Goal: Task Accomplishment & Management: Manage account settings

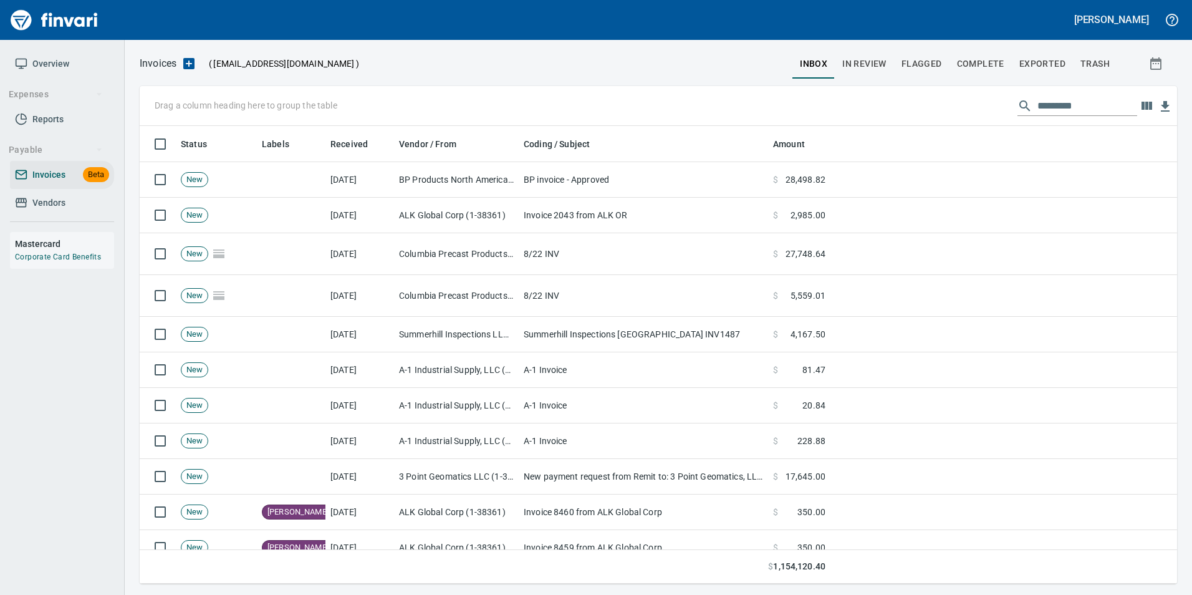
scroll to position [448, 1018]
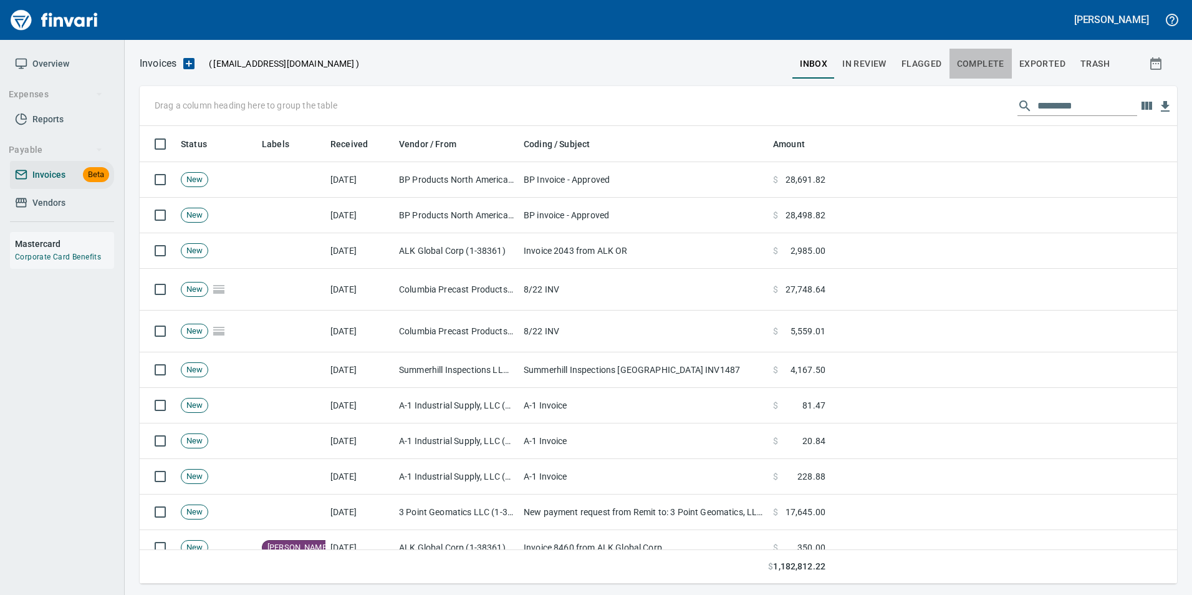
click at [990, 64] on span "Complete" at bounding box center [980, 64] width 47 height 16
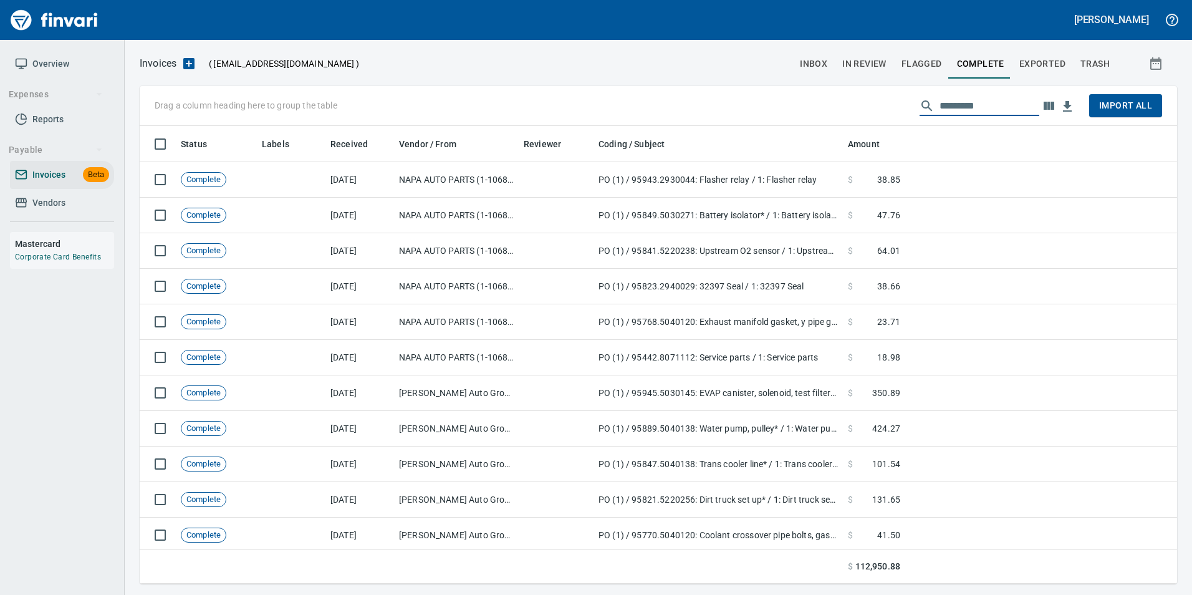
click at [962, 110] on input "text" at bounding box center [990, 106] width 100 height 20
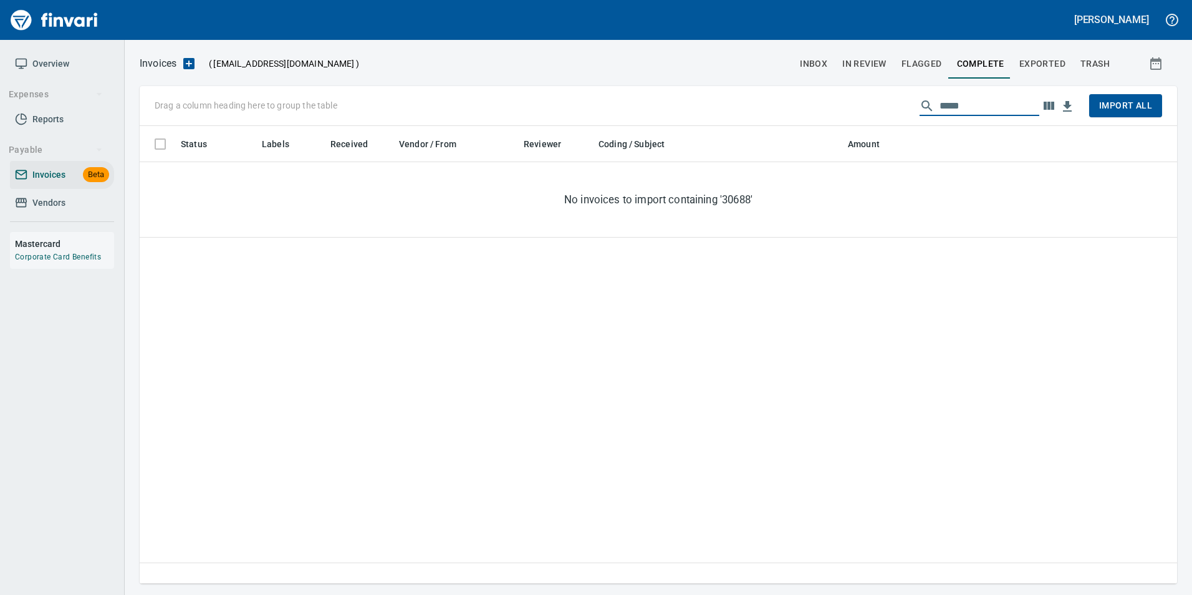
type input "*****"
click at [890, 68] on button "In Review" at bounding box center [864, 64] width 59 height 30
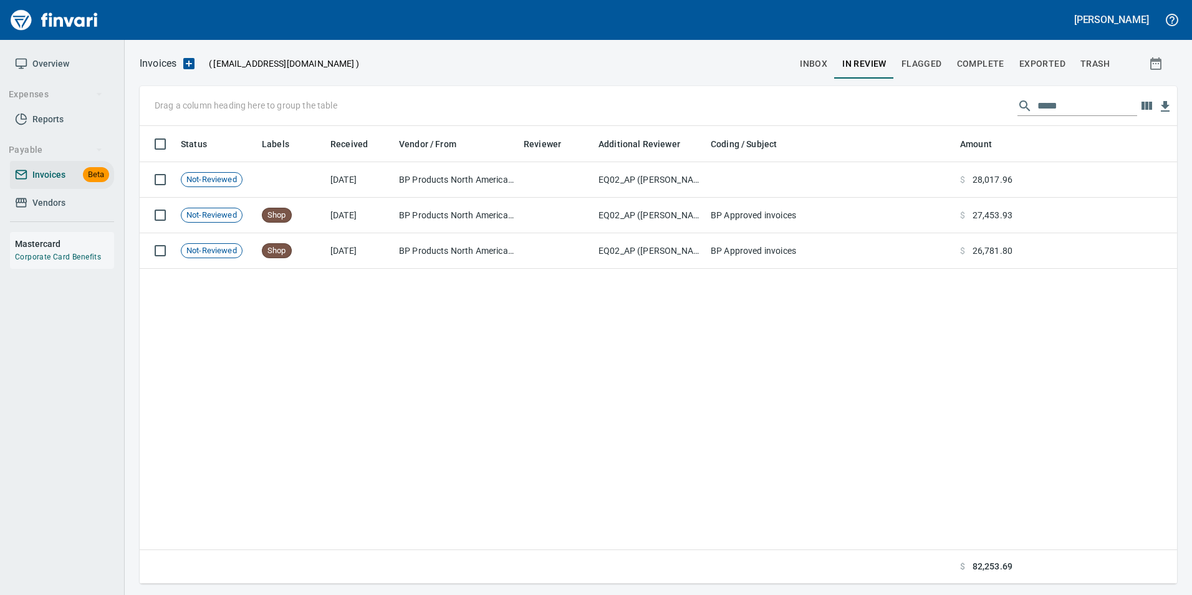
scroll to position [448, 1028]
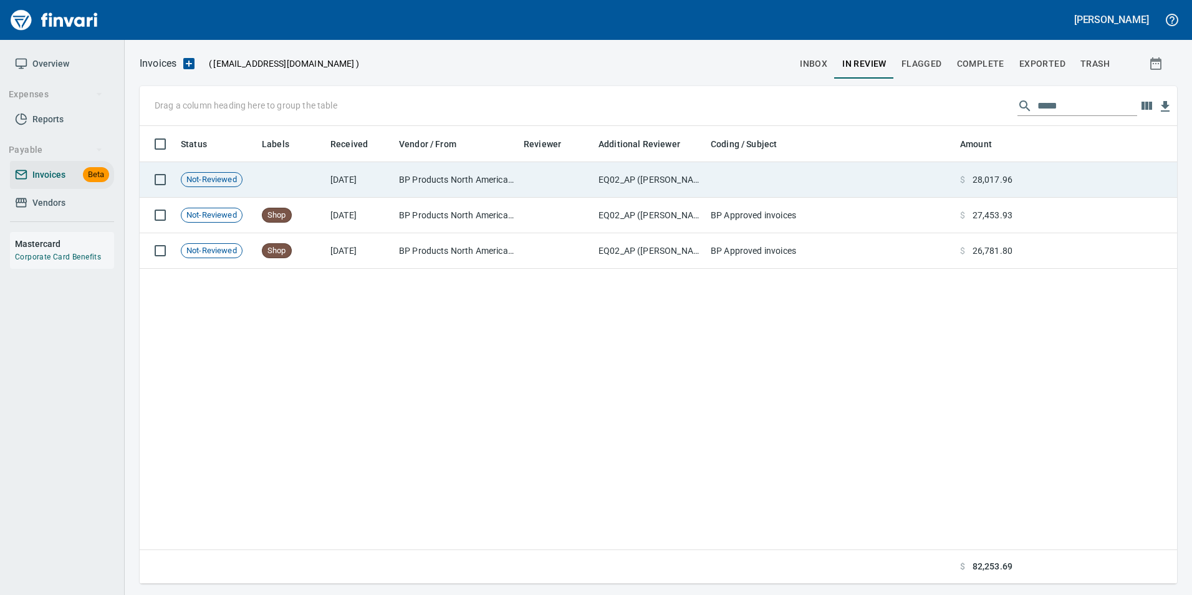
click at [710, 190] on td at bounding box center [830, 180] width 249 height 36
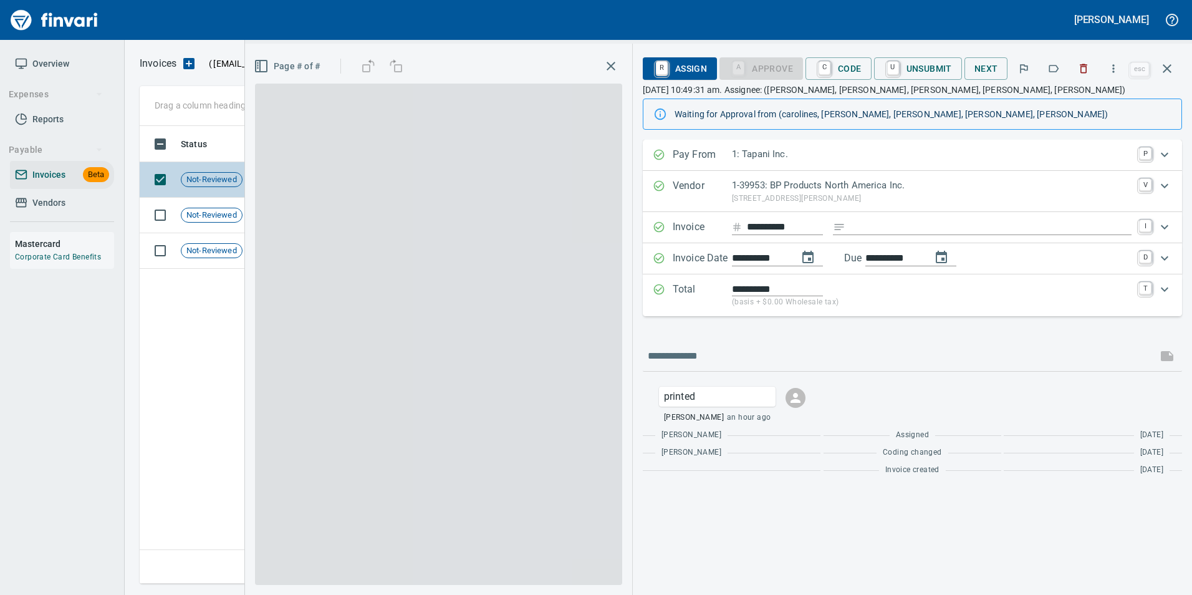
scroll to position [448, 1028]
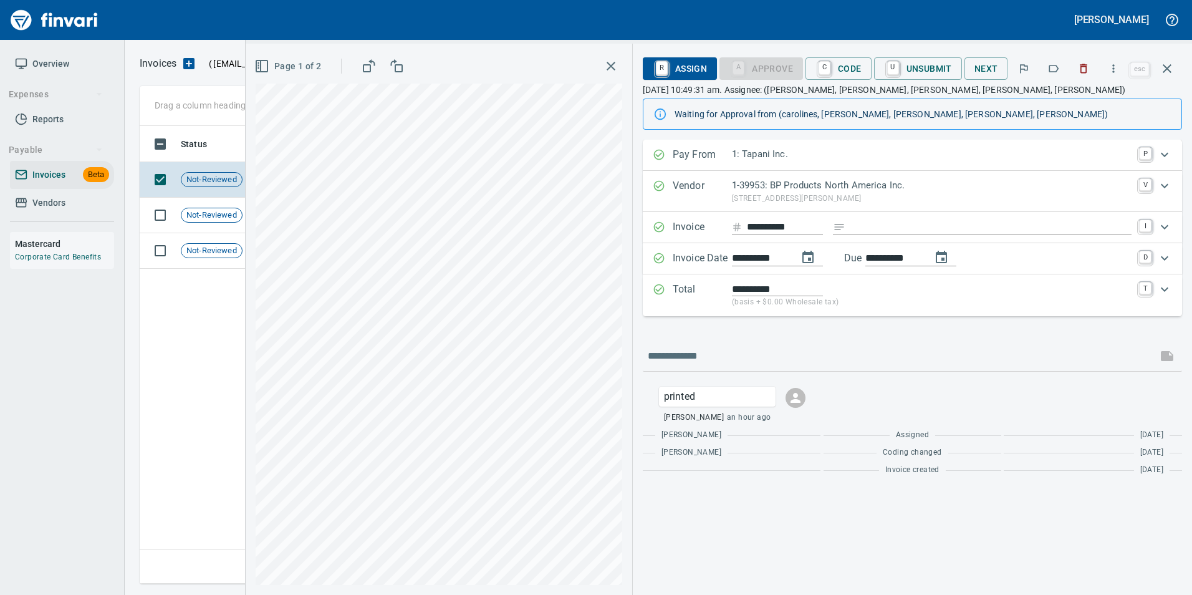
click at [1161, 67] on icon "button" at bounding box center [1167, 68] width 15 height 15
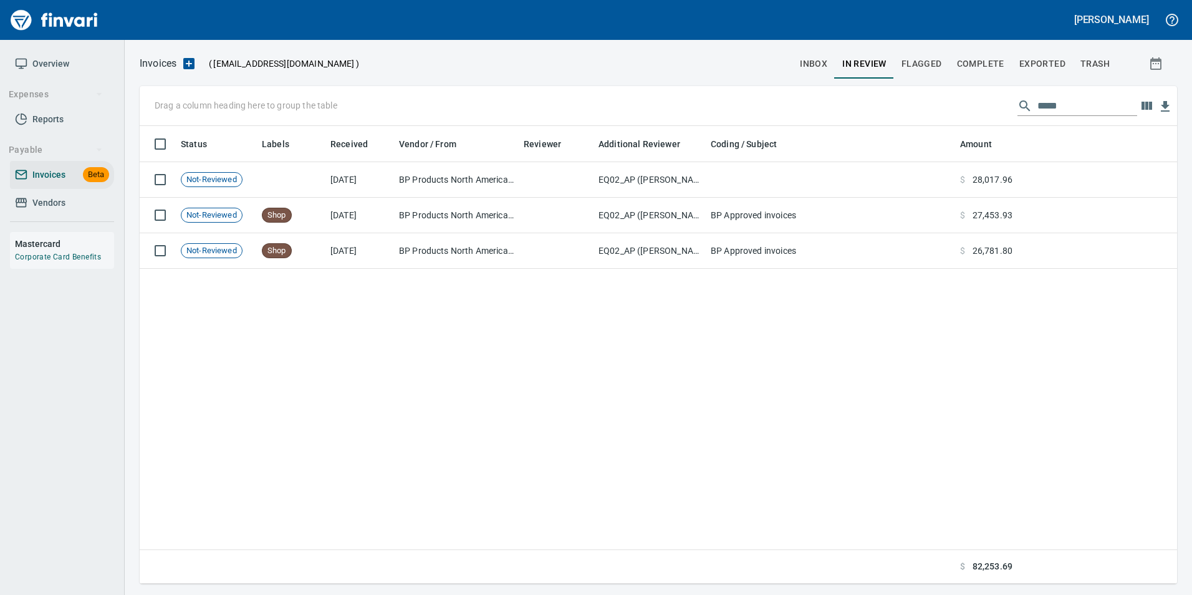
scroll to position [448, 1028]
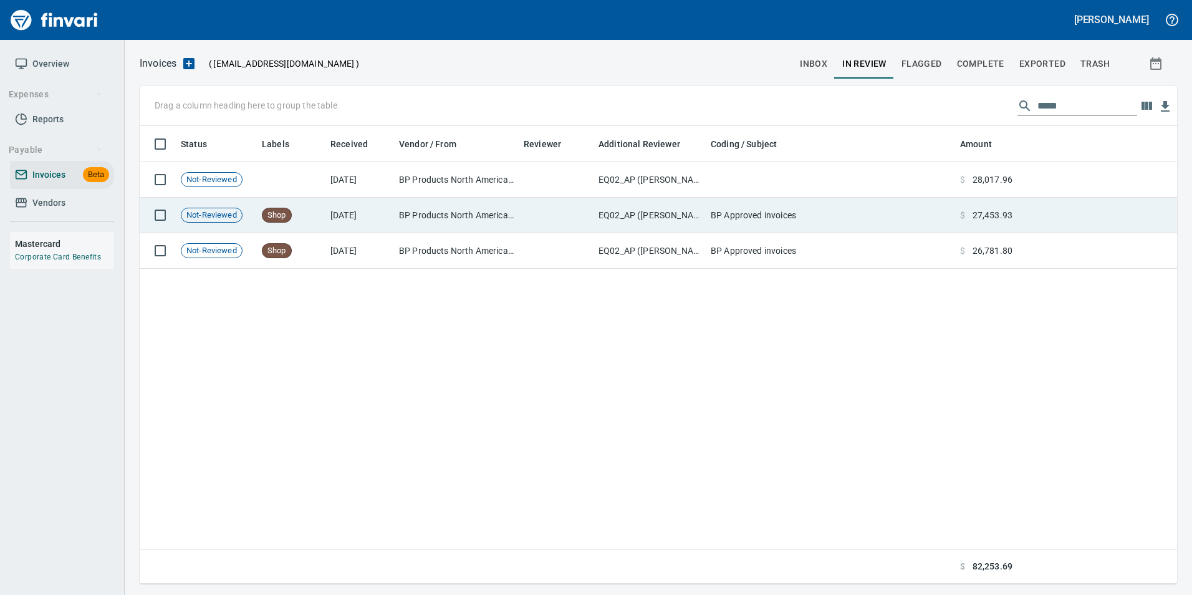
click at [1031, 223] on td at bounding box center [1098, 216] width 160 height 36
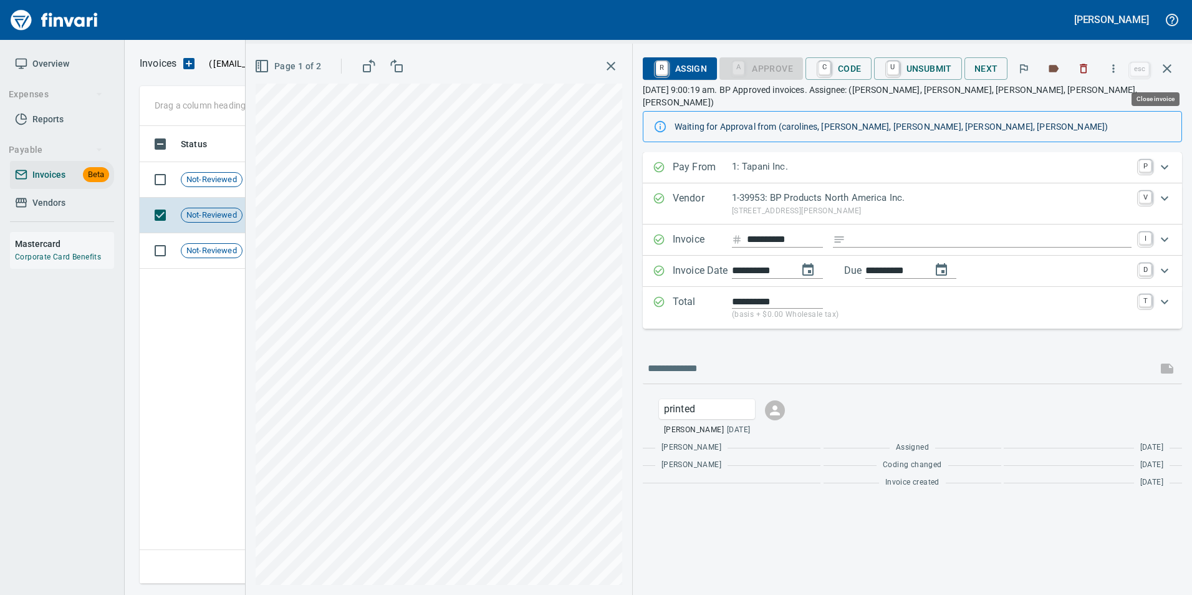
click at [1172, 70] on icon "button" at bounding box center [1167, 68] width 15 height 15
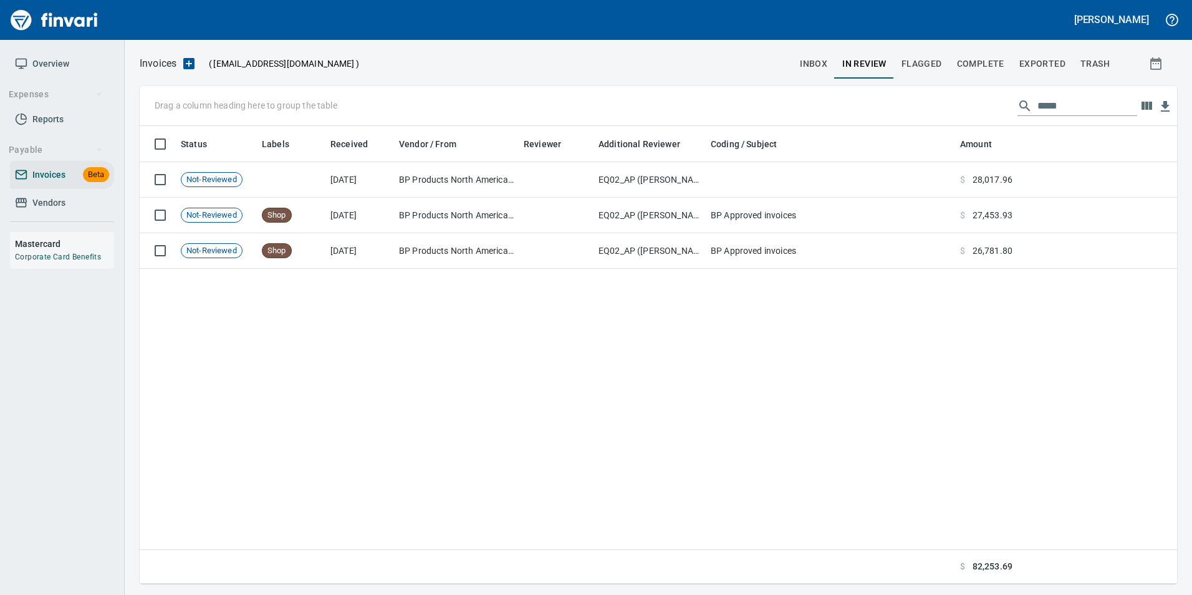
scroll to position [448, 1028]
click at [1049, 106] on input "*****" at bounding box center [1088, 106] width 100 height 20
click at [1049, 105] on input "*****" at bounding box center [1088, 106] width 100 height 20
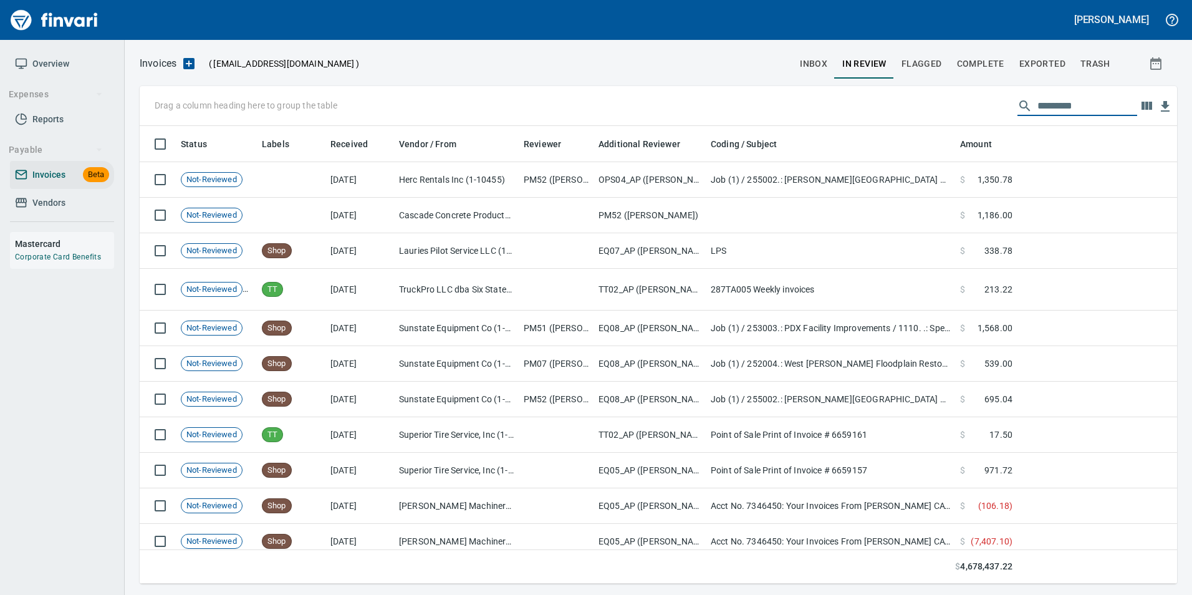
scroll to position [448, 1019]
click at [807, 54] on button "inbox" at bounding box center [814, 64] width 42 height 30
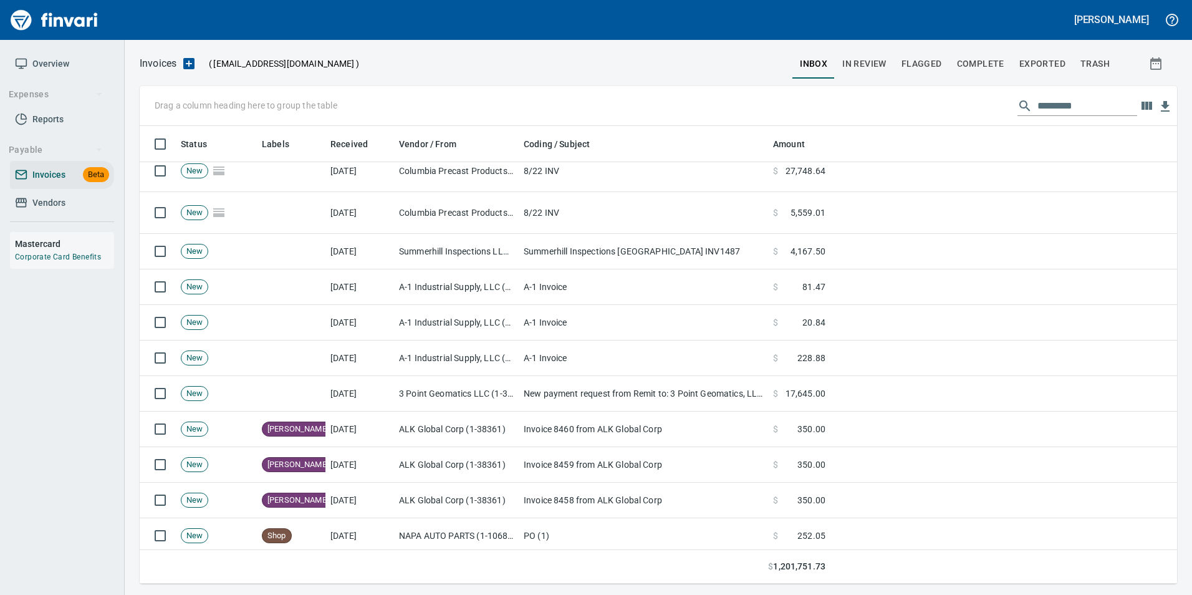
scroll to position [374, 0]
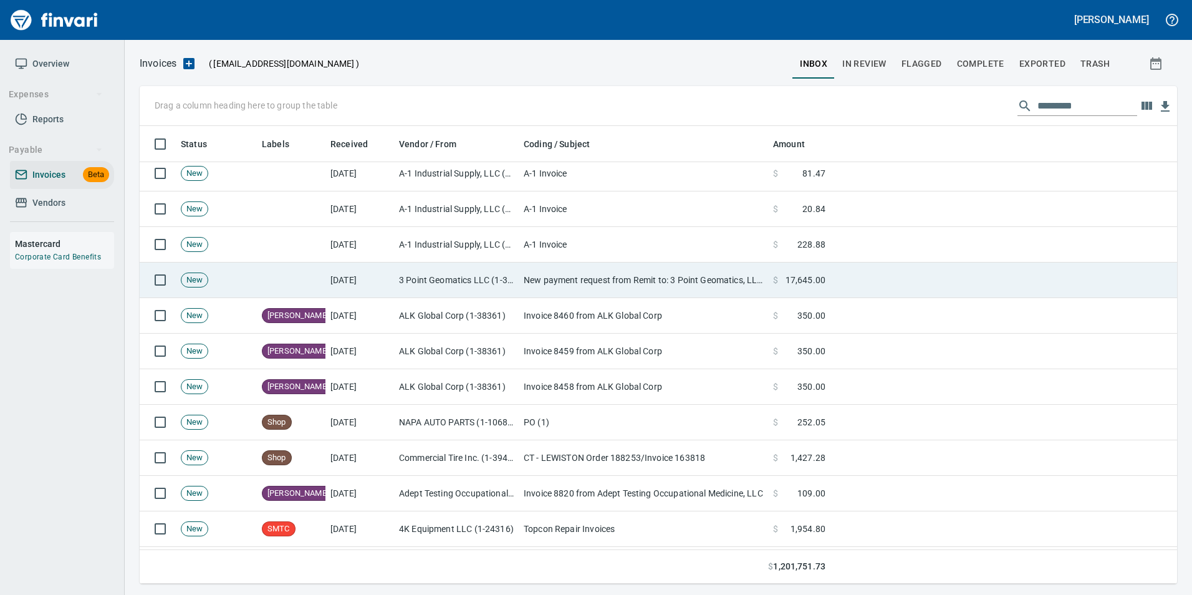
click at [574, 287] on td "New payment request from Remit to: 3 Point Geomatics, LLC - invoice 252007.4007…" at bounding box center [643, 281] width 249 height 36
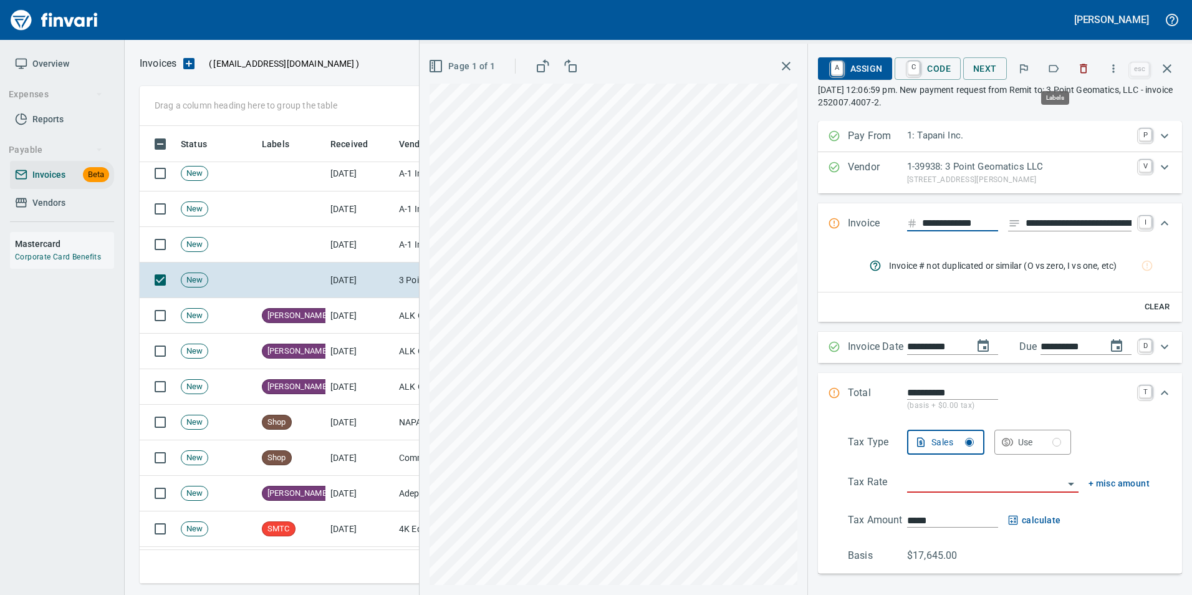
scroll to position [448, 1018]
click at [1058, 74] on icon "button" at bounding box center [1054, 68] width 12 height 12
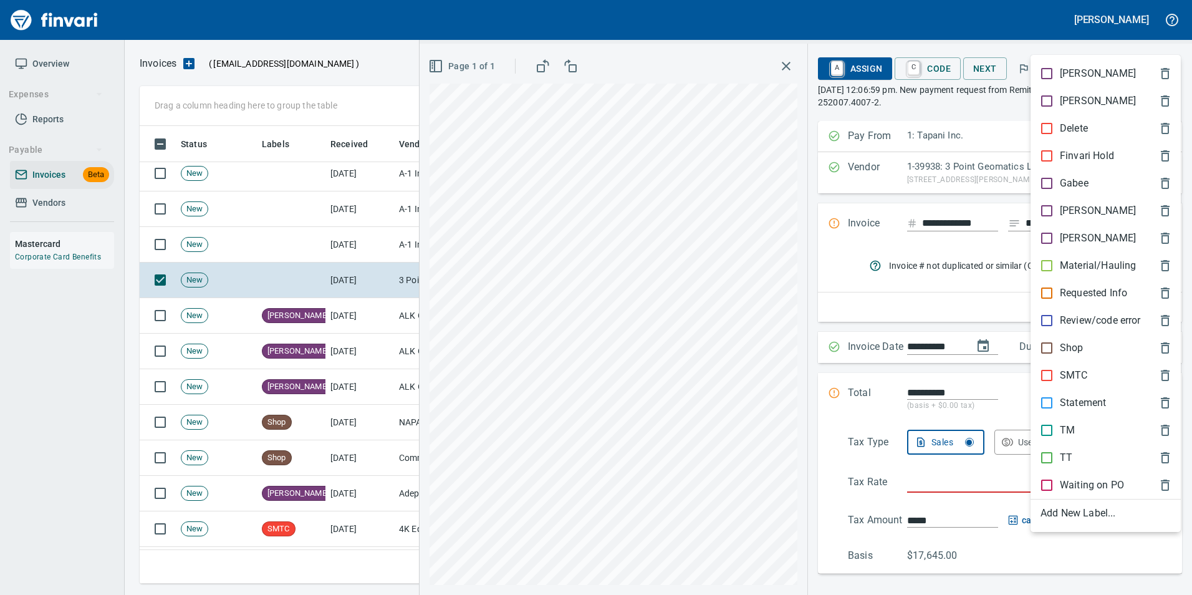
click at [1073, 212] on p "[PERSON_NAME]" at bounding box center [1098, 210] width 76 height 15
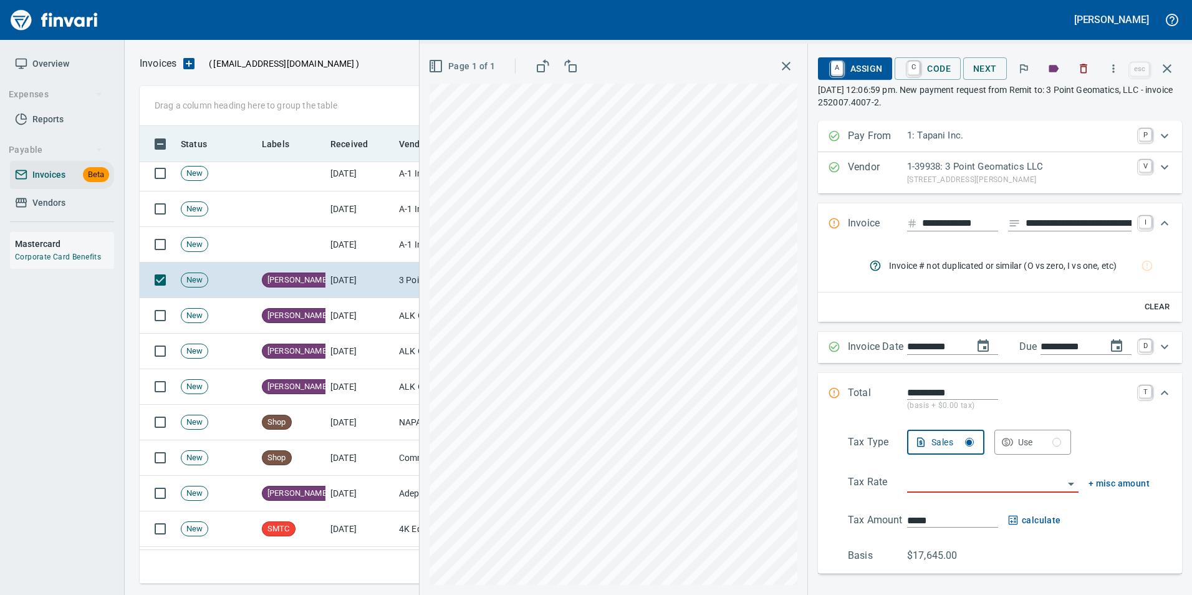
click at [1175, 72] on button "button" at bounding box center [1167, 69] width 30 height 30
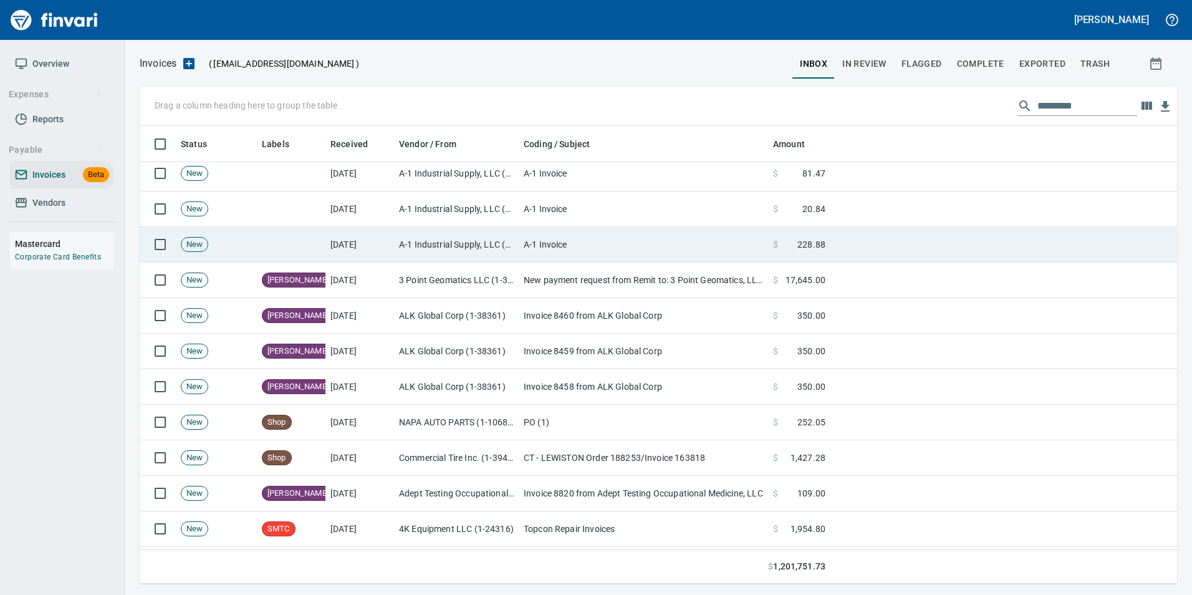
click at [722, 251] on td "A-1 Invoice" at bounding box center [643, 245] width 249 height 36
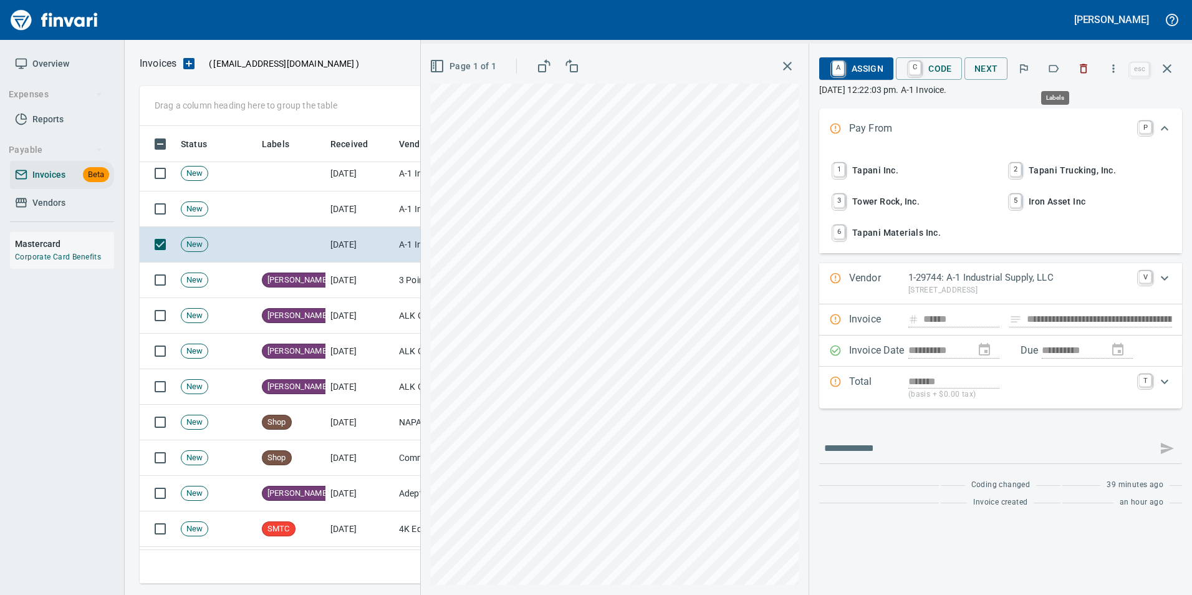
click at [1054, 71] on icon "button" at bounding box center [1054, 68] width 12 height 12
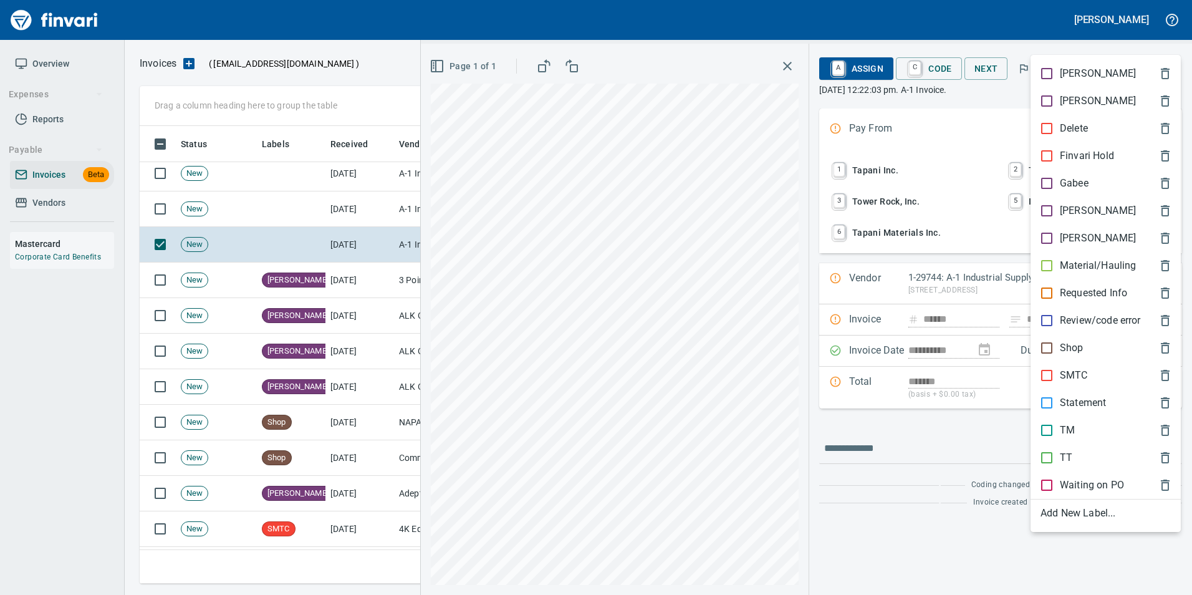
scroll to position [448, 1018]
click at [1096, 205] on span "[PERSON_NAME]" at bounding box center [1096, 210] width 110 height 15
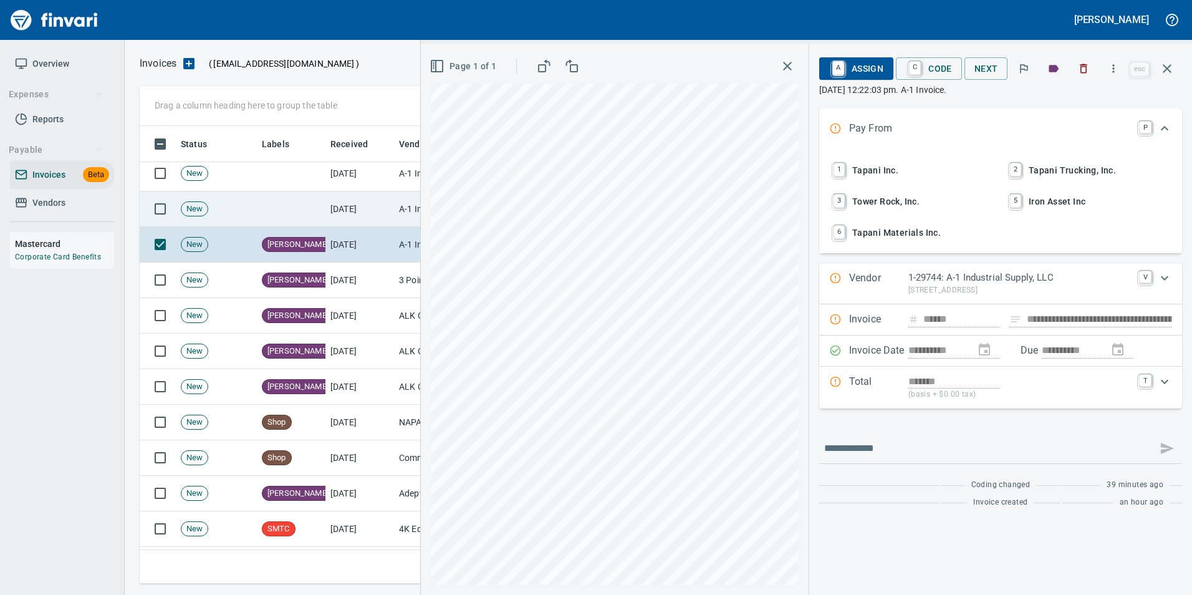
click at [381, 207] on td "[DATE]" at bounding box center [360, 209] width 69 height 36
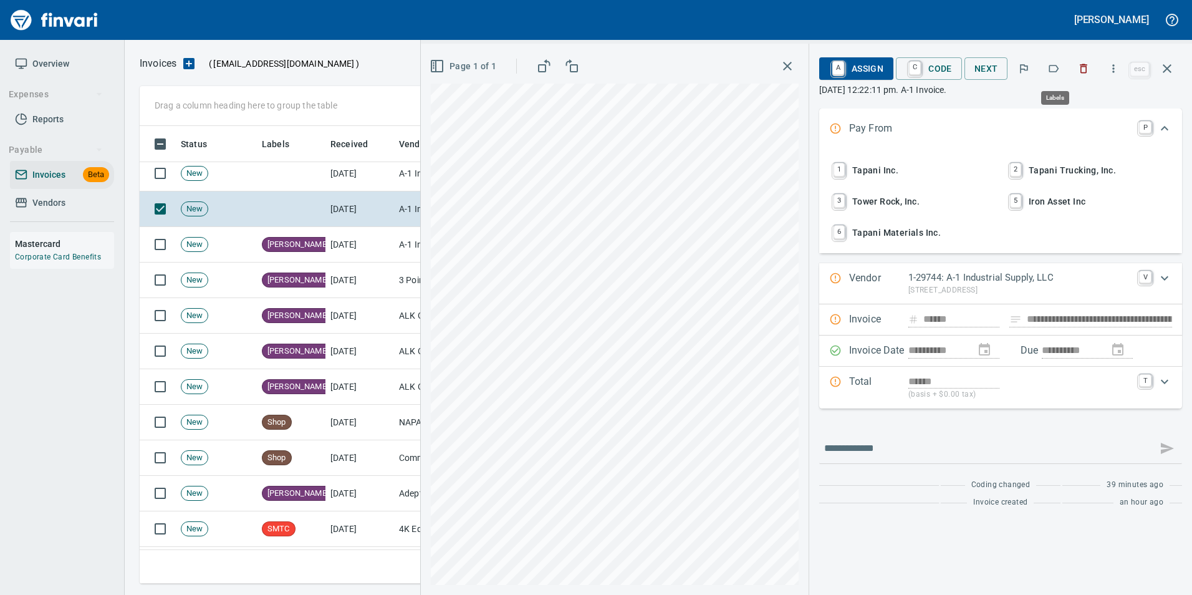
click at [1061, 79] on button "button" at bounding box center [1053, 68] width 27 height 27
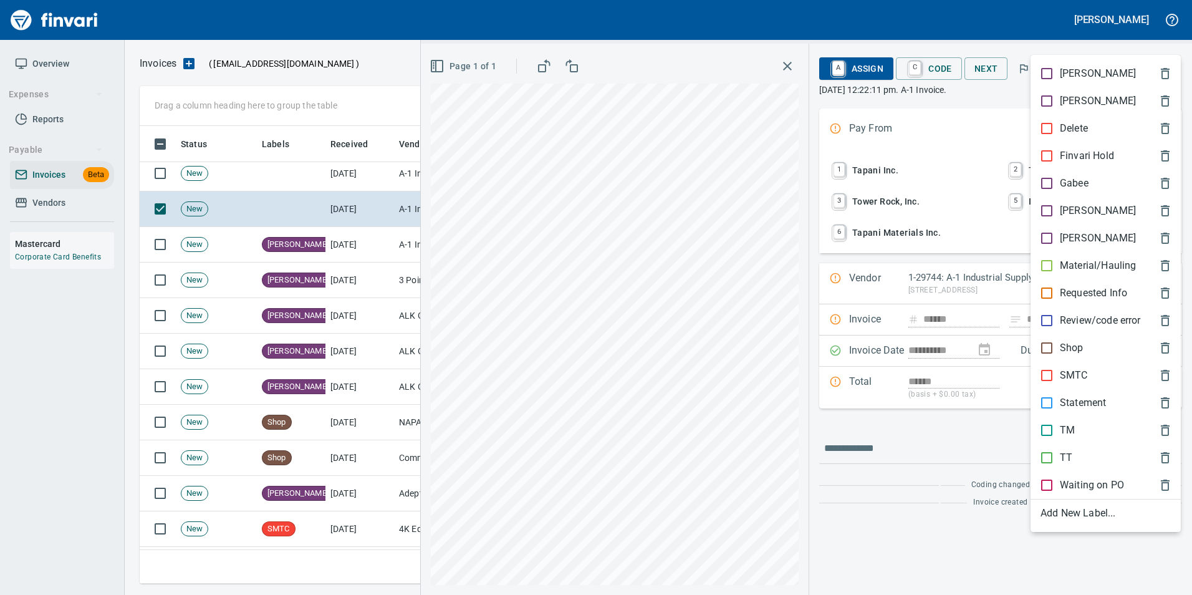
scroll to position [448, 1018]
click at [1089, 203] on span "[PERSON_NAME]" at bounding box center [1096, 210] width 110 height 15
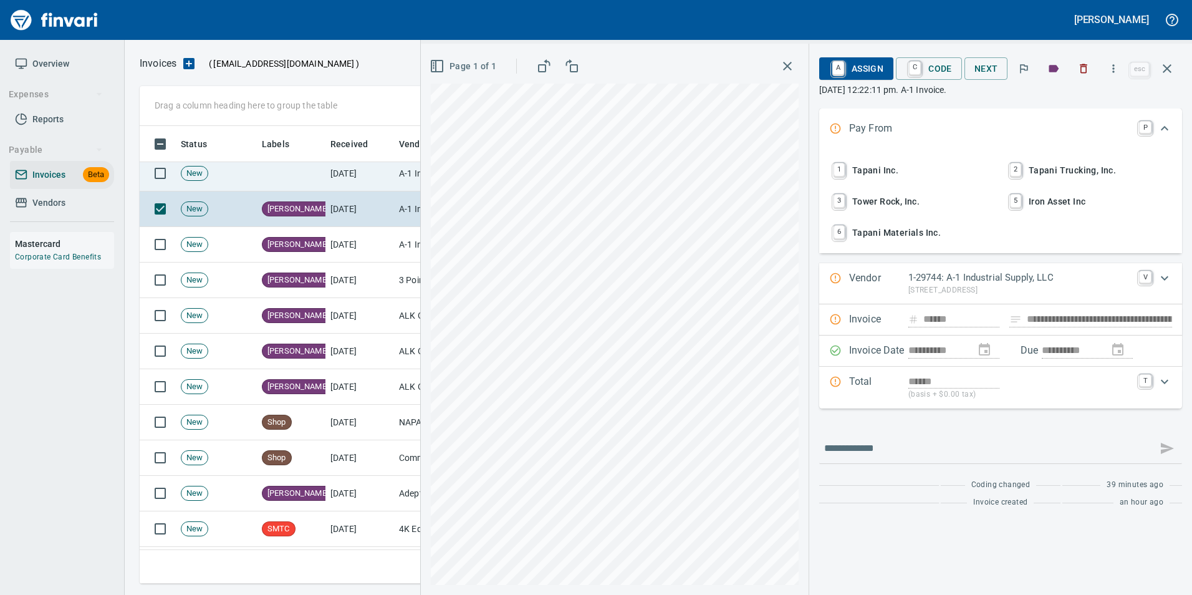
click at [392, 176] on td "[DATE]" at bounding box center [360, 174] width 69 height 36
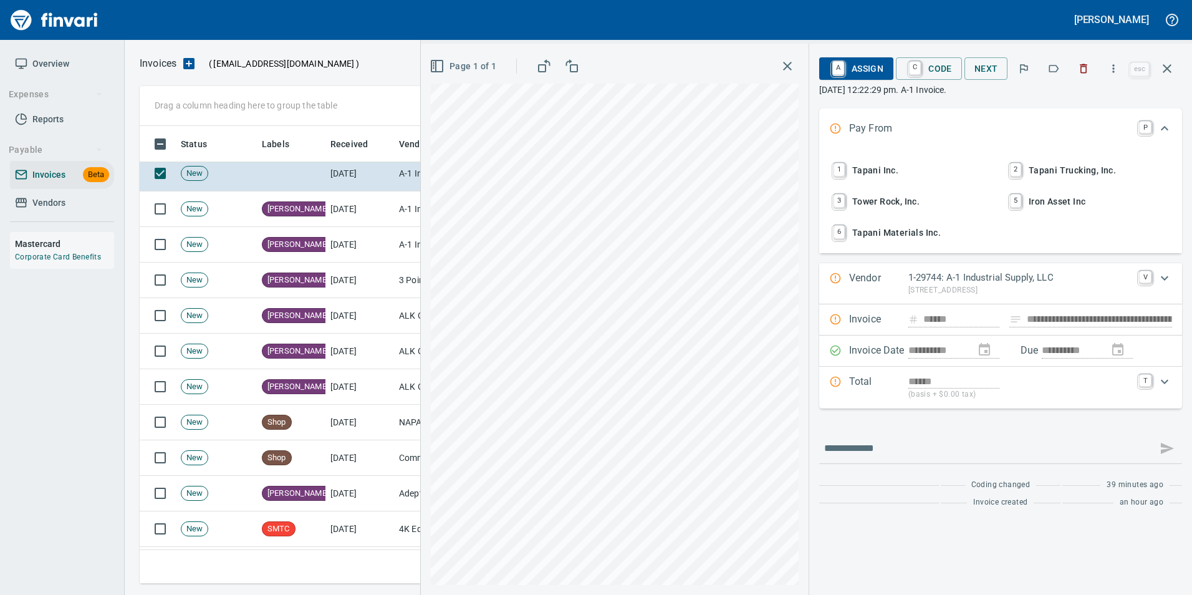
click at [1058, 75] on button "button" at bounding box center [1053, 68] width 27 height 27
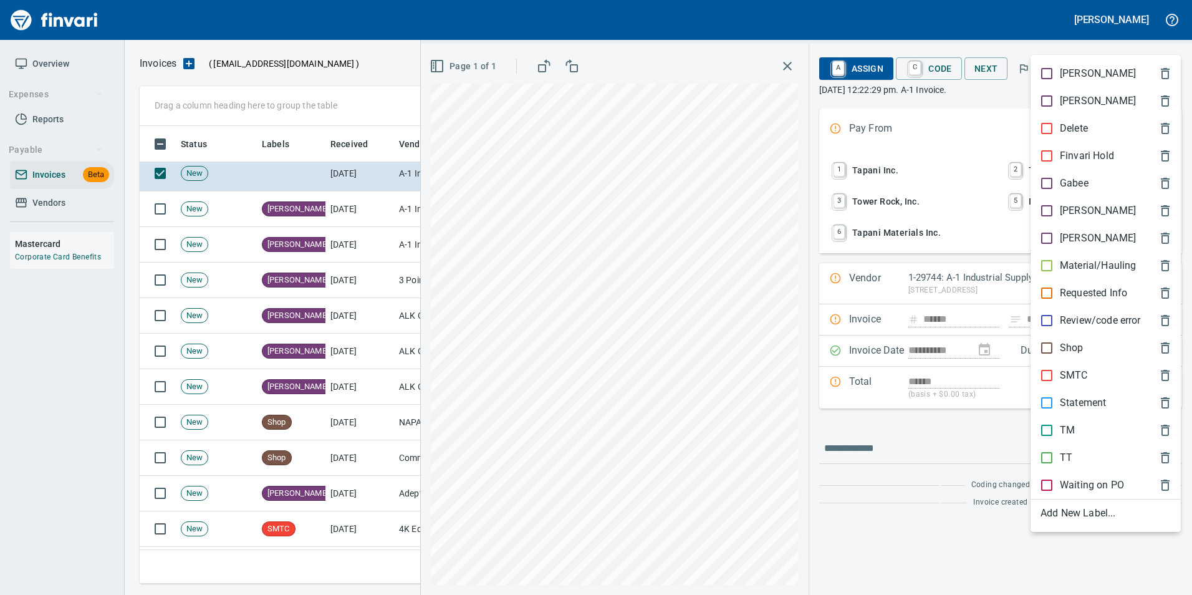
scroll to position [448, 1018]
click at [1069, 215] on p "[PERSON_NAME]" at bounding box center [1098, 210] width 76 height 15
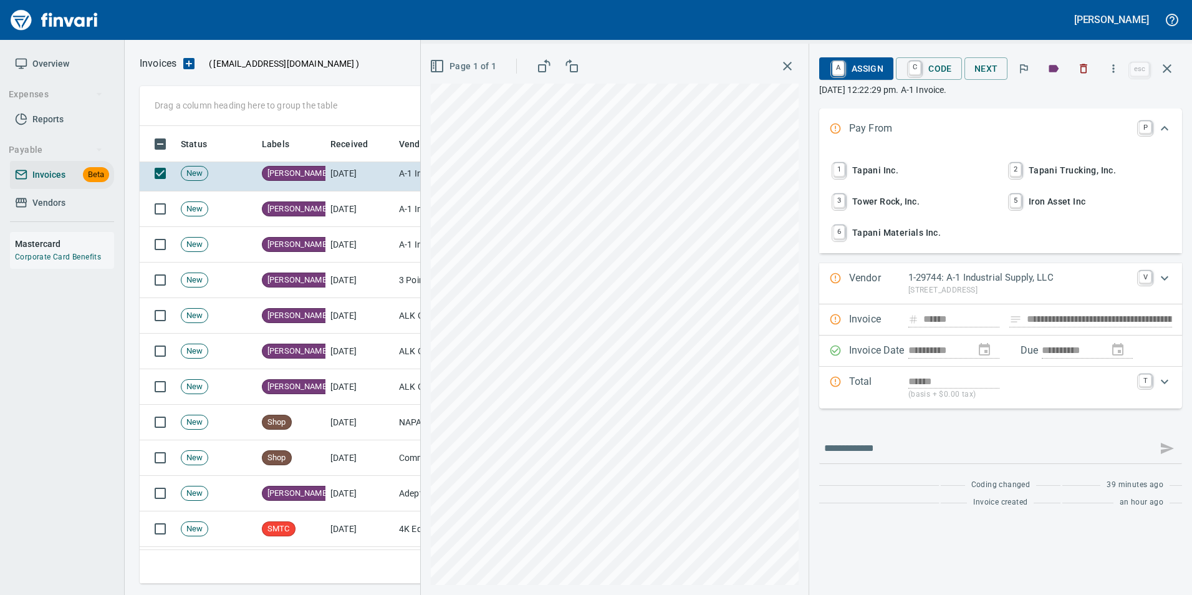
click at [1167, 78] on button "button" at bounding box center [1167, 69] width 30 height 30
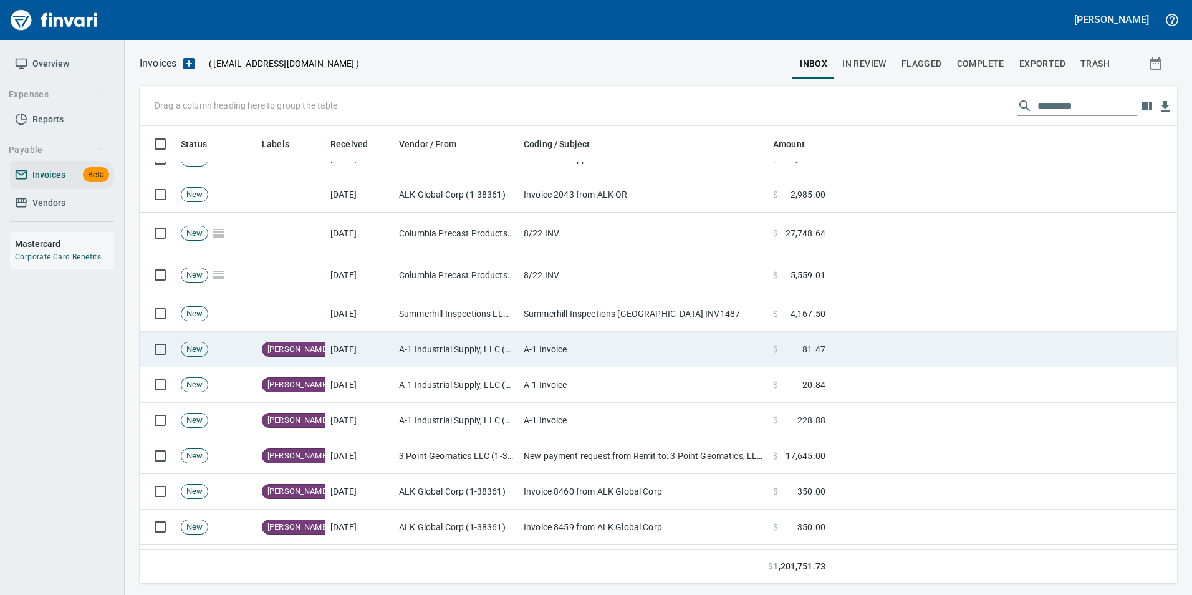
scroll to position [187, 0]
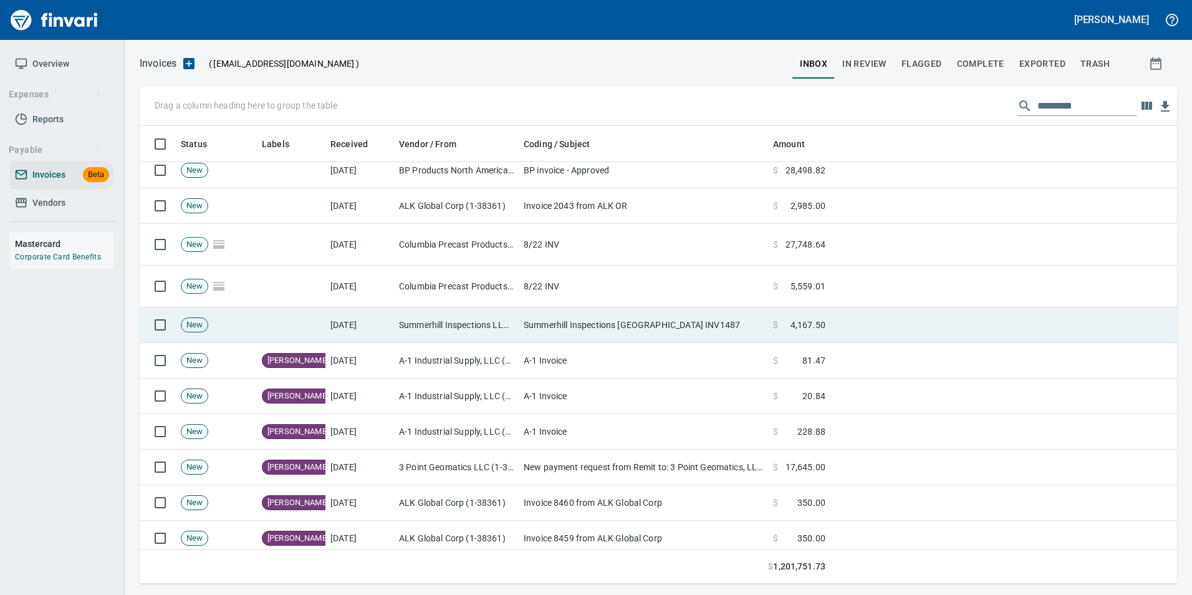
click at [574, 337] on td "Summerhill Inspections [GEOGRAPHIC_DATA] INV1487" at bounding box center [643, 325] width 249 height 36
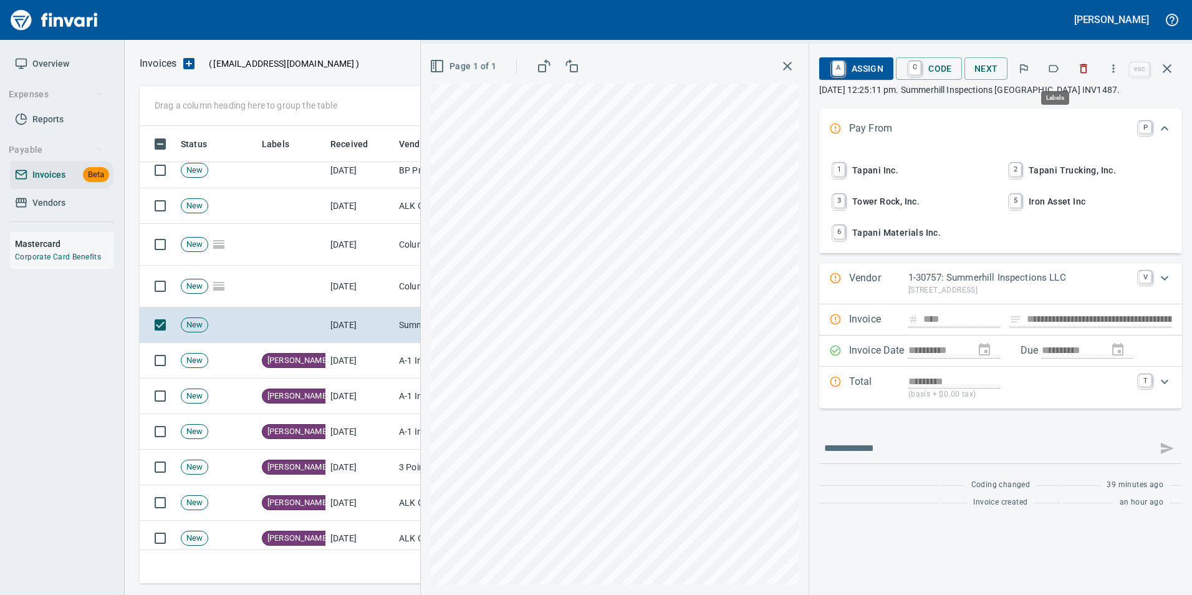
click at [1051, 69] on icon "button" at bounding box center [1054, 68] width 12 height 12
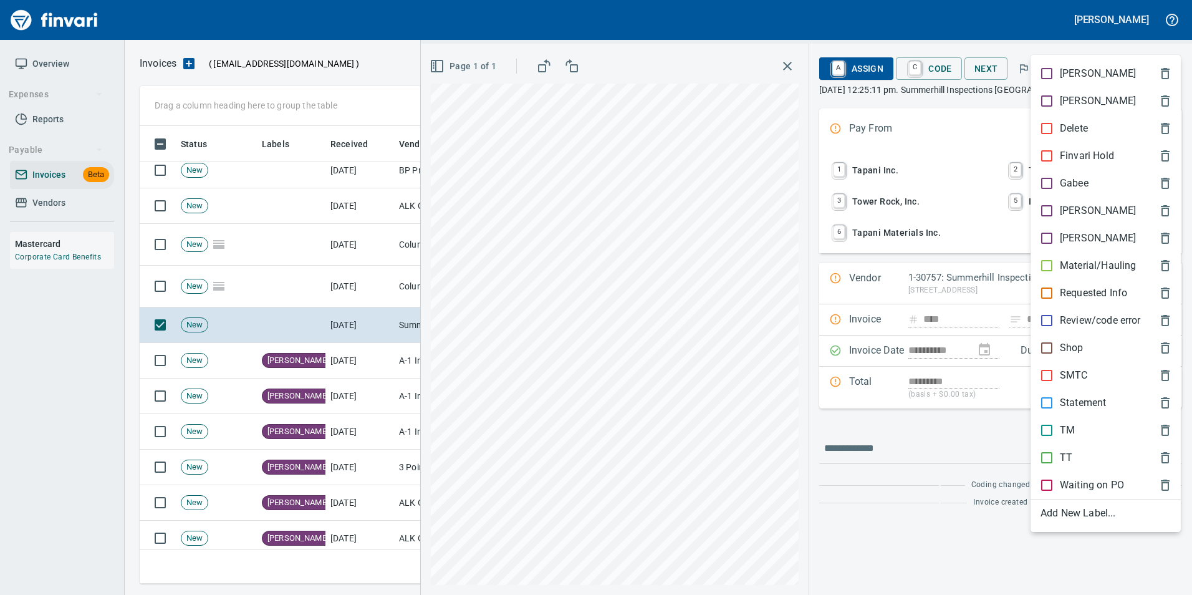
scroll to position [448, 1018]
click at [1074, 204] on p "[PERSON_NAME]" at bounding box center [1098, 210] width 76 height 15
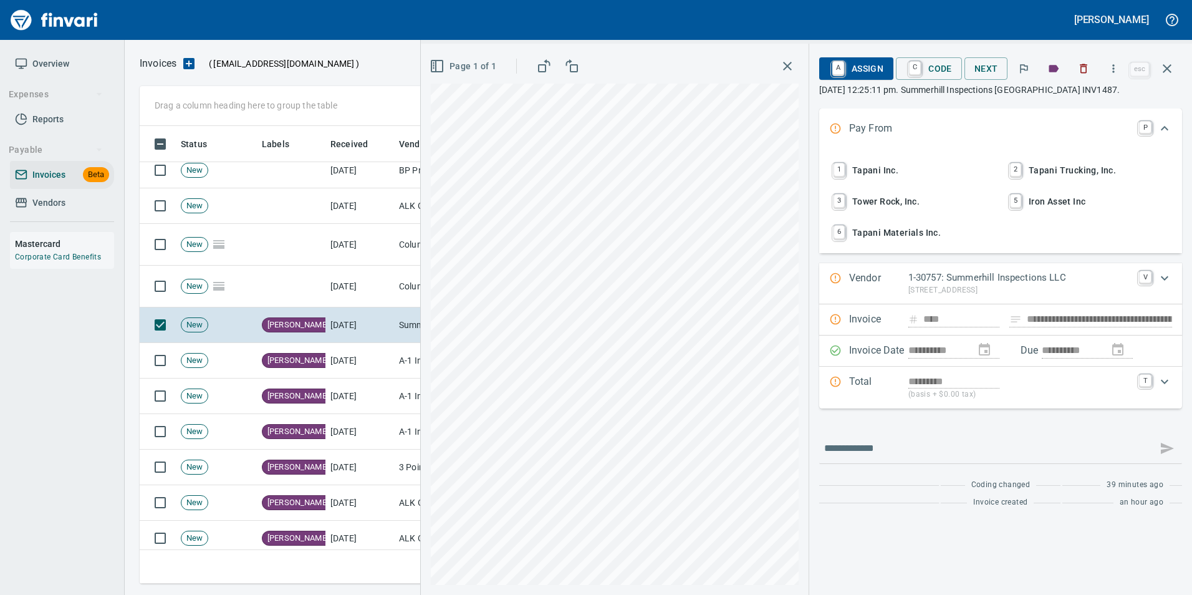
click at [1163, 71] on icon "button" at bounding box center [1167, 68] width 15 height 15
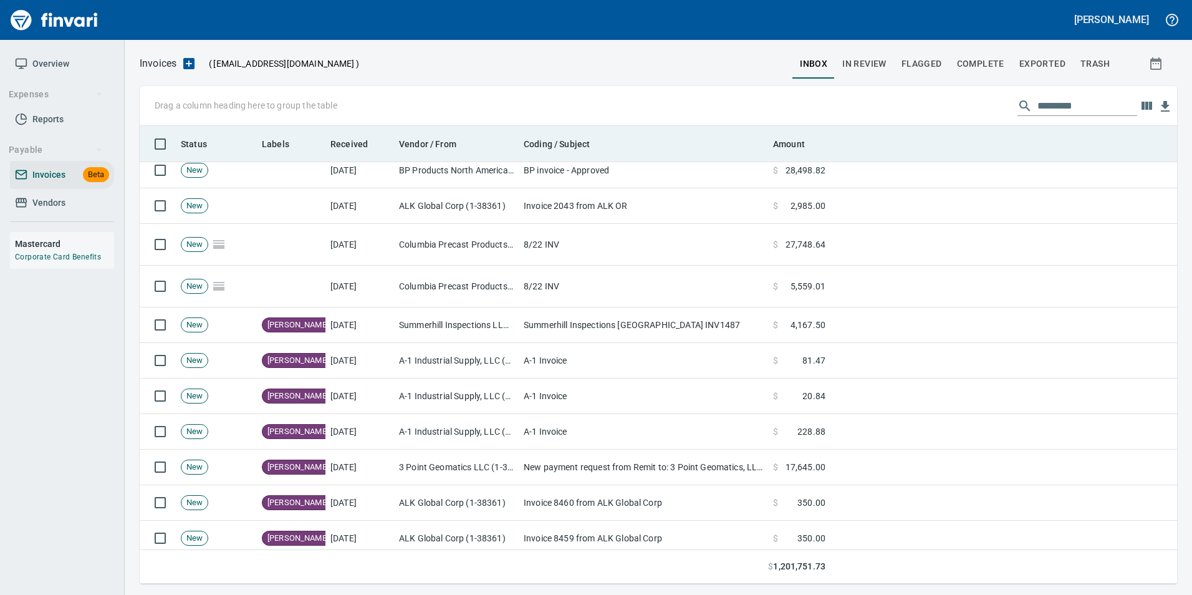
scroll to position [448, 1018]
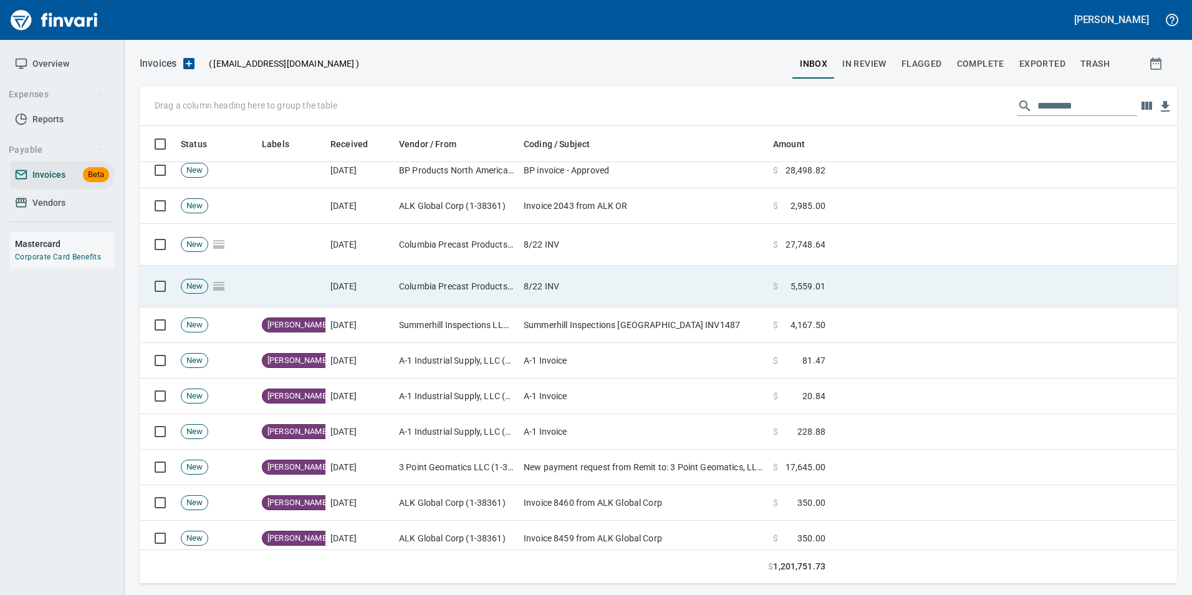
click at [637, 285] on td "8/22 INV" at bounding box center [643, 287] width 249 height 42
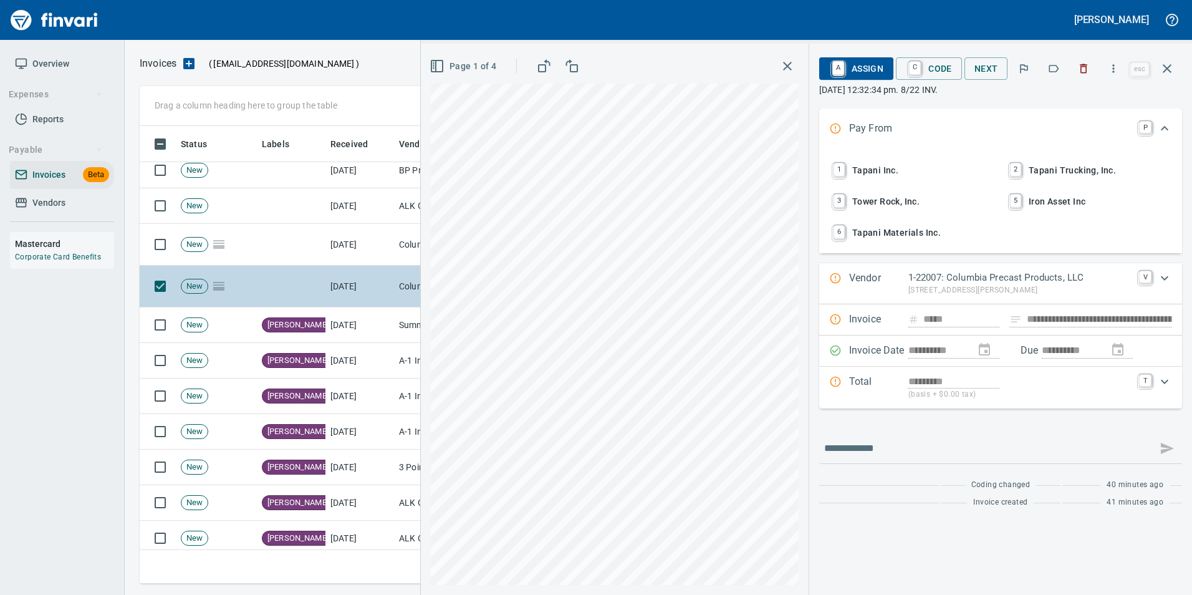
click at [1054, 62] on icon "button" at bounding box center [1054, 68] width 12 height 12
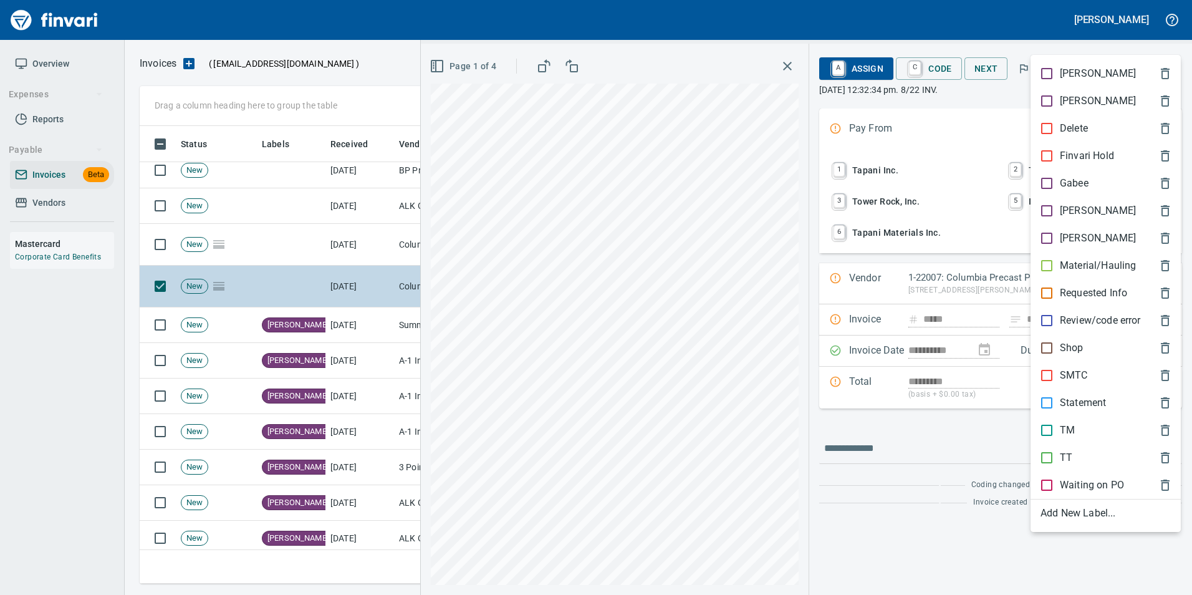
scroll to position [448, 1018]
click at [1076, 213] on p "[PERSON_NAME]" at bounding box center [1098, 210] width 76 height 15
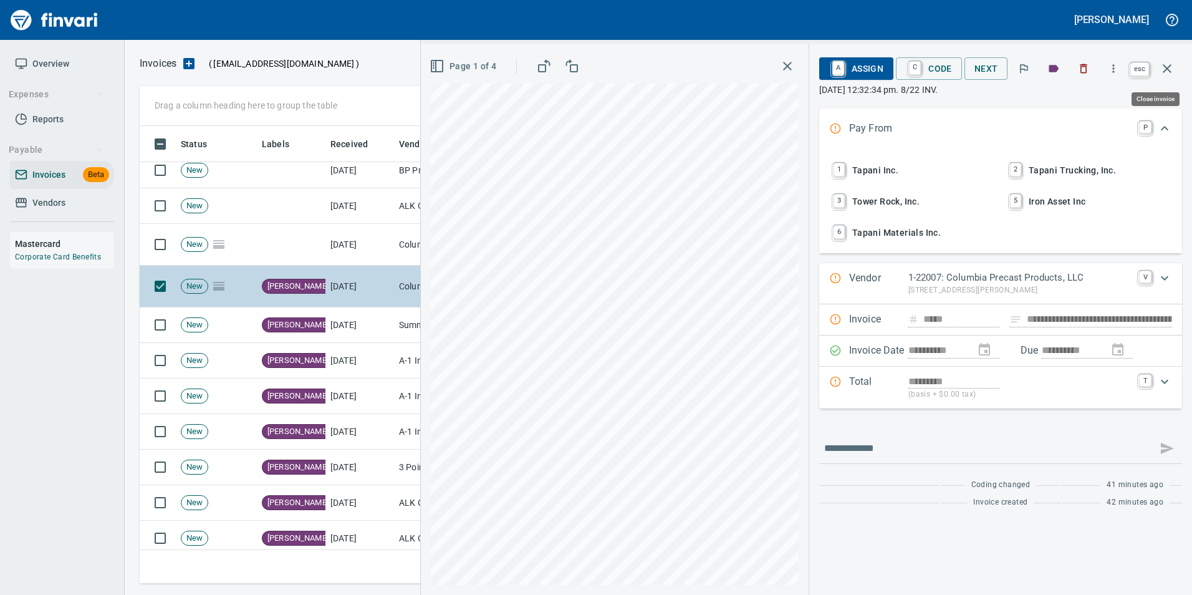
click at [1163, 78] on button "button" at bounding box center [1167, 69] width 30 height 30
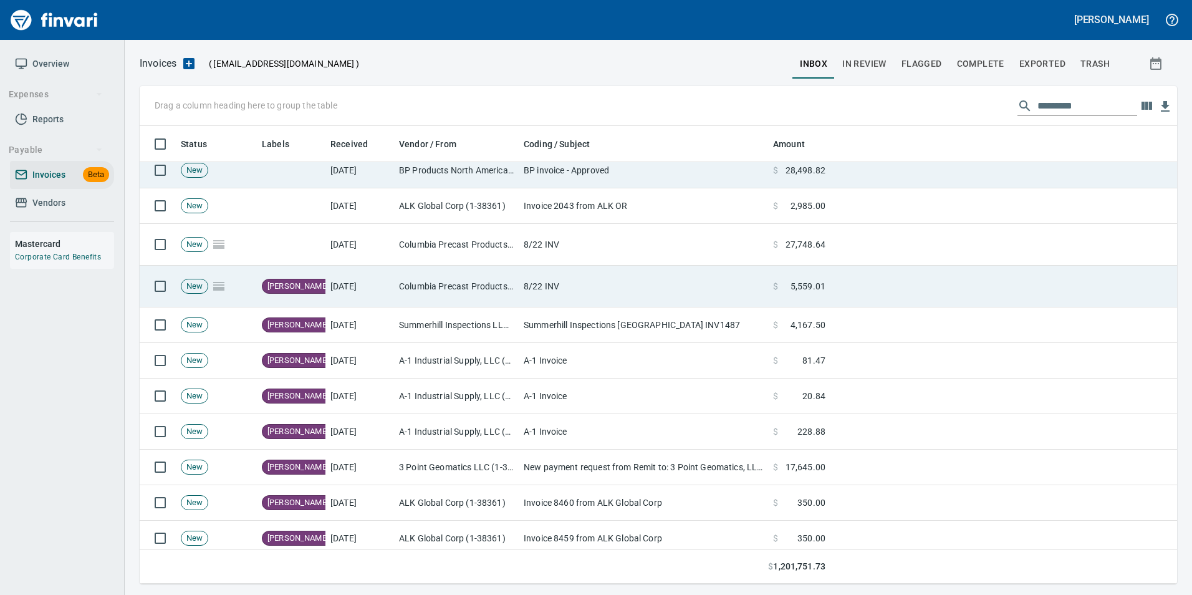
scroll to position [448, 1018]
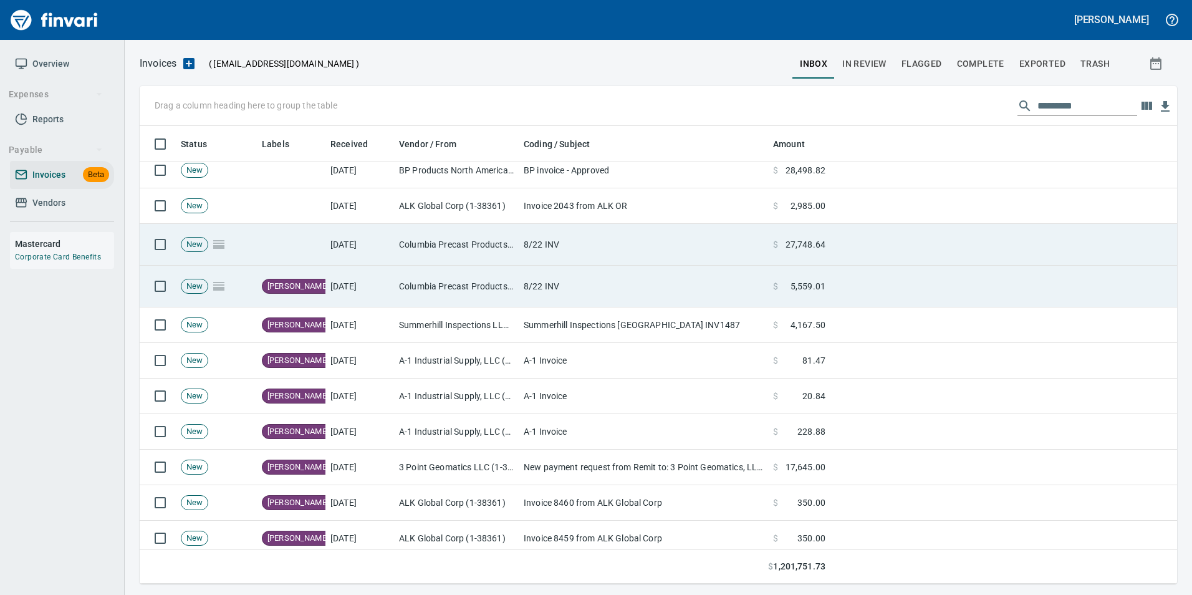
click at [602, 248] on td "8/22 INV" at bounding box center [643, 245] width 249 height 42
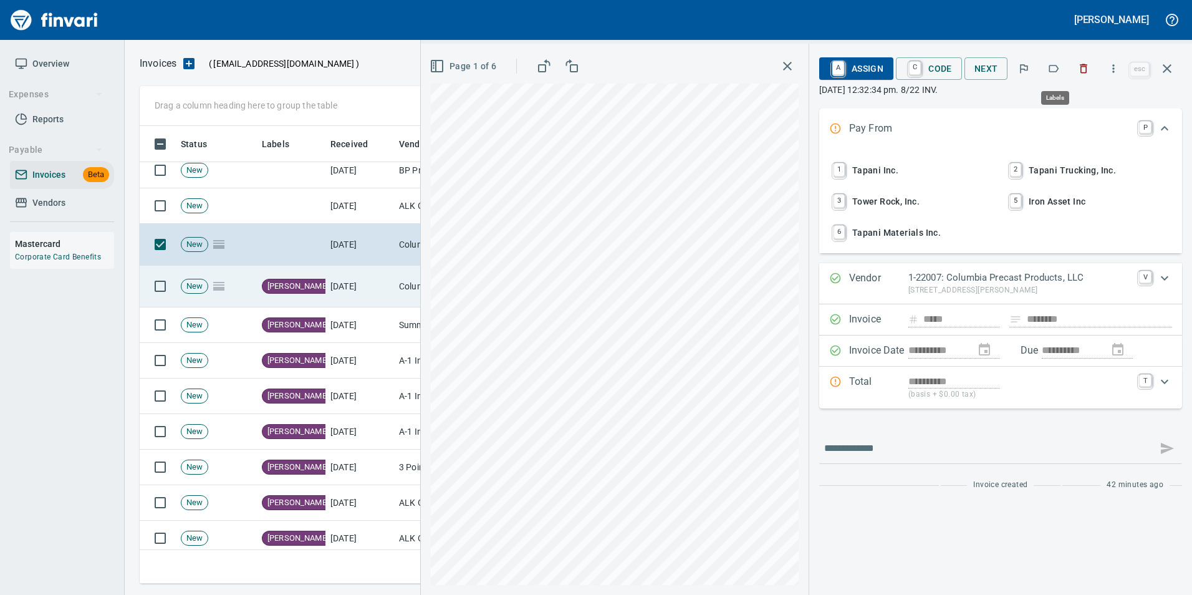
click at [1054, 71] on icon "button" at bounding box center [1054, 68] width 12 height 12
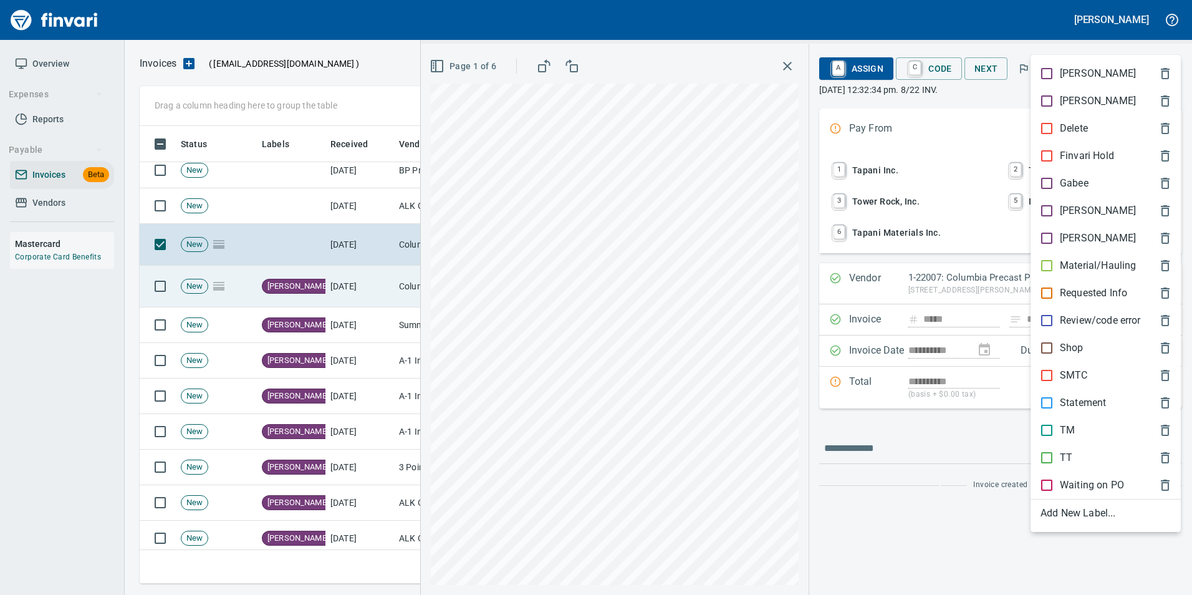
scroll to position [448, 1018]
click at [1084, 206] on span "[PERSON_NAME]" at bounding box center [1096, 210] width 110 height 15
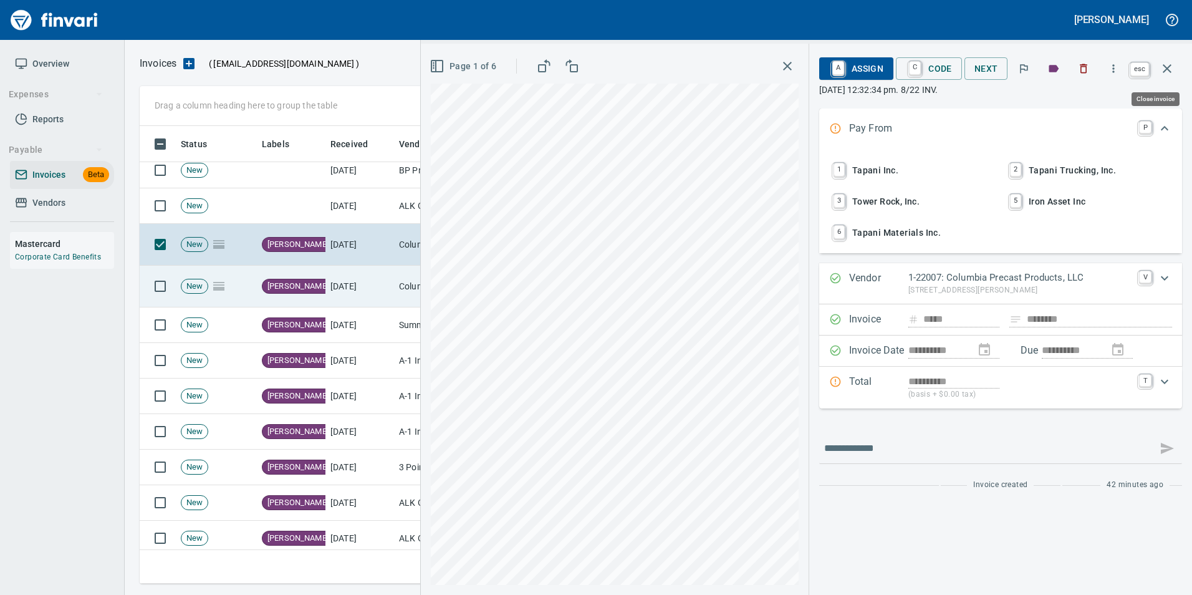
click at [1177, 68] on button "button" at bounding box center [1167, 69] width 30 height 30
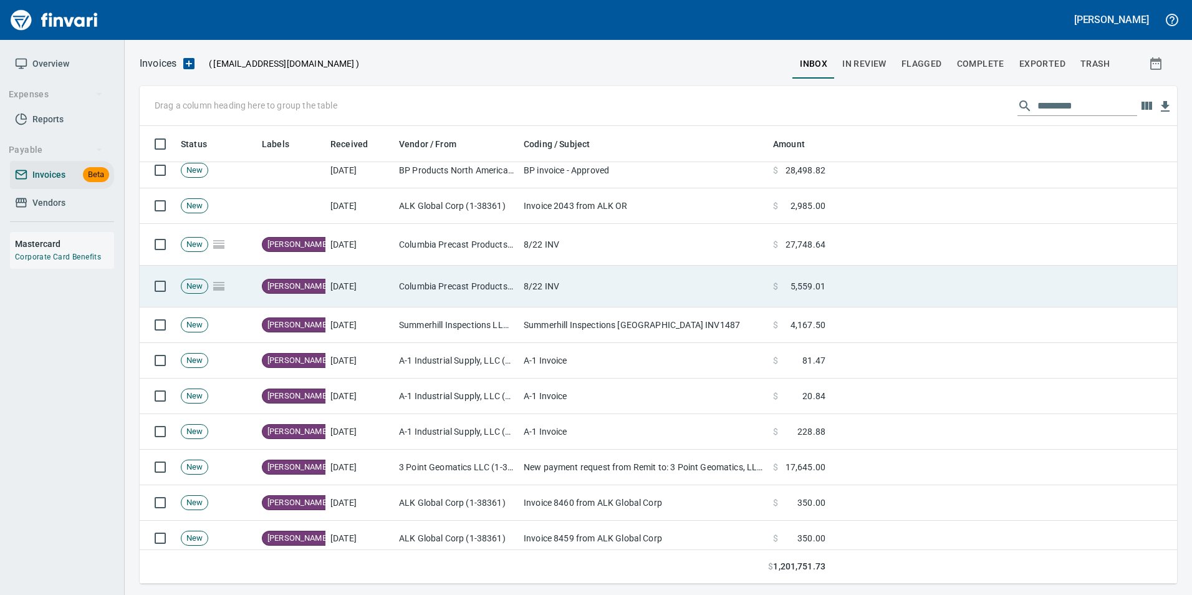
scroll to position [448, 1018]
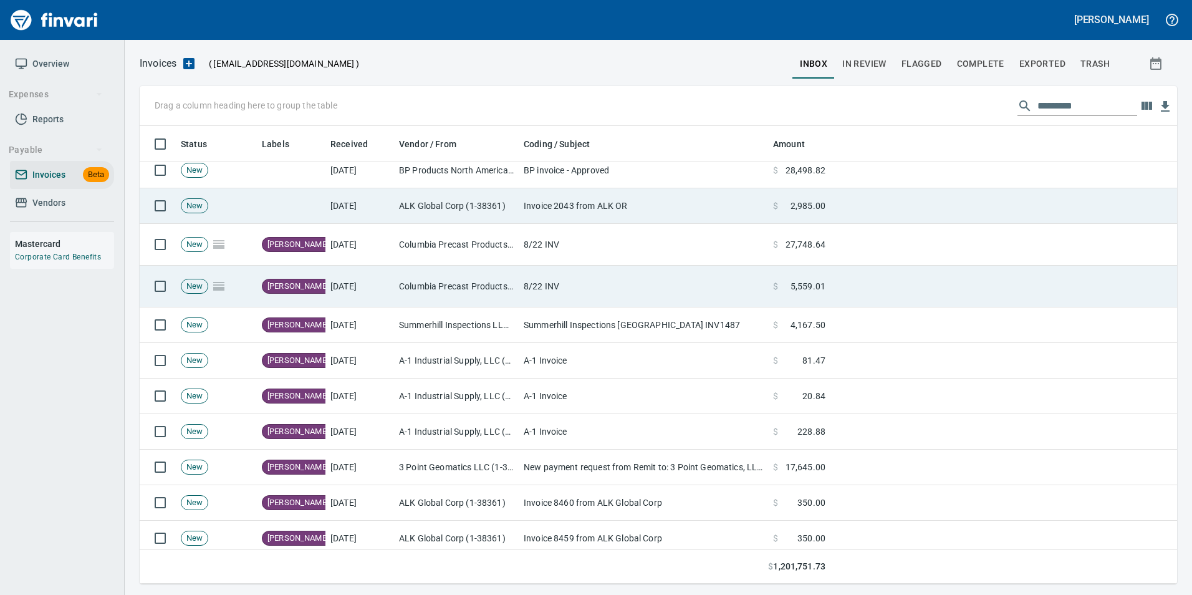
click at [842, 201] on td at bounding box center [1004, 206] width 347 height 36
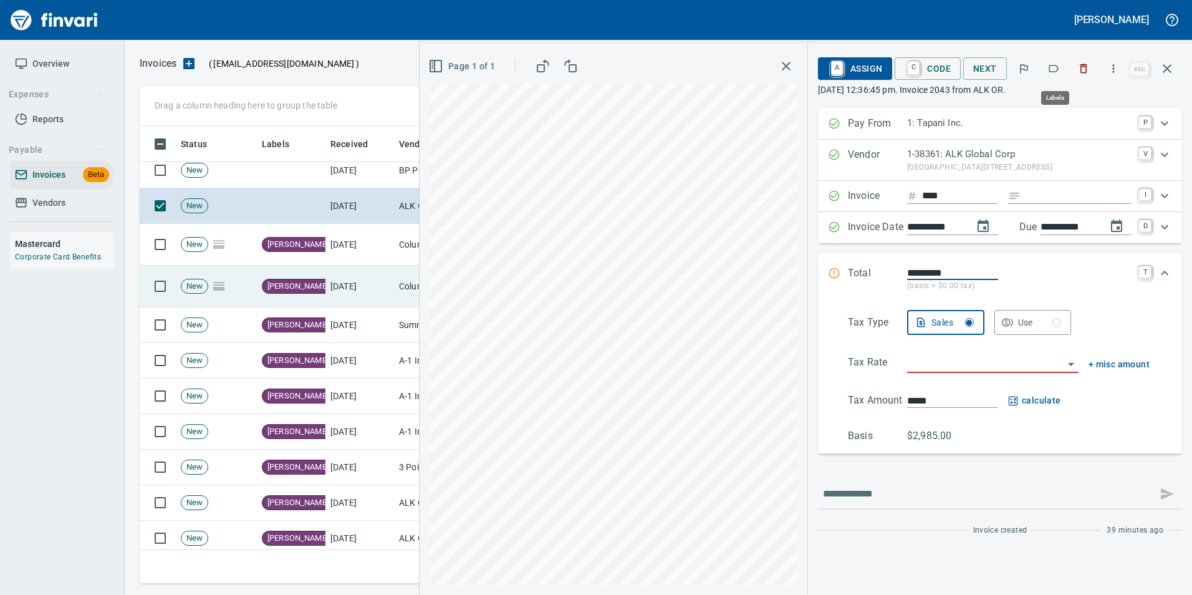
click at [1063, 62] on button "button" at bounding box center [1053, 68] width 27 height 27
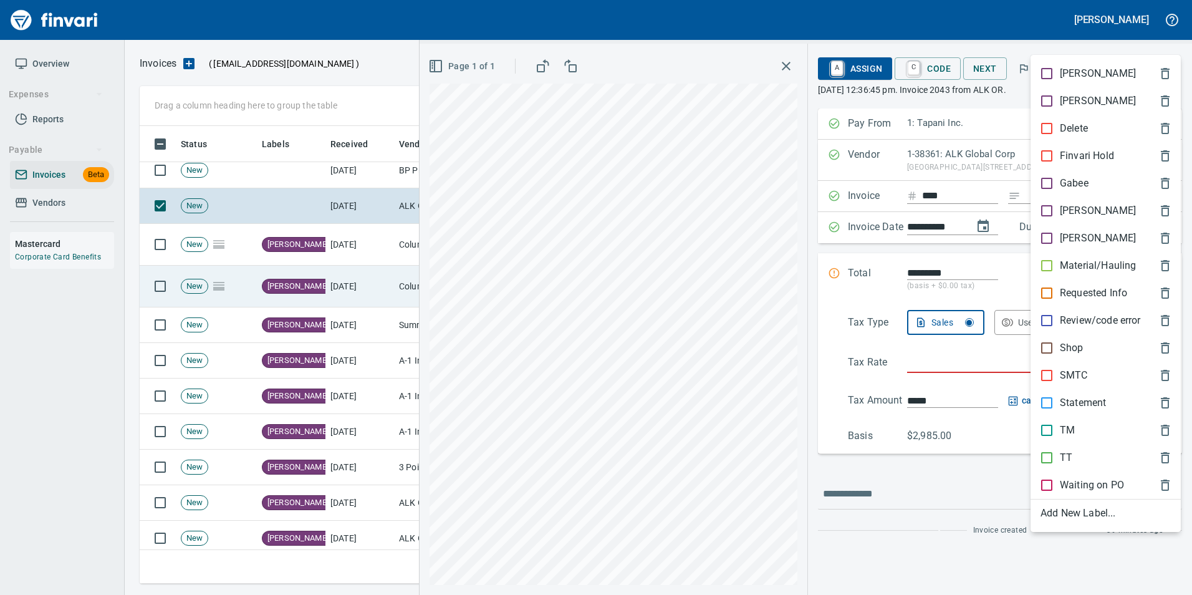
scroll to position [448, 1018]
click at [1082, 213] on p "[PERSON_NAME]" at bounding box center [1098, 210] width 76 height 15
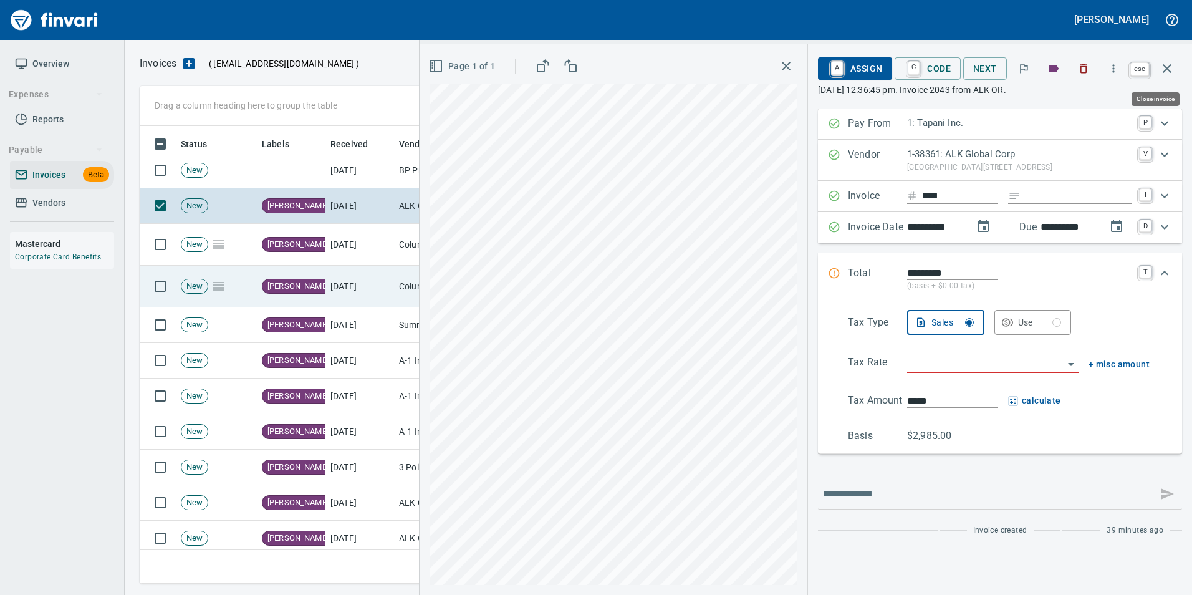
drag, startPoint x: 1179, startPoint y: 67, endPoint x: 1046, endPoint y: 183, distance: 175.9
click at [1179, 67] on button "button" at bounding box center [1167, 69] width 30 height 30
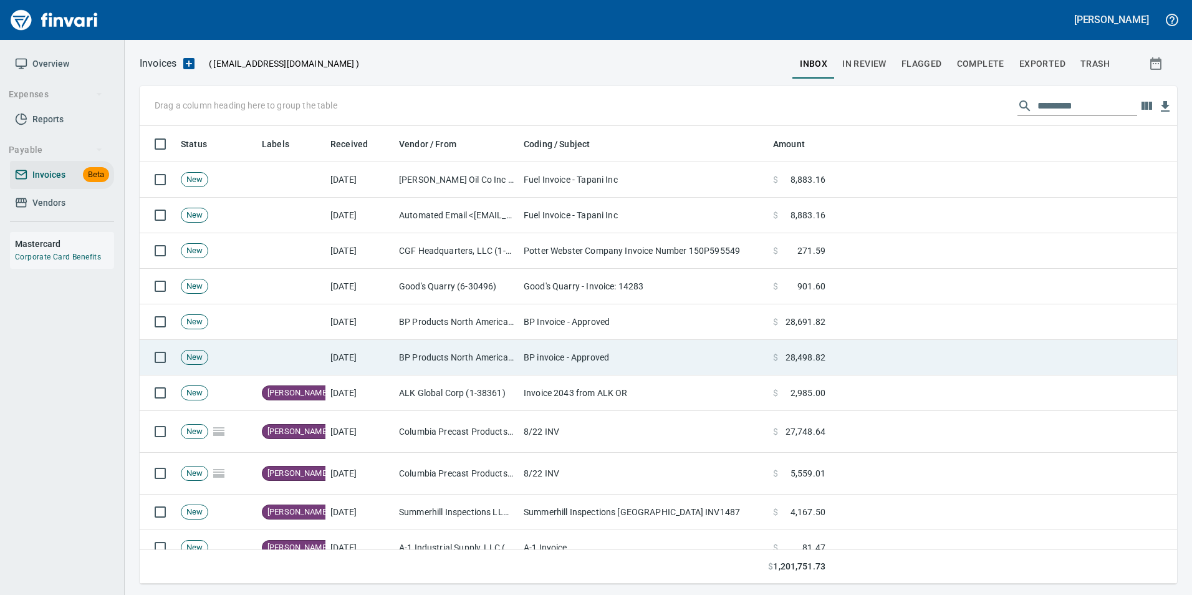
click at [460, 347] on td "BP Products North America Inc. (1-39953)" at bounding box center [456, 358] width 125 height 36
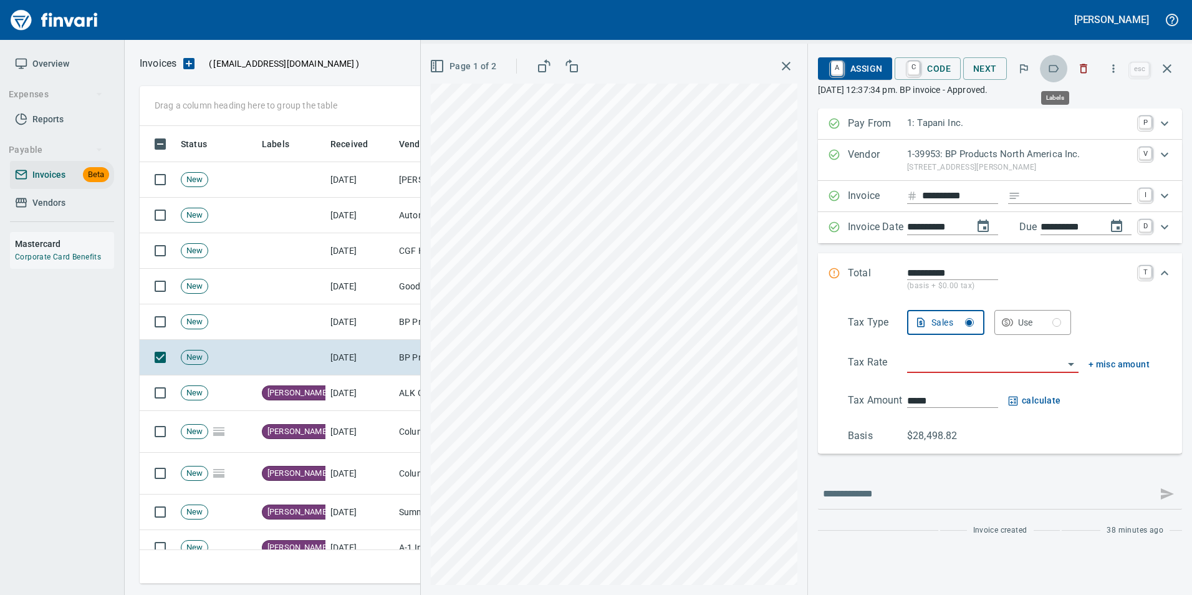
click at [1049, 59] on button "button" at bounding box center [1053, 68] width 27 height 27
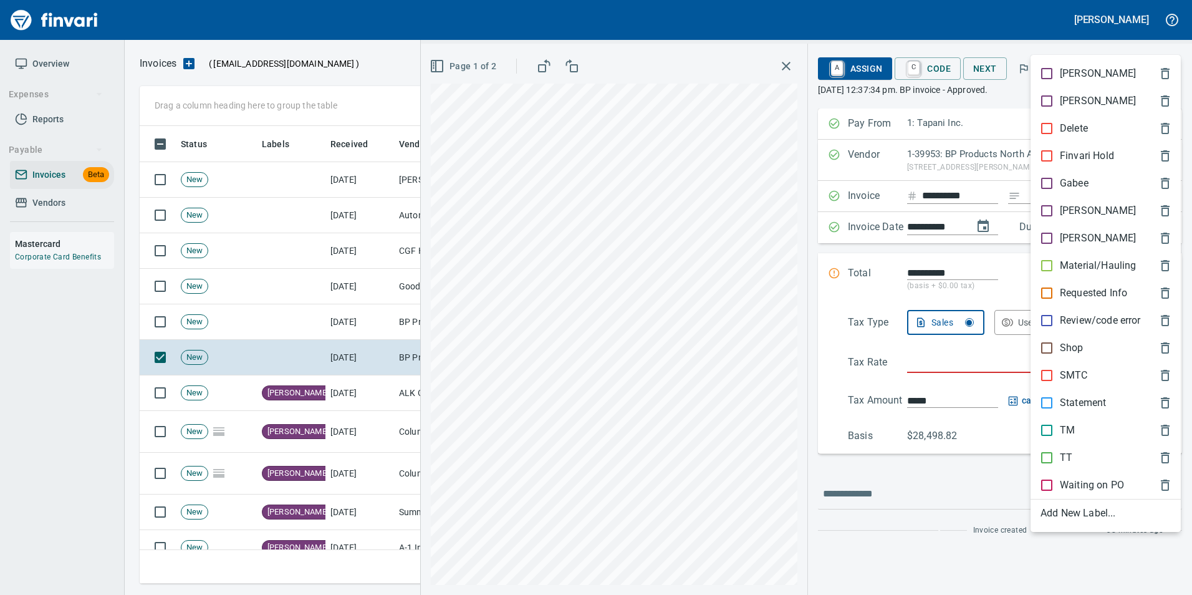
click at [1085, 343] on span "Shop" at bounding box center [1096, 347] width 110 height 15
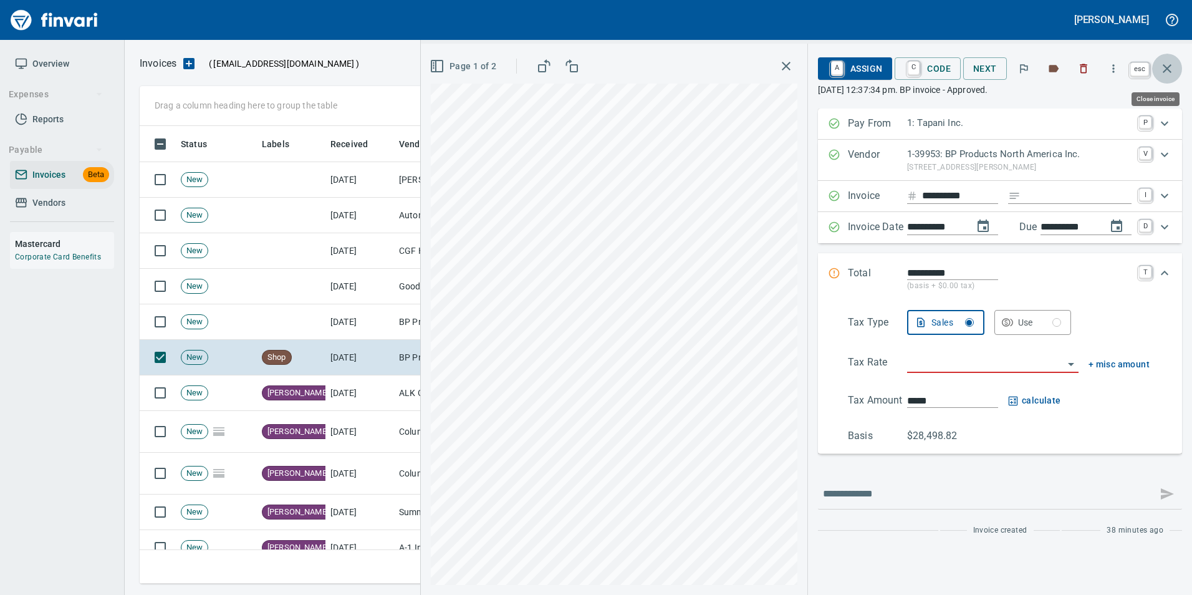
click at [1169, 67] on icon "button" at bounding box center [1167, 68] width 9 height 9
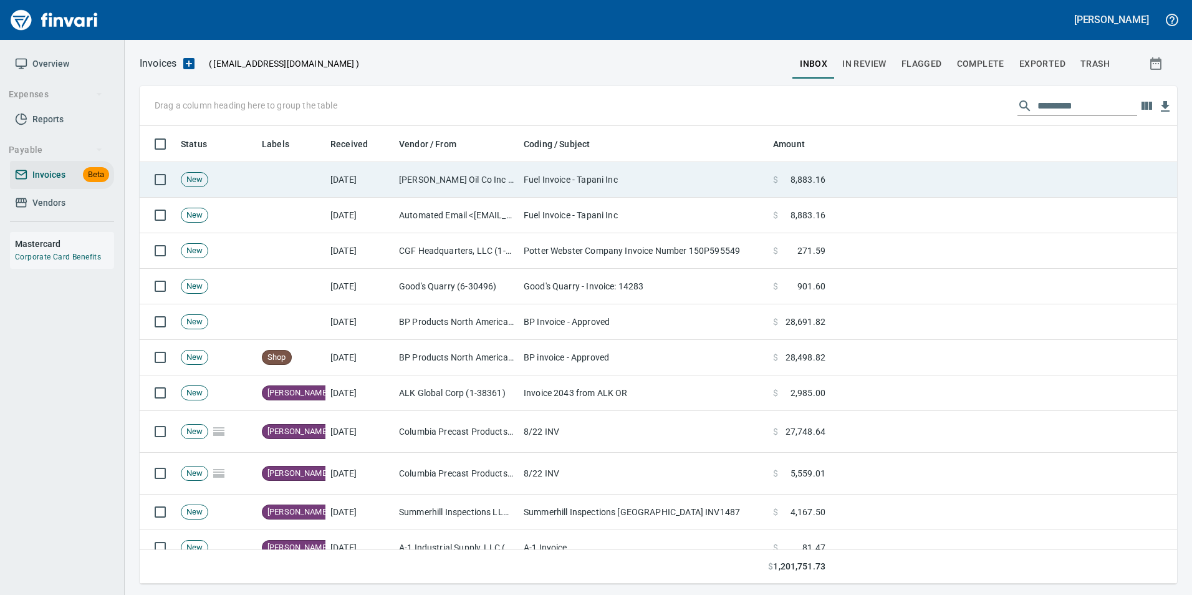
scroll to position [448, 1018]
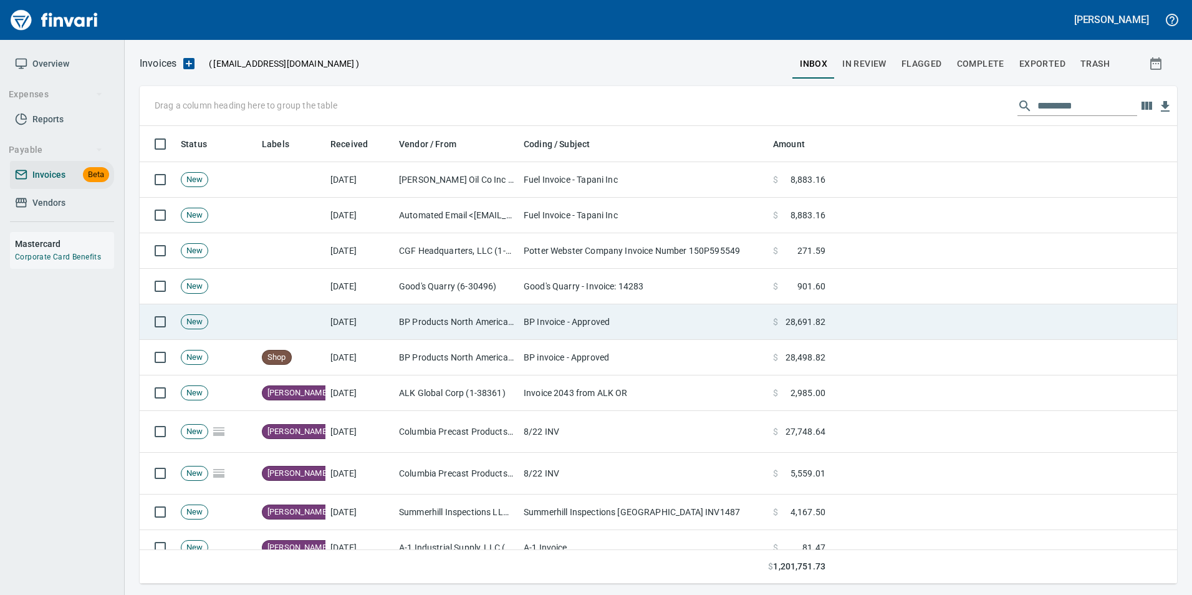
click at [905, 334] on td at bounding box center [1004, 322] width 347 height 36
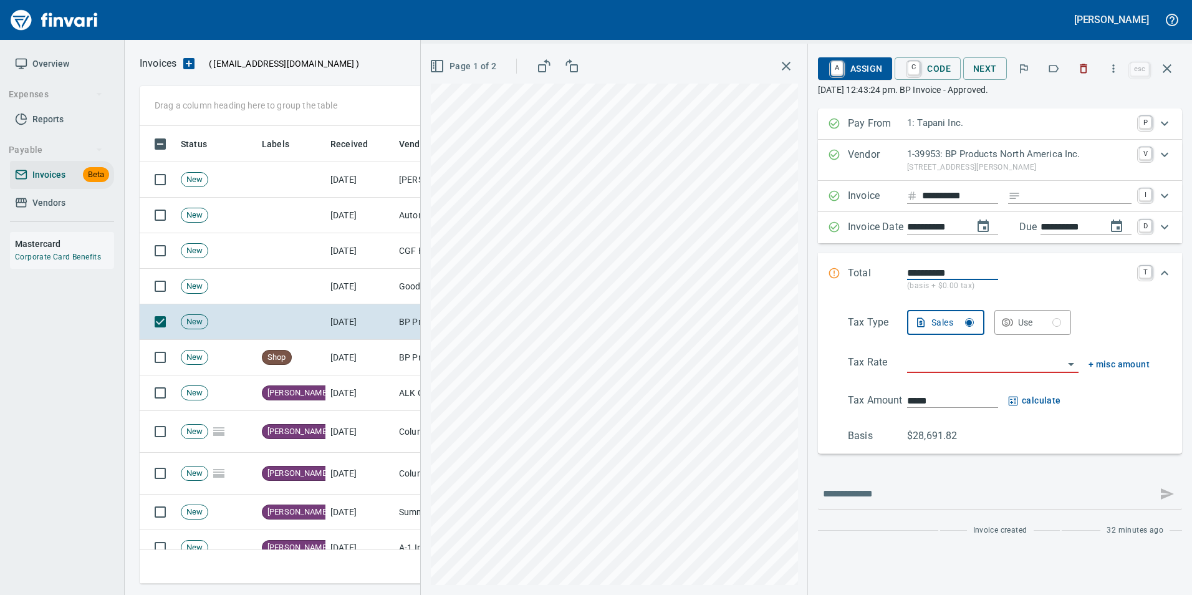
click at [1052, 64] on icon "button" at bounding box center [1054, 68] width 12 height 12
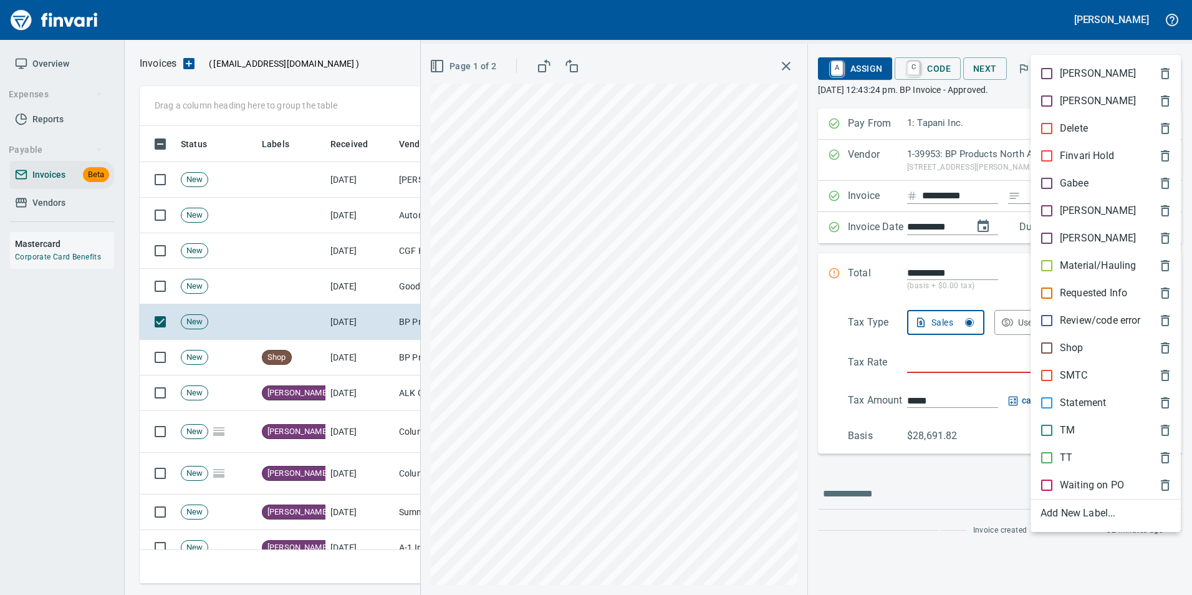
click at [1097, 352] on span "Shop" at bounding box center [1096, 347] width 110 height 15
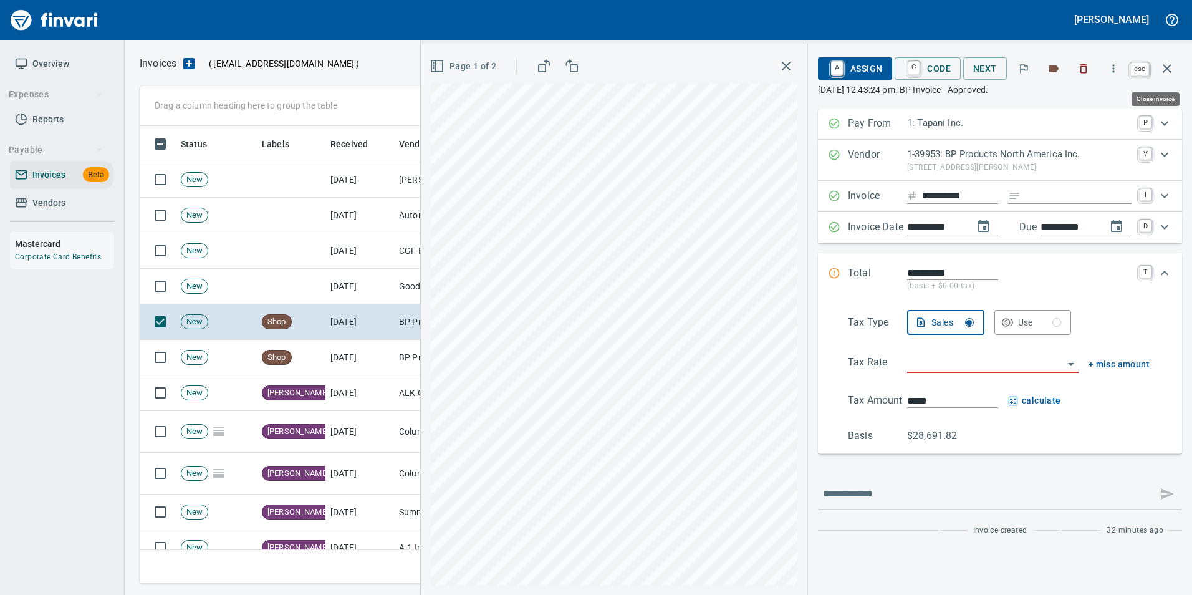
click at [1162, 65] on icon "button" at bounding box center [1167, 68] width 15 height 15
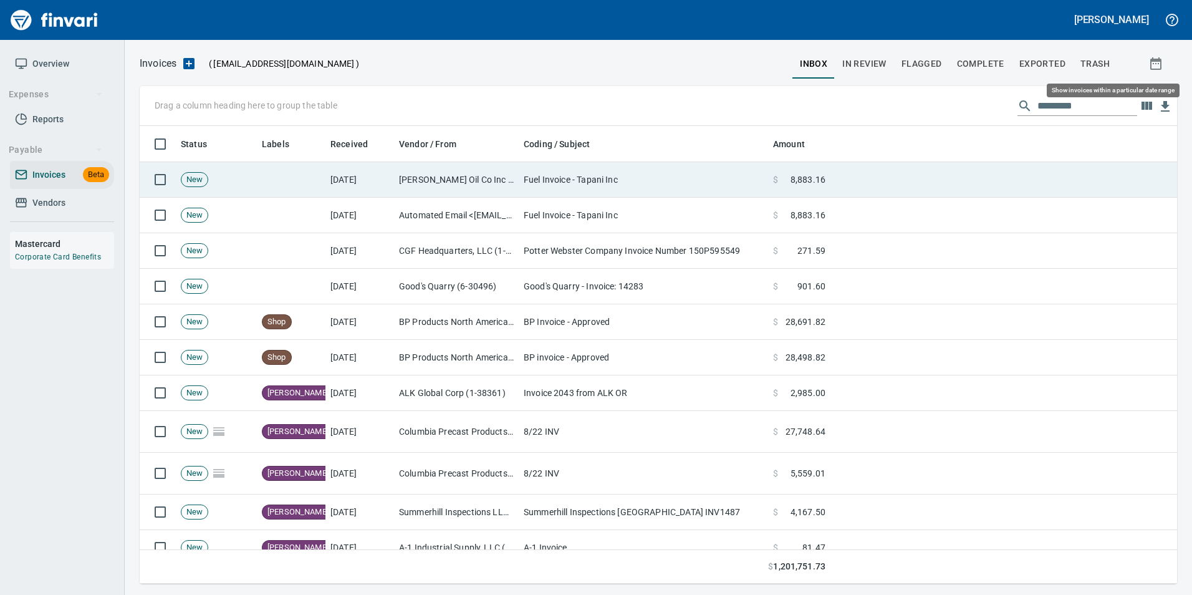
scroll to position [448, 1019]
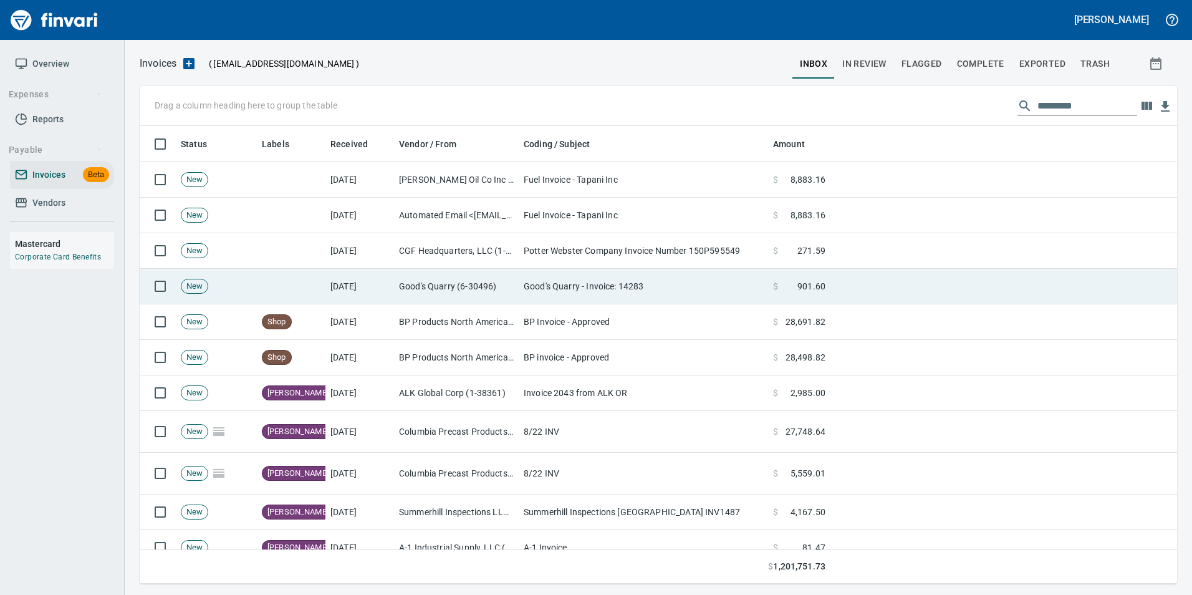
click at [732, 289] on td "Good's Quarry - Invoice: 14283" at bounding box center [643, 287] width 249 height 36
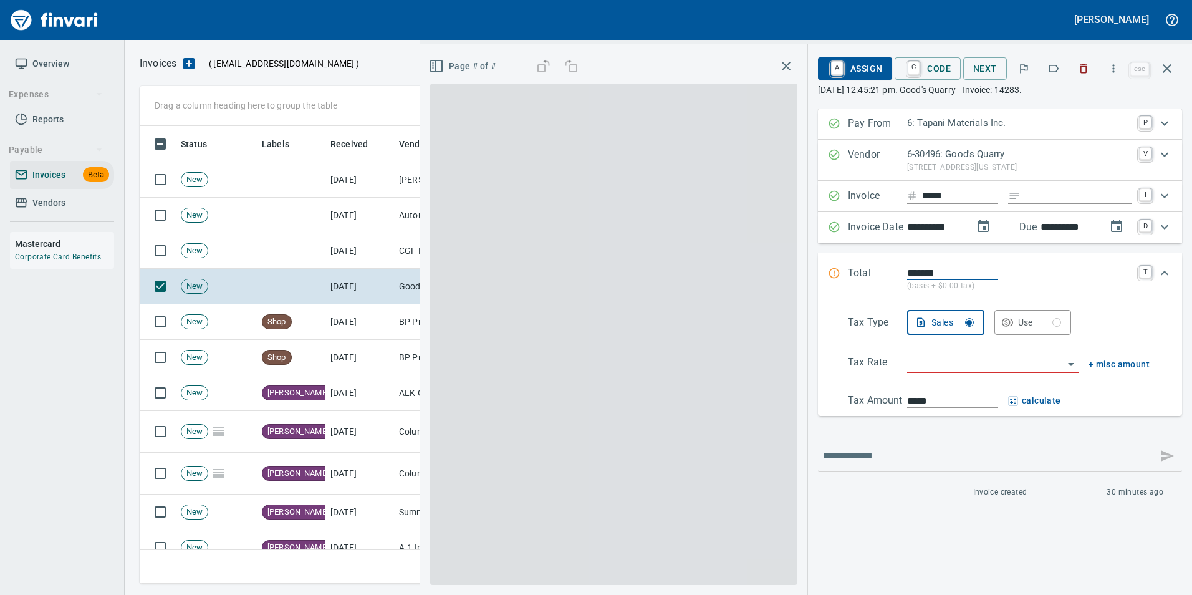
scroll to position [448, 1018]
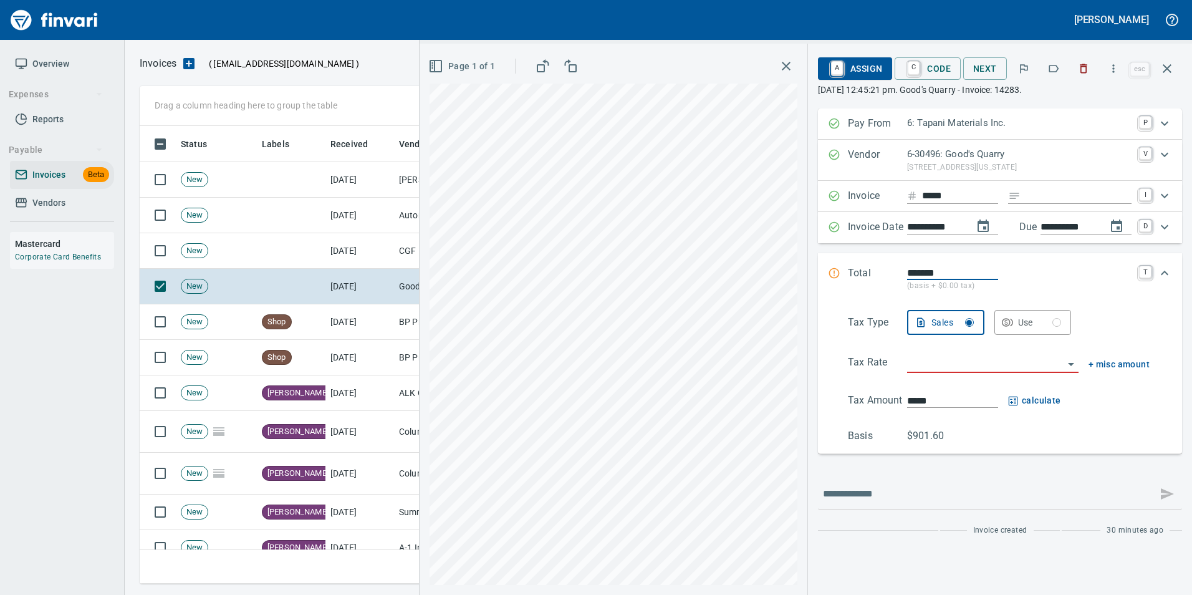
click at [1054, 73] on icon "button" at bounding box center [1054, 68] width 12 height 12
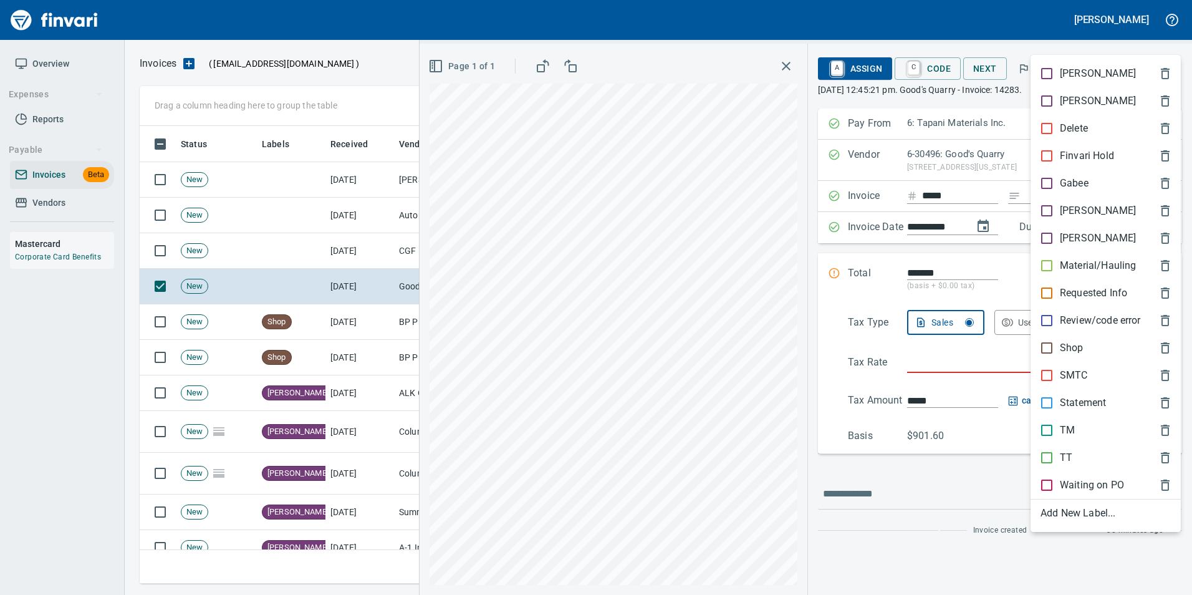
drag, startPoint x: 1062, startPoint y: 426, endPoint x: 1061, endPoint y: 414, distance: 11.9
click at [1061, 425] on p "TM" at bounding box center [1067, 430] width 15 height 15
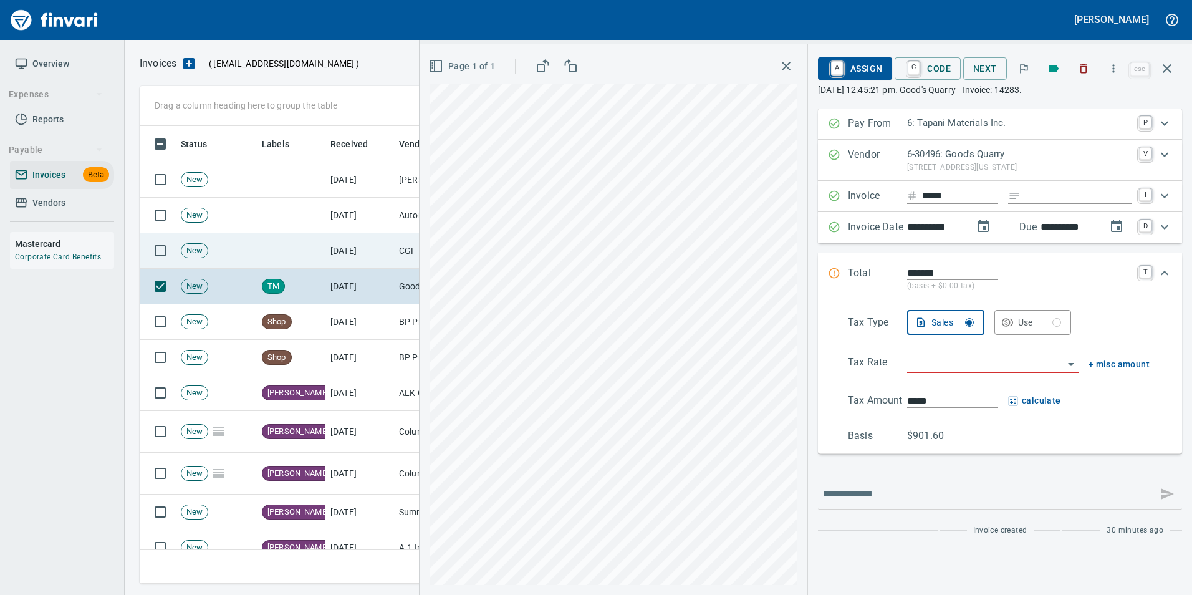
click at [1180, 67] on button "button" at bounding box center [1167, 69] width 30 height 30
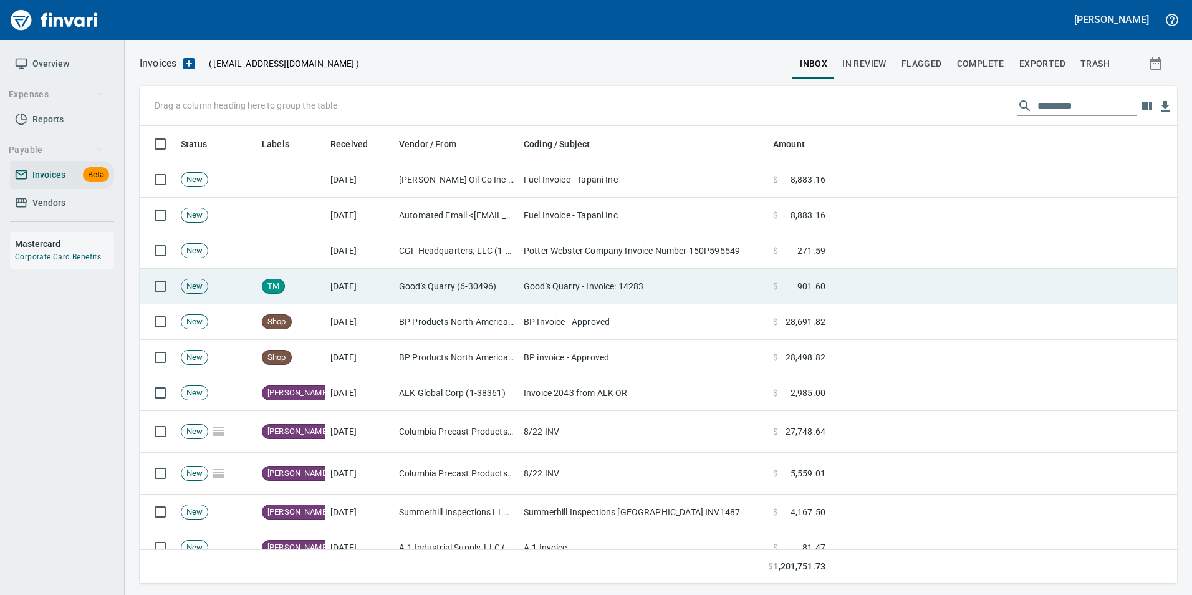
scroll to position [448, 1018]
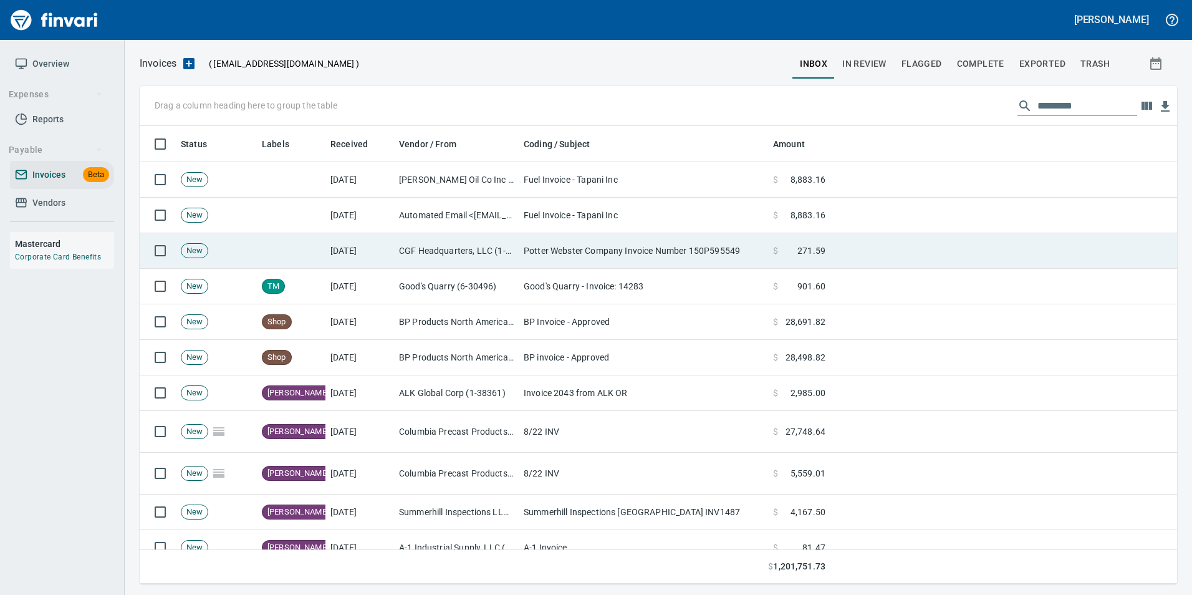
click at [659, 246] on td "Potter Webster Company Invoice Number 150P595549" at bounding box center [643, 251] width 249 height 36
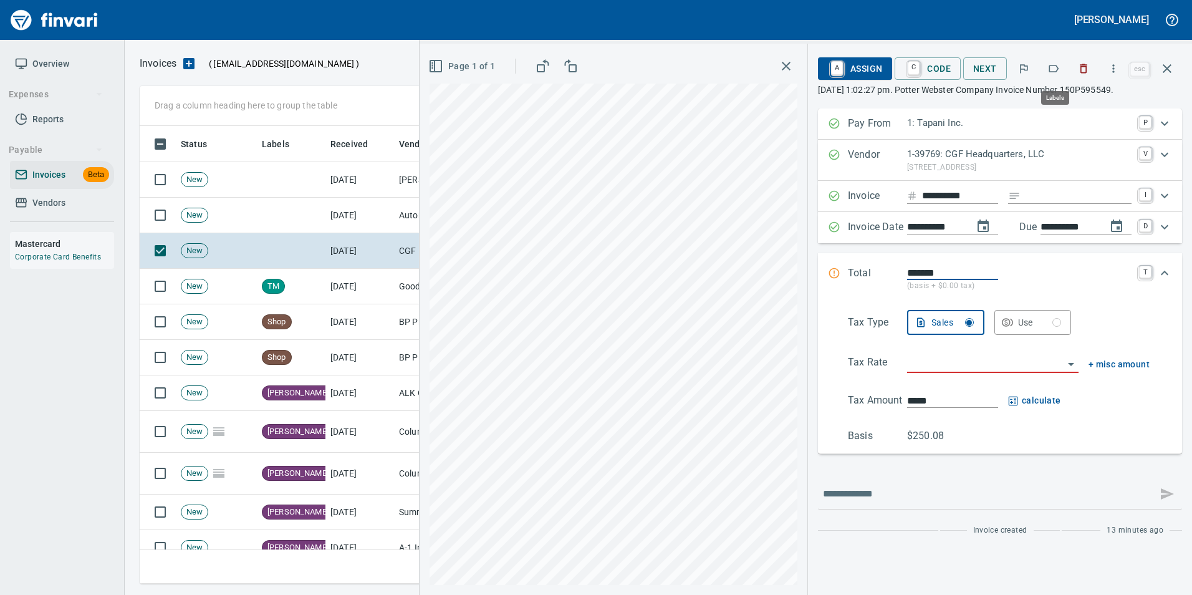
click at [1049, 69] on icon "button" at bounding box center [1054, 68] width 12 height 12
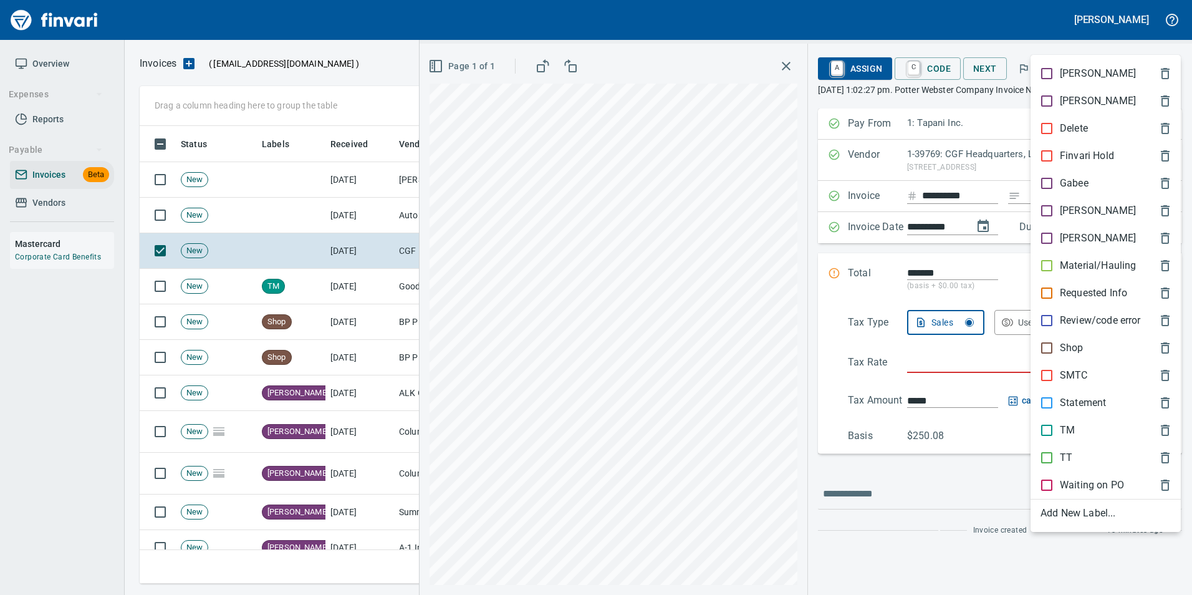
scroll to position [448, 1018]
click at [1077, 348] on p "Shop" at bounding box center [1072, 347] width 24 height 15
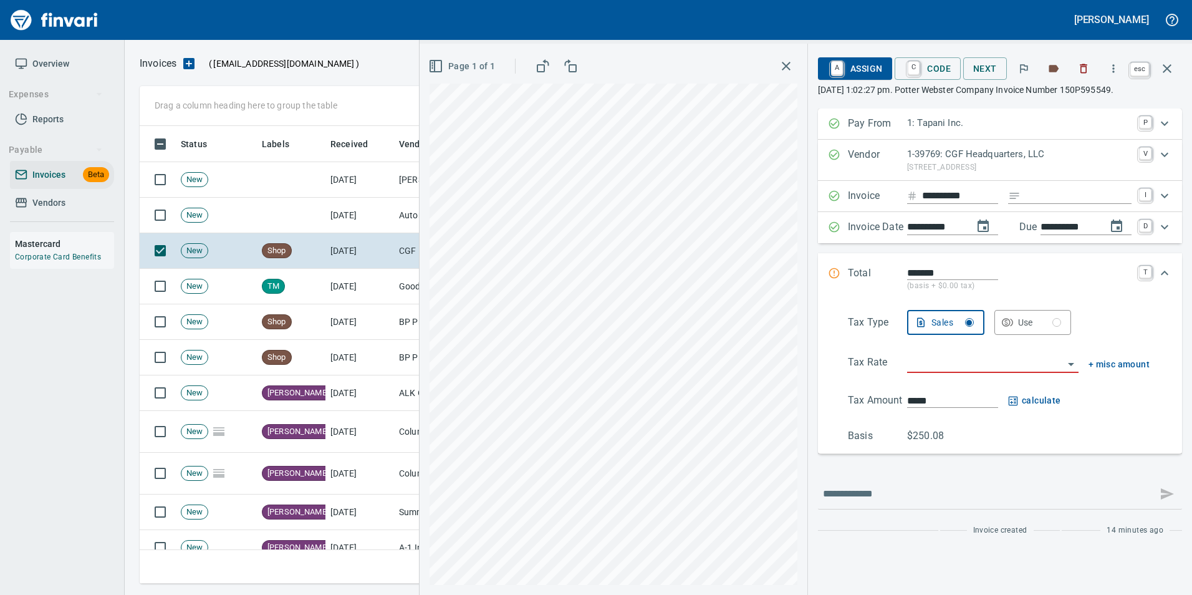
click at [1170, 65] on icon "button" at bounding box center [1167, 68] width 9 height 9
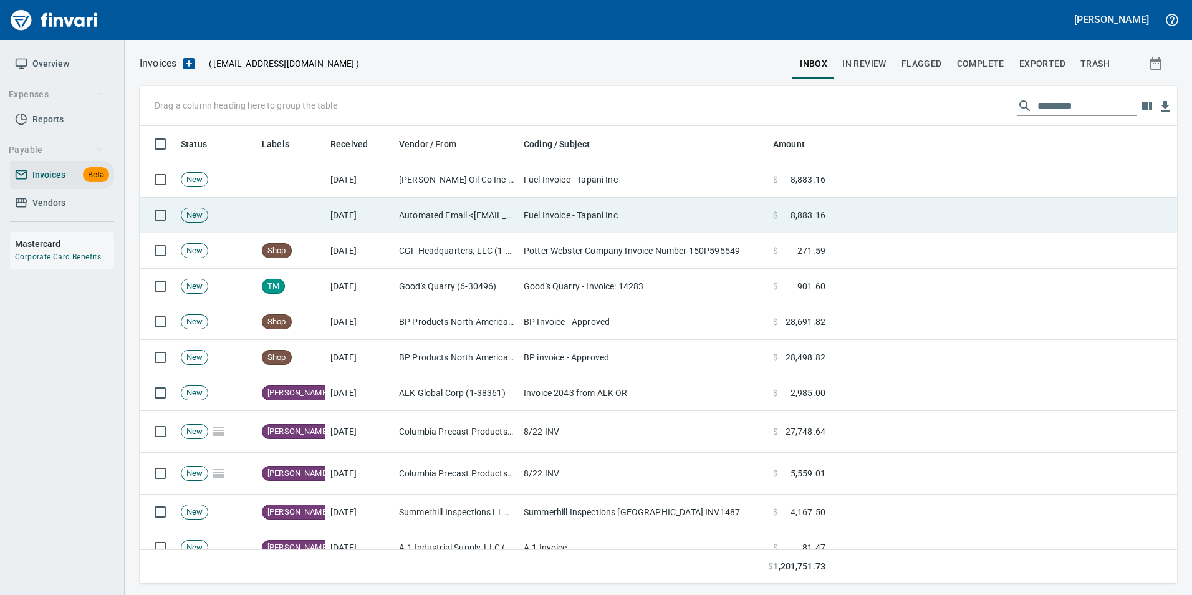
click at [529, 221] on td "Fuel Invoice - Tapani Inc" at bounding box center [643, 216] width 249 height 36
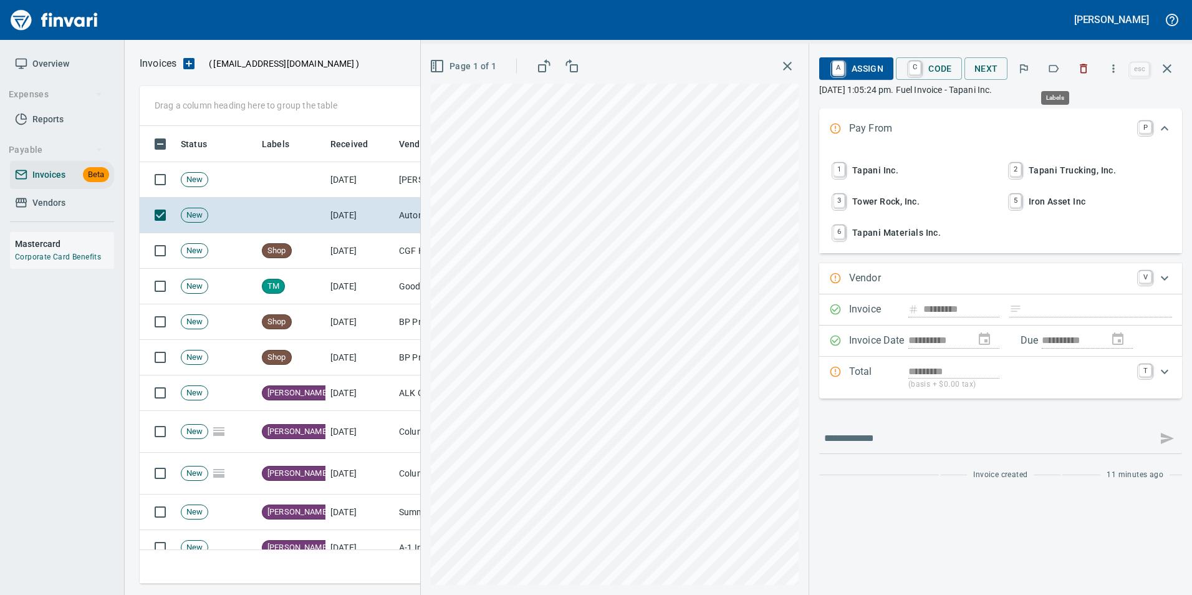
click at [1056, 74] on icon "button" at bounding box center [1054, 68] width 12 height 12
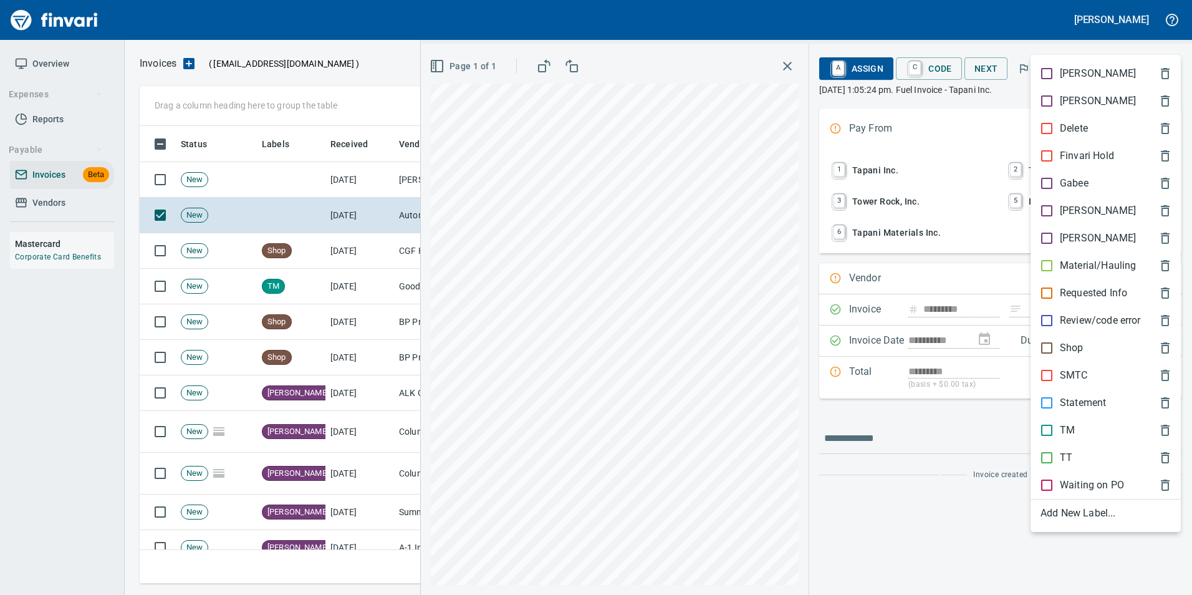
scroll to position [448, 1018]
click at [1107, 348] on span "Shop" at bounding box center [1096, 347] width 110 height 15
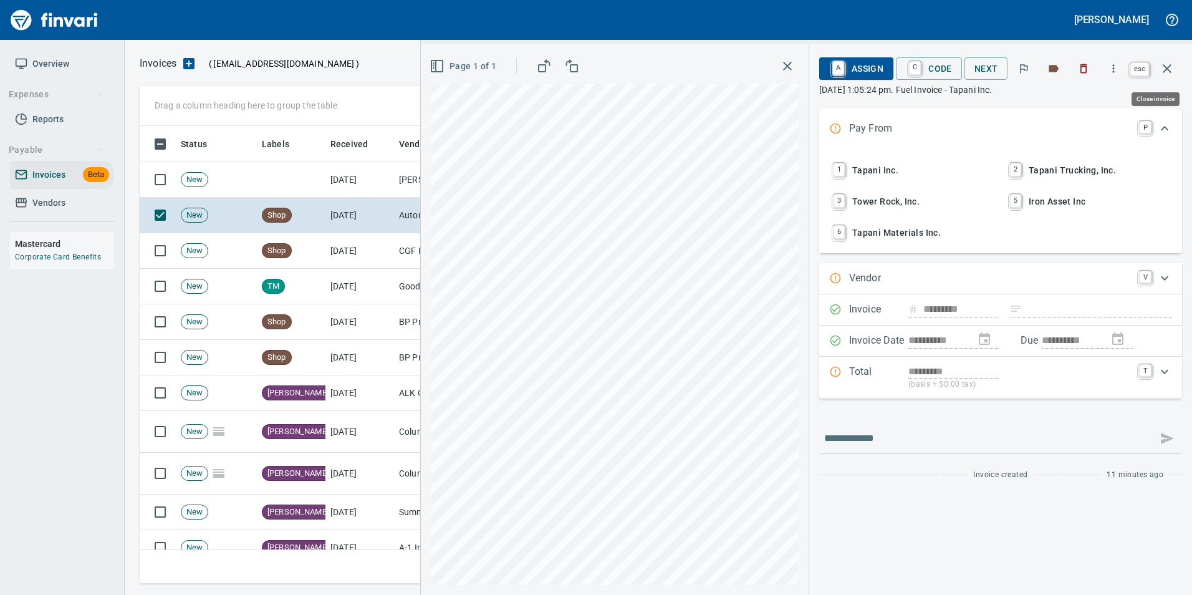
click at [1176, 72] on button "button" at bounding box center [1167, 69] width 30 height 30
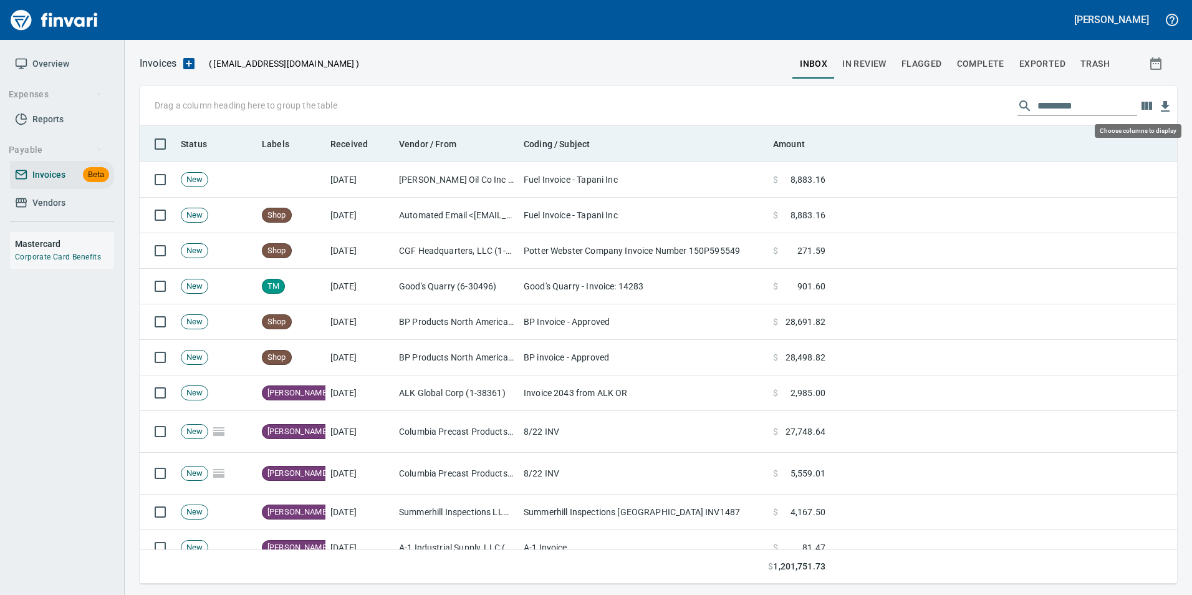
scroll to position [448, 1019]
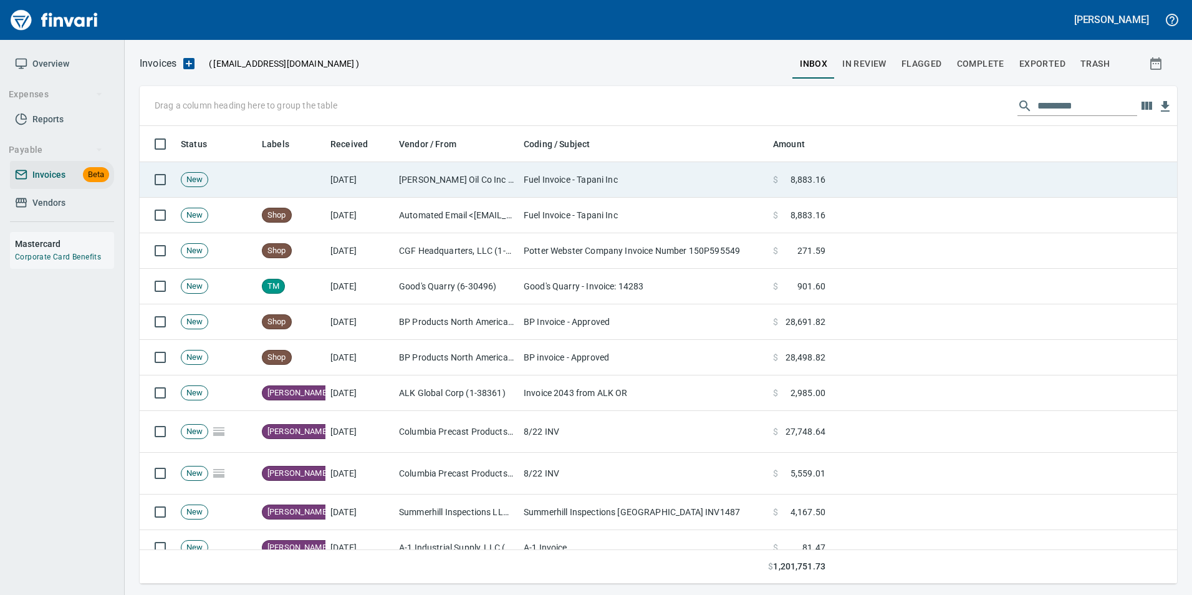
click at [766, 176] on td "Fuel Invoice - Tapani Inc" at bounding box center [643, 180] width 249 height 36
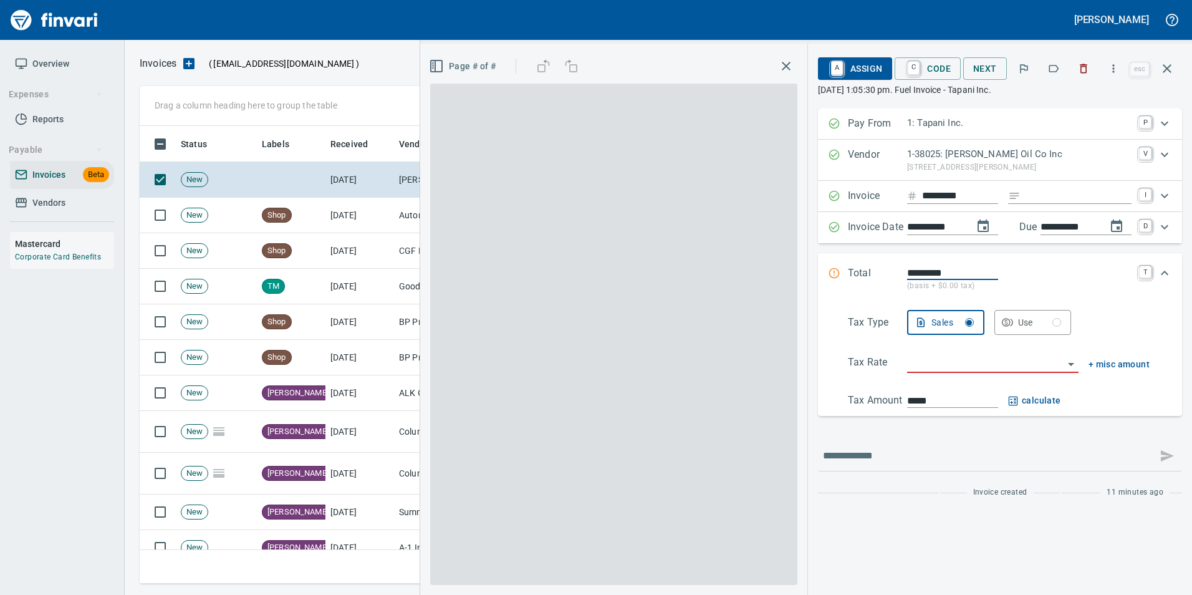
scroll to position [448, 1018]
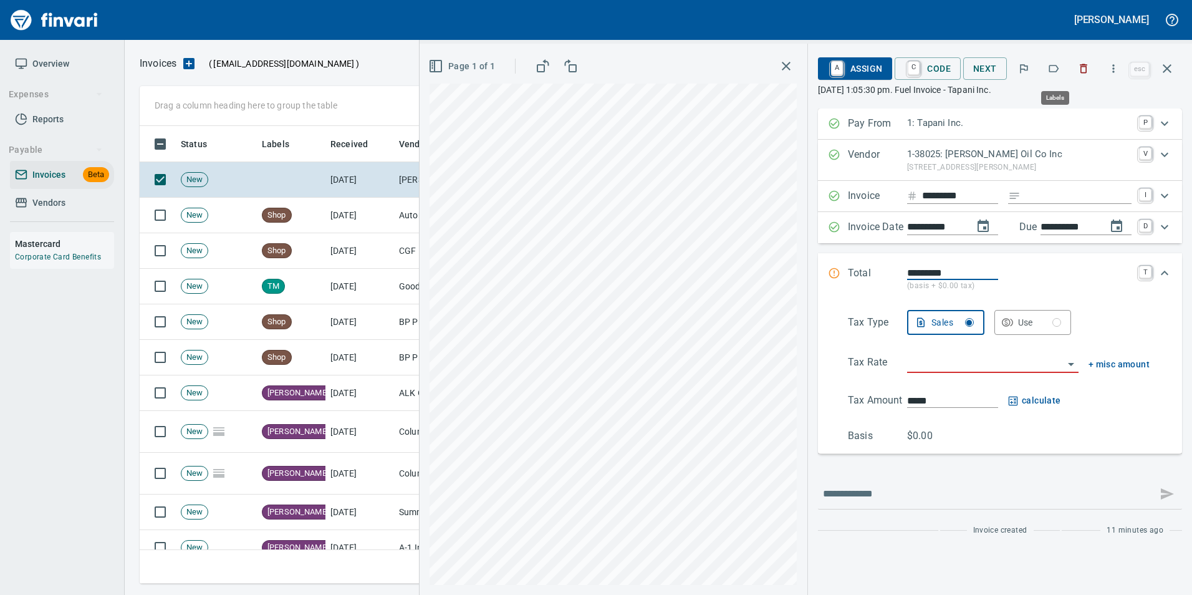
click at [1049, 70] on icon "button" at bounding box center [1054, 68] width 12 height 12
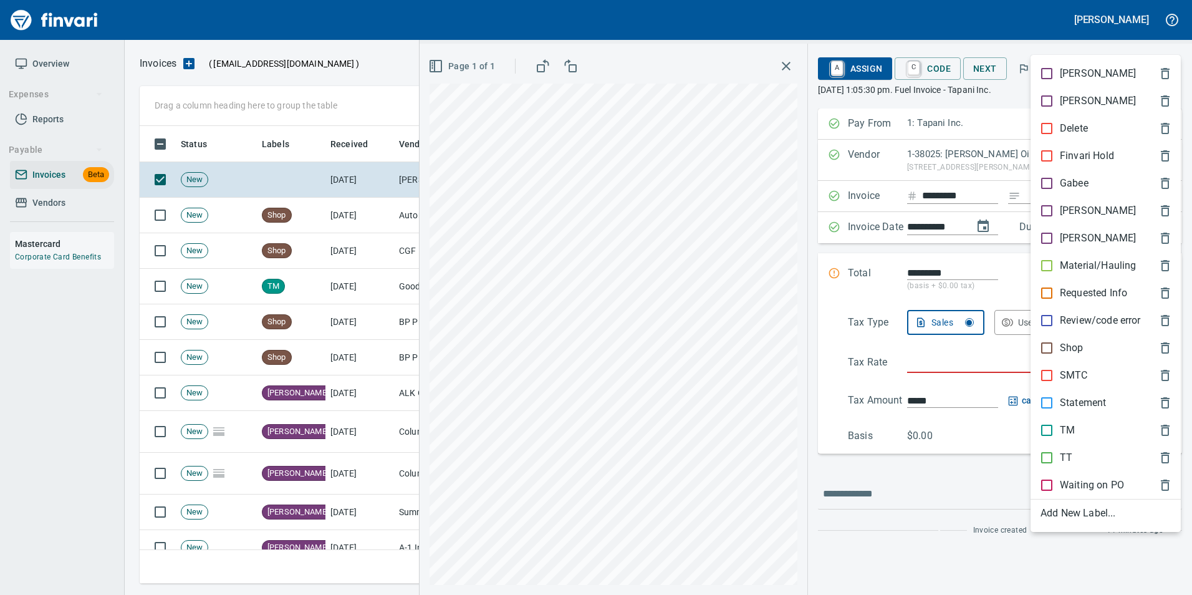
click at [1084, 347] on span "Shop" at bounding box center [1096, 347] width 110 height 15
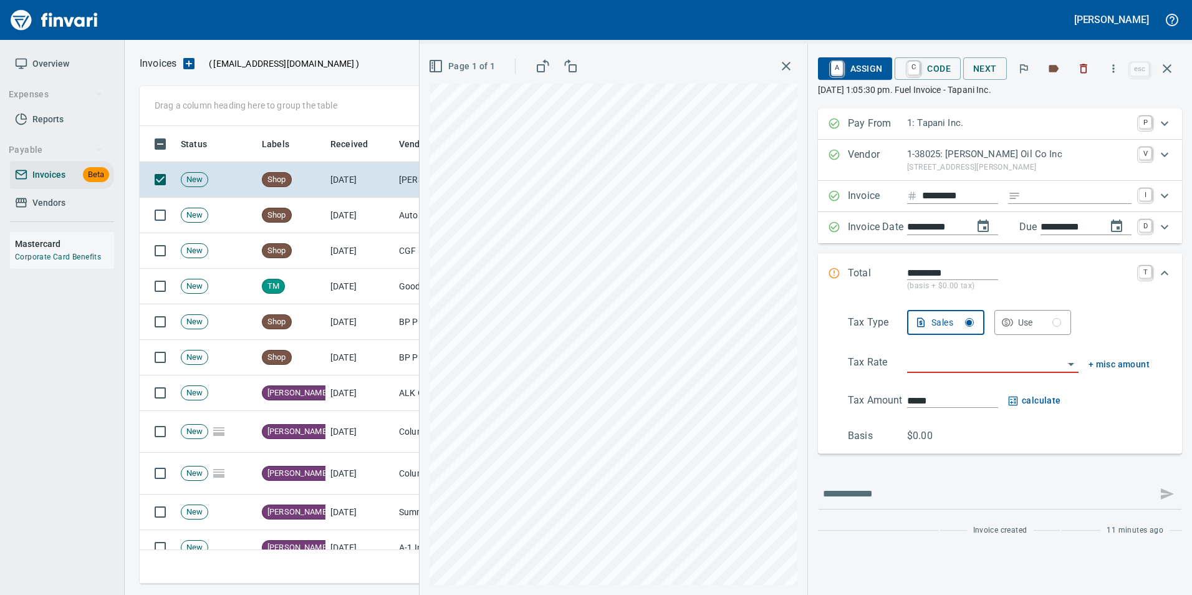
click at [1164, 70] on icon "button" at bounding box center [1167, 68] width 15 height 15
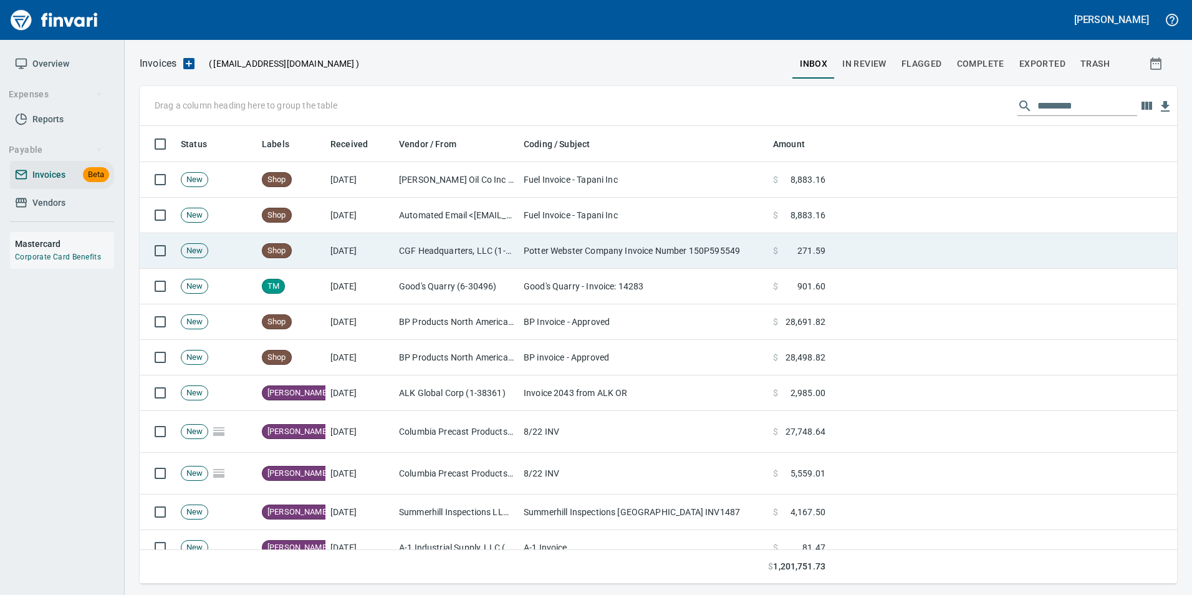
click at [676, 261] on td "Potter Webster Company Invoice Number 150P595549" at bounding box center [643, 251] width 249 height 36
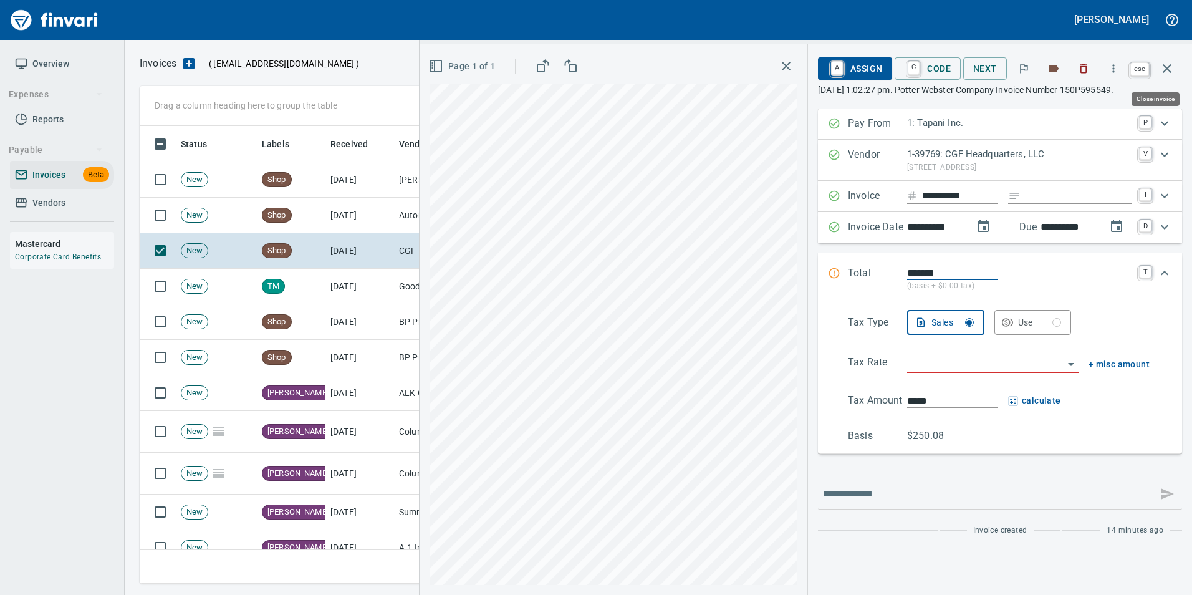
click at [1163, 70] on icon "button" at bounding box center [1167, 68] width 15 height 15
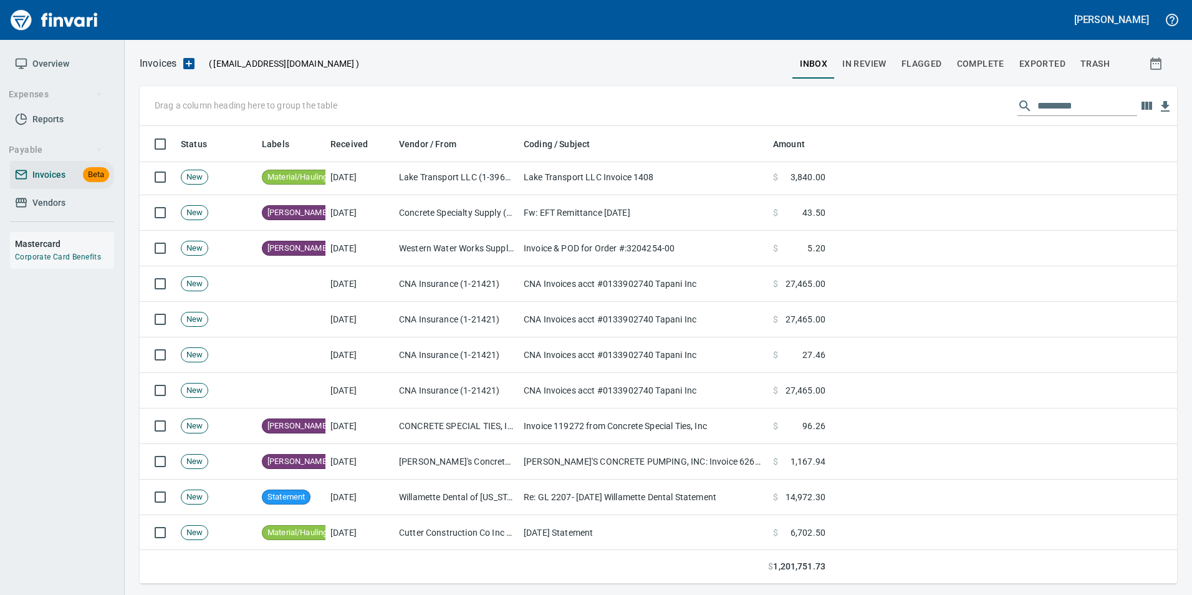
scroll to position [1185, 0]
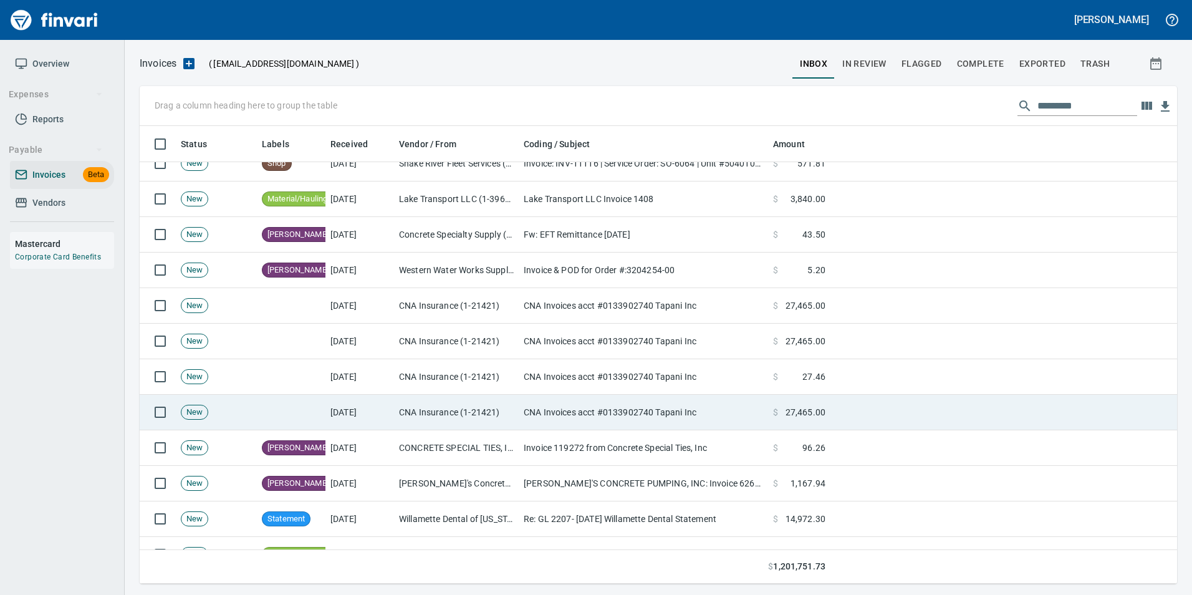
click at [837, 417] on td at bounding box center [1004, 413] width 347 height 36
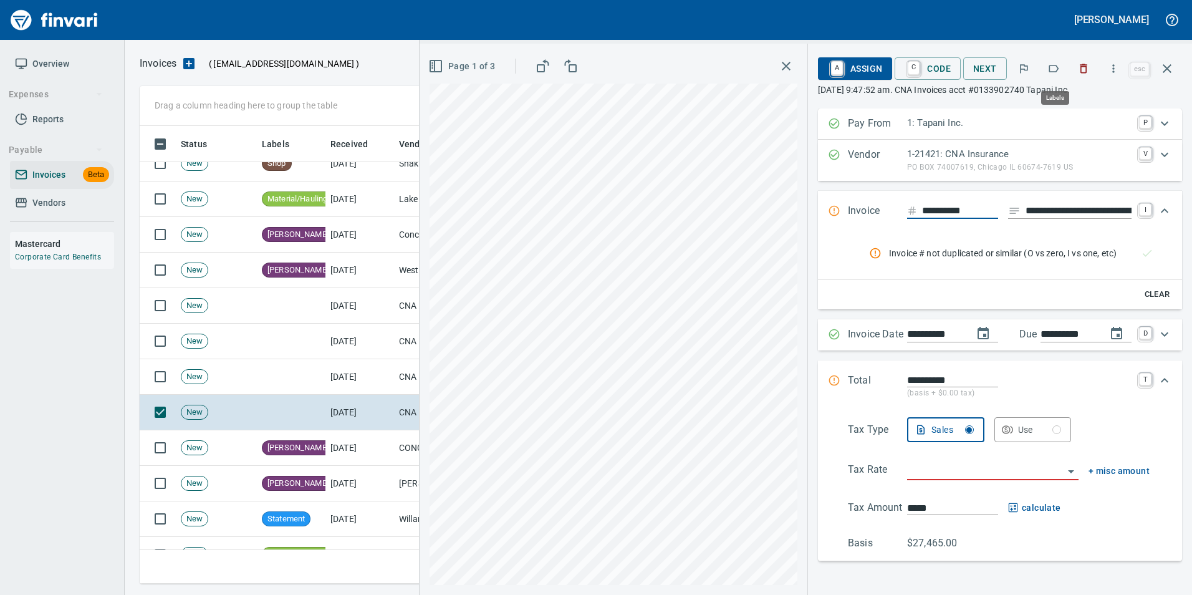
scroll to position [448, 1018]
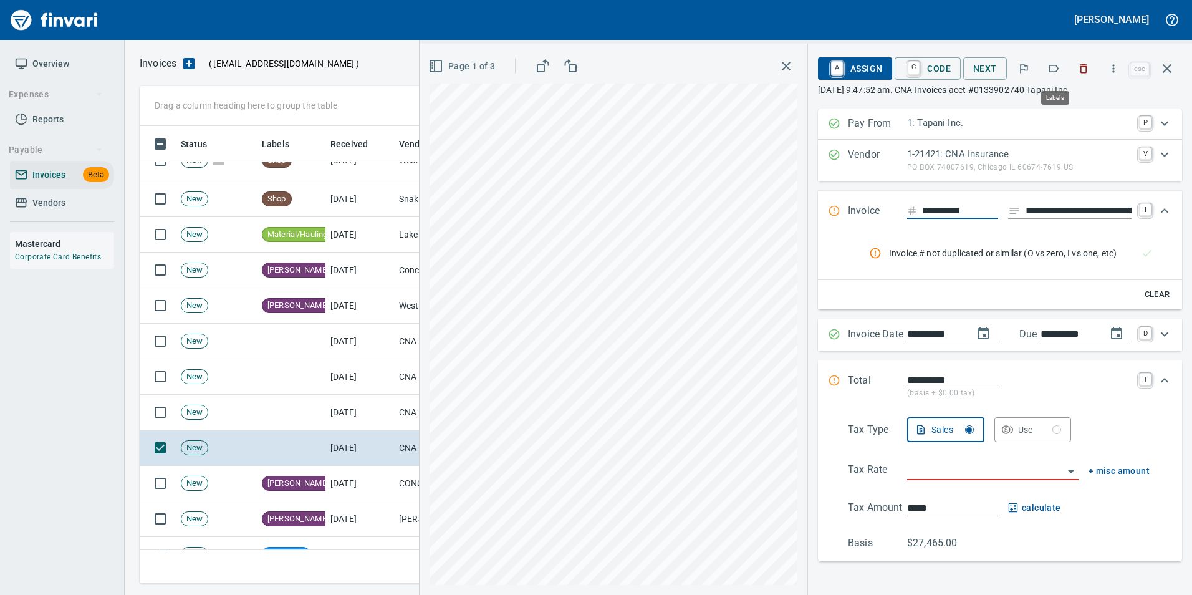
click at [1048, 68] on button "button" at bounding box center [1053, 68] width 27 height 27
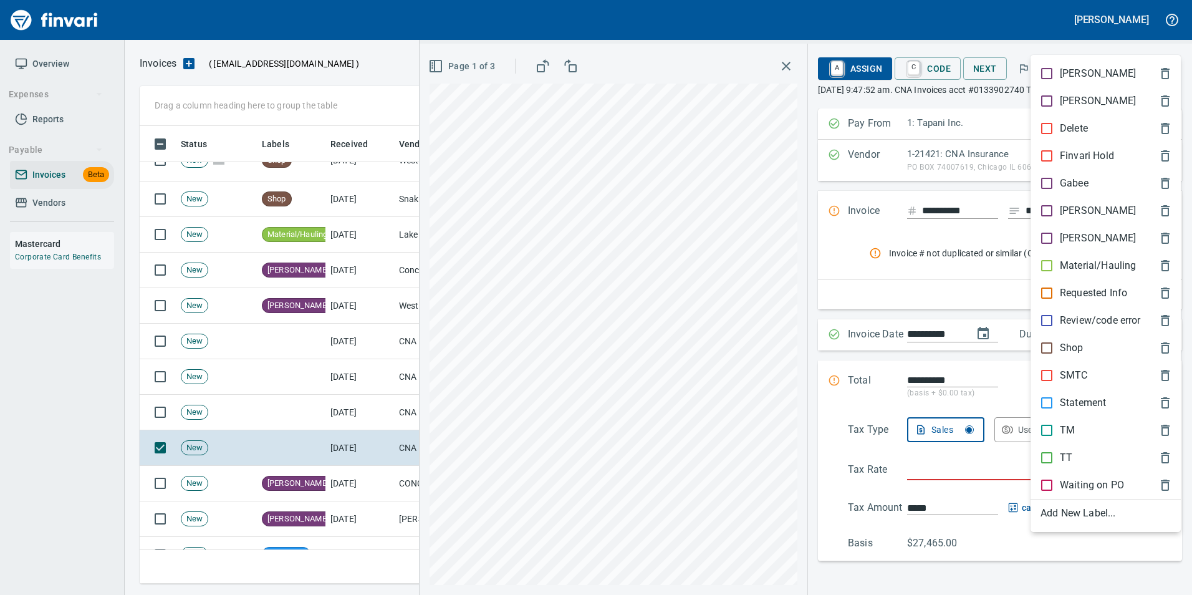
click at [1083, 206] on p "[PERSON_NAME]" at bounding box center [1098, 210] width 76 height 15
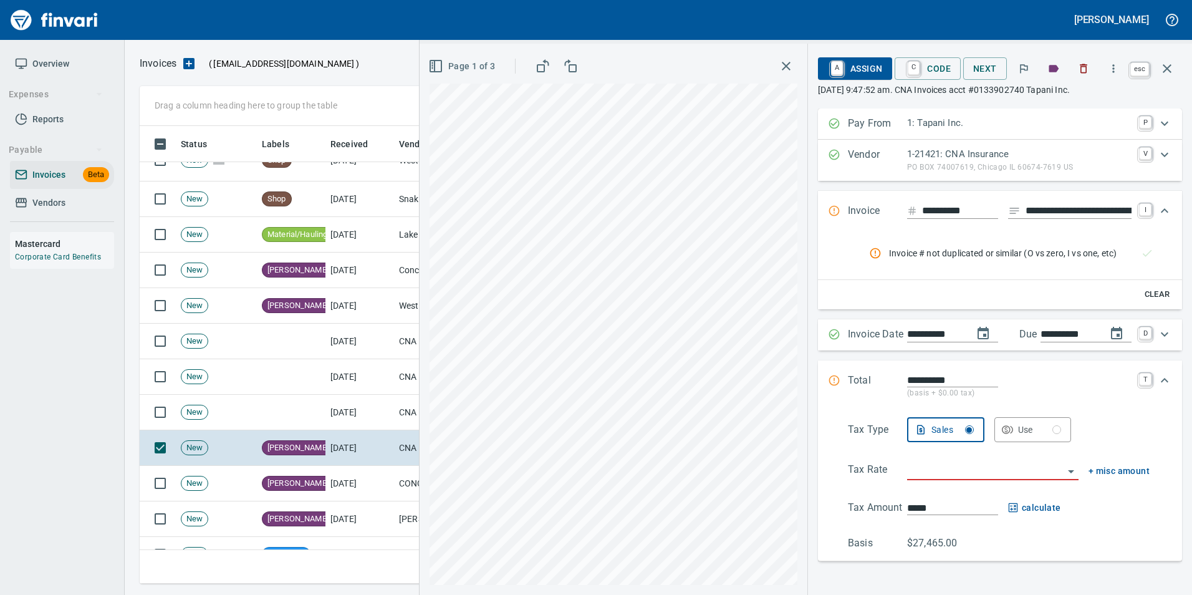
click at [1163, 67] on icon "button" at bounding box center [1167, 68] width 15 height 15
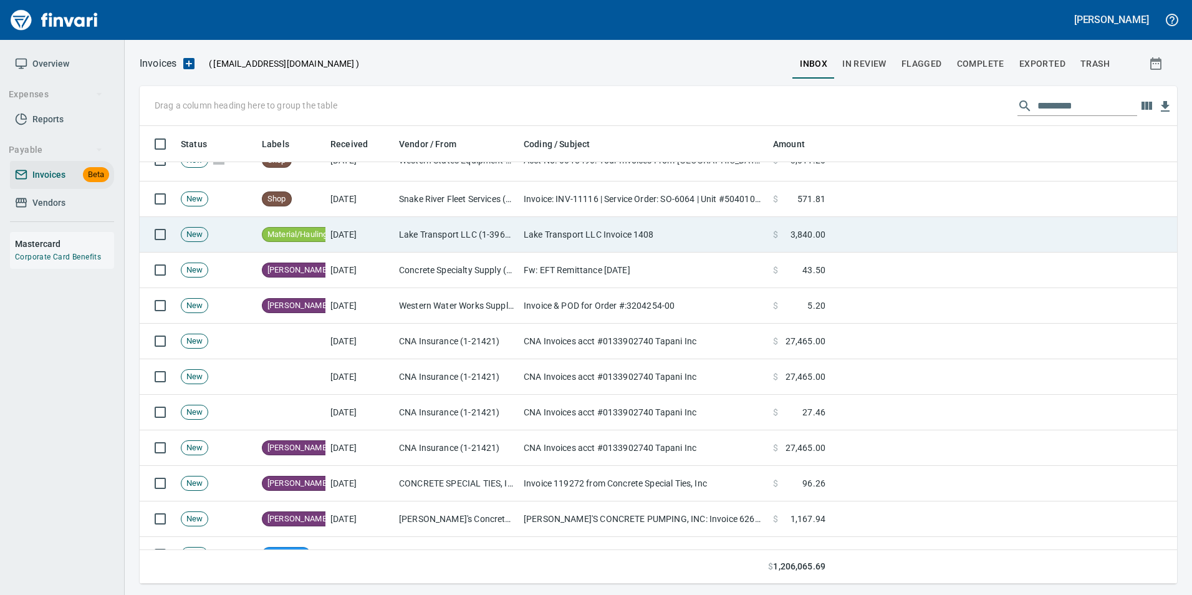
scroll to position [448, 1018]
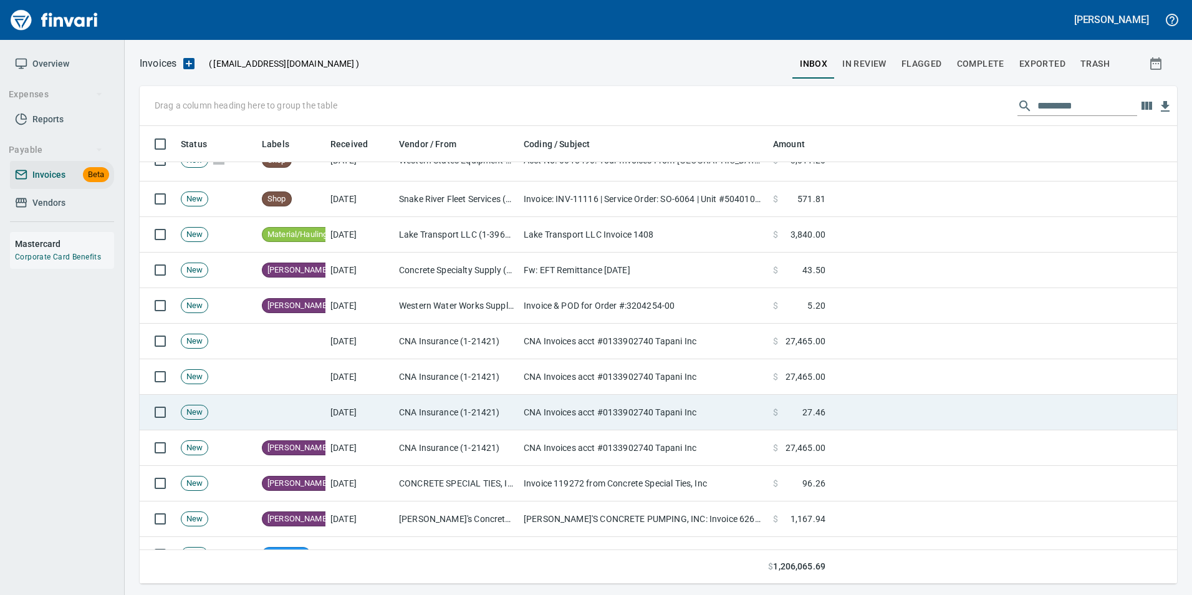
click at [835, 403] on td at bounding box center [1004, 413] width 347 height 36
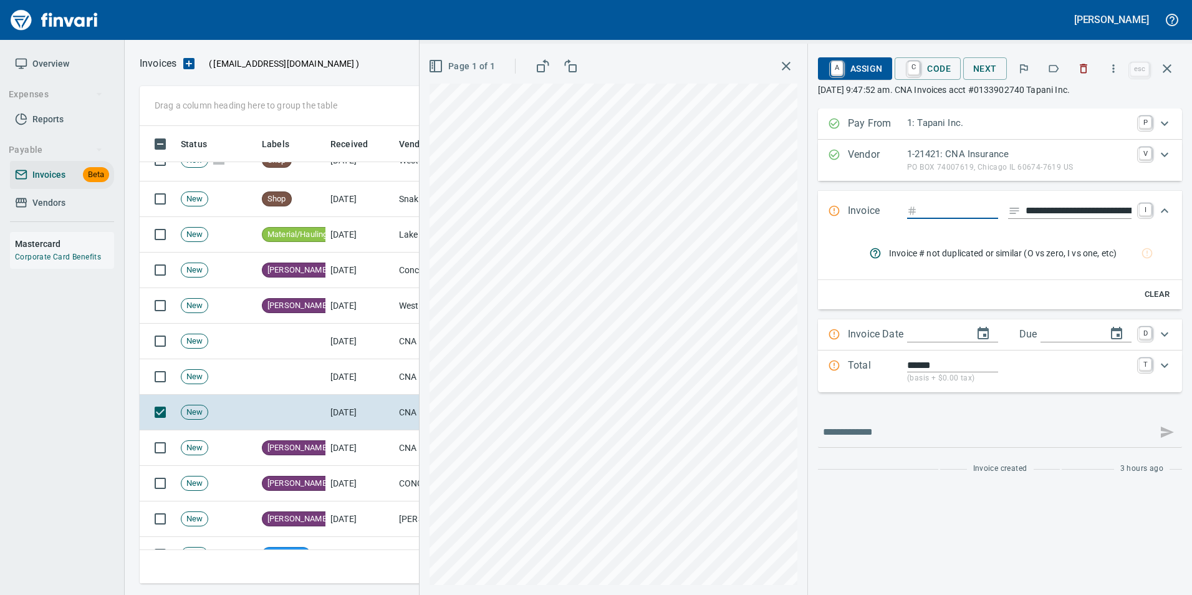
scroll to position [448, 1018]
click at [1079, 65] on icon "button" at bounding box center [1084, 68] width 12 height 12
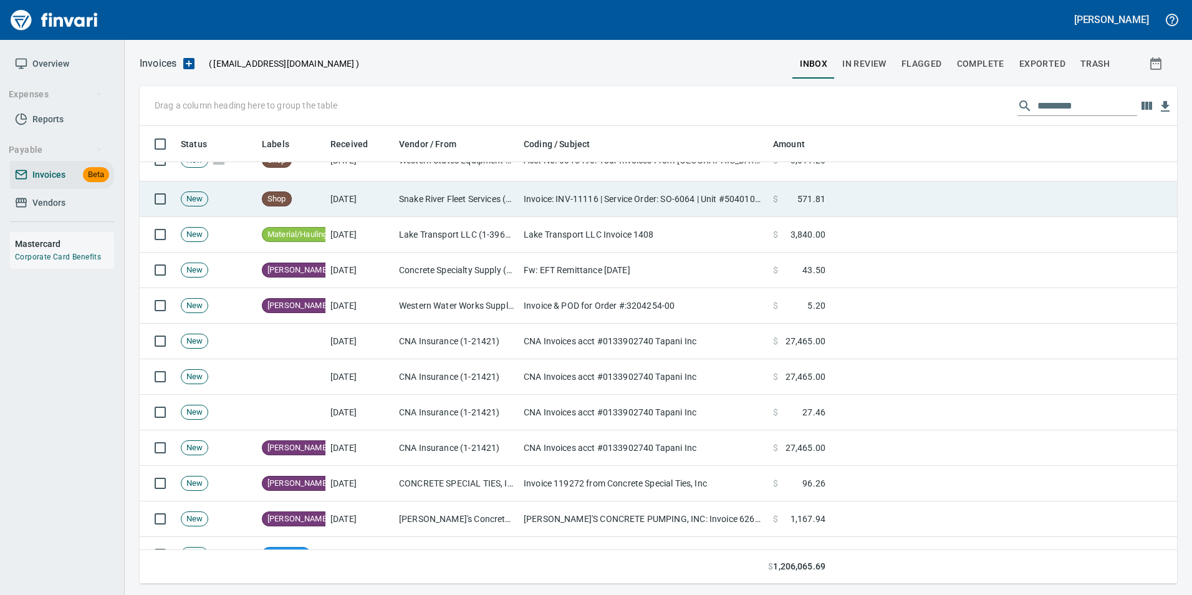
scroll to position [448, 1018]
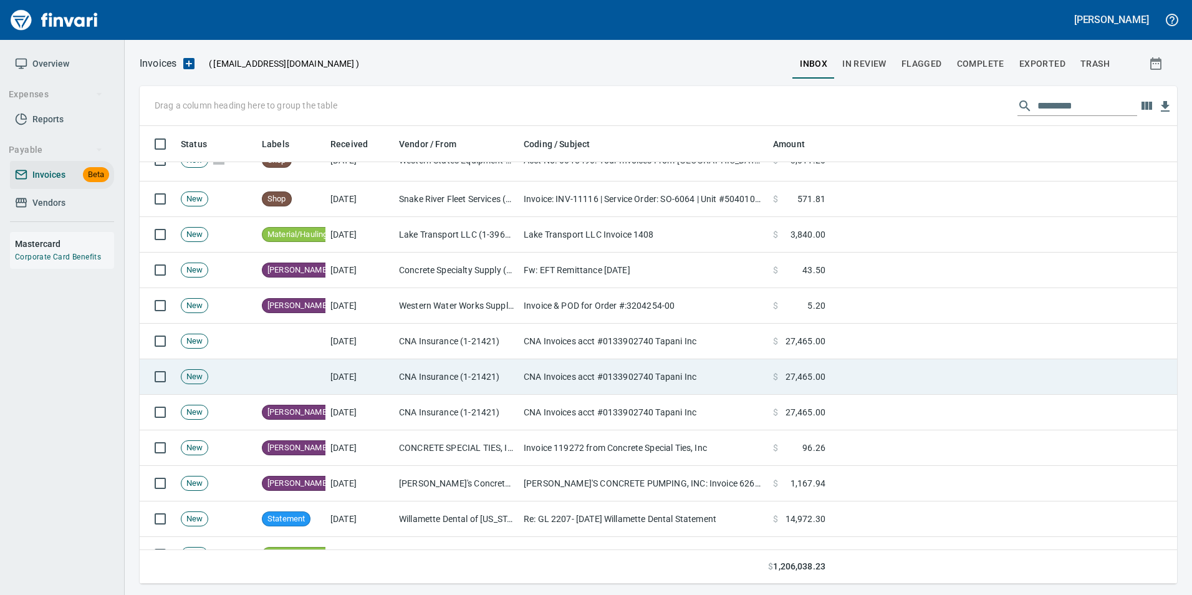
click at [859, 381] on td at bounding box center [1004, 377] width 347 height 36
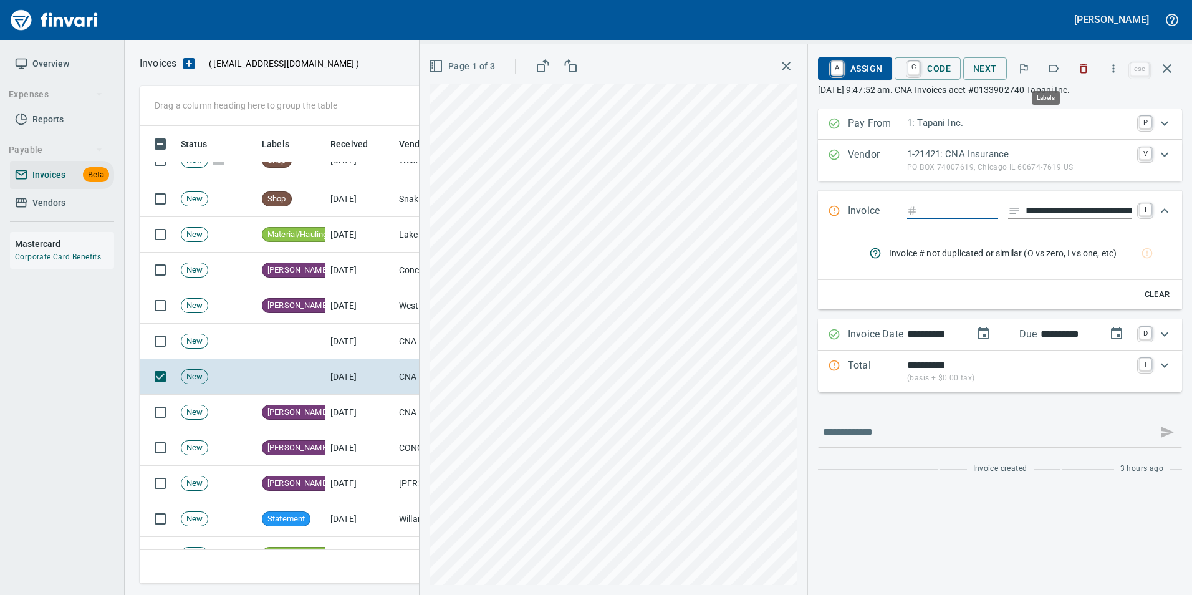
click at [1060, 59] on button "button" at bounding box center [1053, 68] width 27 height 27
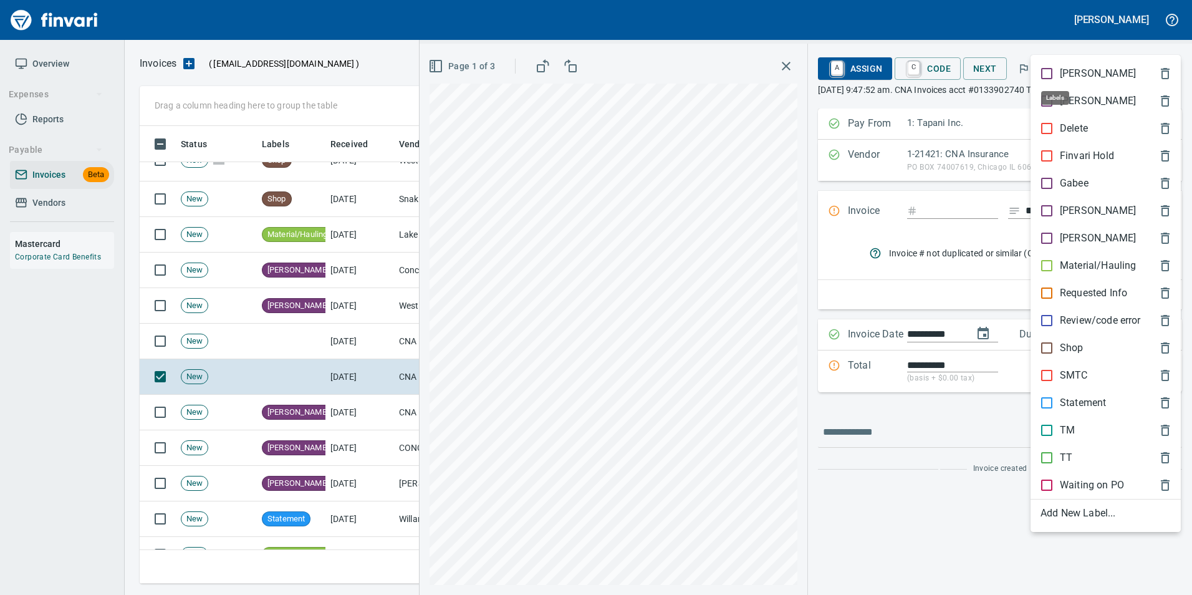
scroll to position [448, 1018]
click at [1087, 209] on span "[PERSON_NAME]" at bounding box center [1096, 210] width 110 height 15
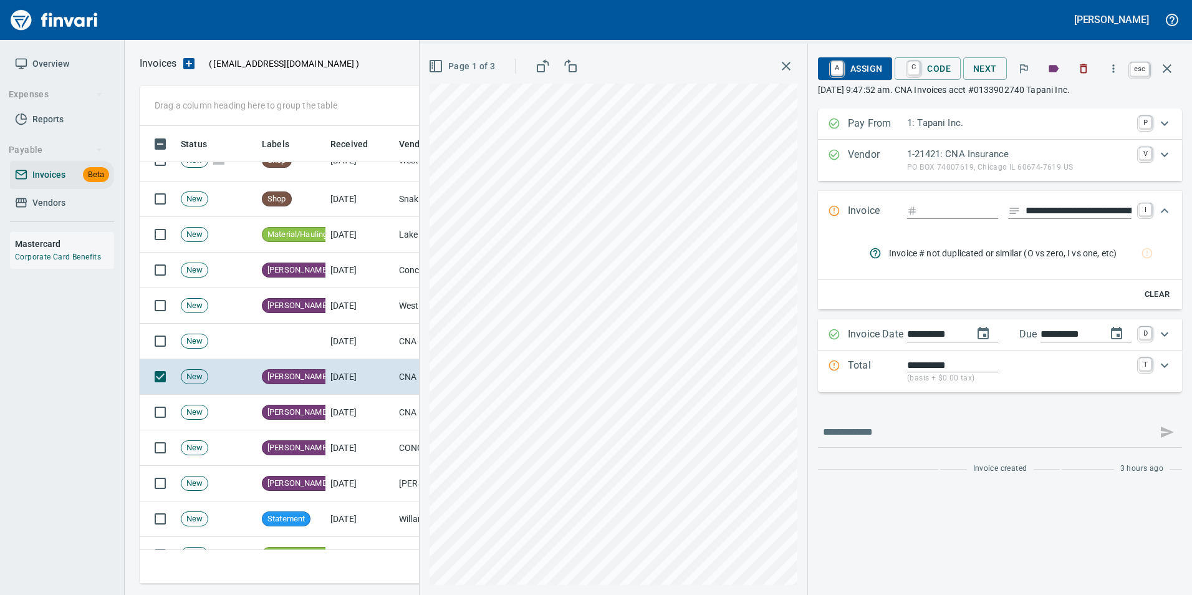
click at [1162, 72] on icon "button" at bounding box center [1167, 68] width 15 height 15
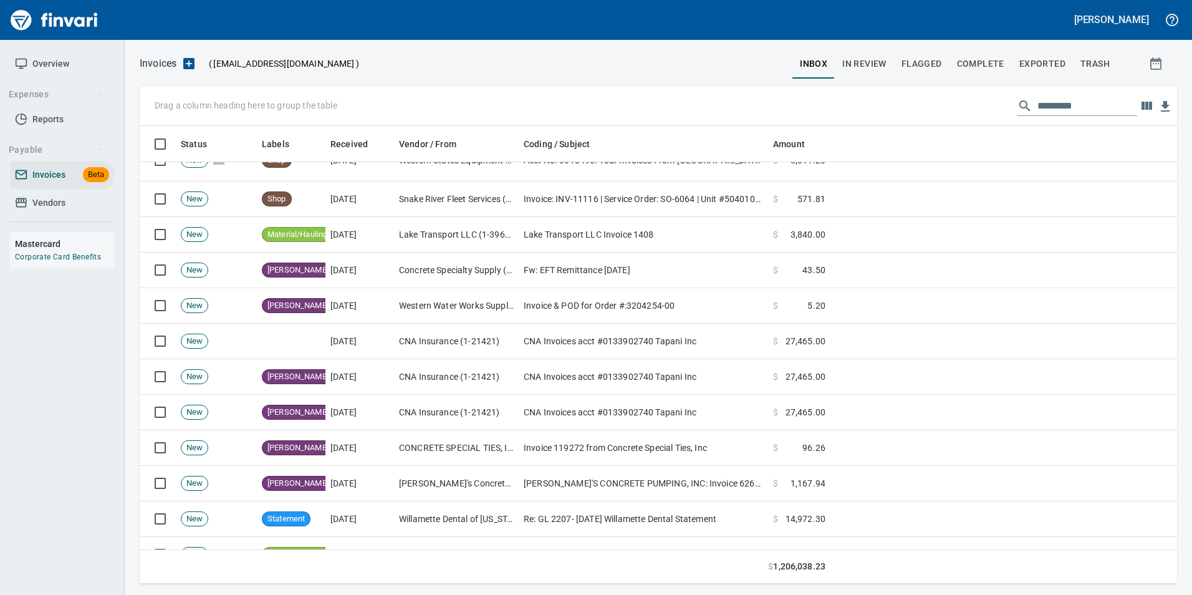
scroll to position [448, 1018]
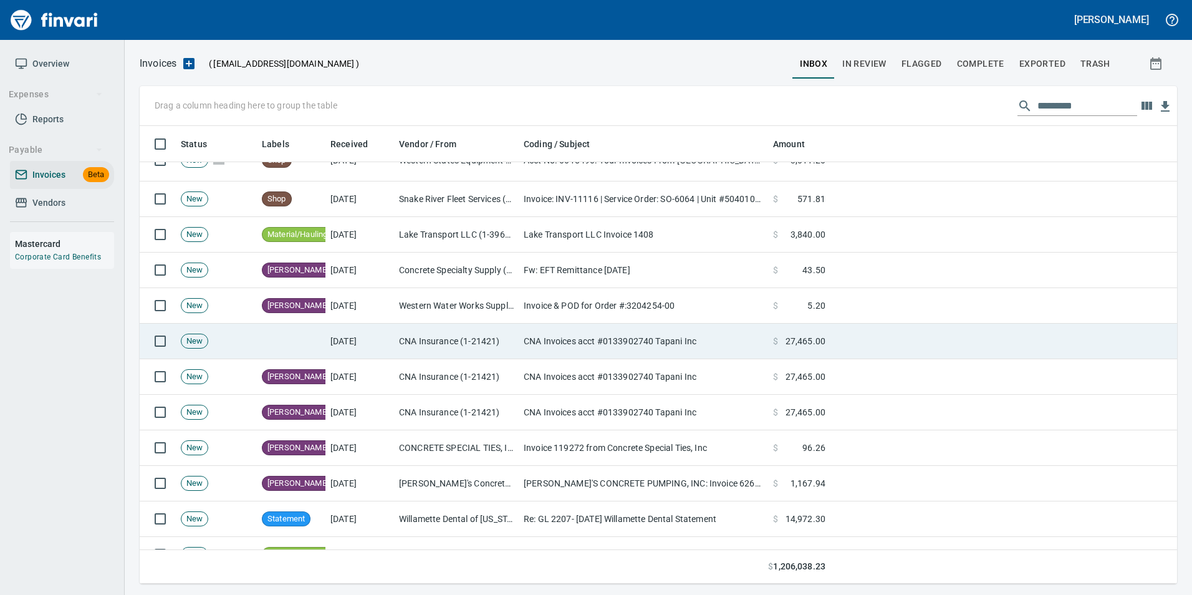
click at [850, 333] on td at bounding box center [1004, 342] width 347 height 36
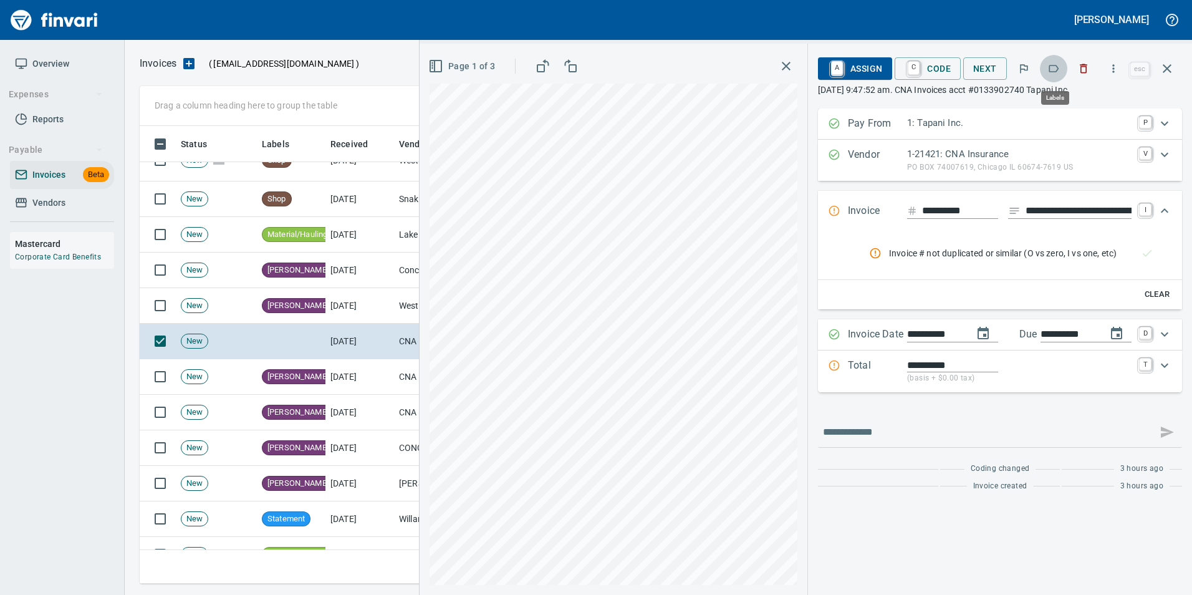
click at [1051, 69] on icon "button" at bounding box center [1054, 68] width 12 height 12
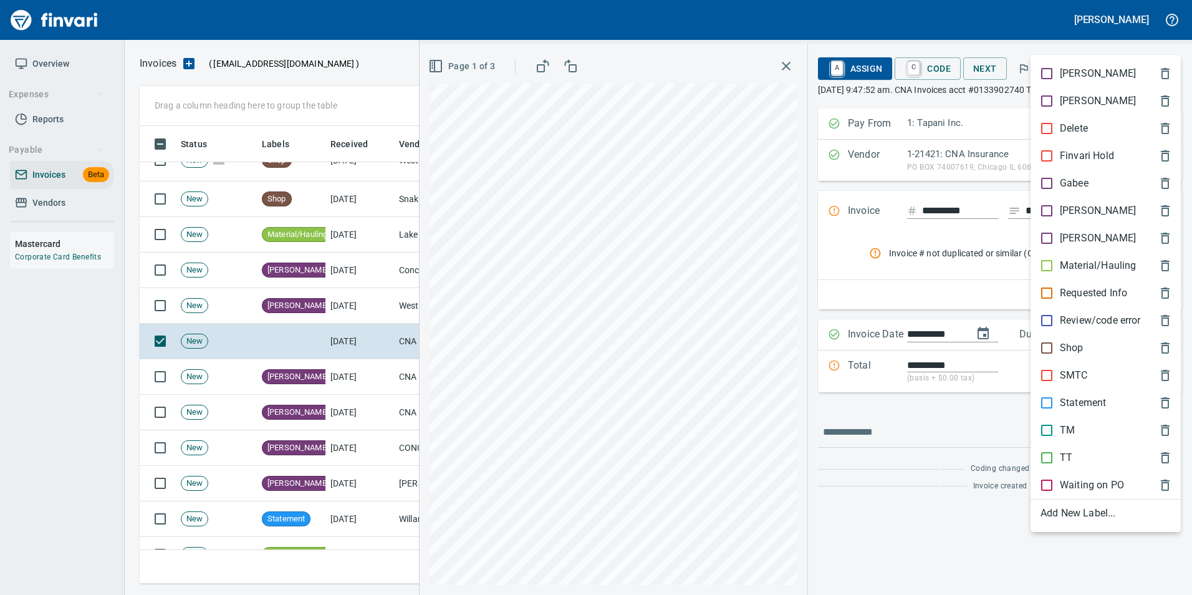
scroll to position [448, 1018]
click at [1092, 204] on span "[PERSON_NAME]" at bounding box center [1096, 210] width 110 height 15
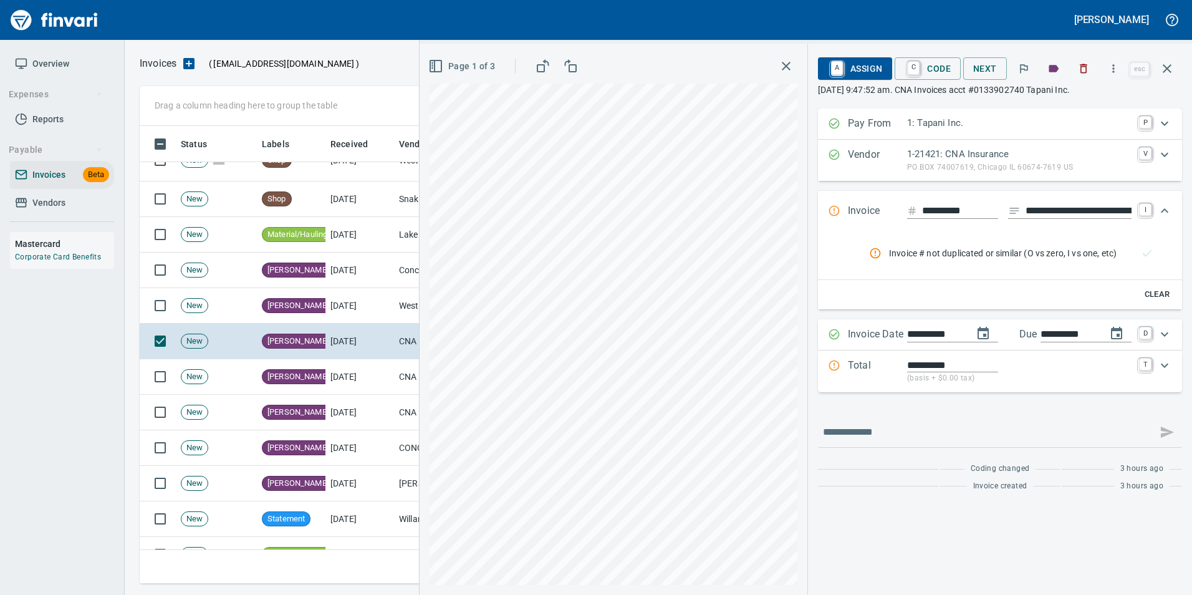
click at [1168, 70] on icon "button" at bounding box center [1167, 68] width 9 height 9
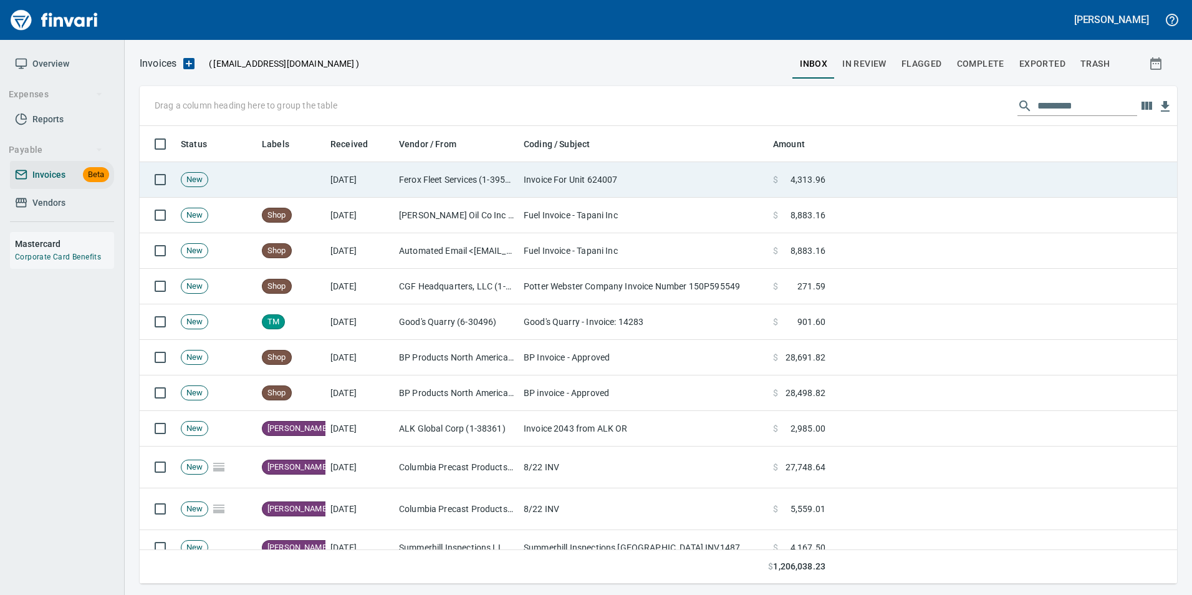
click at [559, 180] on td "Invoice For Unit 624007" at bounding box center [643, 180] width 249 height 36
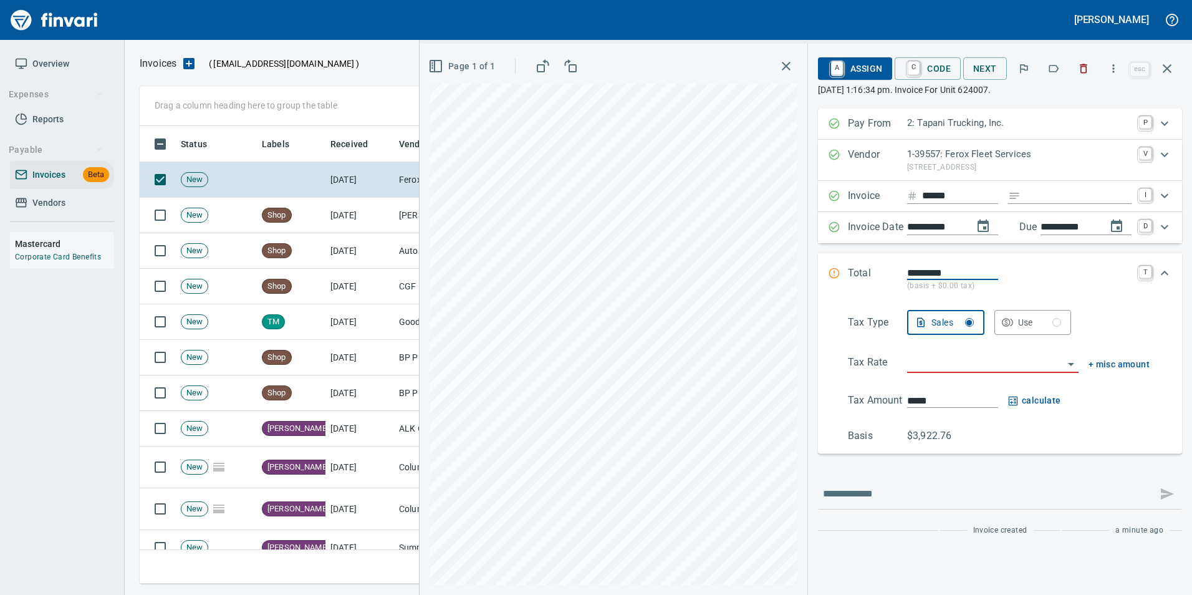
click at [1046, 65] on button "button" at bounding box center [1053, 68] width 27 height 27
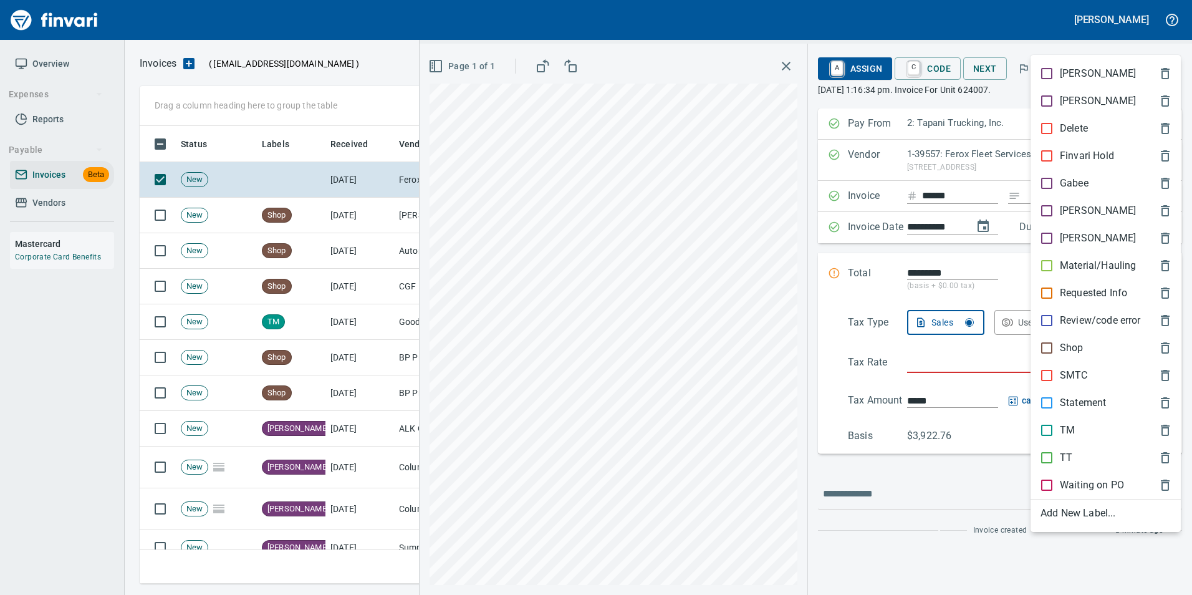
scroll to position [448, 1018]
drag, startPoint x: 1085, startPoint y: 455, endPoint x: 1084, endPoint y: 445, distance: 10.0
click at [1084, 455] on span "TT" at bounding box center [1096, 457] width 110 height 15
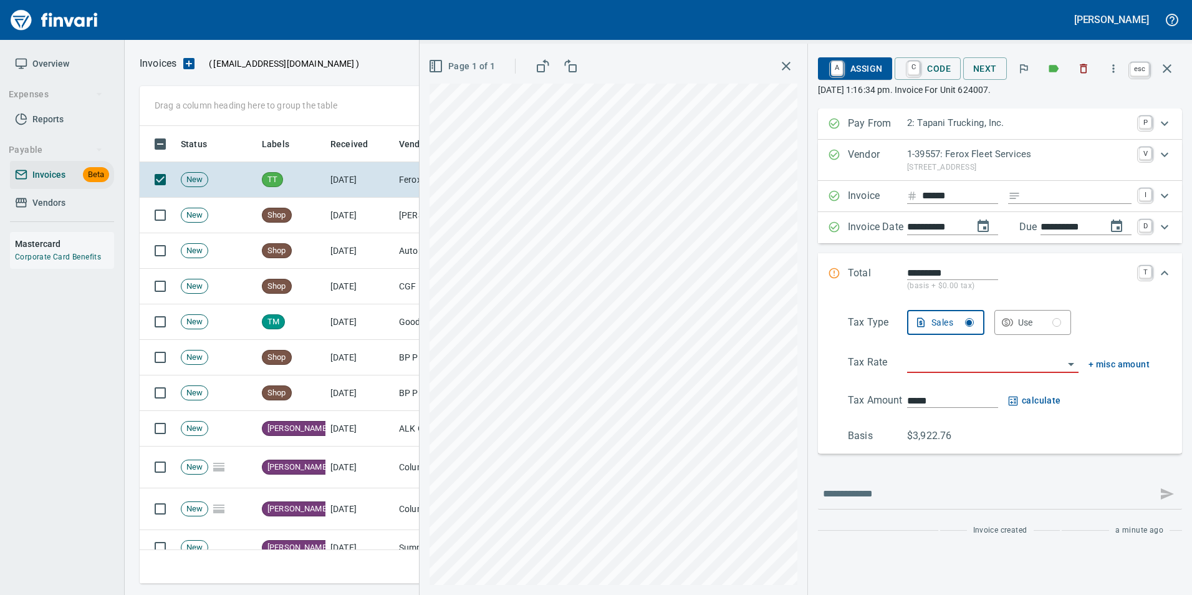
click at [1172, 68] on icon "button" at bounding box center [1167, 68] width 15 height 15
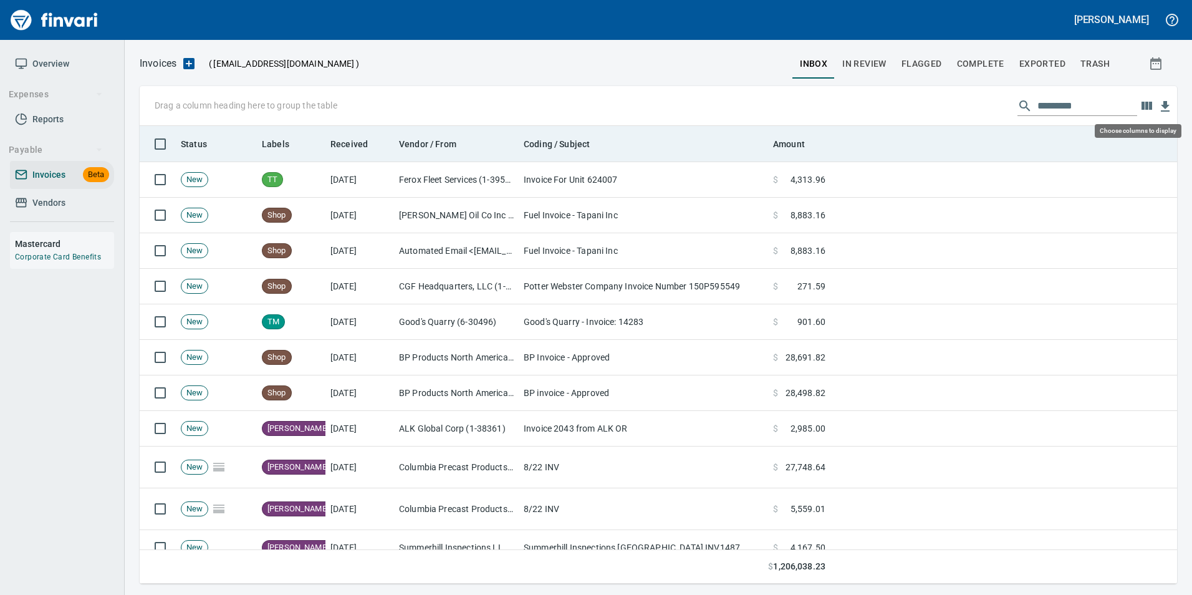
scroll to position [448, 1019]
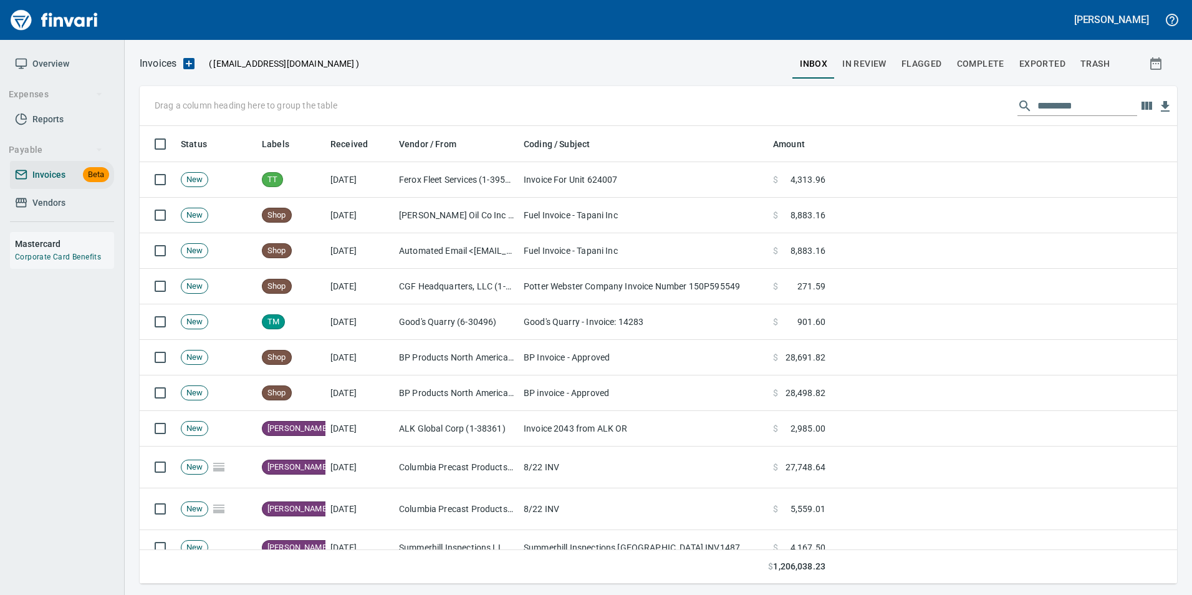
click at [1088, 100] on input "text" at bounding box center [1088, 106] width 100 height 20
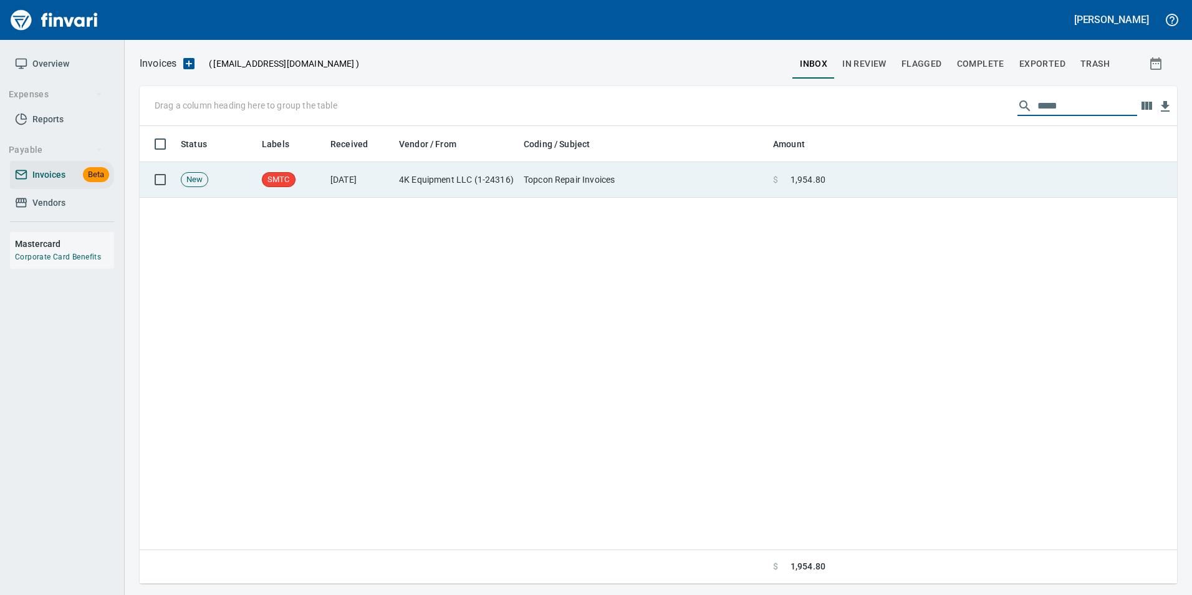
type input "*****"
click at [872, 187] on td at bounding box center [1004, 180] width 347 height 36
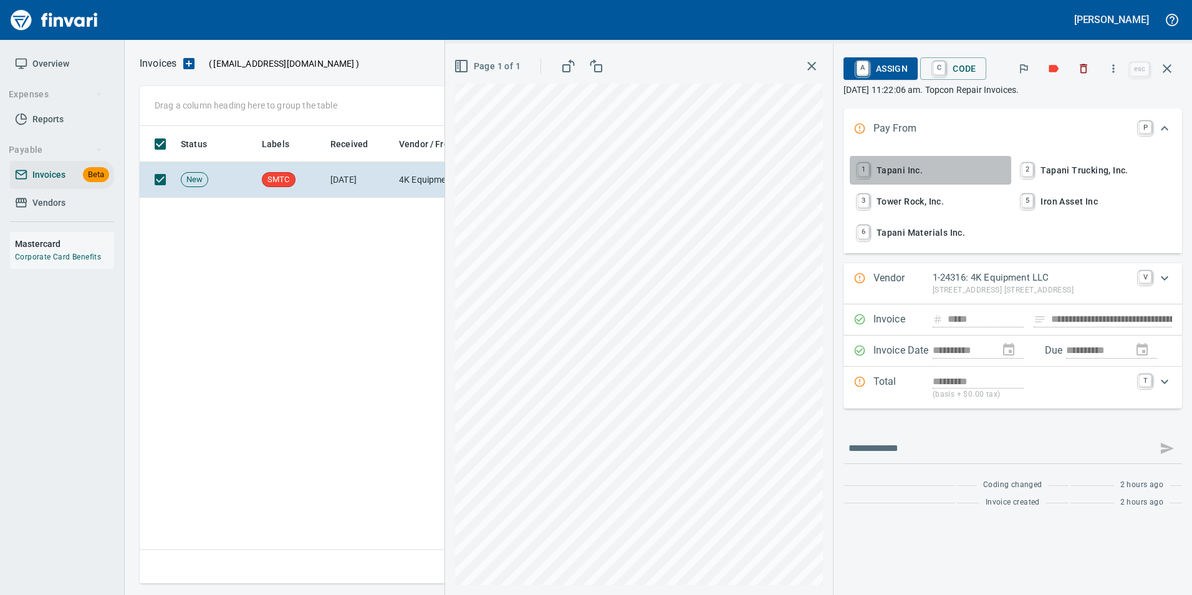
click at [906, 160] on span "1 Tapani Inc." at bounding box center [931, 170] width 152 height 21
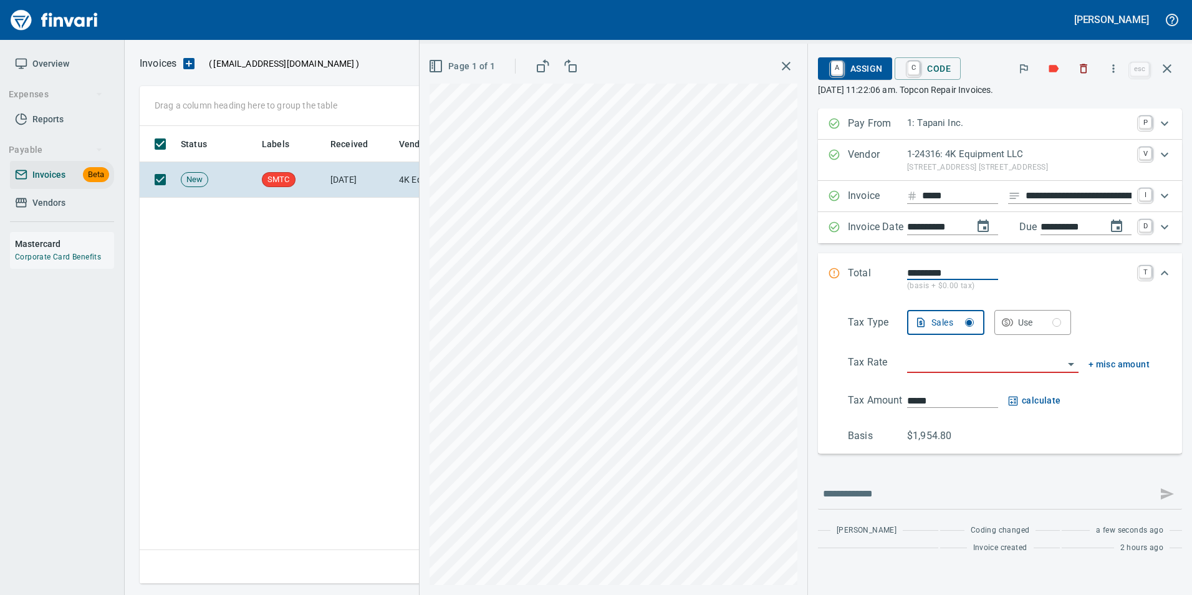
click at [1058, 193] on input "**********" at bounding box center [1079, 196] width 106 height 16
type input "**********"
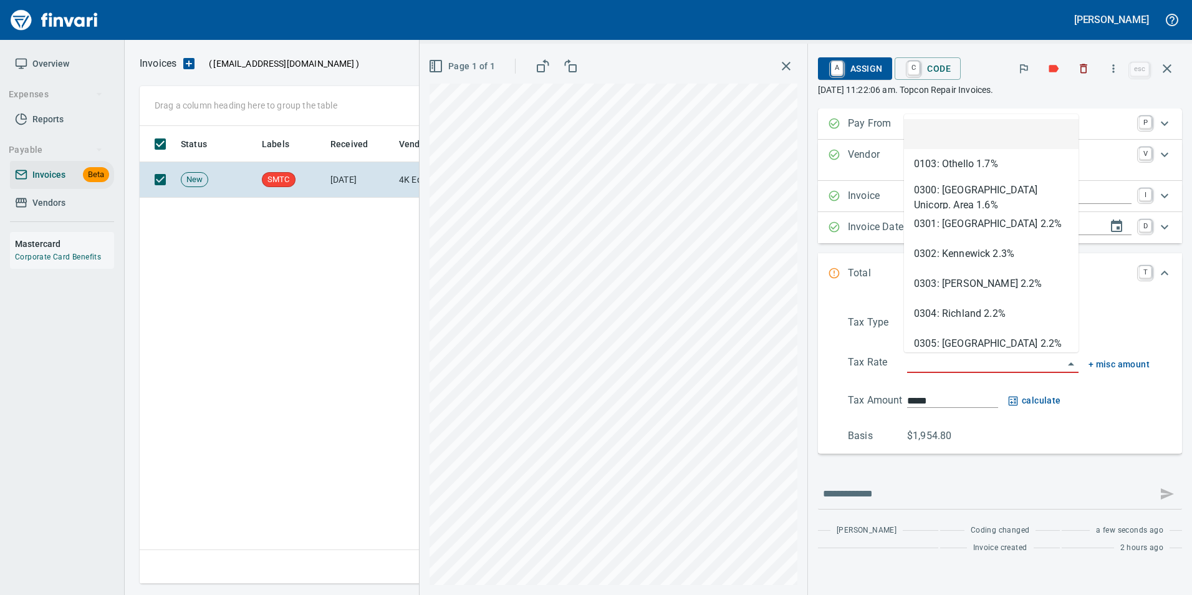
click at [958, 359] on input "search" at bounding box center [985, 363] width 157 height 17
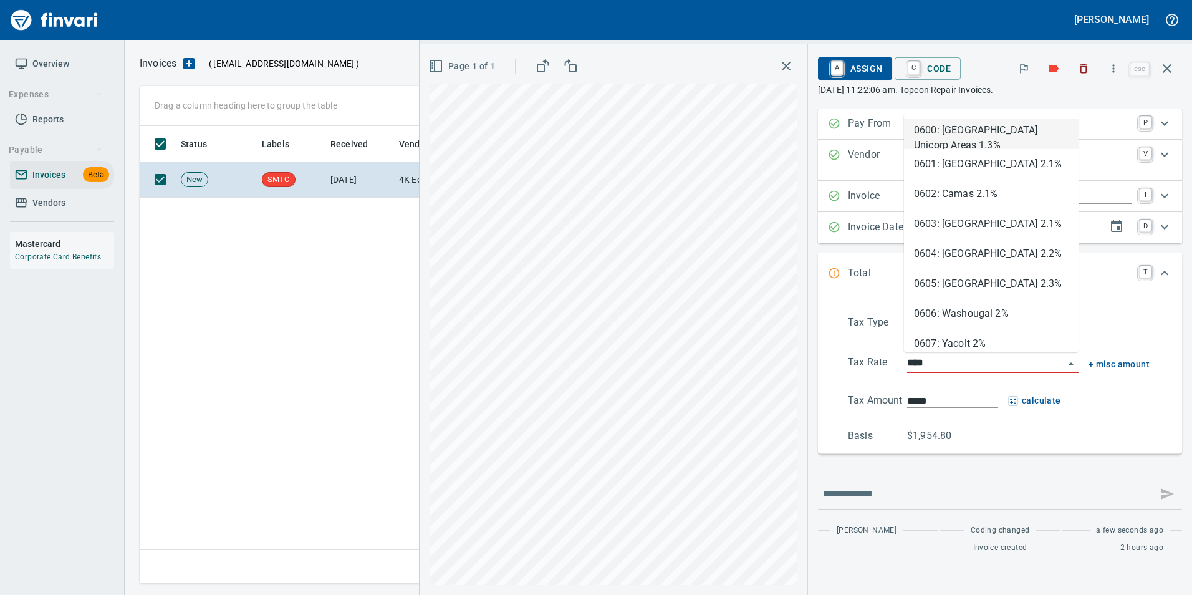
scroll to position [448, 1028]
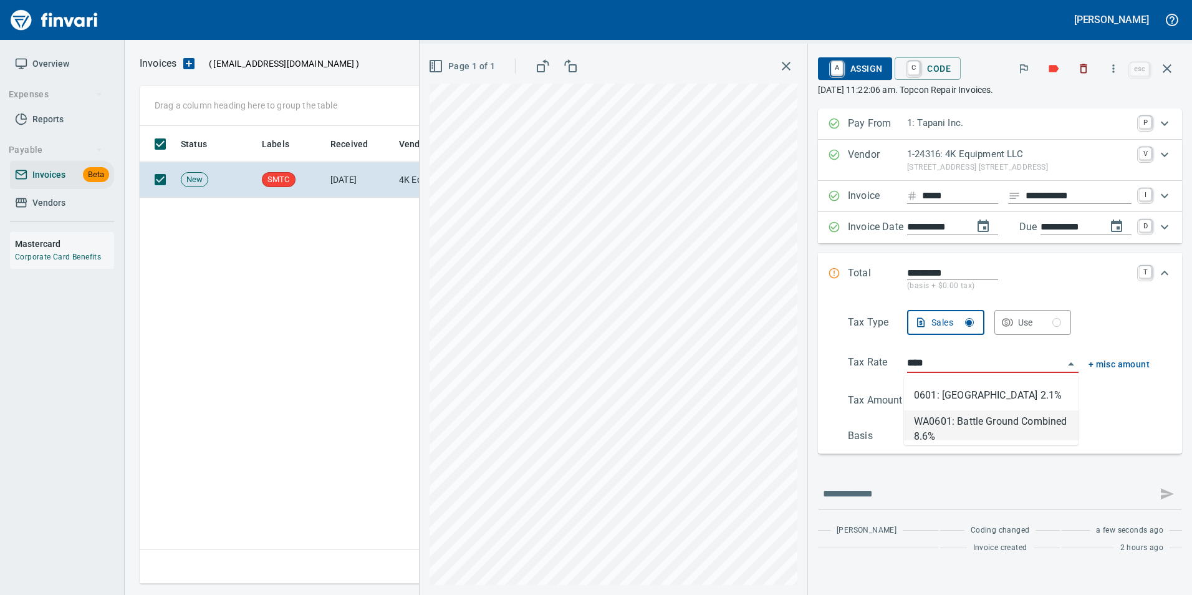
click at [958, 432] on li "WA0601: Battle Ground Combined 8.6%" at bounding box center [991, 425] width 175 height 30
type input "**********"
type input "*******"
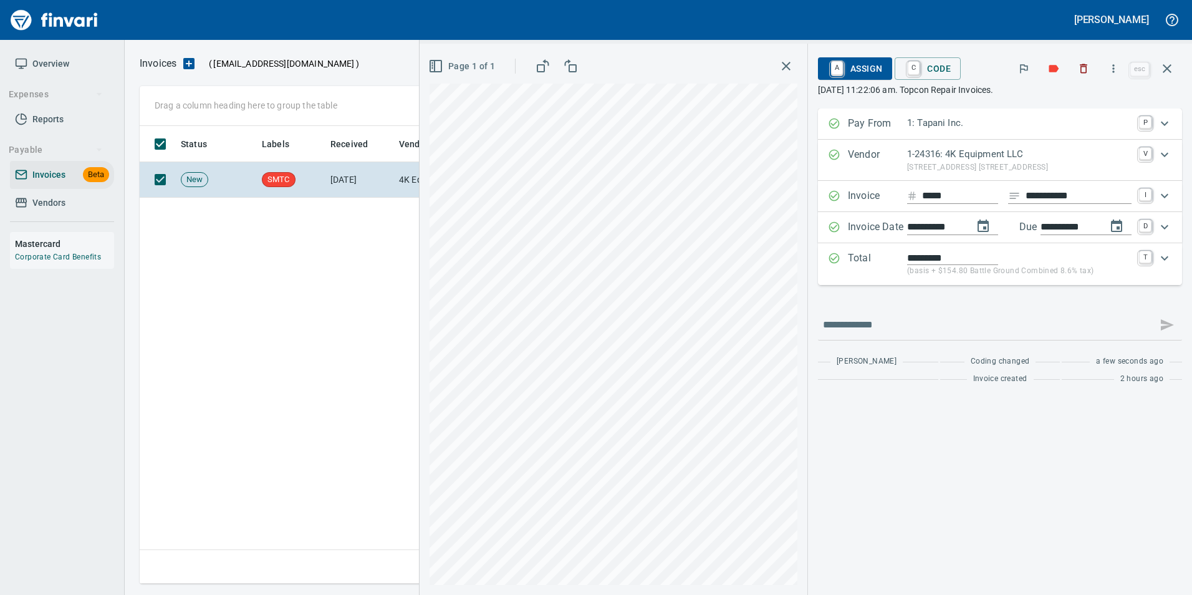
type input "**********"
click at [851, 59] on span "A Assign" at bounding box center [855, 68] width 54 height 21
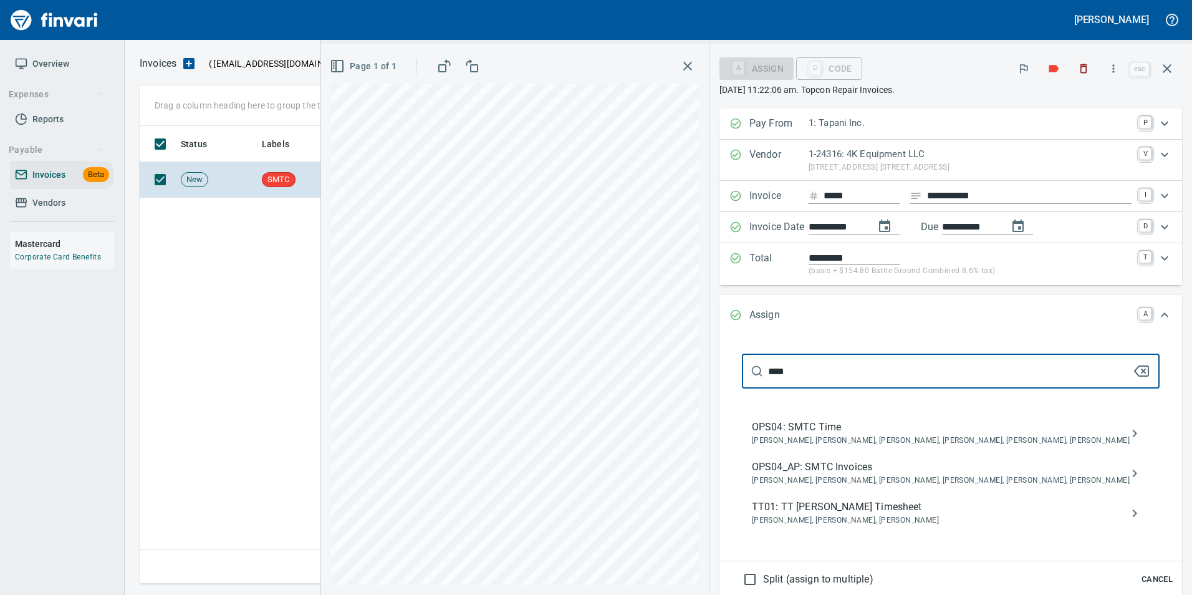
type input "****"
click at [912, 470] on span "OPS04_AP: SMTC Invoices" at bounding box center [941, 467] width 378 height 15
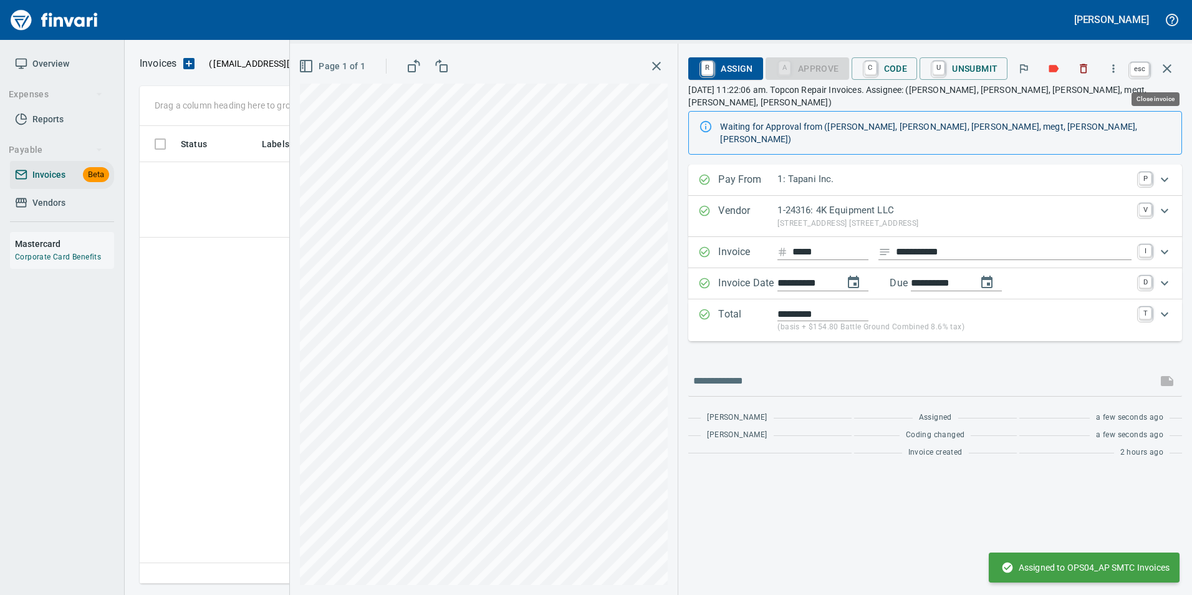
click at [1170, 68] on icon "button" at bounding box center [1167, 68] width 15 height 15
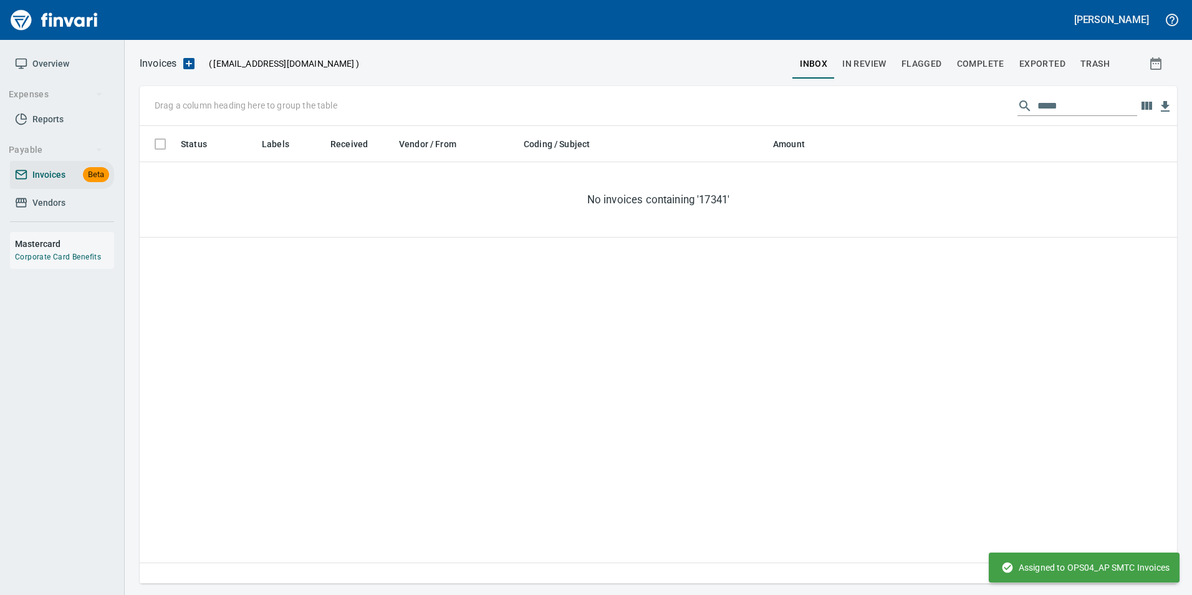
scroll to position [448, 1028]
click at [1083, 117] on div "Drag a column heading here to group the table *****" at bounding box center [659, 106] width 1038 height 40
click at [1076, 104] on input "*****" at bounding box center [1088, 106] width 100 height 20
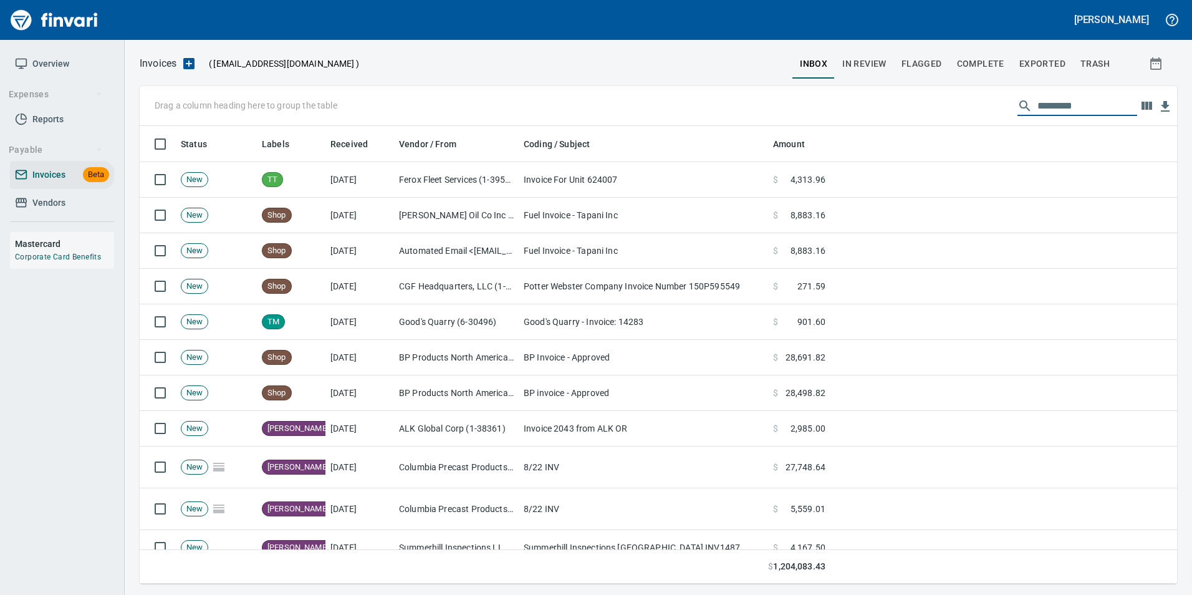
scroll to position [448, 1019]
click at [1086, 97] on input "text" at bounding box center [1088, 106] width 100 height 20
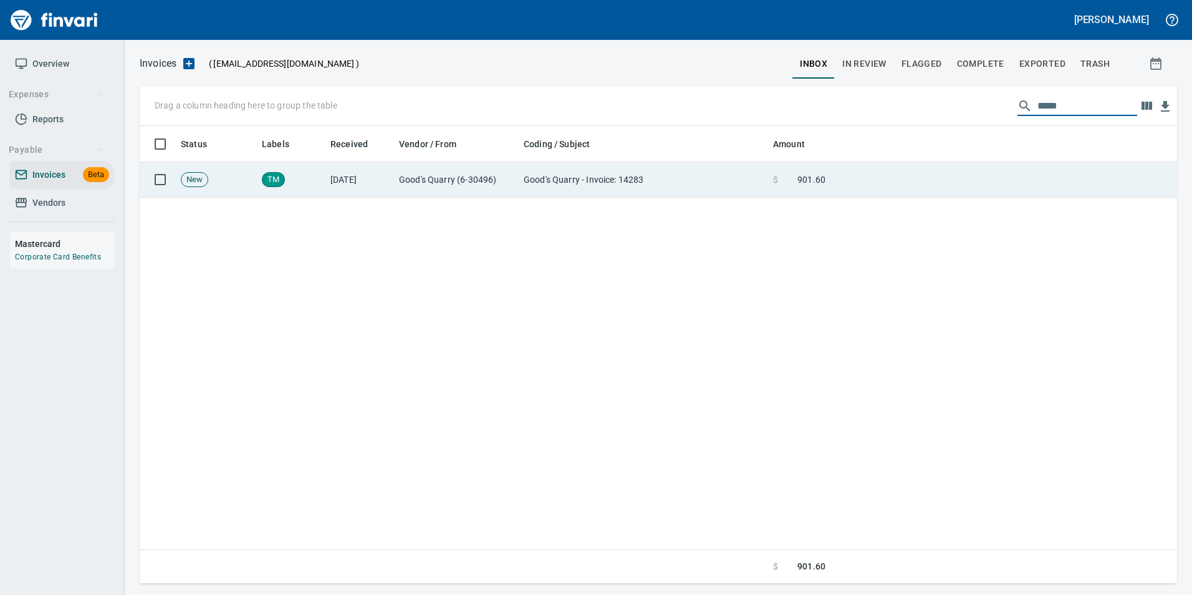
type input "*****"
click at [972, 191] on td at bounding box center [1004, 180] width 347 height 36
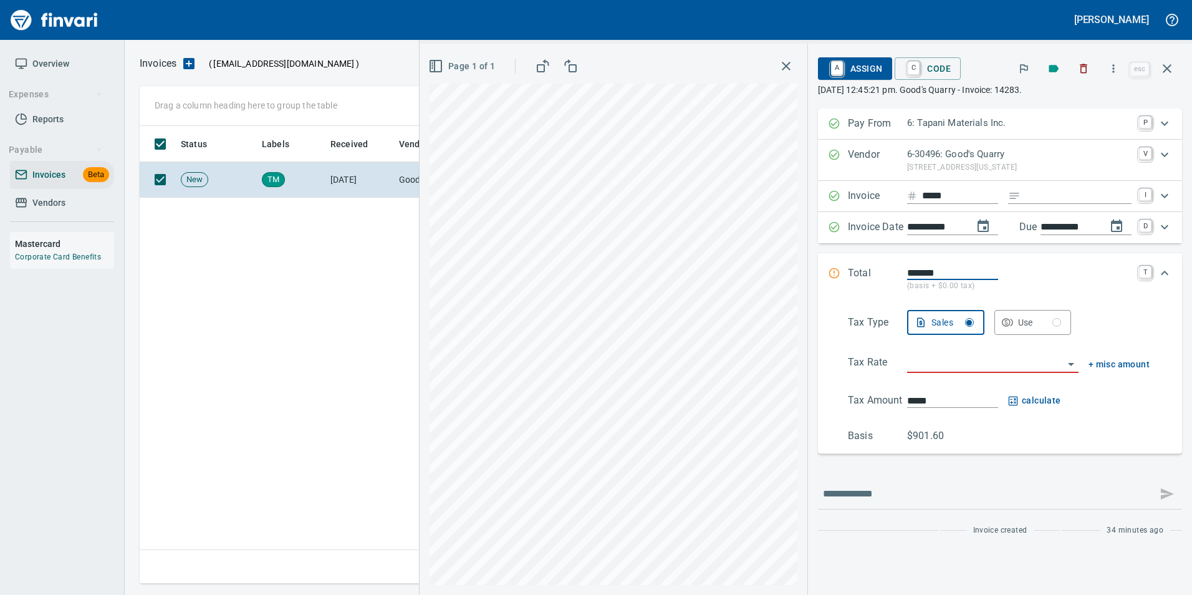
scroll to position [448, 1019]
click at [1033, 195] on input "Expand" at bounding box center [1079, 196] width 106 height 16
click at [953, 358] on input "search" at bounding box center [985, 363] width 157 height 17
type input "**********"
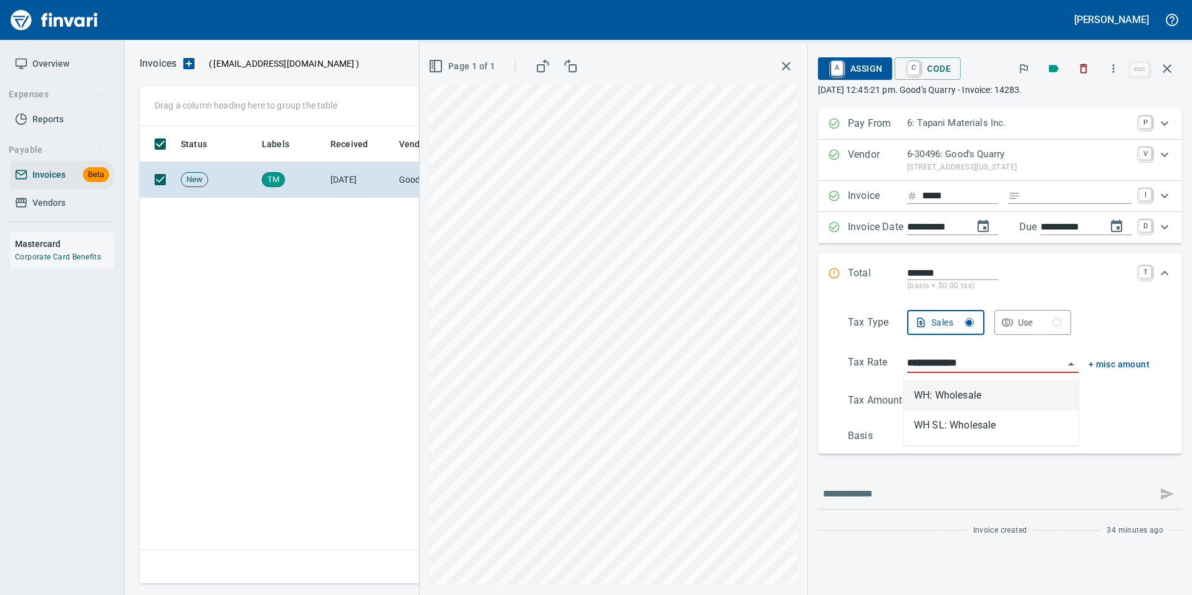
type input "**********"
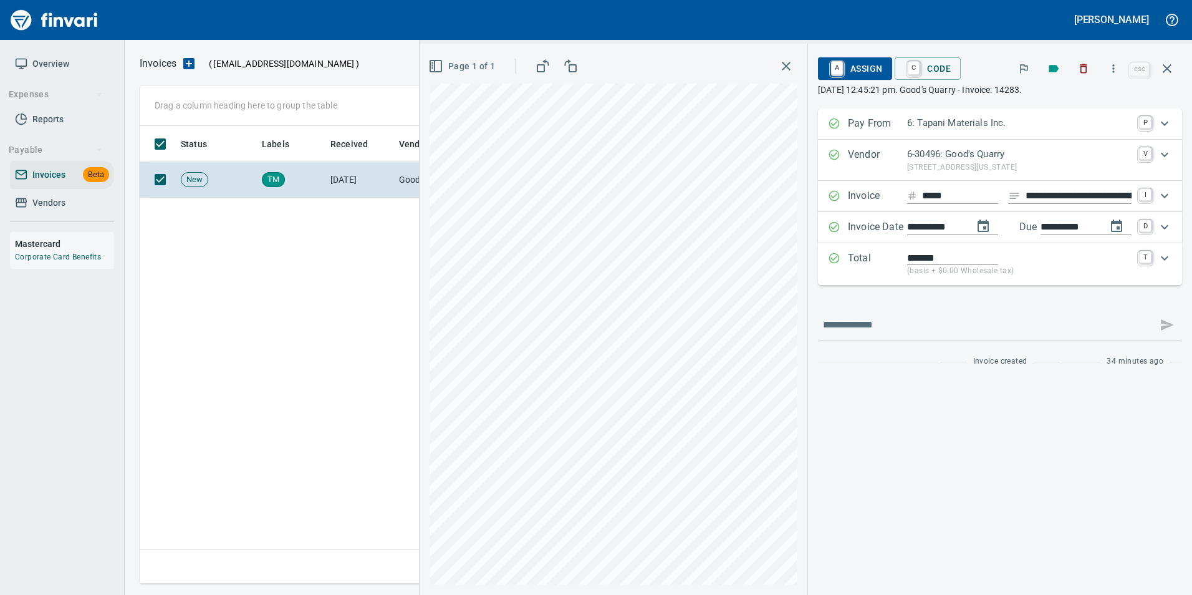
type input "**********"
click at [857, 76] on span "A Assign" at bounding box center [855, 68] width 54 height 21
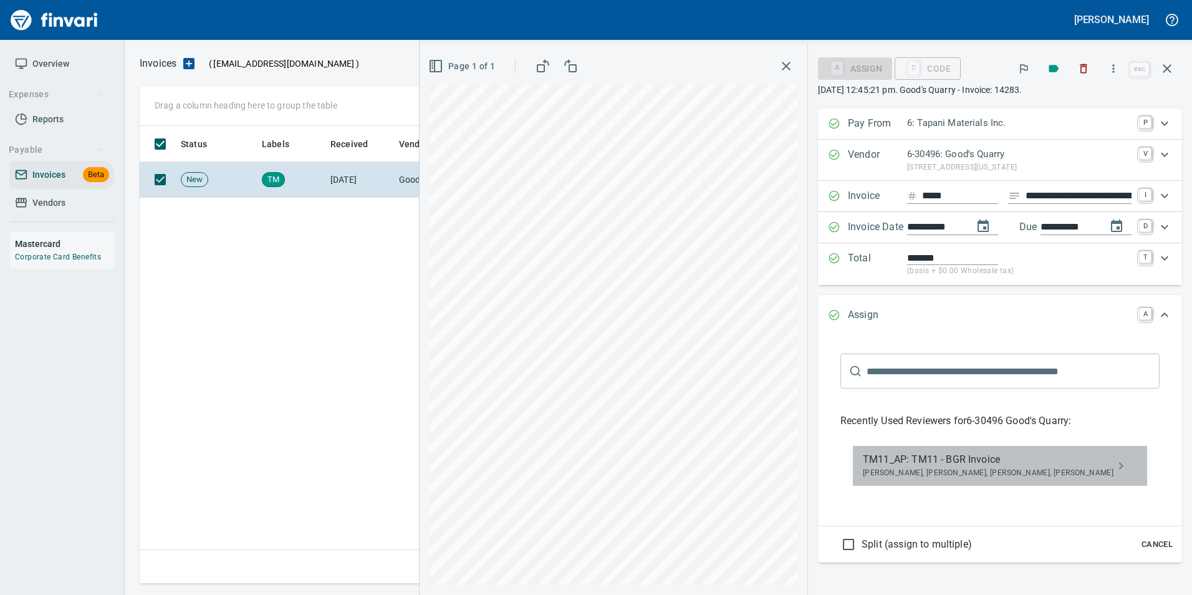
click at [1027, 458] on span "TM11_AP: TM11 - BGR Invoice" at bounding box center [990, 459] width 254 height 15
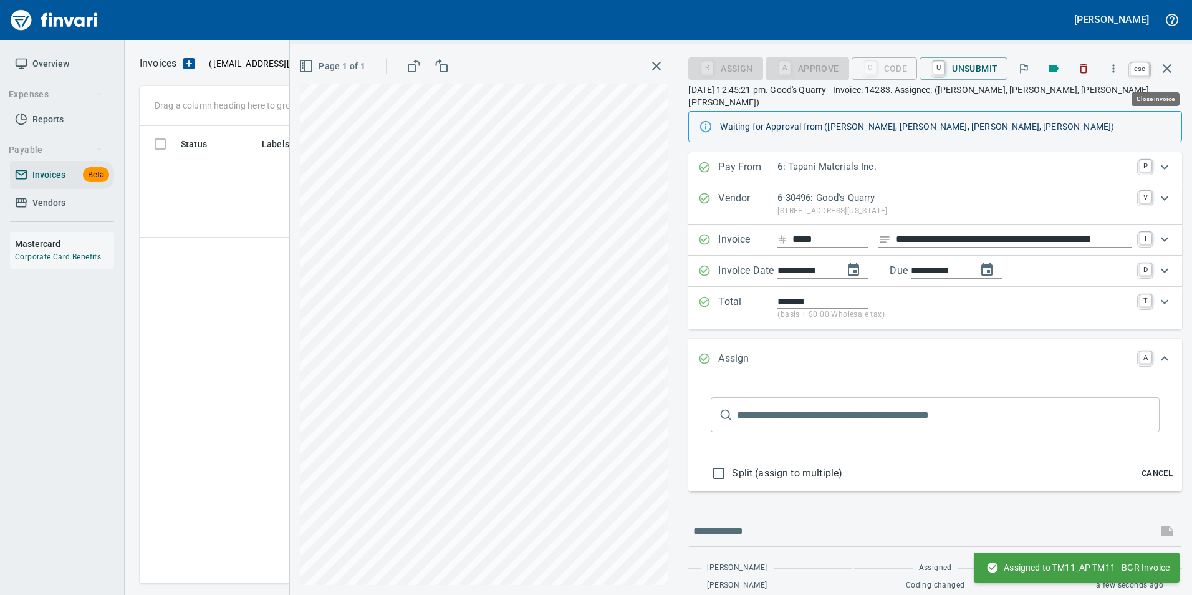
click at [1172, 74] on icon "button" at bounding box center [1167, 68] width 15 height 15
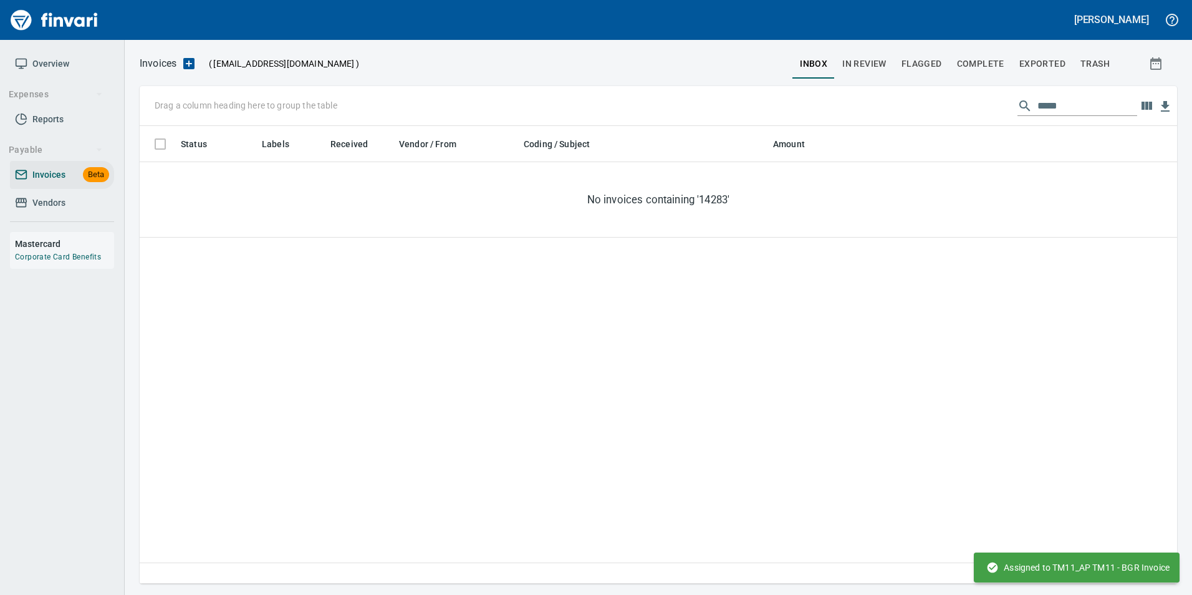
scroll to position [448, 1028]
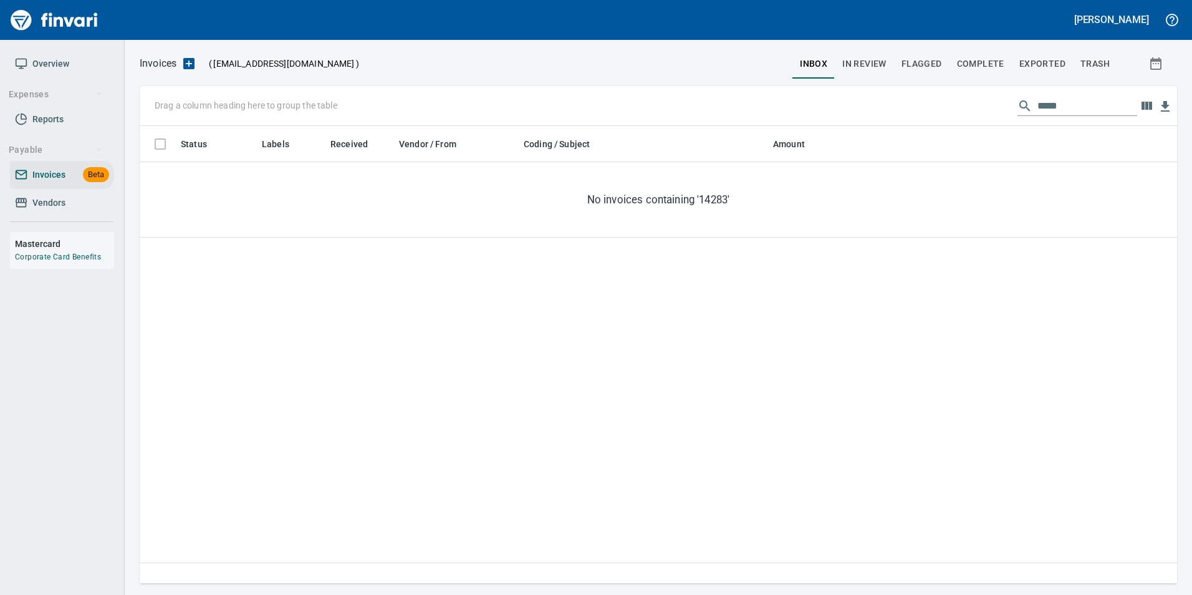
click at [1051, 102] on input "*****" at bounding box center [1088, 106] width 100 height 20
type input "*****"
click at [878, 73] on button "In Review" at bounding box center [864, 64] width 59 height 30
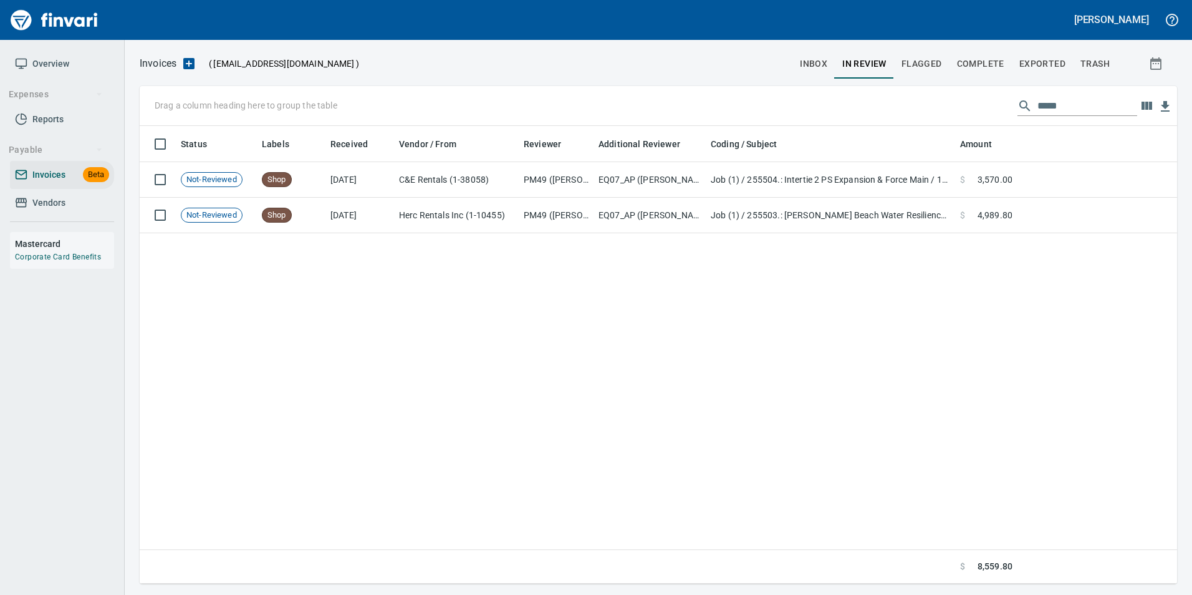
scroll to position [448, 1028]
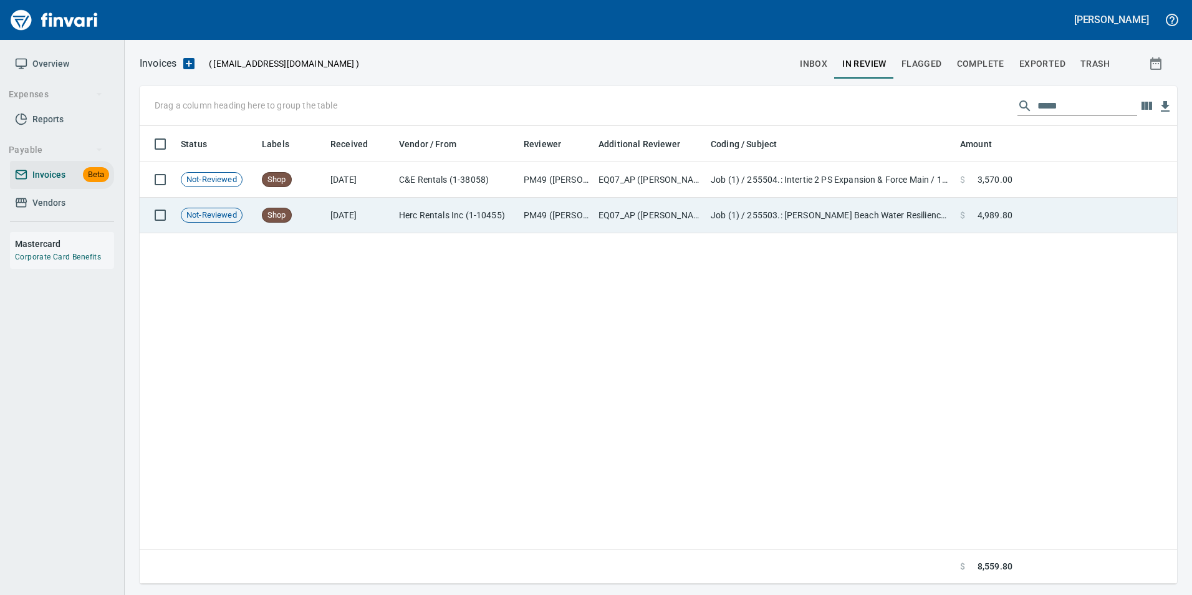
click at [1041, 207] on td at bounding box center [1098, 216] width 160 height 36
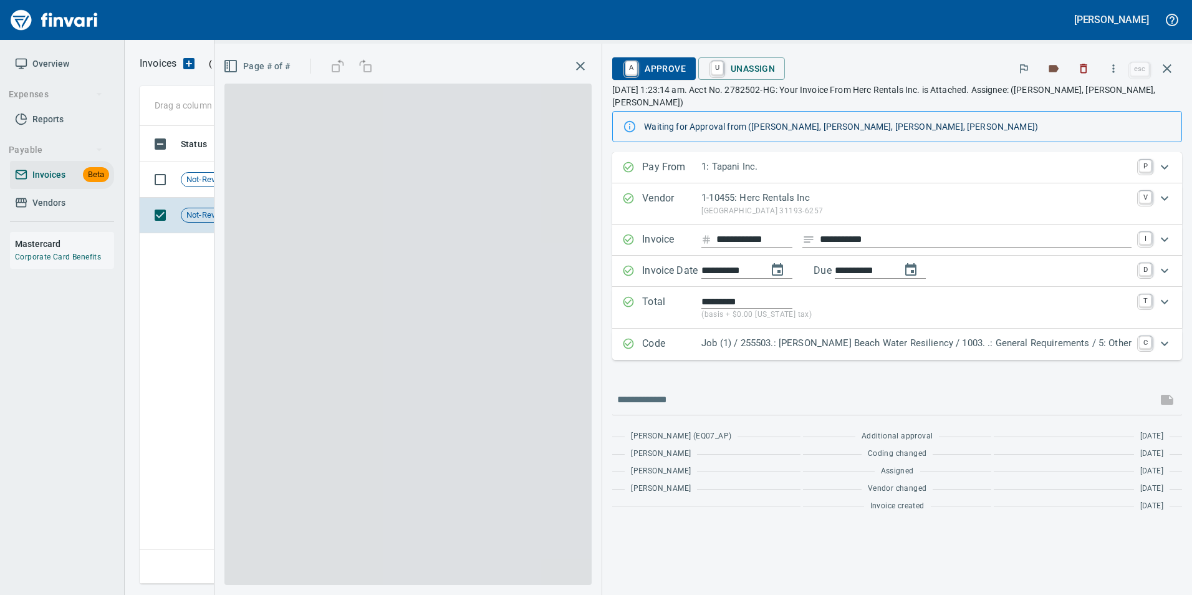
scroll to position [448, 1028]
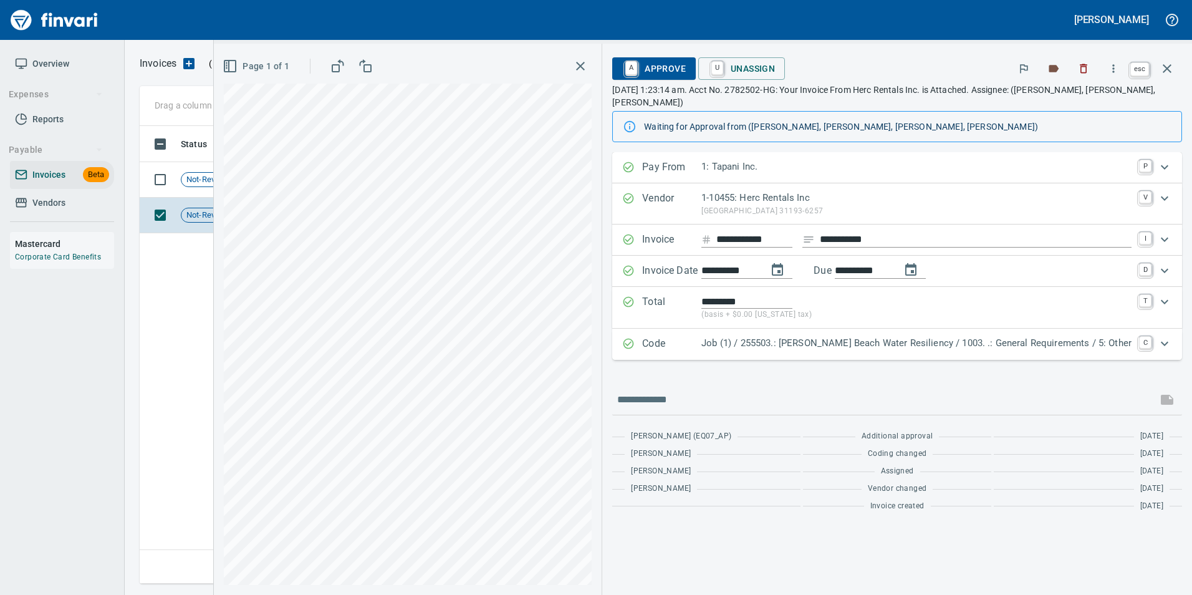
click at [1165, 79] on button "button" at bounding box center [1167, 69] width 30 height 30
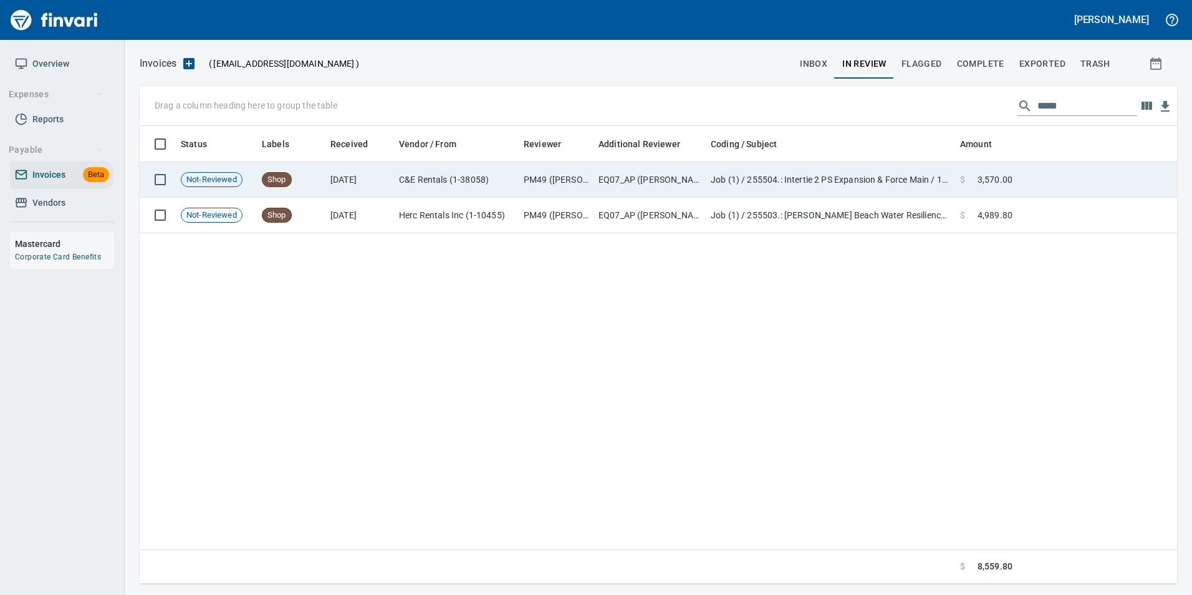
scroll to position [448, 1028]
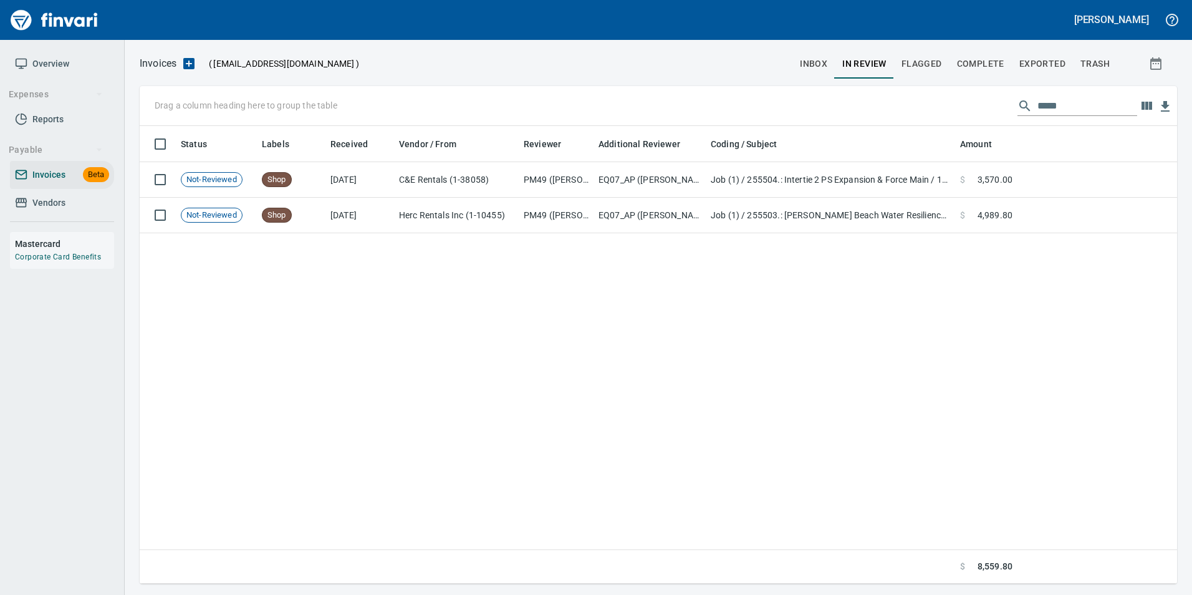
click at [1042, 102] on input "*****" at bounding box center [1088, 106] width 100 height 20
click at [1042, 101] on input "*****" at bounding box center [1088, 106] width 100 height 20
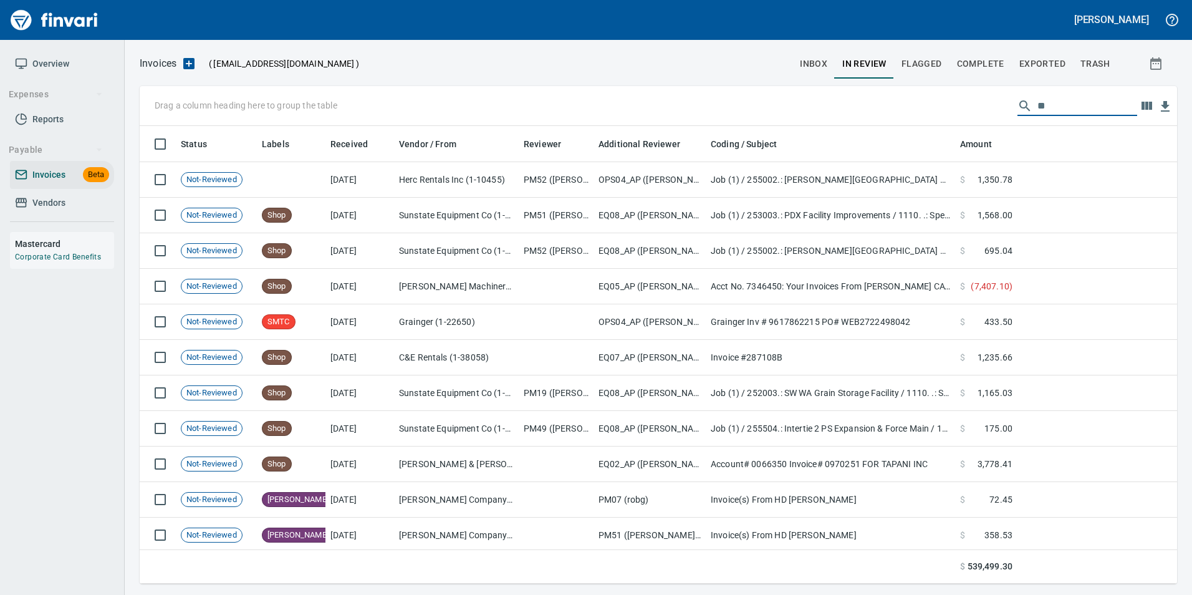
type input "*"
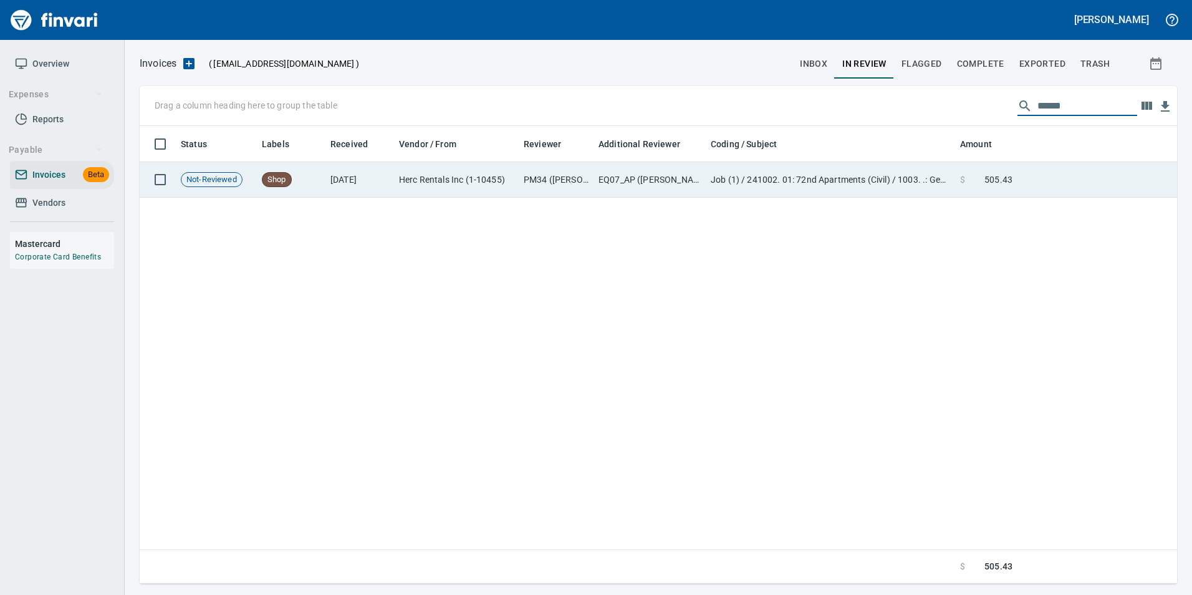
click at [1038, 173] on td at bounding box center [1098, 180] width 160 height 36
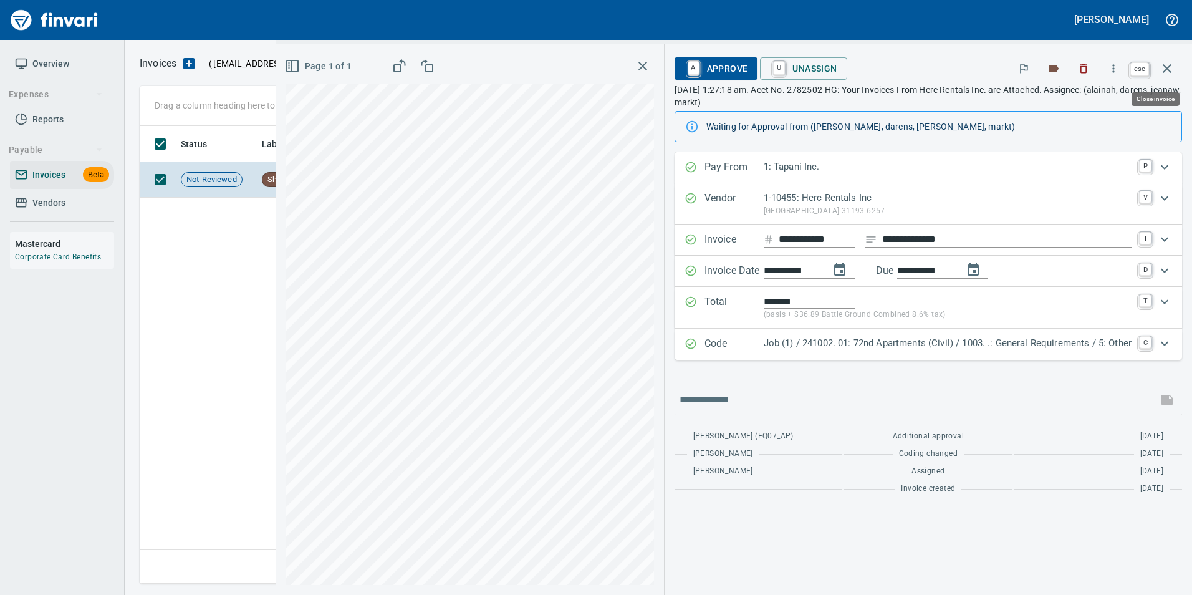
click at [1164, 72] on icon "button" at bounding box center [1167, 68] width 9 height 9
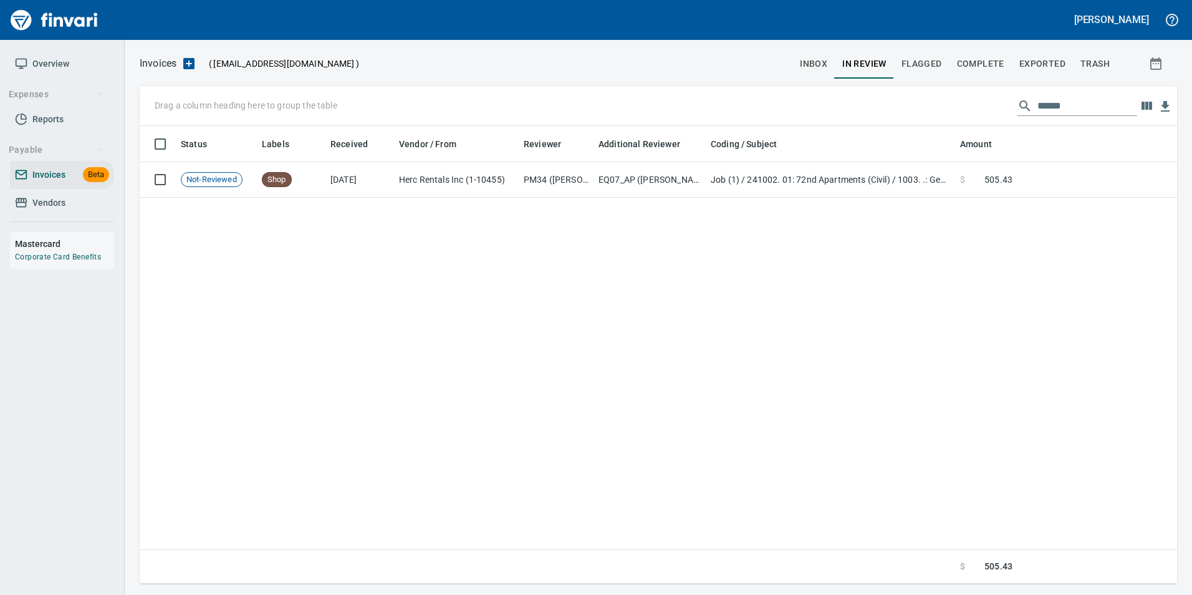
scroll to position [448, 1028]
click at [1075, 104] on input "******" at bounding box center [1088, 106] width 100 height 20
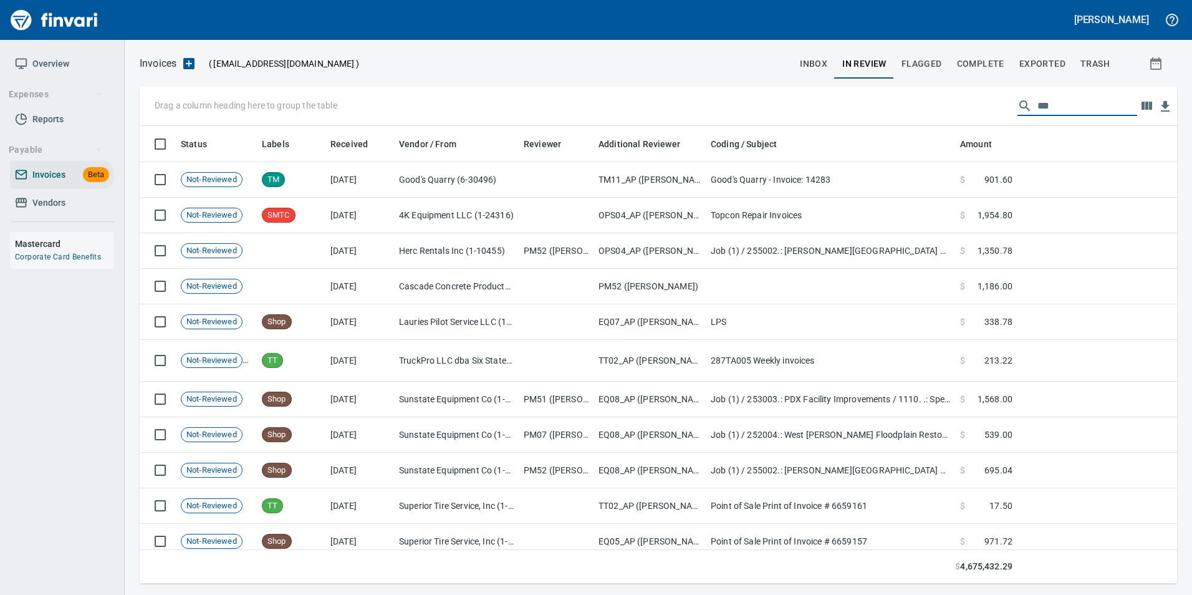
scroll to position [448, 1019]
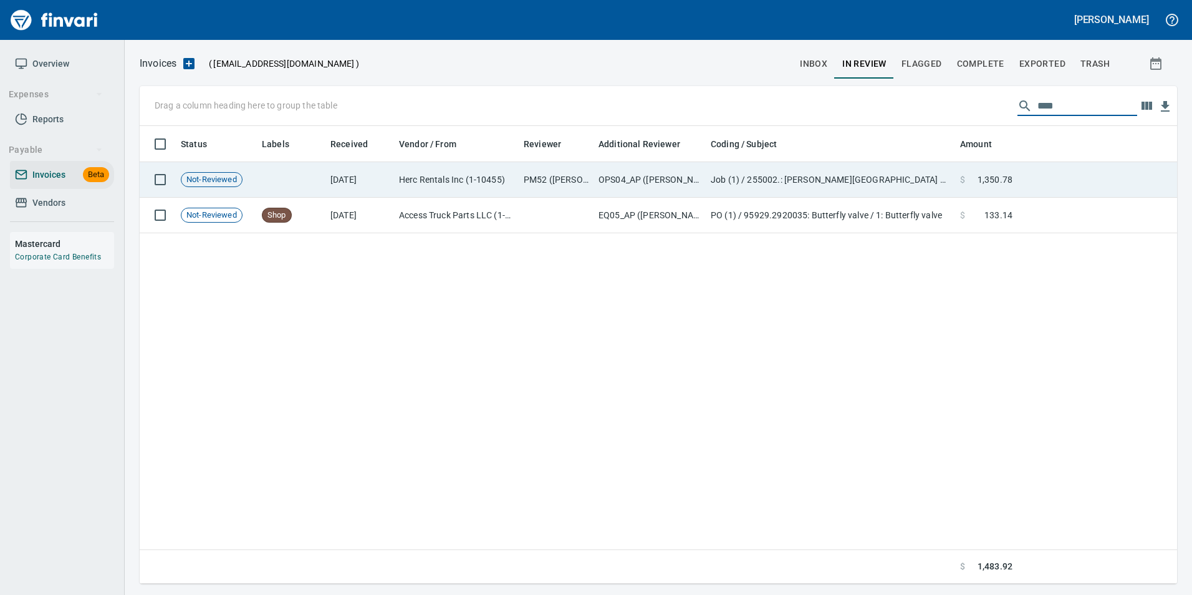
click at [953, 188] on td "Job (1) / 255002.: [PERSON_NAME][GEOGRAPHIC_DATA] Phase 2 & 3 / 1003. .: Genera…" at bounding box center [830, 180] width 249 height 36
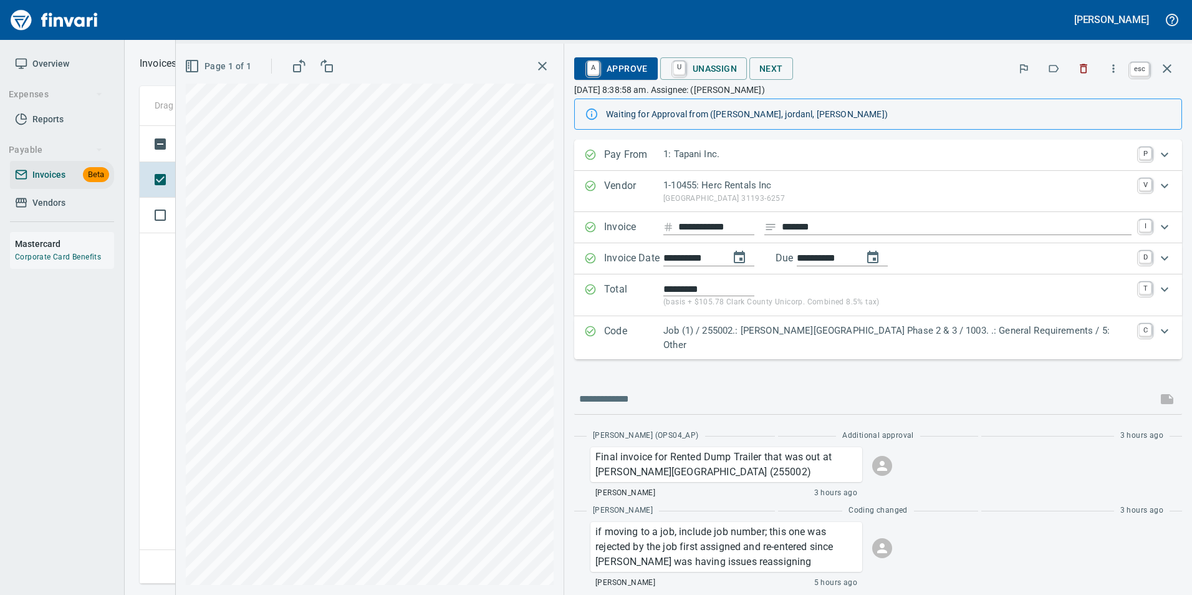
scroll to position [448, 1028]
click at [1167, 61] on icon "button" at bounding box center [1167, 68] width 15 height 15
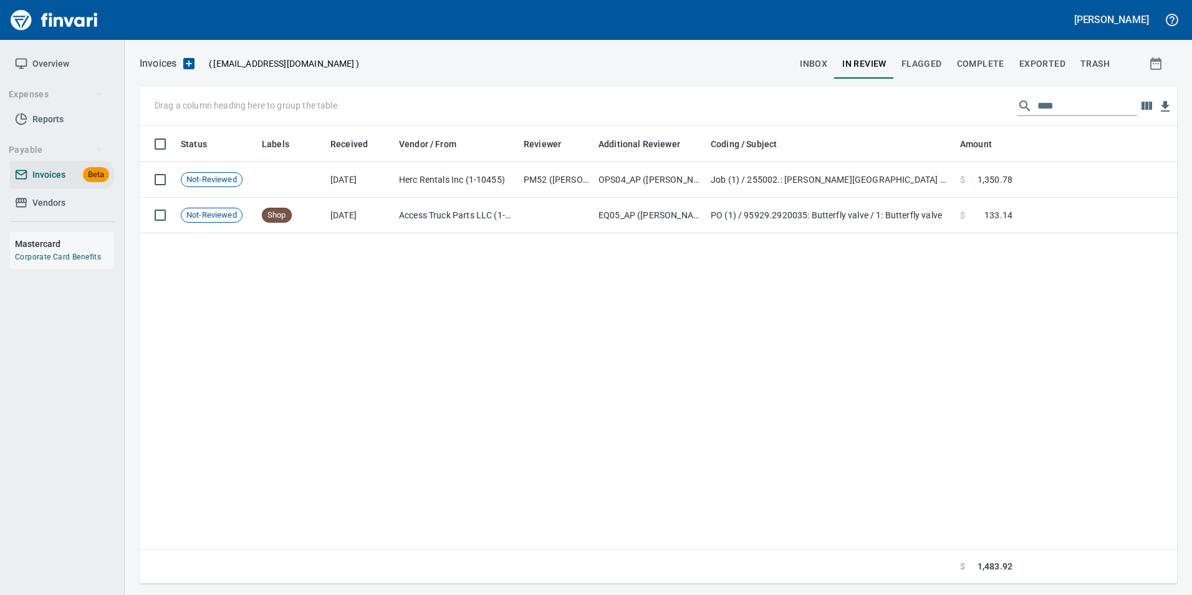
scroll to position [448, 1028]
click at [1064, 107] on input "****" at bounding box center [1088, 106] width 100 height 20
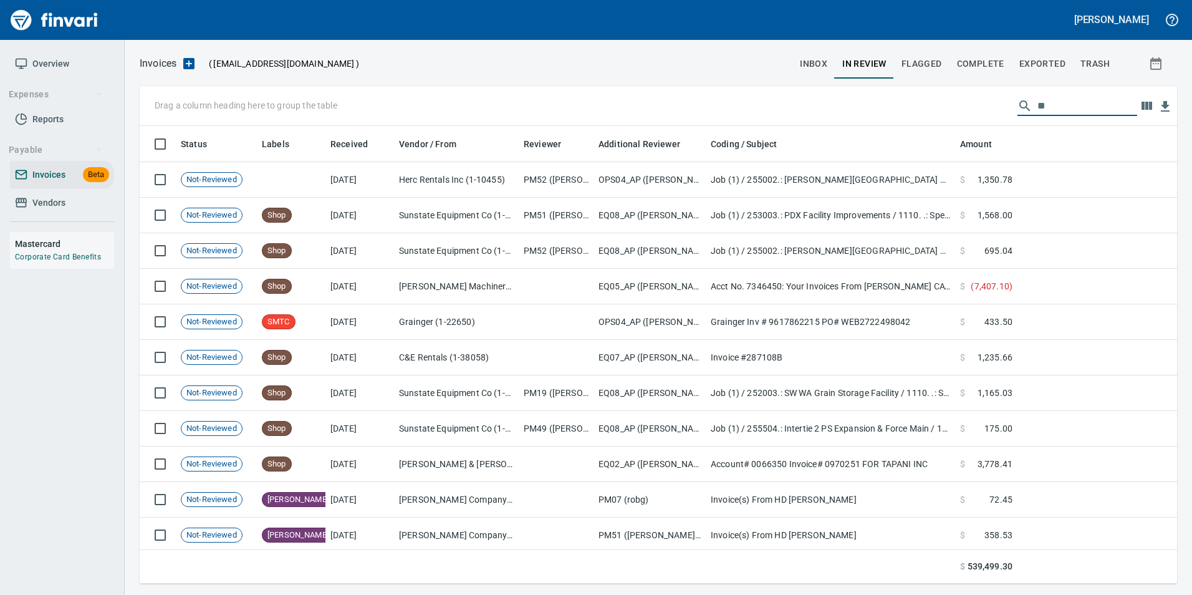
scroll to position [448, 1019]
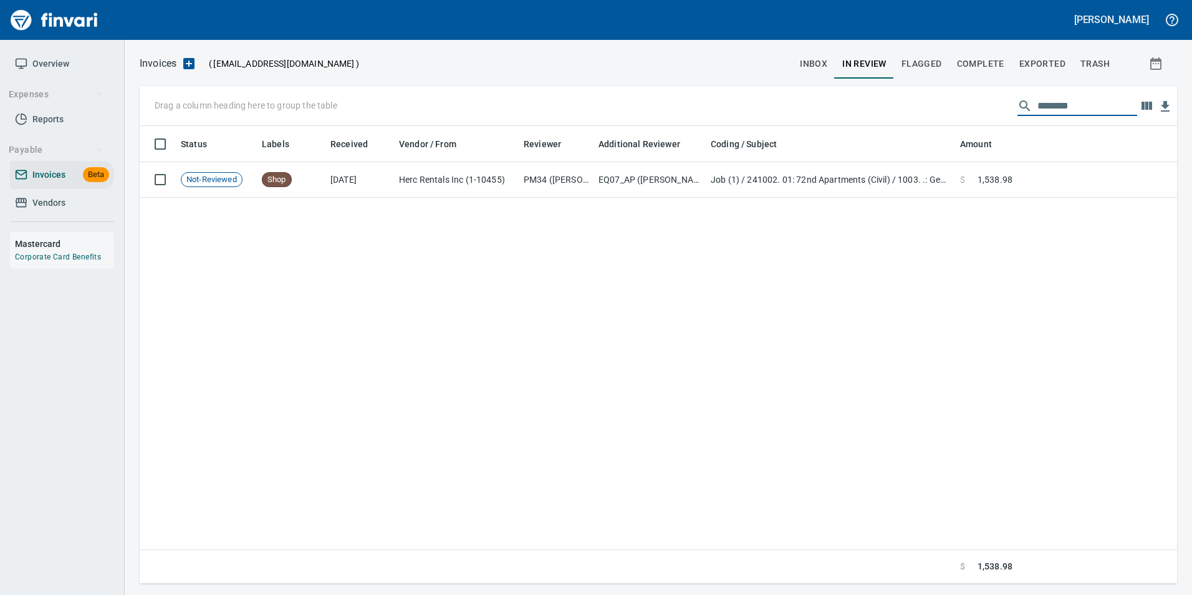
drag, startPoint x: 1045, startPoint y: 99, endPoint x: 1081, endPoint y: 107, distance: 37.1
click at [1081, 107] on input "********" at bounding box center [1088, 106] width 100 height 20
click at [1040, 104] on input "******" at bounding box center [1088, 106] width 100 height 20
click at [1040, 103] on input "******" at bounding box center [1088, 106] width 100 height 20
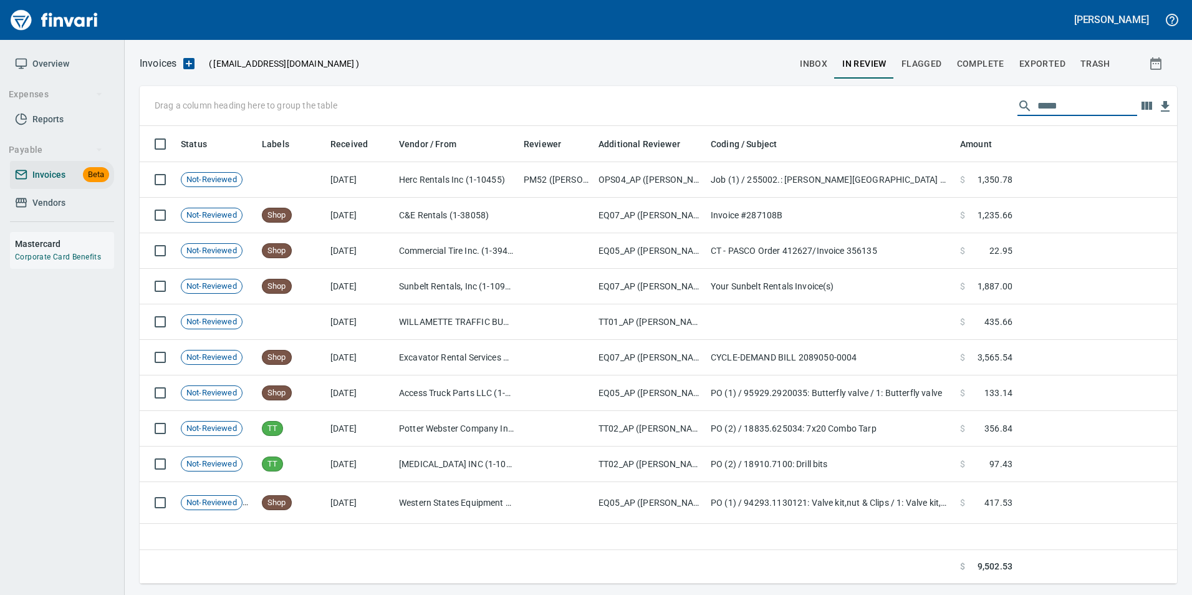
type input "******"
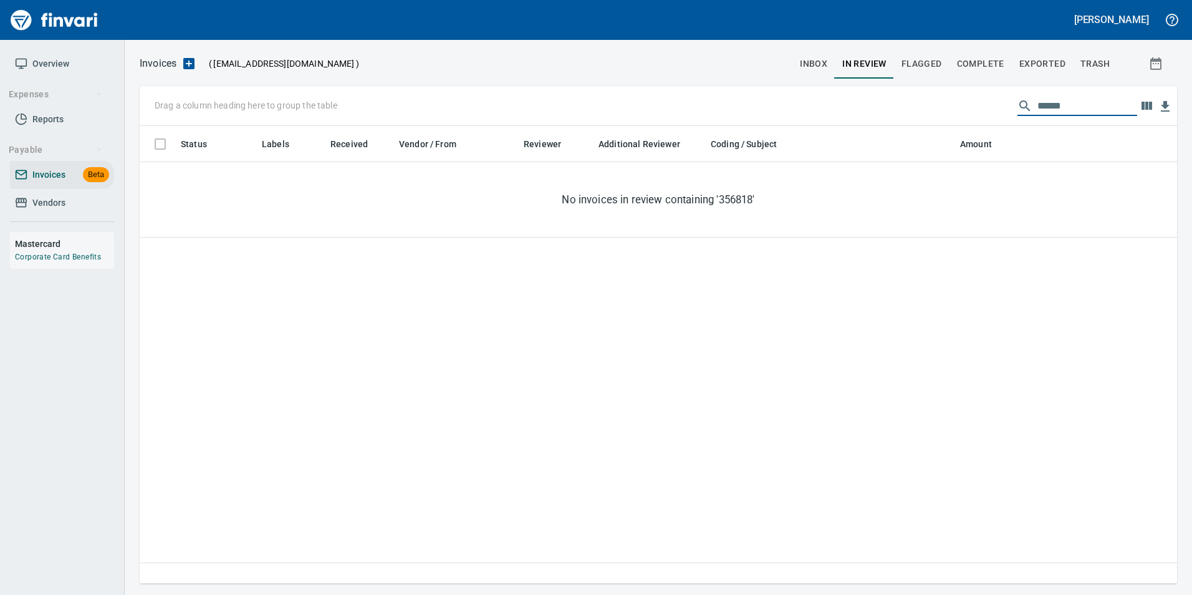
click at [909, 62] on span "Flagged" at bounding box center [922, 64] width 41 height 16
click at [1051, 69] on span "Exported" at bounding box center [1043, 64] width 46 height 16
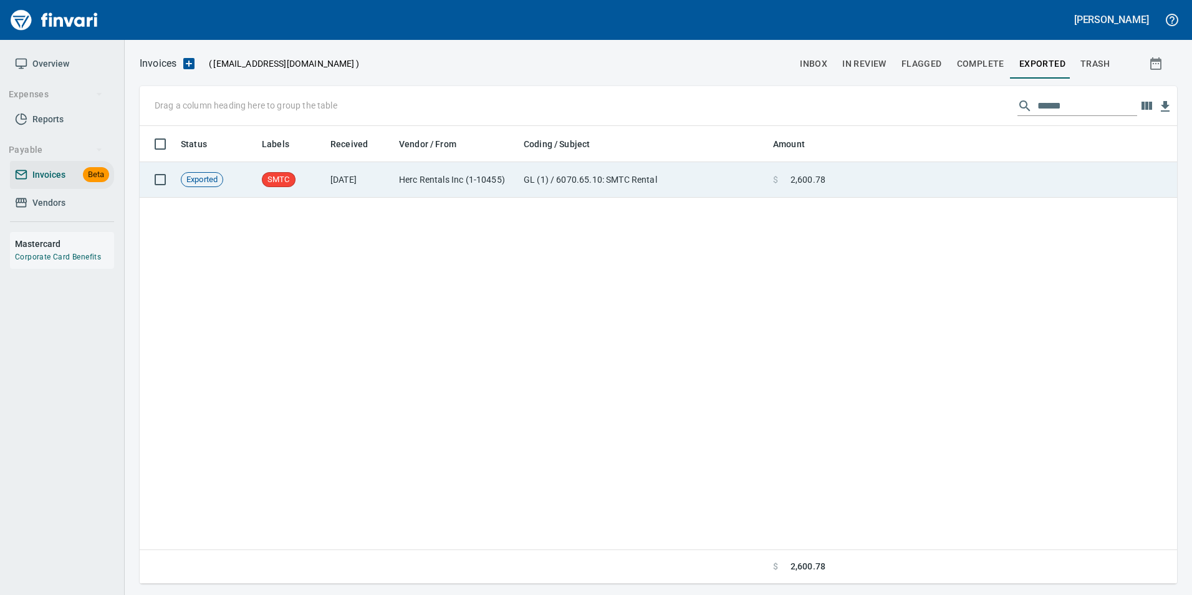
click at [784, 181] on span at bounding box center [784, 179] width 12 height 12
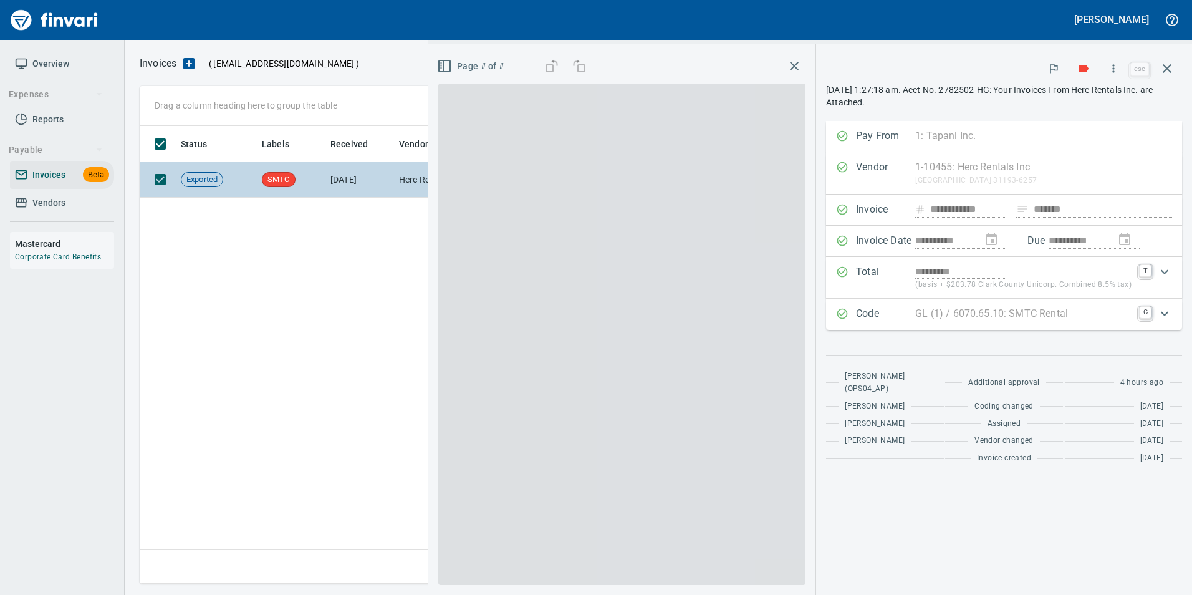
scroll to position [448, 1028]
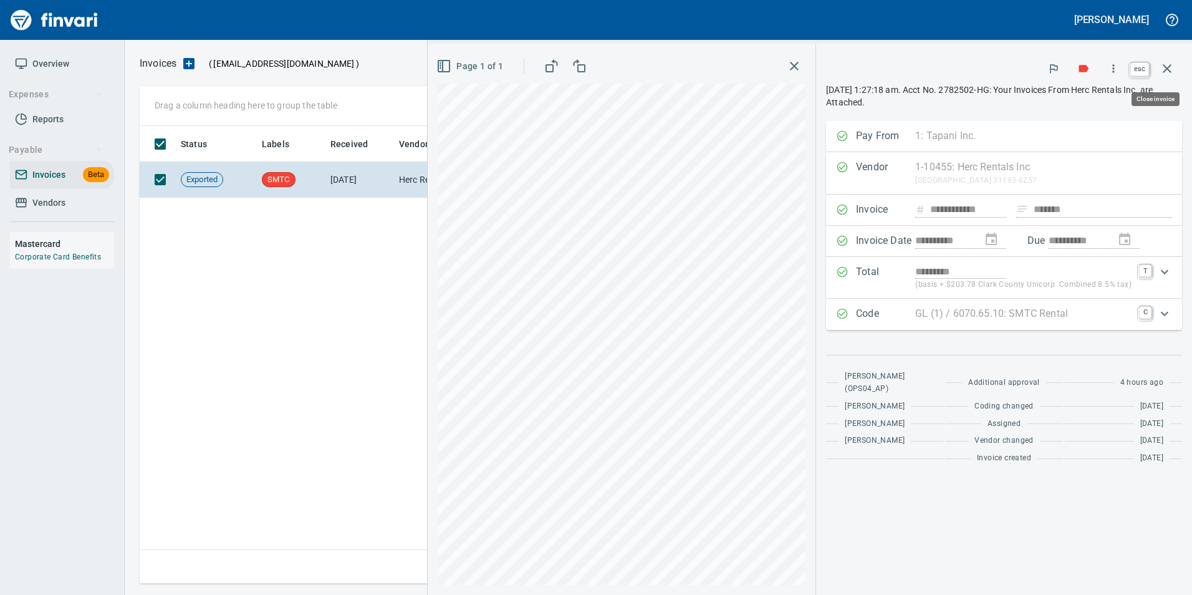
click at [1177, 66] on button "button" at bounding box center [1167, 69] width 30 height 30
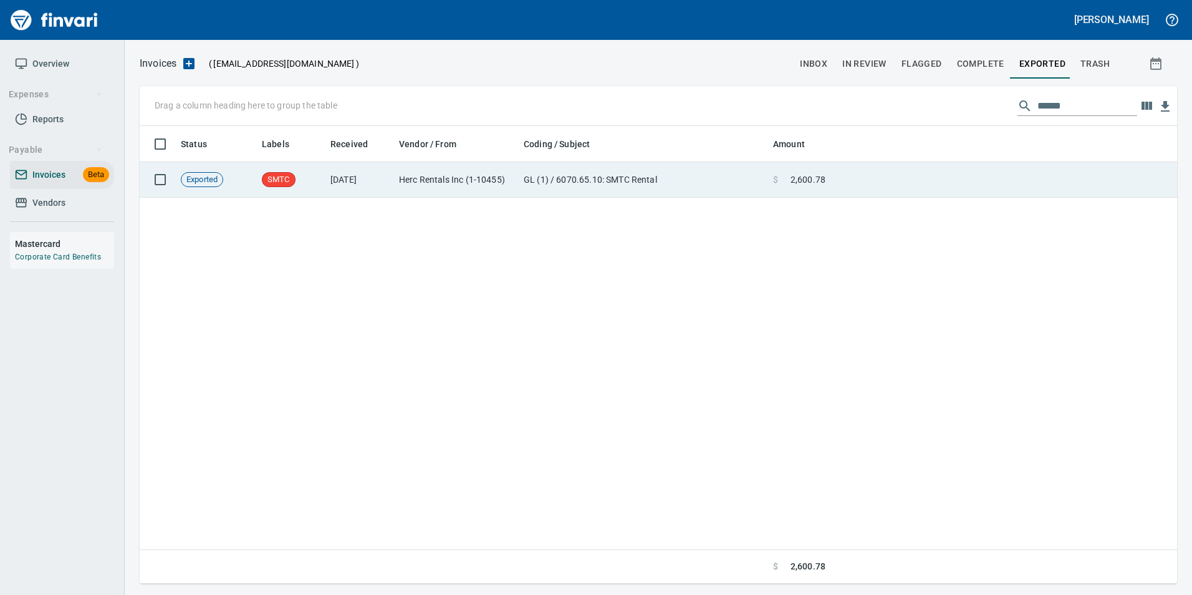
scroll to position [448, 1028]
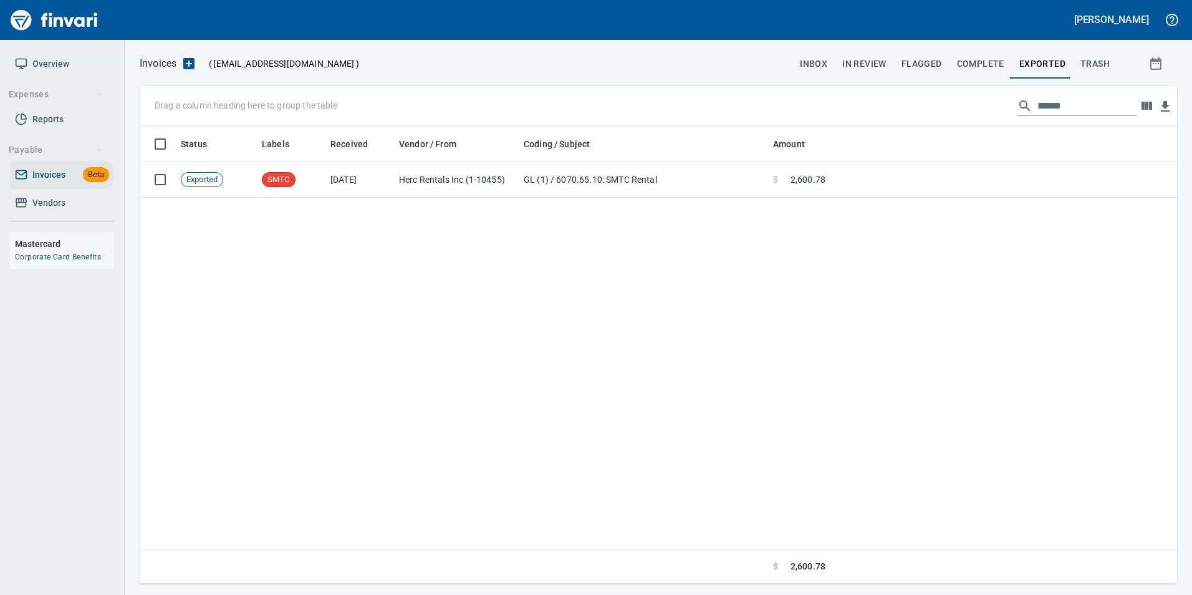
click at [874, 60] on span "In Review" at bounding box center [864, 64] width 44 height 16
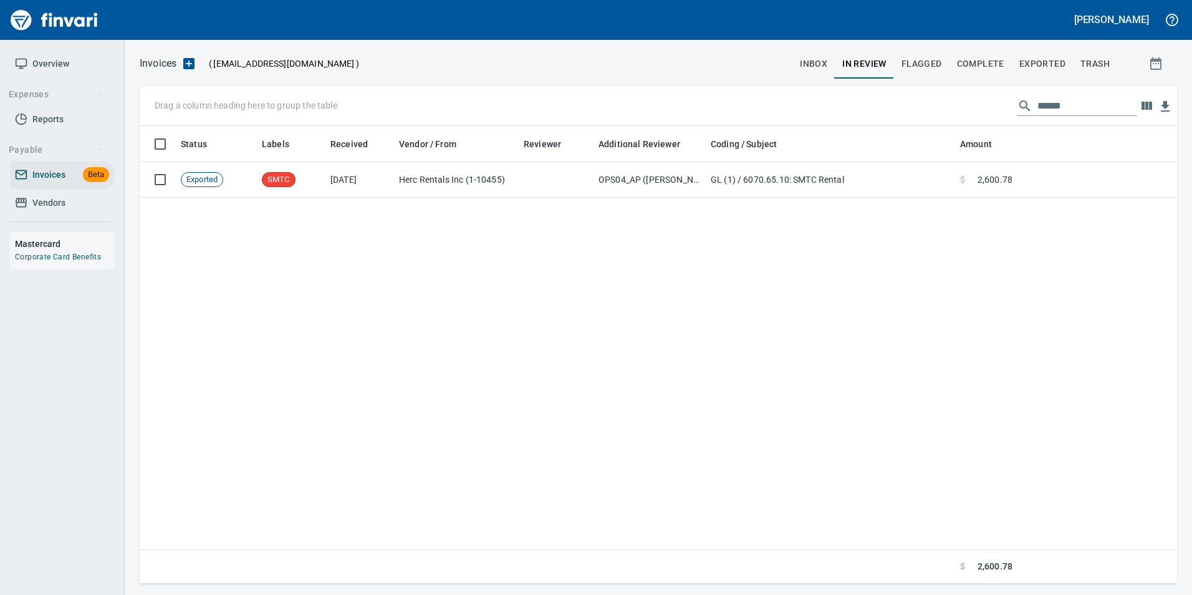
scroll to position [448, 1028]
click at [1044, 106] on input "******" at bounding box center [1088, 106] width 100 height 20
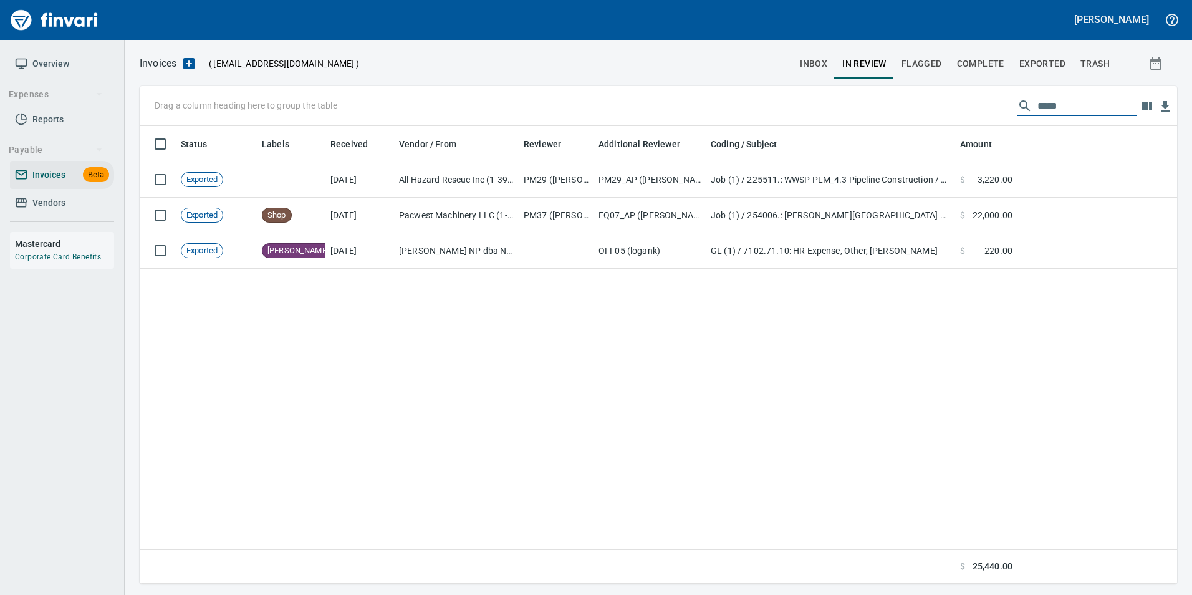
scroll to position [448, 1019]
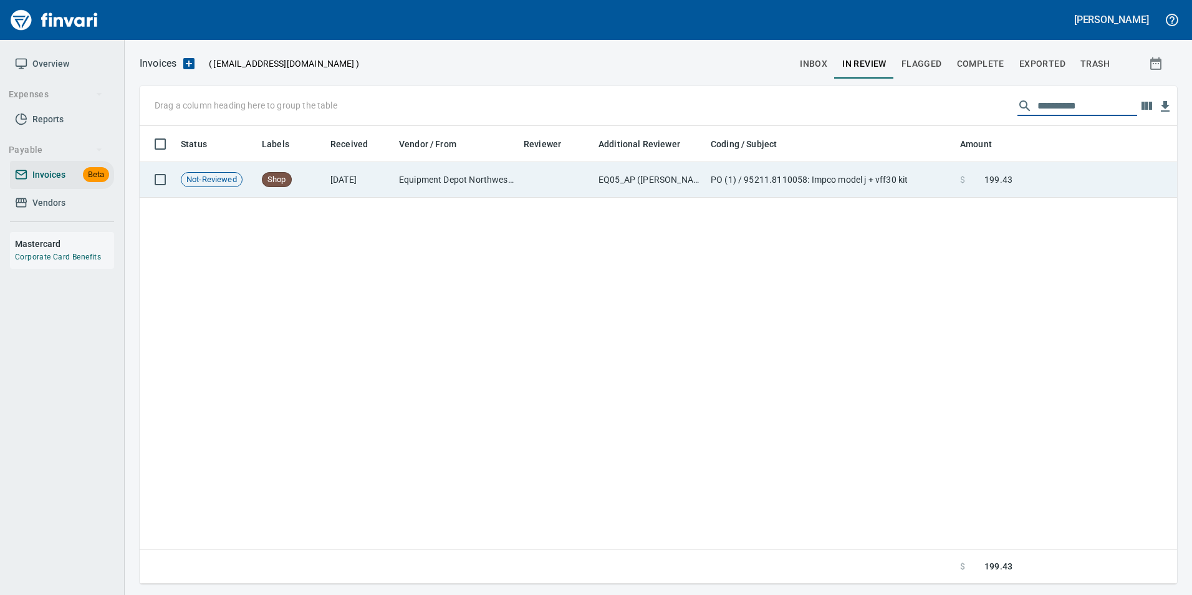
type input "**********"
click at [1064, 176] on td at bounding box center [1098, 180] width 160 height 36
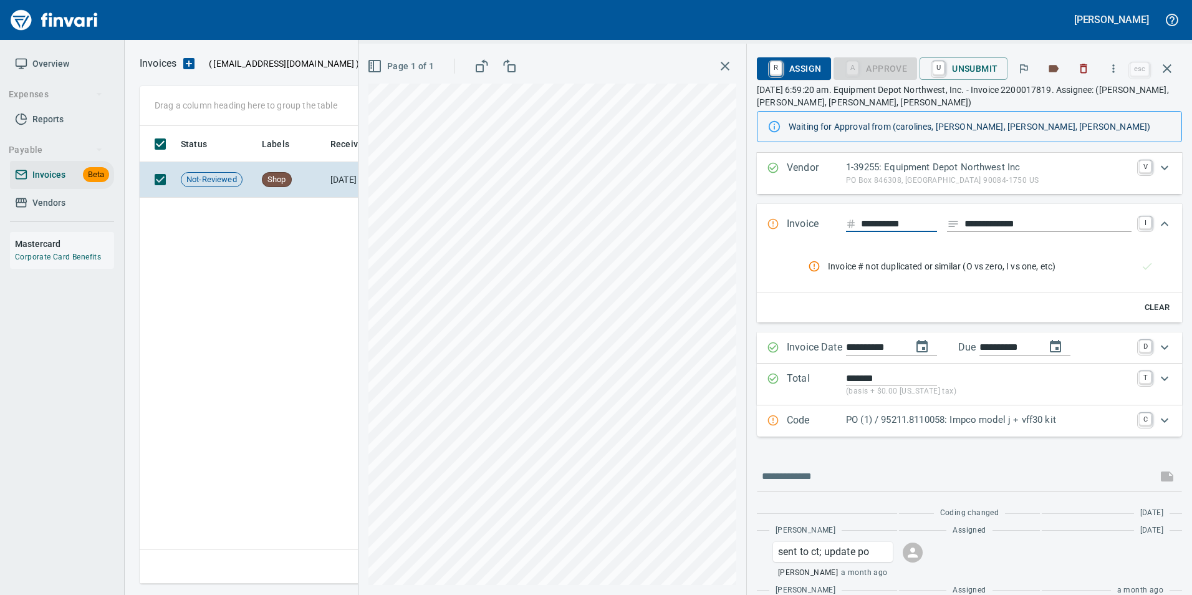
scroll to position [82, 0]
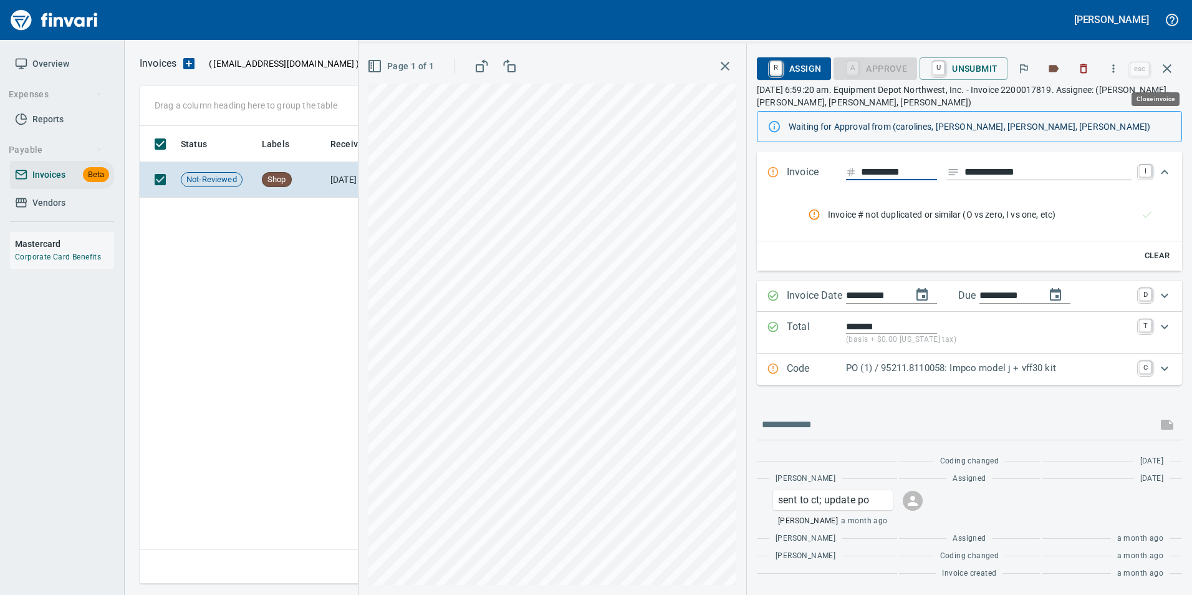
click at [1174, 69] on icon "button" at bounding box center [1167, 68] width 15 height 15
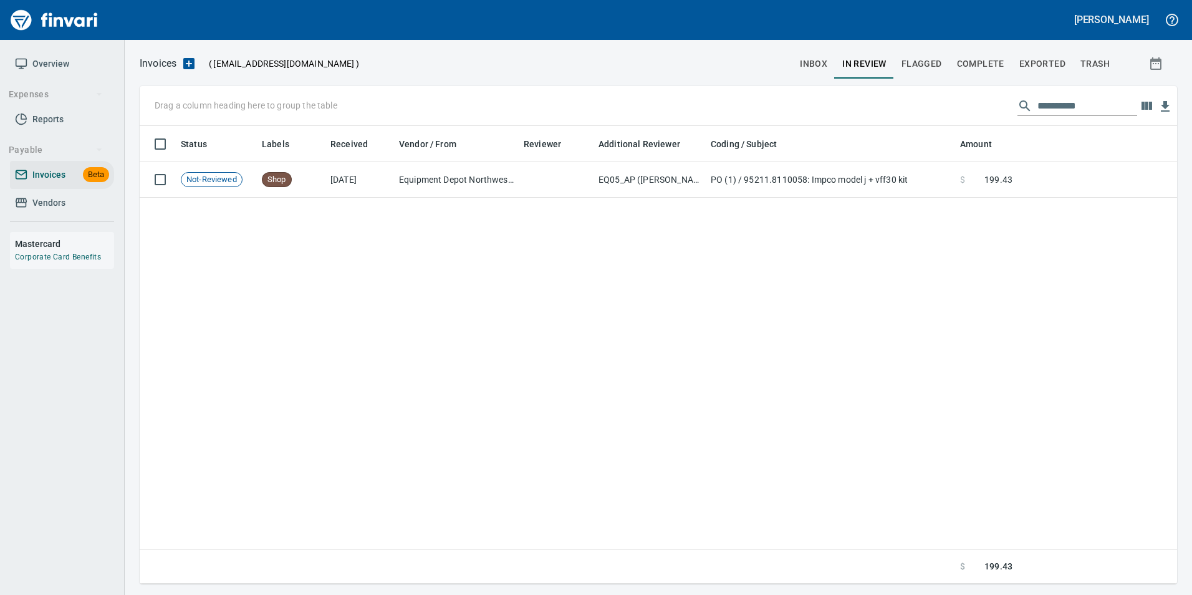
scroll to position [448, 1028]
click at [1050, 105] on input "**********" at bounding box center [1088, 106] width 100 height 20
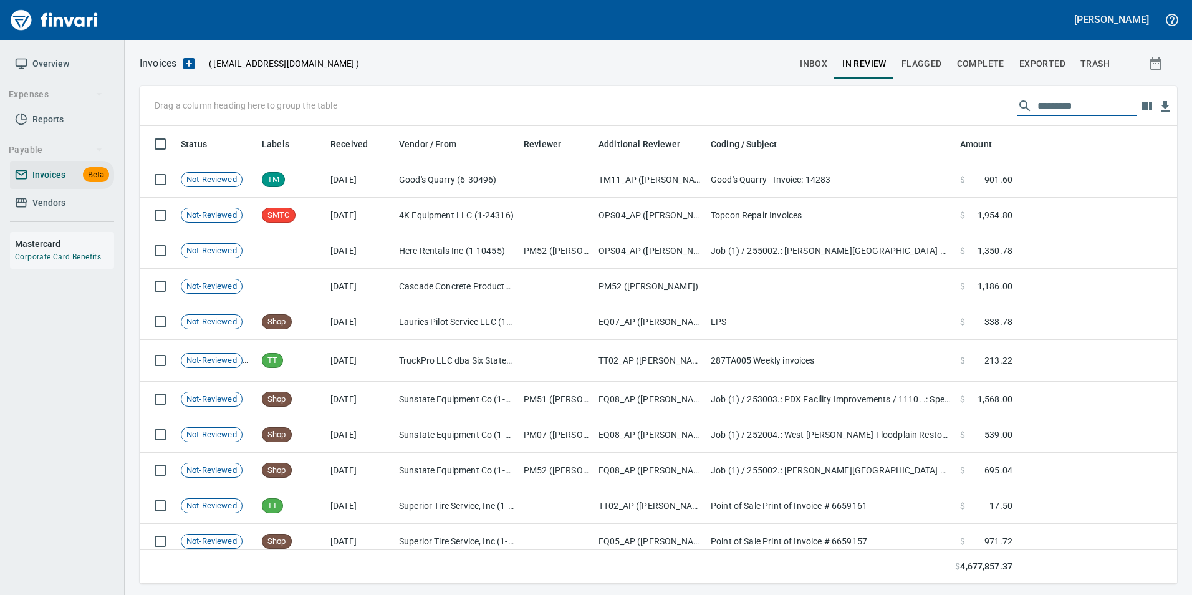
scroll to position [448, 1019]
click at [1068, 110] on input "text" at bounding box center [1088, 106] width 100 height 20
click at [1063, 110] on input "text" at bounding box center [1088, 106] width 100 height 20
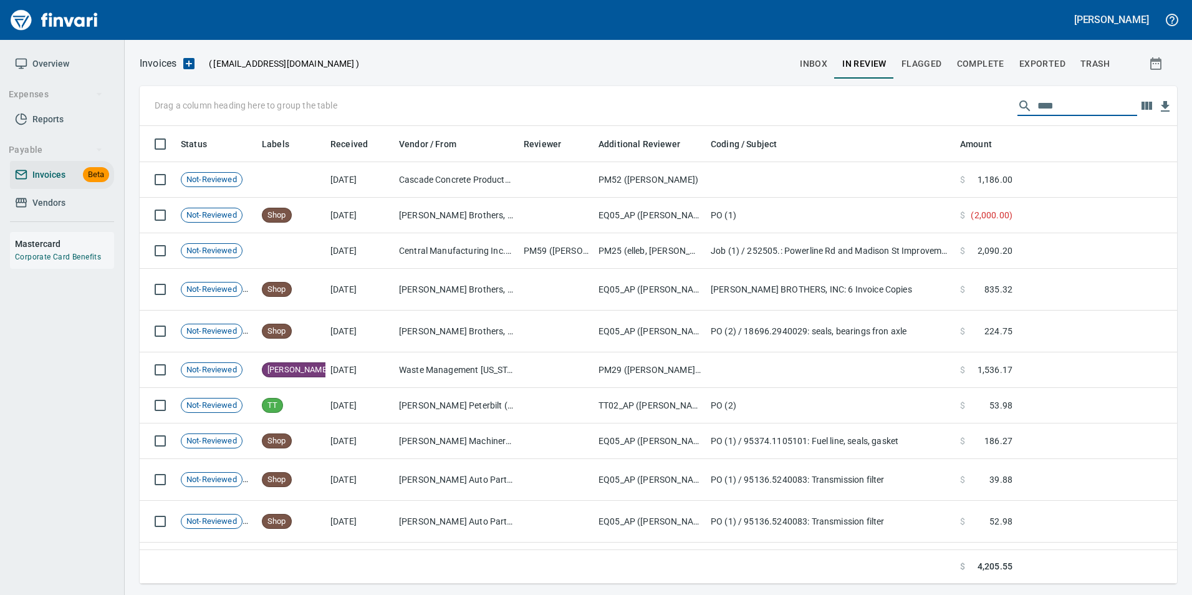
type input "*****"
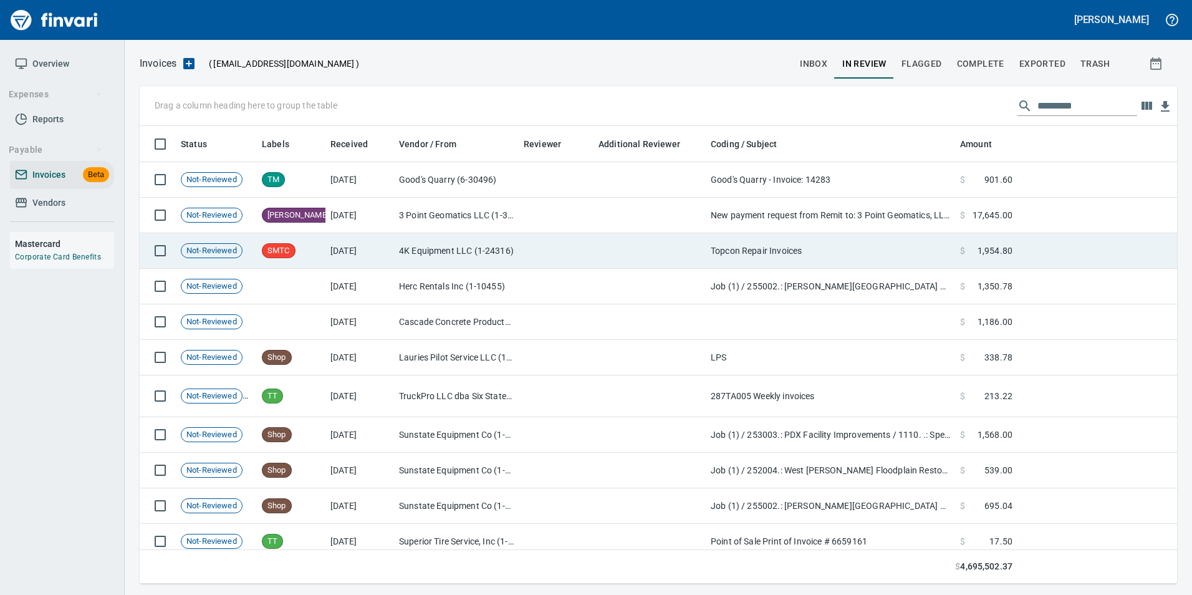
scroll to position [448, 1019]
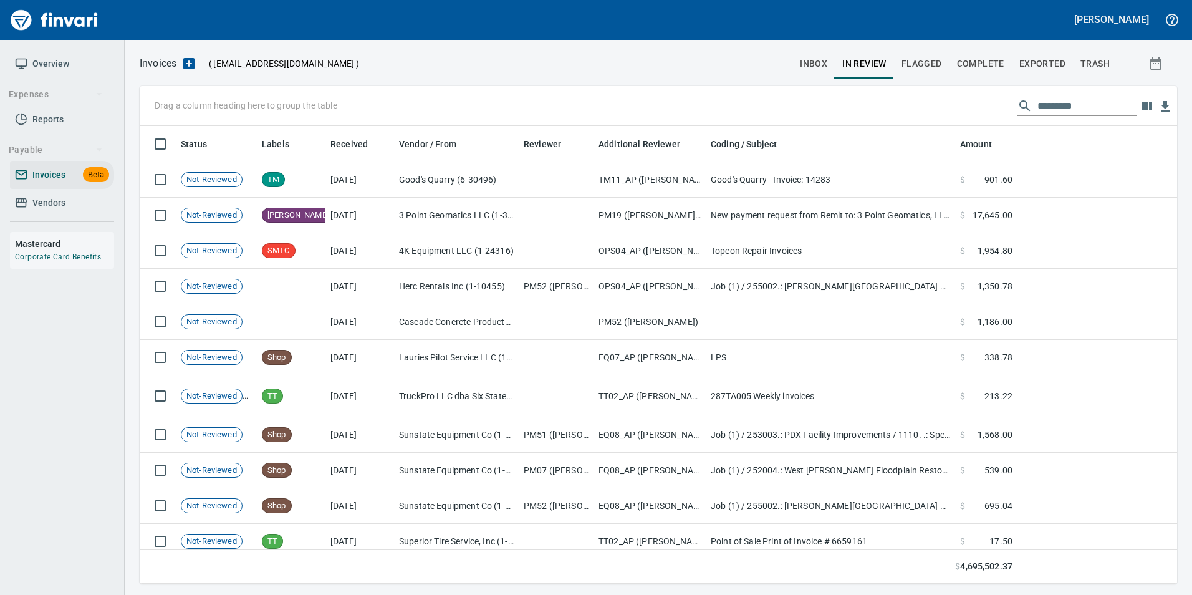
click at [1055, 99] on input "text" at bounding box center [1088, 106] width 100 height 20
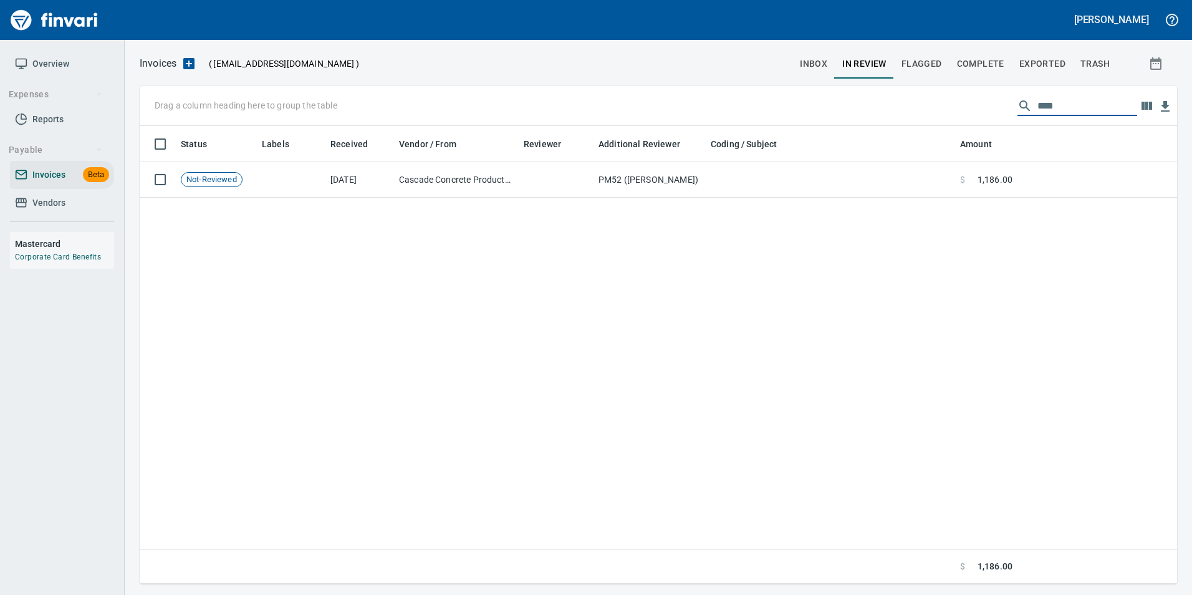
type input "*****"
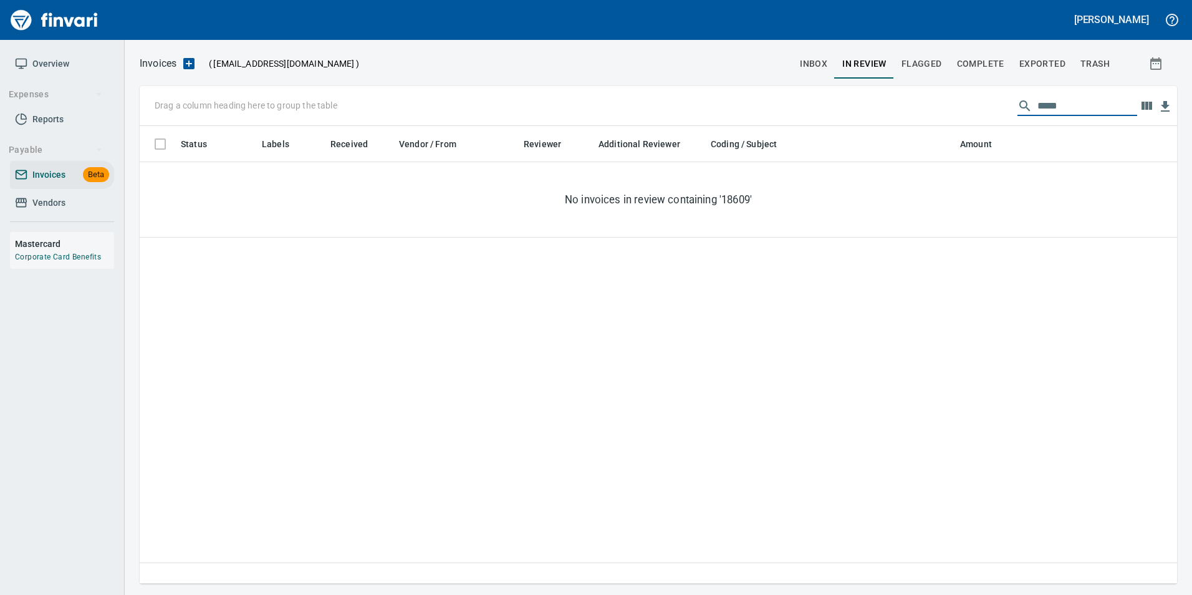
click at [1044, 71] on button "Exported" at bounding box center [1042, 64] width 61 height 30
click at [1054, 107] on input "*****" at bounding box center [1088, 106] width 100 height 20
type input "*****"
click at [881, 65] on span "In Review" at bounding box center [864, 64] width 44 height 16
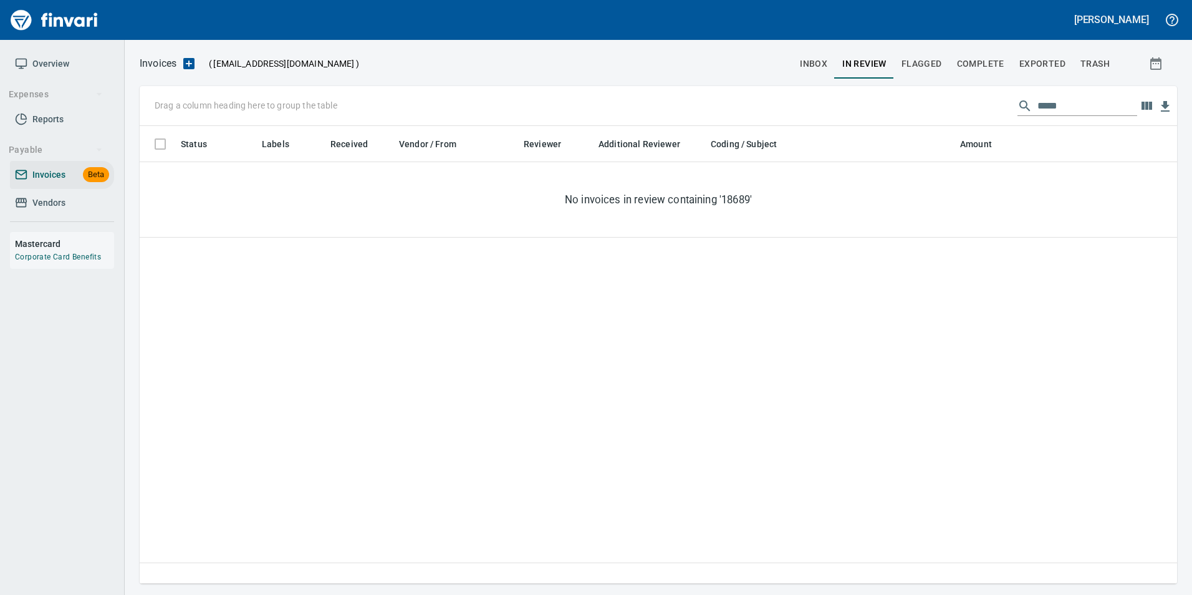
scroll to position [448, 1028]
drag, startPoint x: 1075, startPoint y: 108, endPoint x: 1044, endPoint y: 107, distance: 30.6
click at [1044, 107] on input "*****" at bounding box center [1088, 106] width 100 height 20
type input "*****"
click at [799, 60] on button "inbox" at bounding box center [814, 64] width 42 height 30
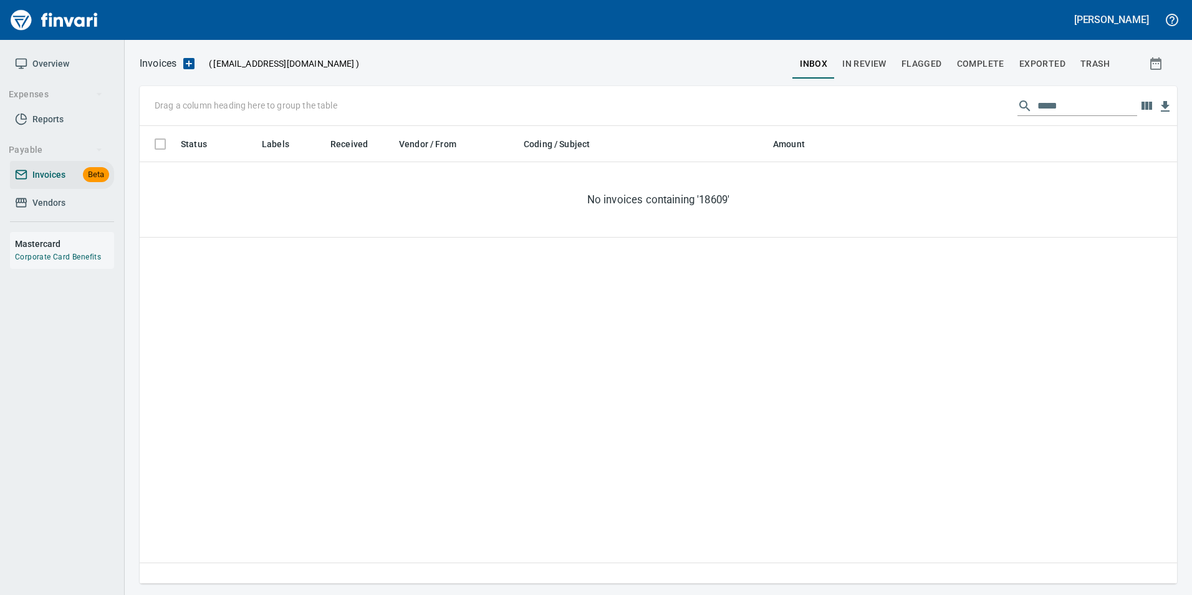
scroll to position [448, 1028]
click at [914, 69] on span "Flagged" at bounding box center [922, 64] width 41 height 16
click at [1057, 491] on div "Status Labels Received Vendor / From Coding / Subject Amount No flagged invoice…" at bounding box center [659, 355] width 1038 height 458
click at [1039, 107] on input "*****" at bounding box center [1088, 106] width 100 height 20
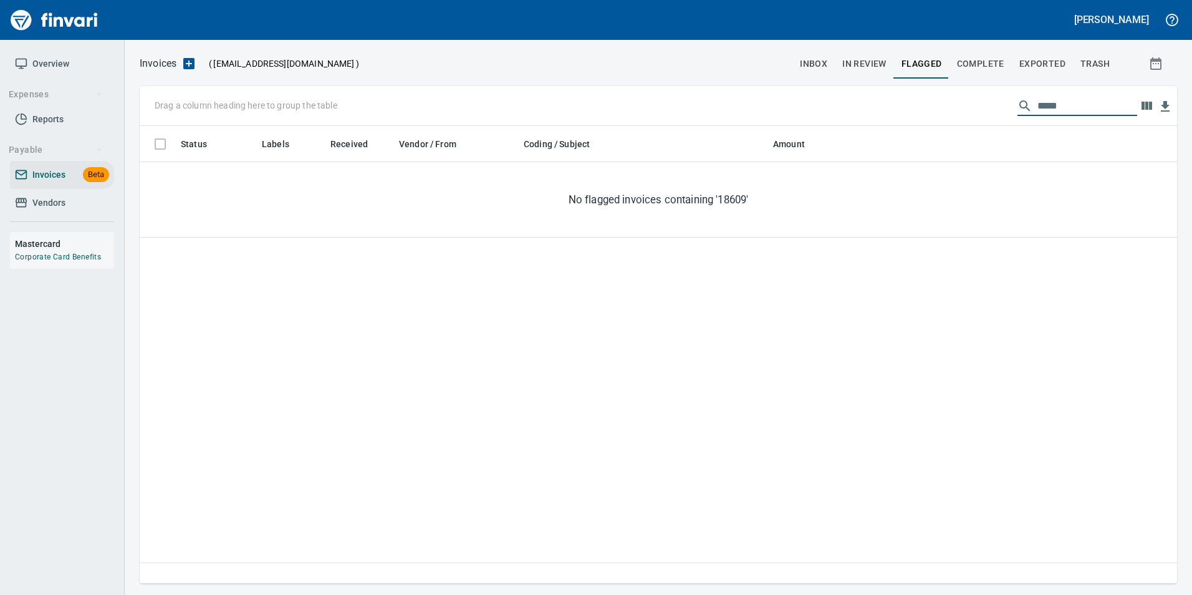
click at [1039, 107] on input "*****" at bounding box center [1088, 106] width 100 height 20
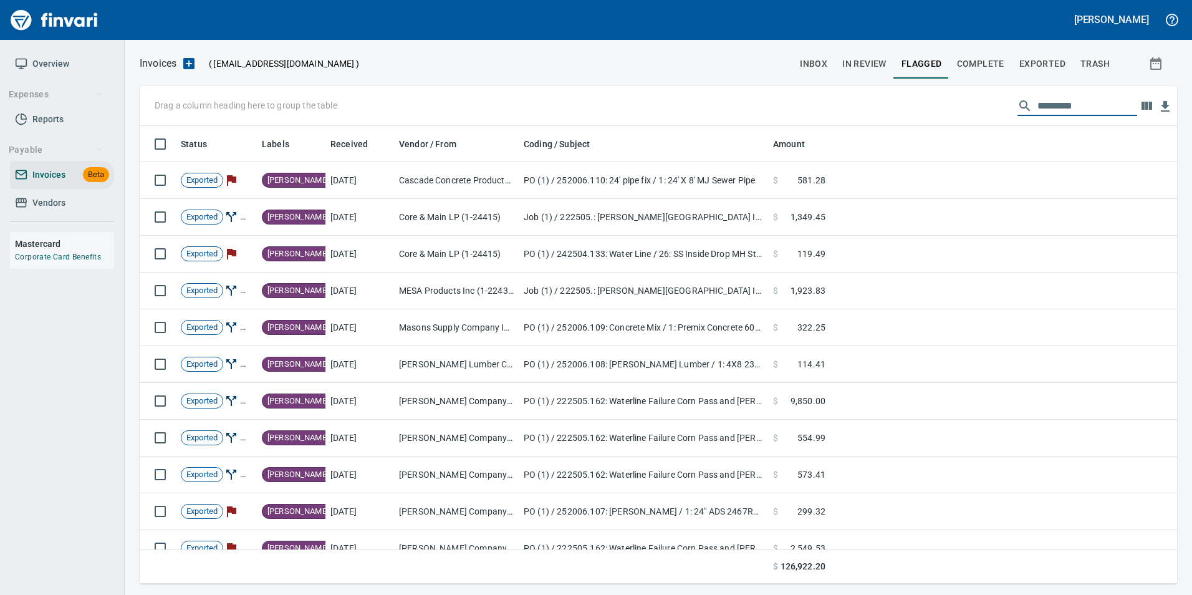
scroll to position [448, 1019]
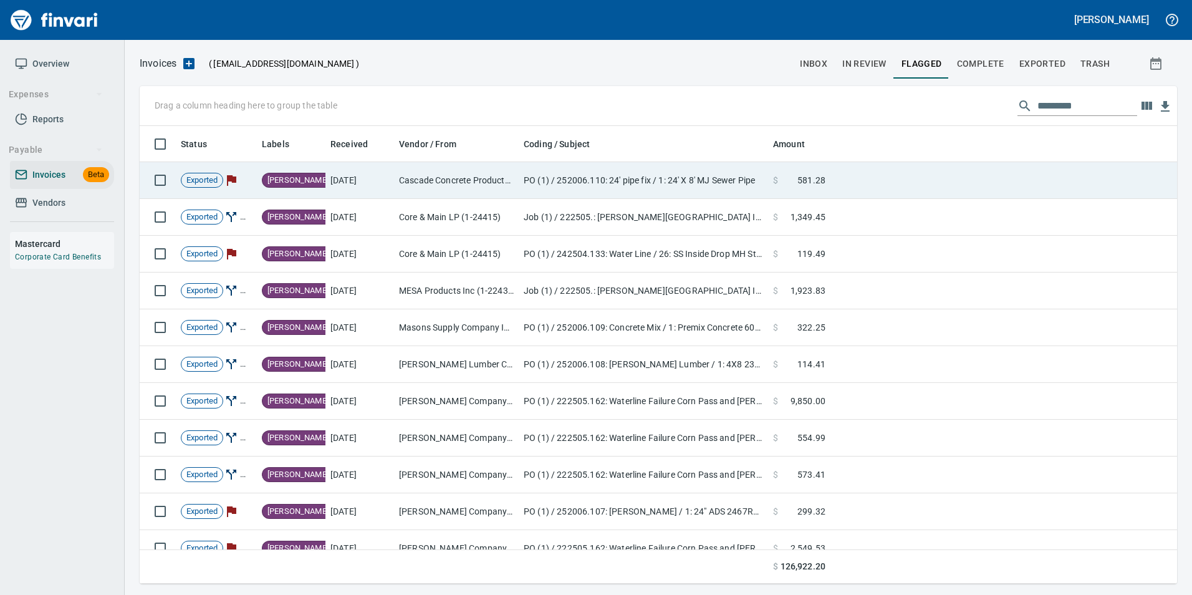
click at [864, 176] on td at bounding box center [1004, 180] width 347 height 37
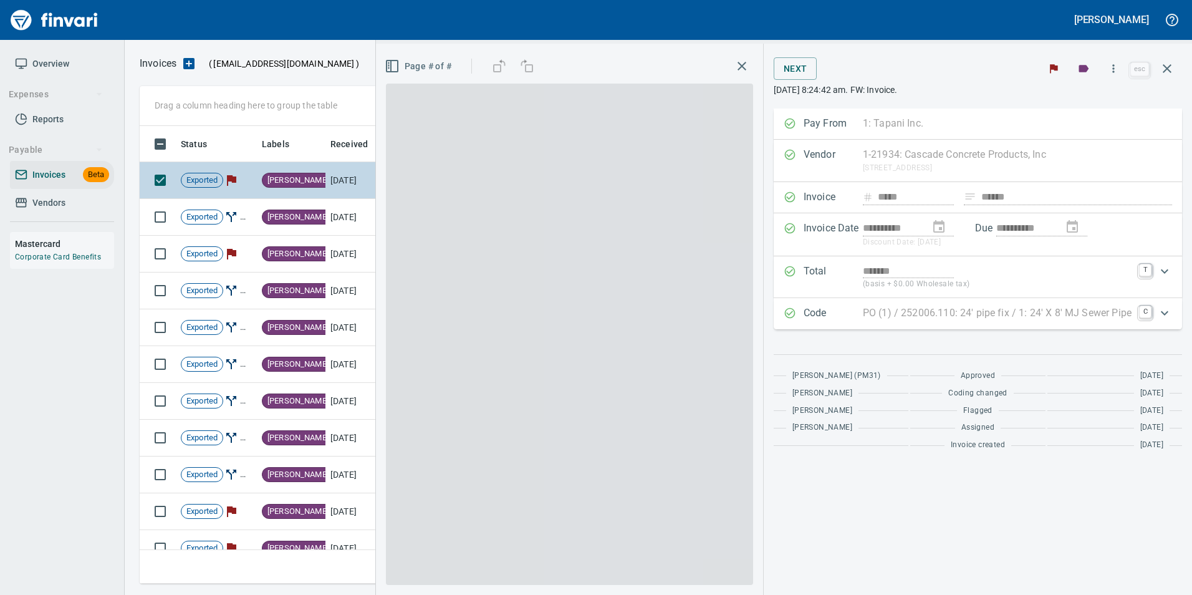
scroll to position [448, 1018]
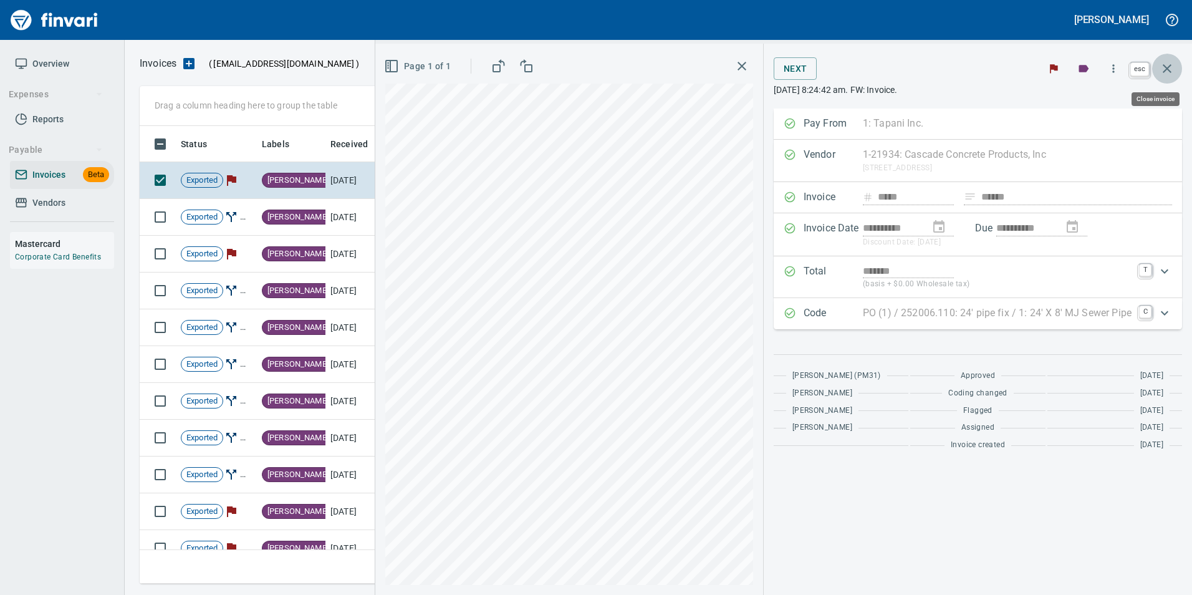
click at [1166, 67] on icon "button" at bounding box center [1167, 68] width 9 height 9
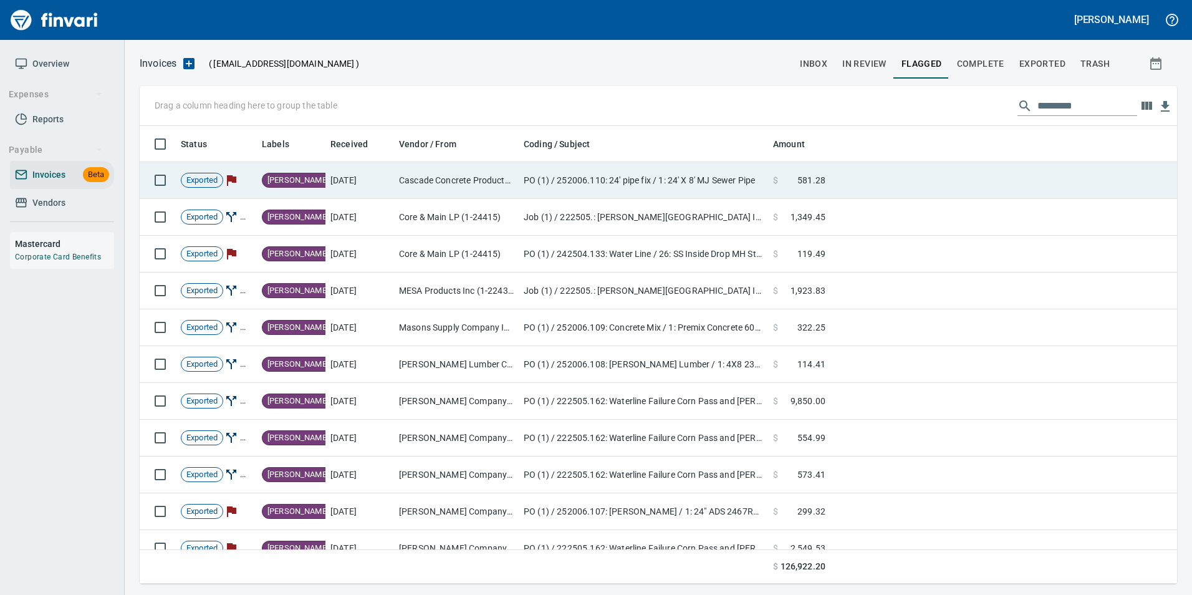
scroll to position [448, 1019]
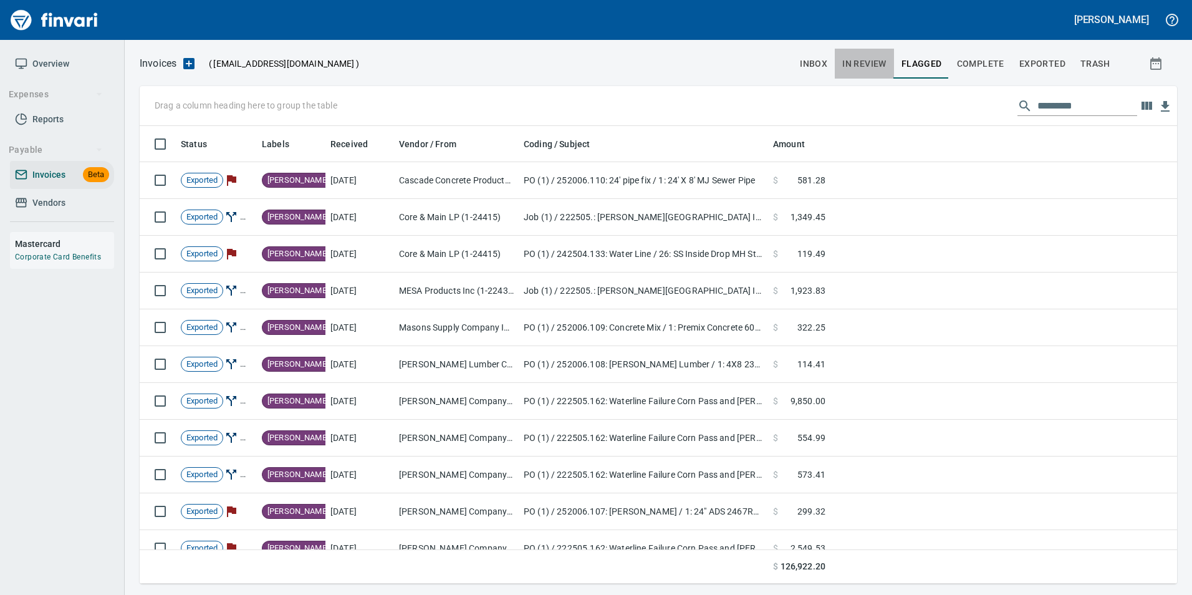
click at [844, 66] on span "In Review" at bounding box center [864, 64] width 44 height 16
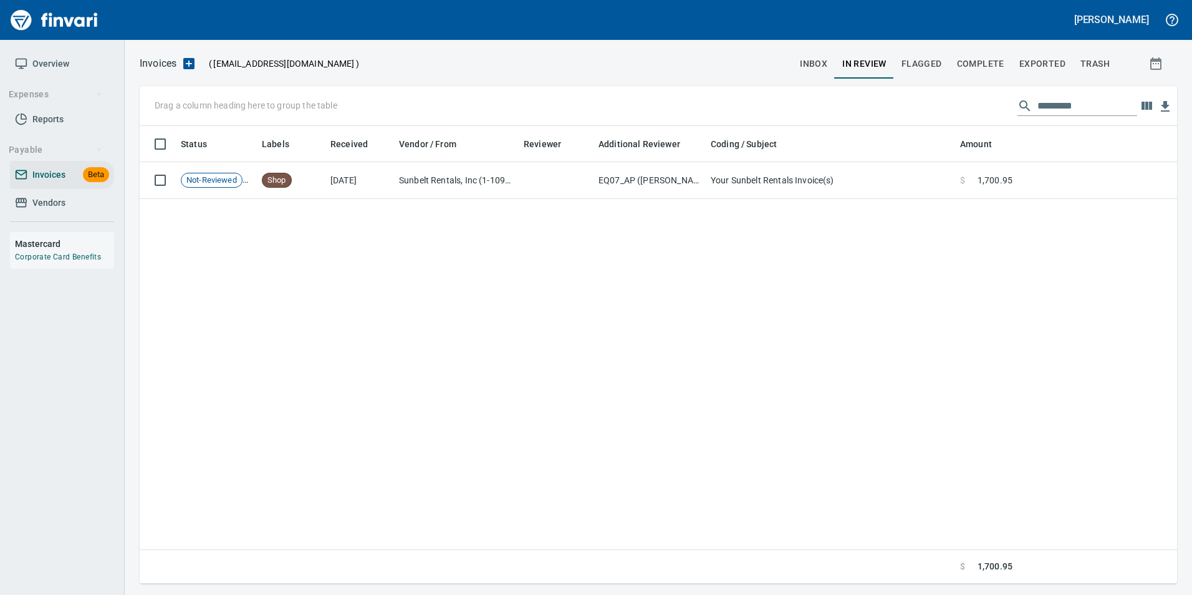
scroll to position [448, 1019]
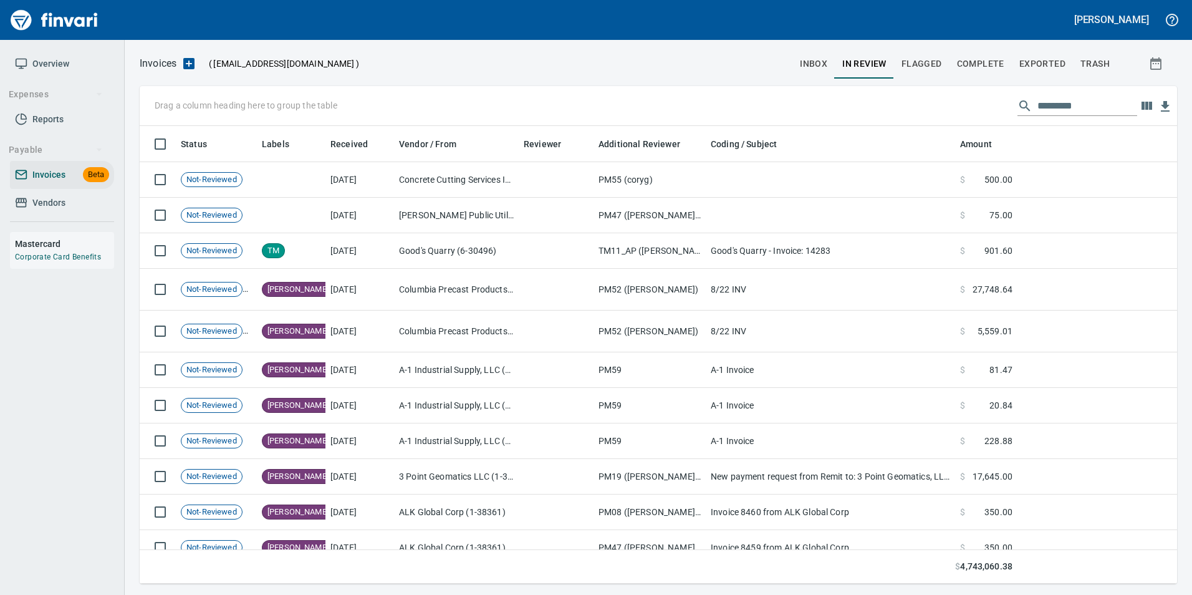
click at [820, 63] on span "inbox" at bounding box center [813, 64] width 27 height 16
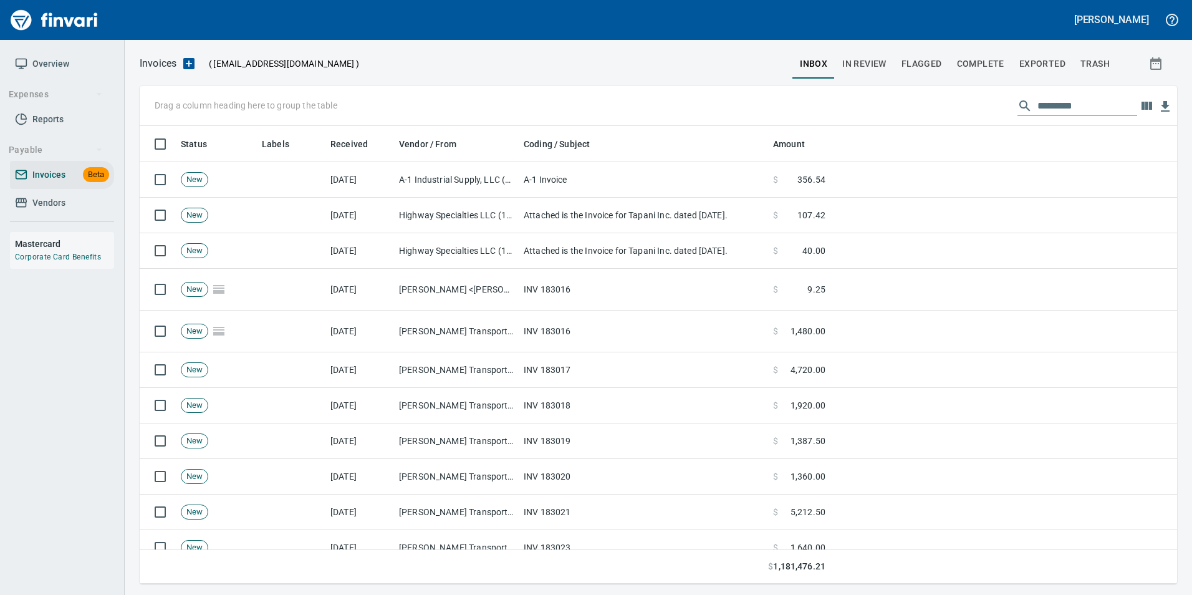
scroll to position [249, 0]
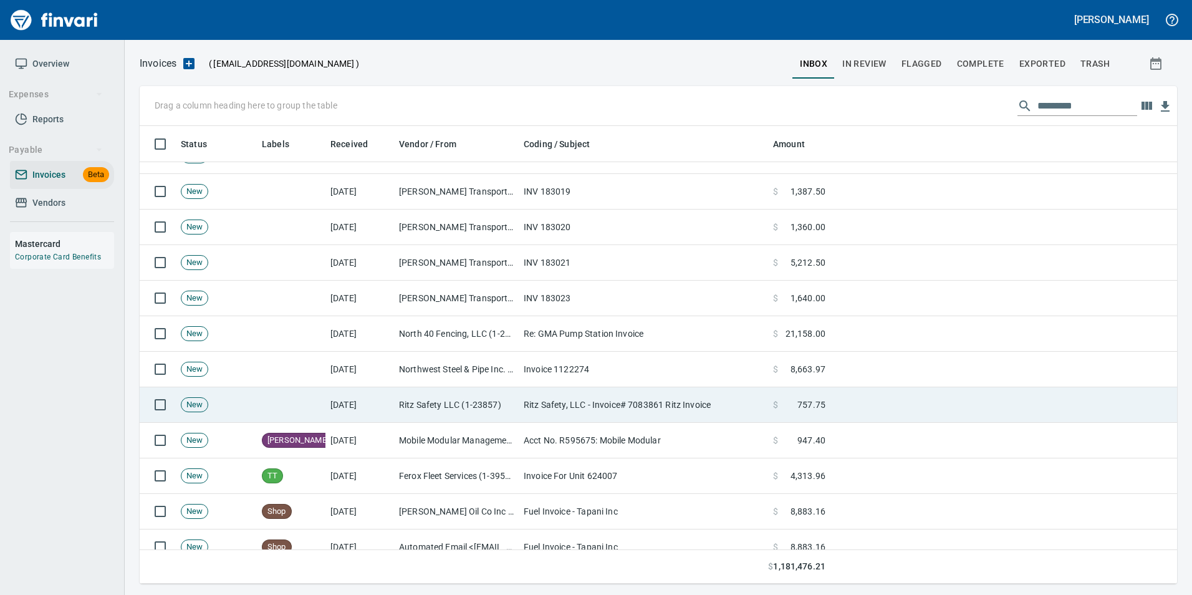
click at [642, 410] on td "Ritz Safety, LLC - Invoice# 7083861 Ritz Invoice" at bounding box center [643, 405] width 249 height 36
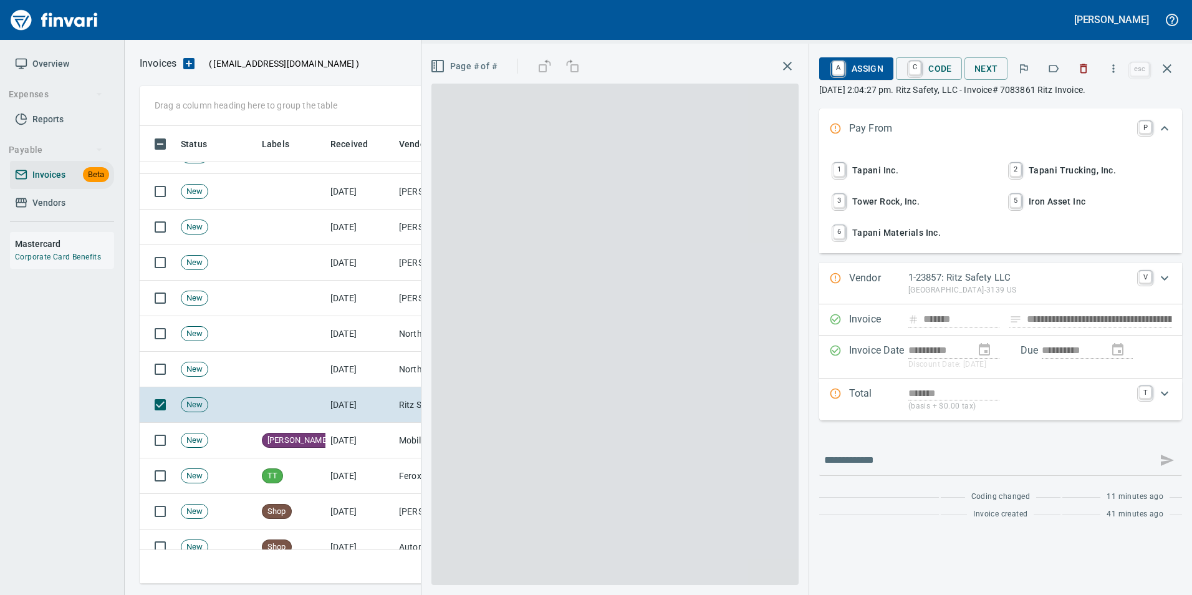
scroll to position [448, 1018]
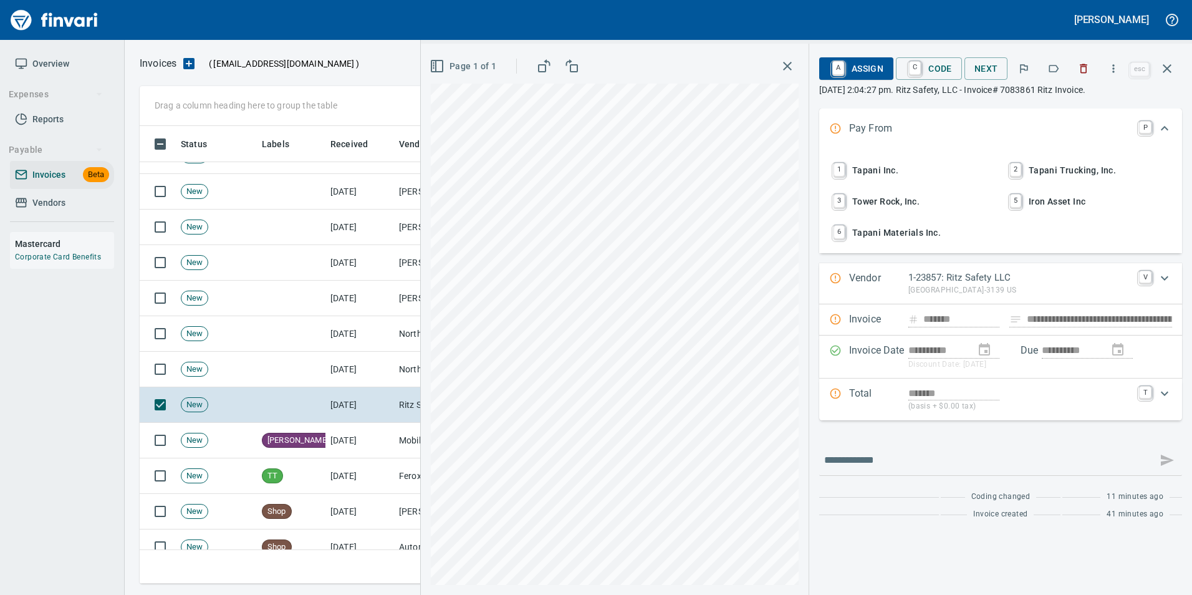
click at [1056, 68] on icon "button" at bounding box center [1054, 68] width 12 height 12
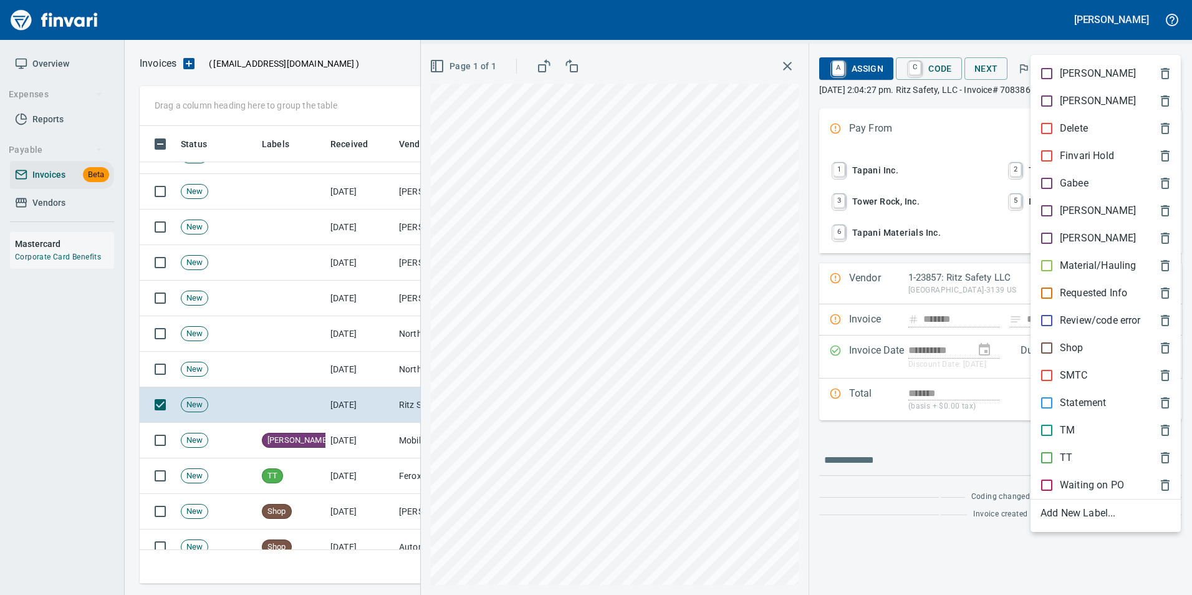
drag, startPoint x: 1084, startPoint y: 368, endPoint x: 1079, endPoint y: 359, distance: 10.3
click at [1082, 366] on div "SMTC" at bounding box center [1106, 375] width 150 height 27
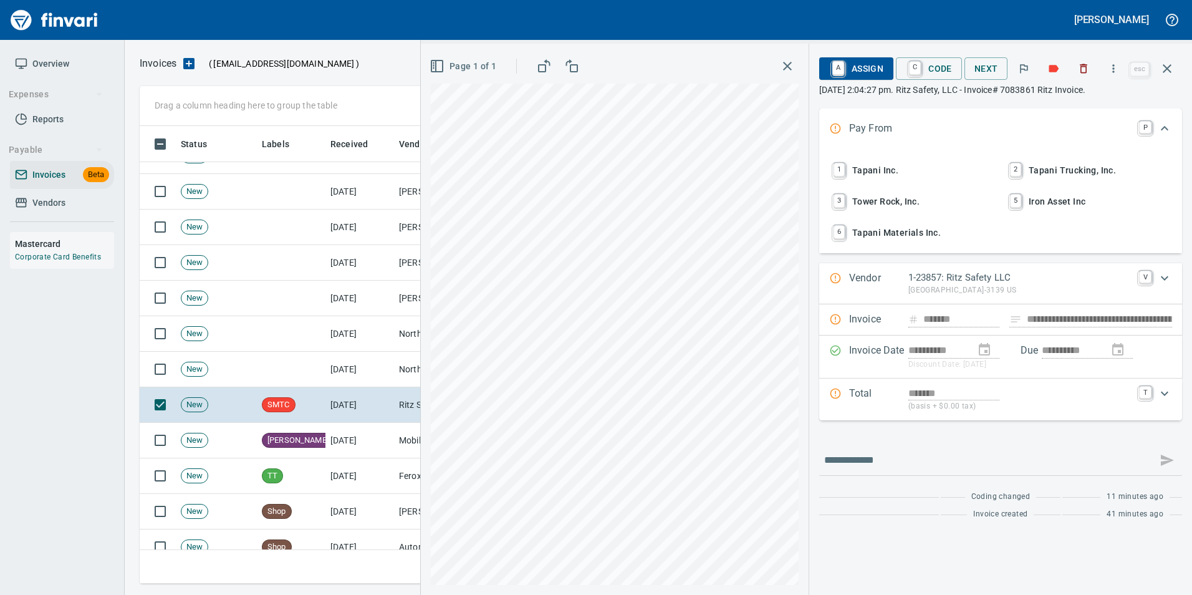
drag, startPoint x: 1172, startPoint y: 69, endPoint x: 1157, endPoint y: 87, distance: 23.9
click at [1172, 69] on icon "button" at bounding box center [1167, 68] width 15 height 15
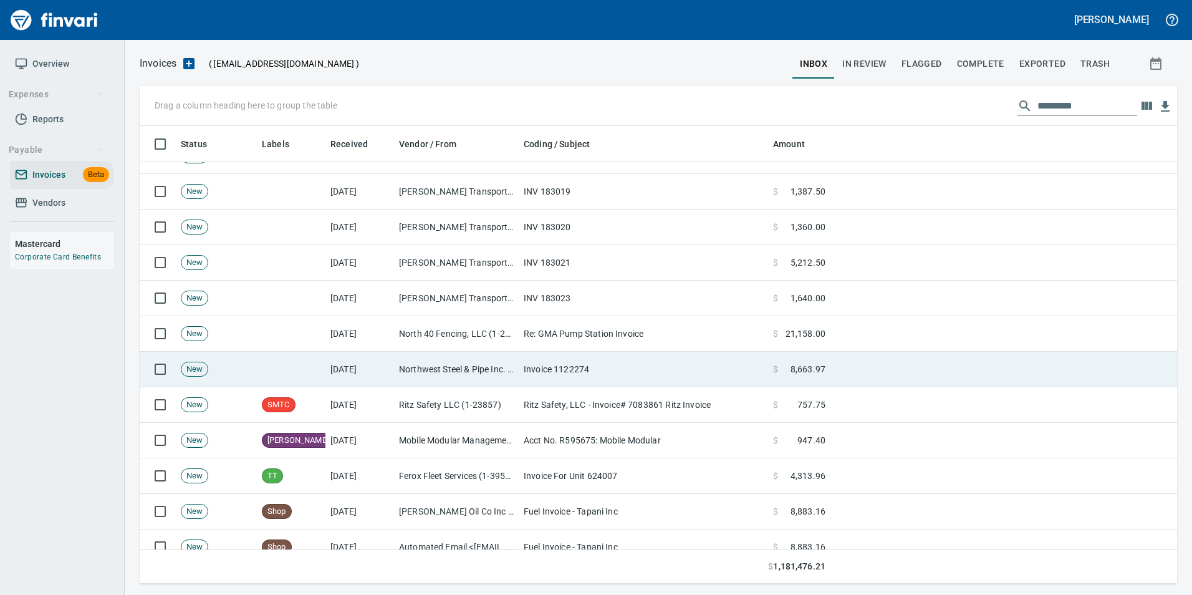
click at [705, 367] on td "Invoice 1122274" at bounding box center [643, 370] width 249 height 36
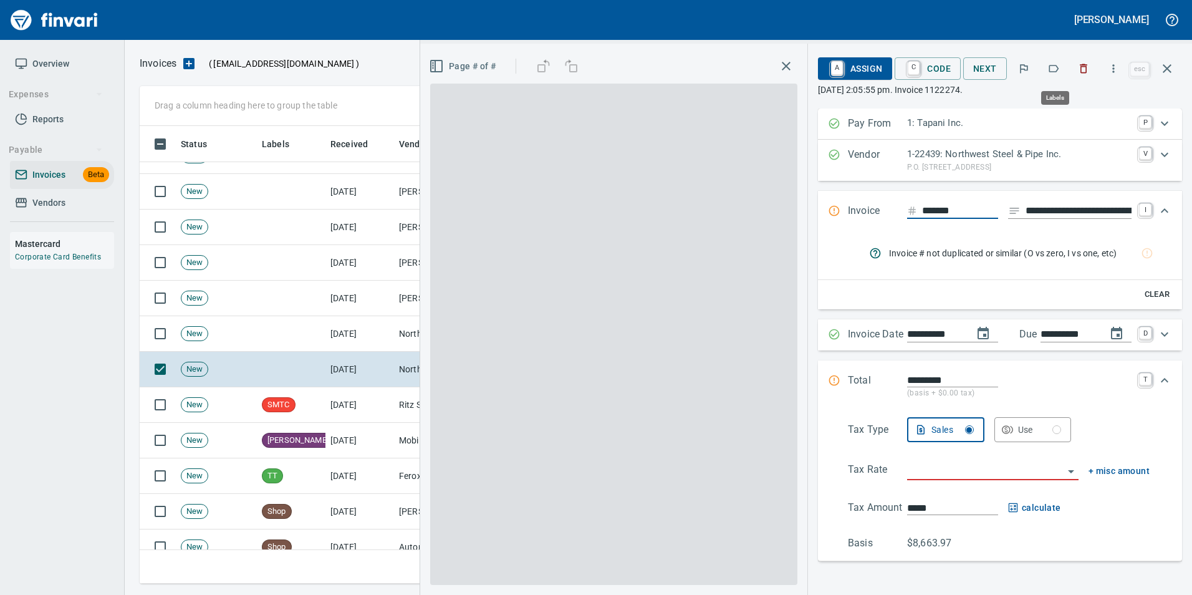
scroll to position [448, 1018]
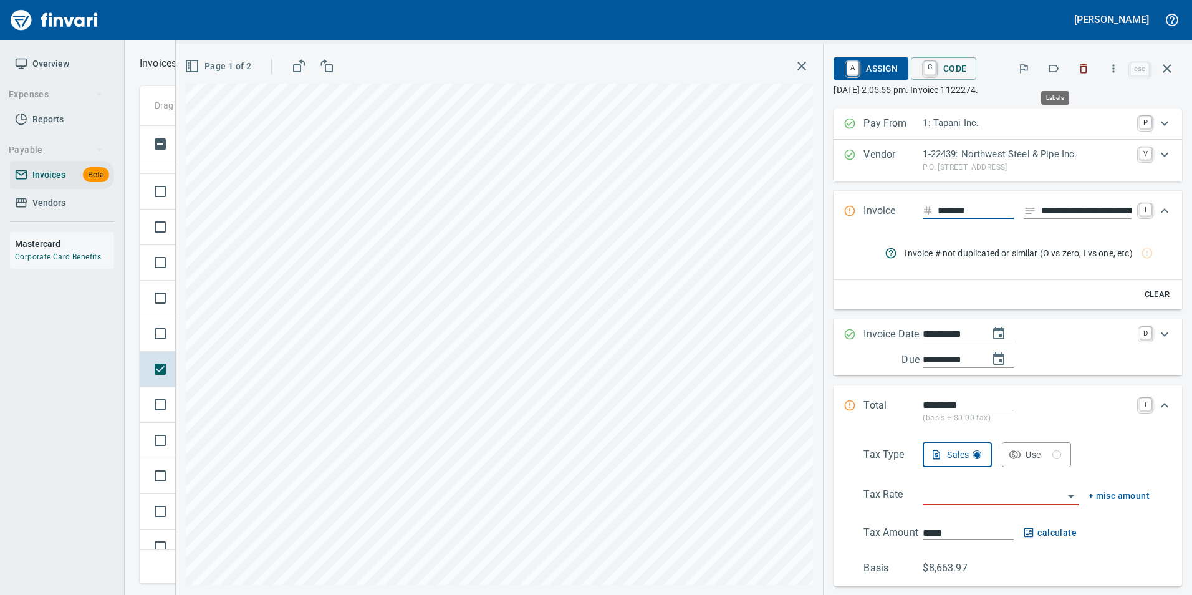
click at [1054, 71] on icon "button" at bounding box center [1054, 68] width 12 height 12
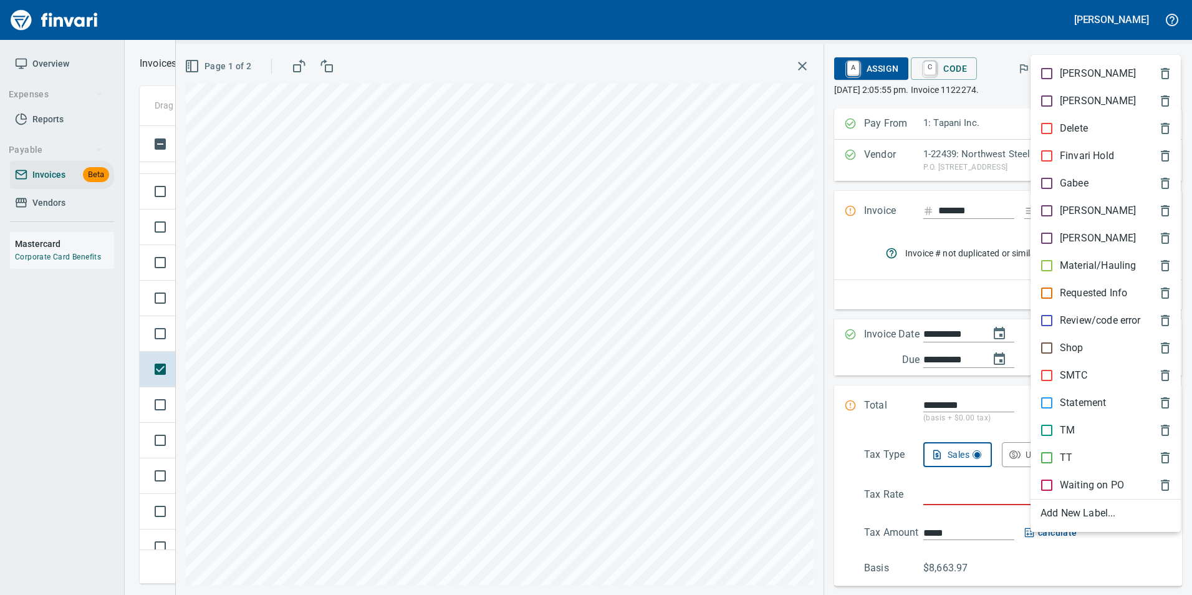
click at [1083, 350] on p "Shop" at bounding box center [1072, 347] width 24 height 15
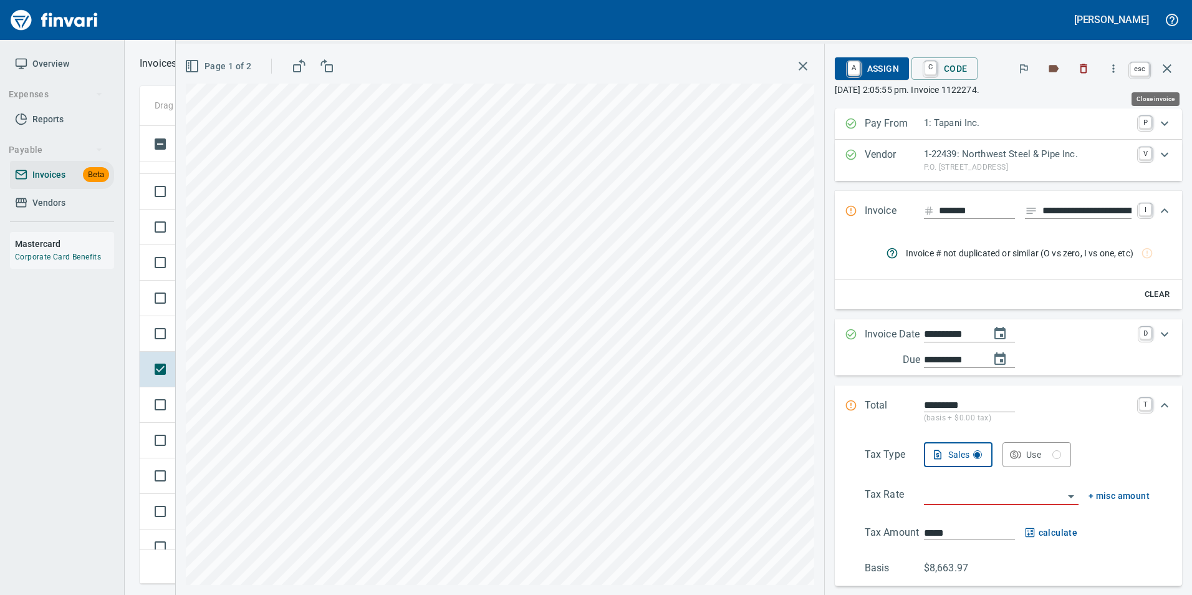
drag, startPoint x: 1162, startPoint y: 73, endPoint x: 1111, endPoint y: 143, distance: 86.7
click at [1162, 72] on icon "button" at bounding box center [1167, 68] width 15 height 15
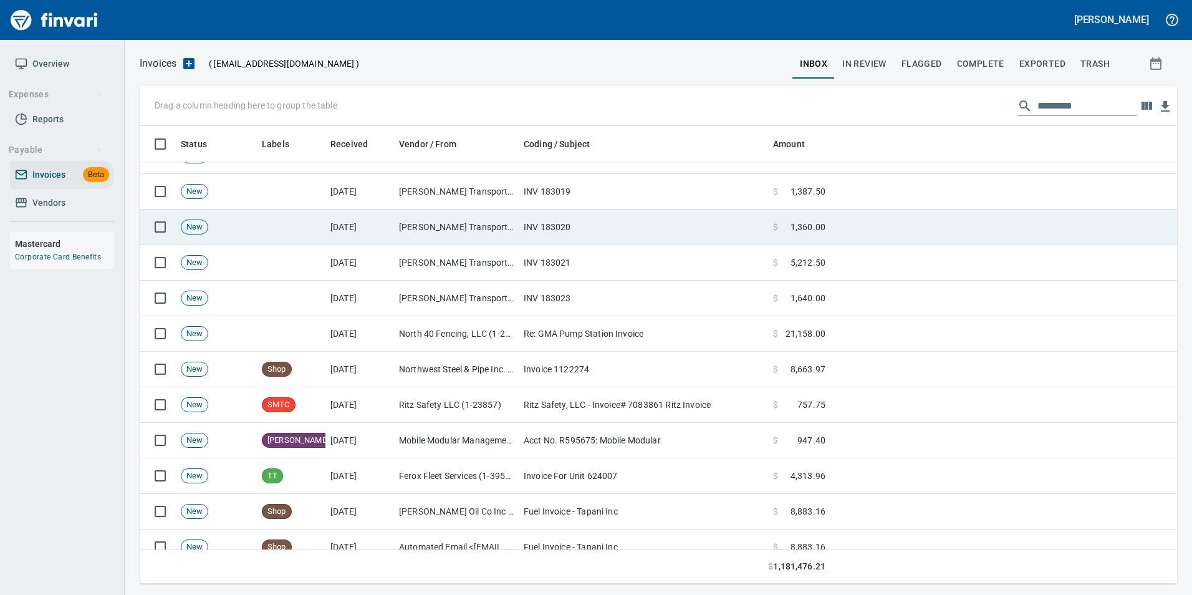
scroll to position [448, 1018]
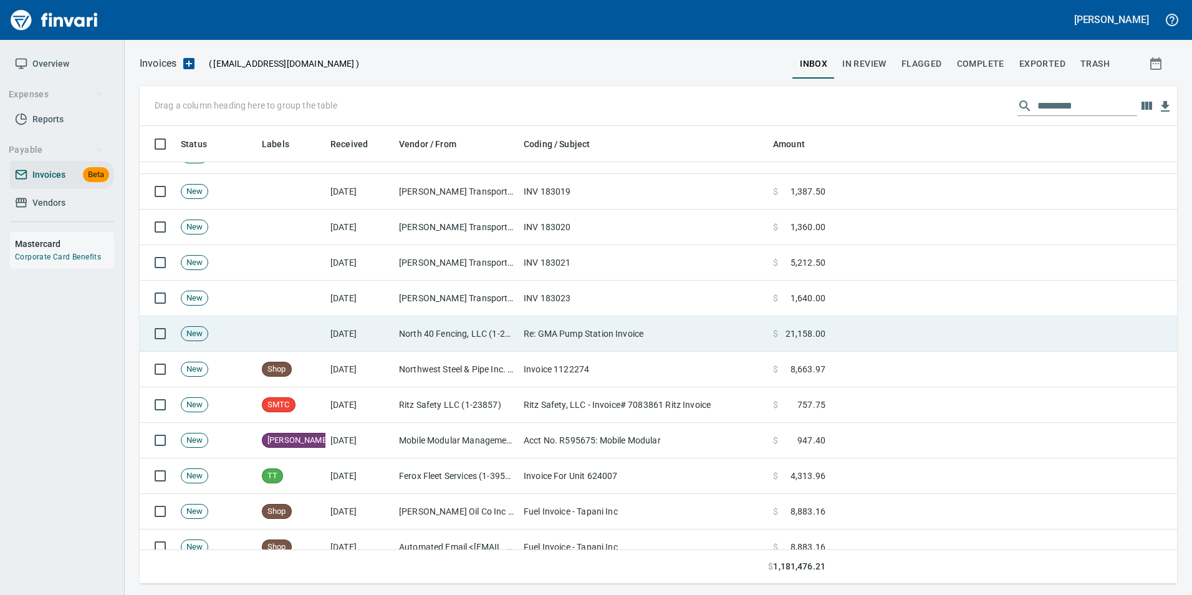
click at [700, 333] on td "Re: GMA Pump Station Invoice" at bounding box center [643, 334] width 249 height 36
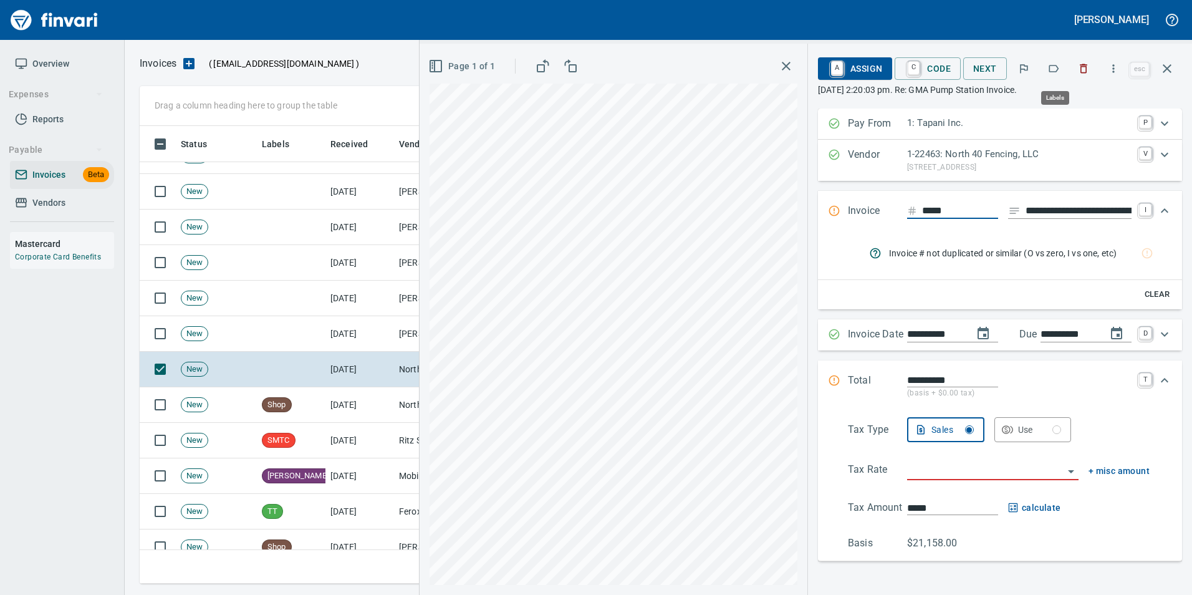
scroll to position [448, 1018]
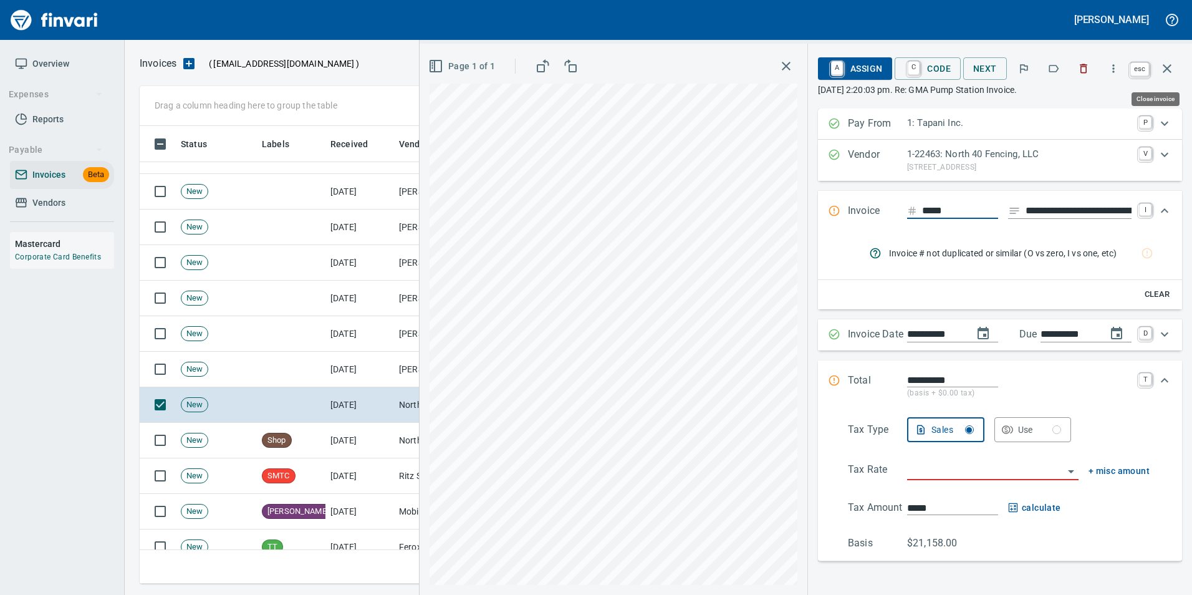
click at [1176, 68] on button "button" at bounding box center [1167, 69] width 30 height 30
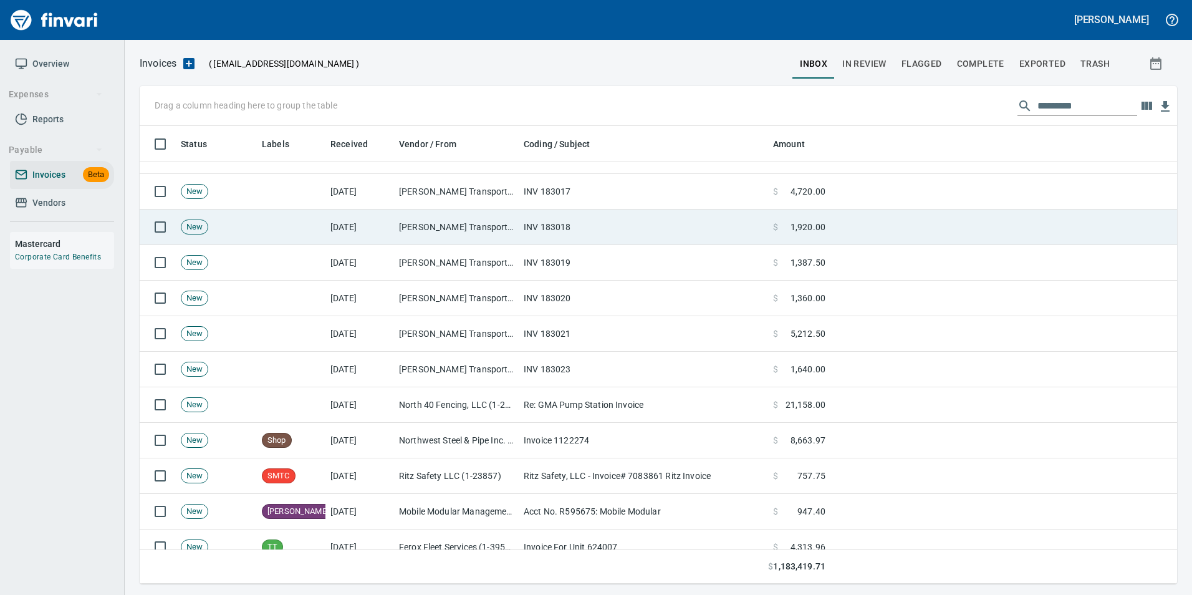
scroll to position [448, 1019]
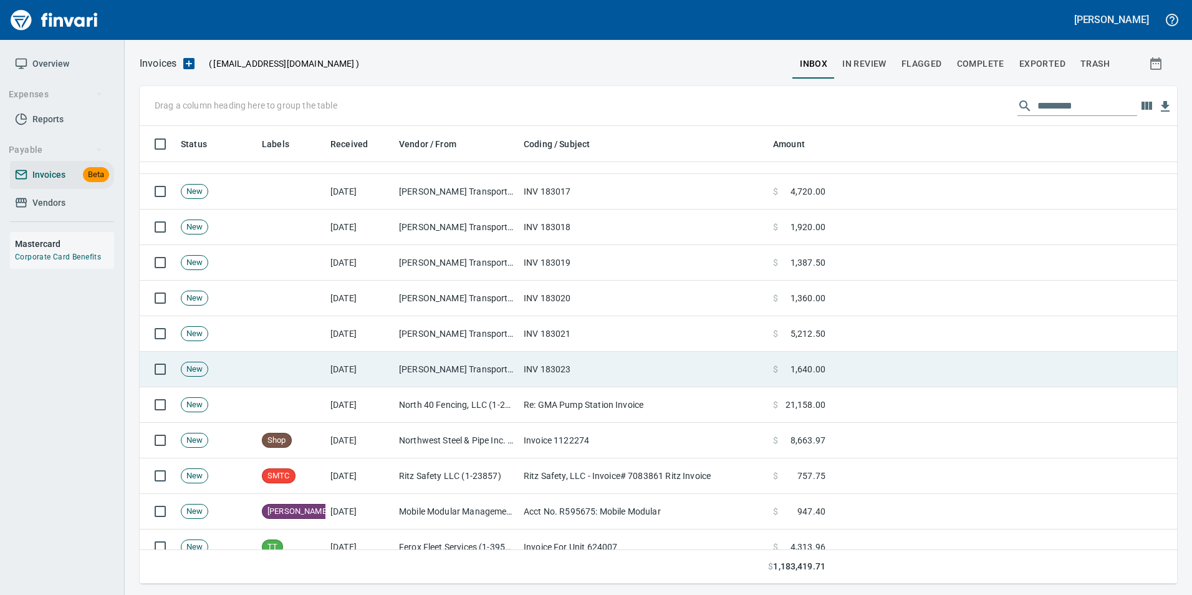
click at [651, 376] on td "INV 183023" at bounding box center [643, 370] width 249 height 36
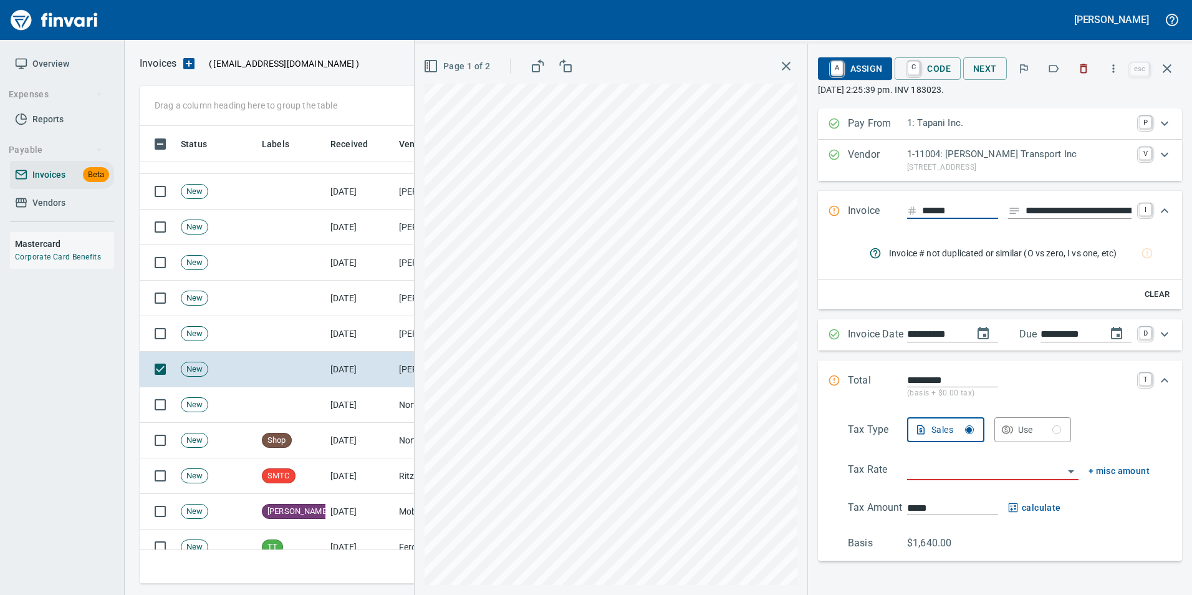
scroll to position [448, 1018]
click at [1064, 66] on button "button" at bounding box center [1053, 68] width 27 height 27
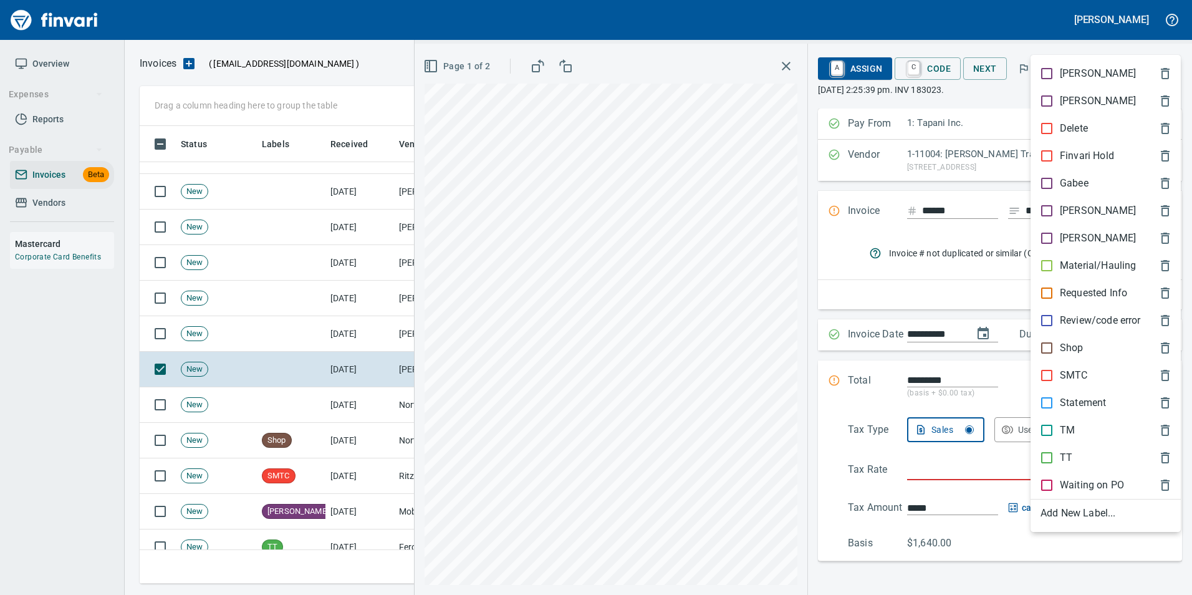
click at [1106, 258] on div "Material/Hauling" at bounding box center [1106, 265] width 150 height 27
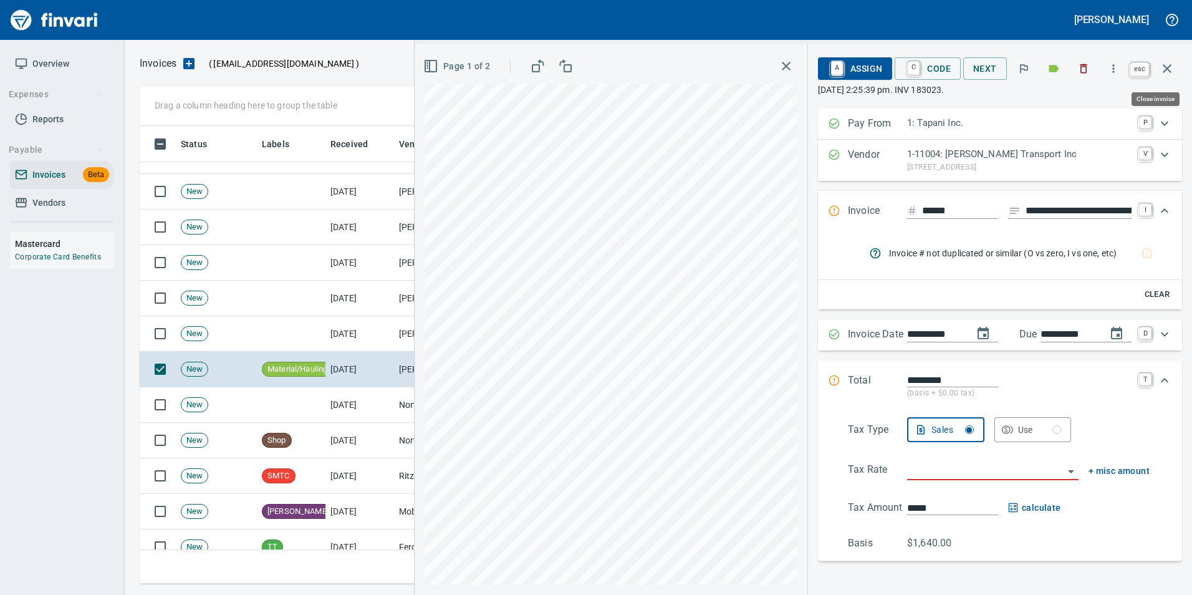
click at [1175, 66] on button "button" at bounding box center [1167, 69] width 30 height 30
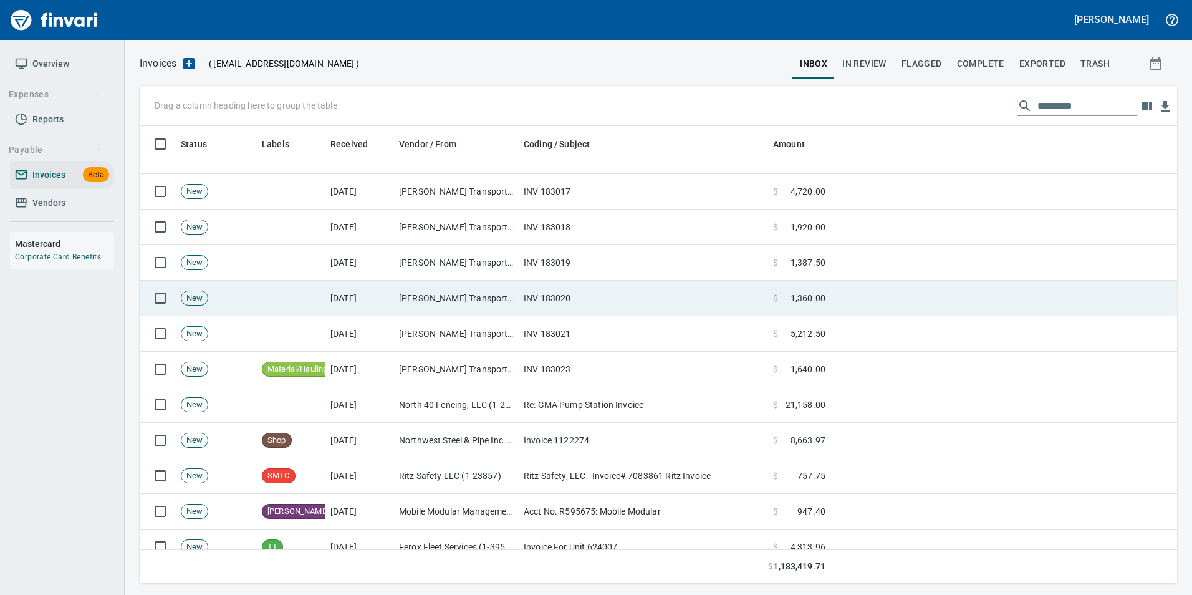
scroll to position [448, 1018]
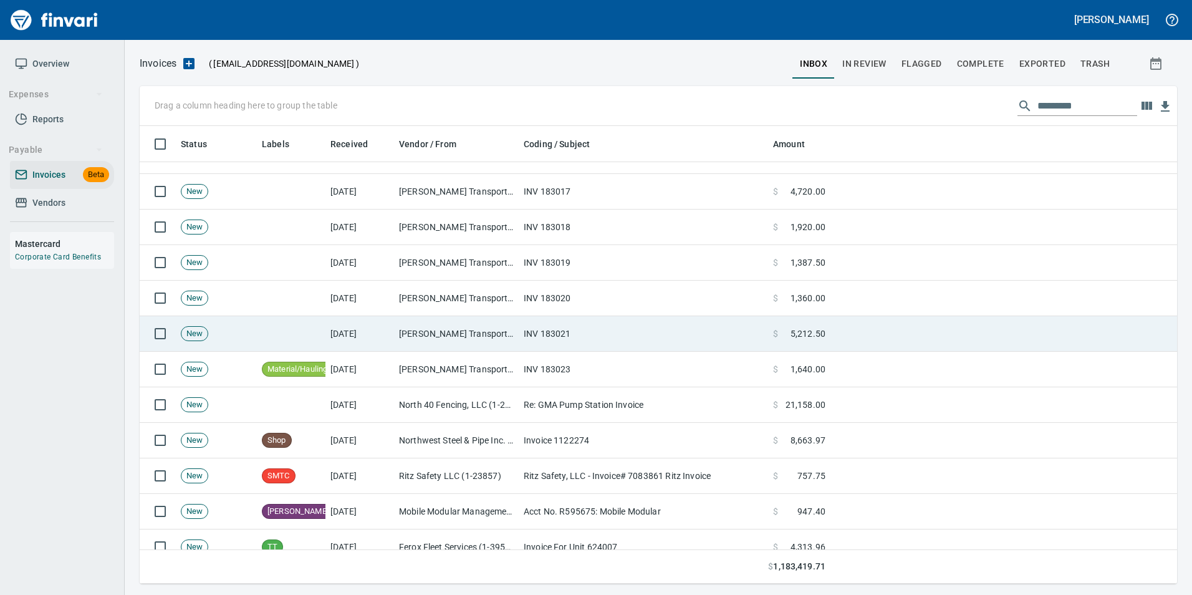
drag, startPoint x: 657, startPoint y: 330, endPoint x: 667, endPoint y: 321, distance: 13.7
click at [657, 330] on td "INV 183021" at bounding box center [643, 334] width 249 height 36
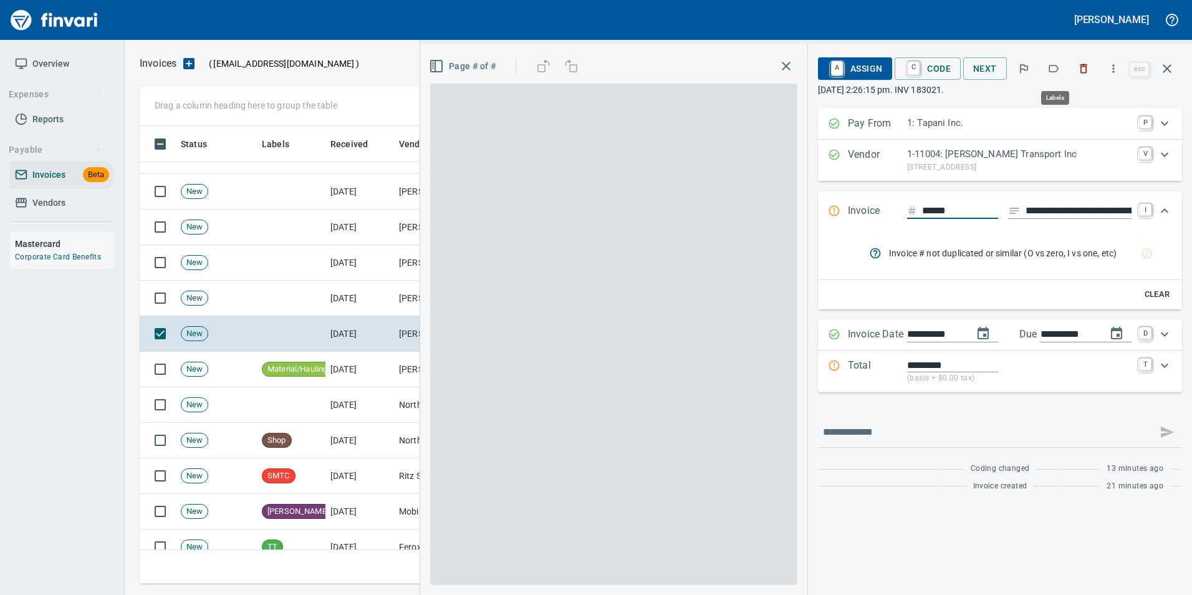
scroll to position [448, 1018]
click at [1058, 67] on icon "button" at bounding box center [1054, 68] width 12 height 12
